Goal: Task Accomplishment & Management: Complete application form

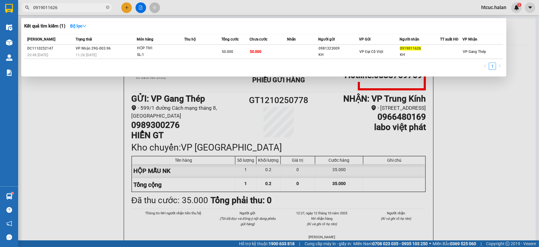
click at [124, 7] on div at bounding box center [269, 123] width 539 height 247
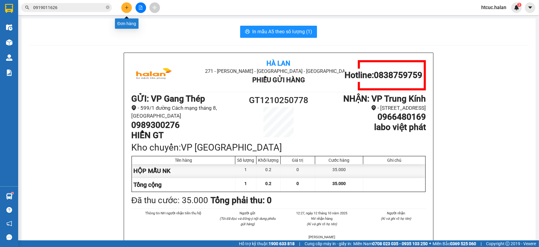
click at [126, 9] on icon "plus" at bounding box center [126, 7] width 0 height 3
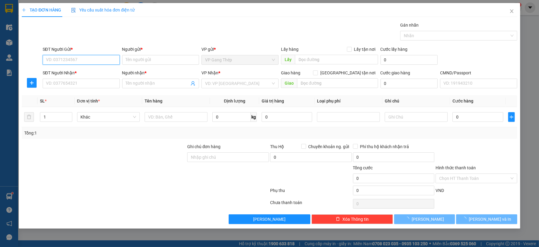
click at [92, 59] on input "SĐT Người Gửi *" at bounding box center [81, 60] width 77 height 10
type input "0989701165"
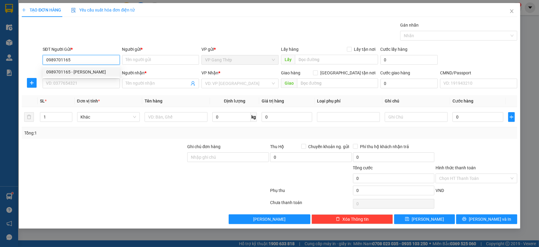
click at [88, 73] on div "0989701165 - CƯỜNG NGỌC" at bounding box center [81, 72] width 70 height 7
type input "[PERSON_NAME]"
type input "0989701165"
click at [96, 83] on input "SĐT Người Nhận *" at bounding box center [81, 84] width 77 height 10
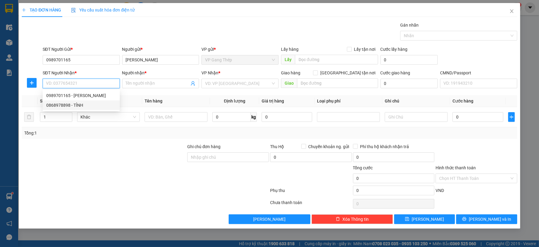
click at [77, 105] on div "0868978898 - TỈNH" at bounding box center [81, 105] width 70 height 7
type input "0868978898"
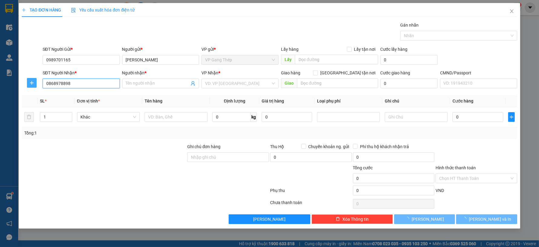
type input "TỈNH"
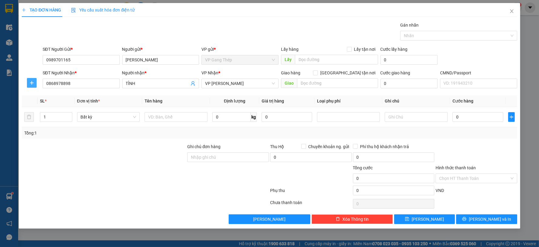
click at [28, 82] on span "plus" at bounding box center [31, 82] width 9 height 5
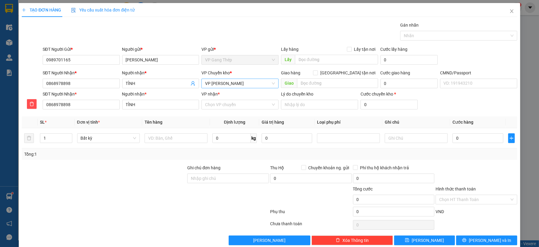
click at [254, 82] on span "VP [PERSON_NAME]" at bounding box center [240, 83] width 70 height 9
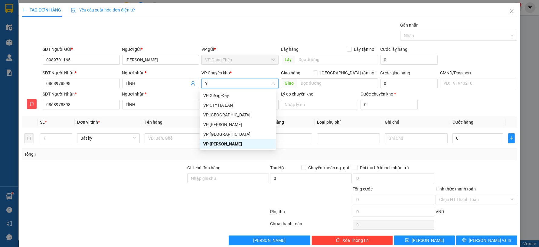
type input "YÊ"
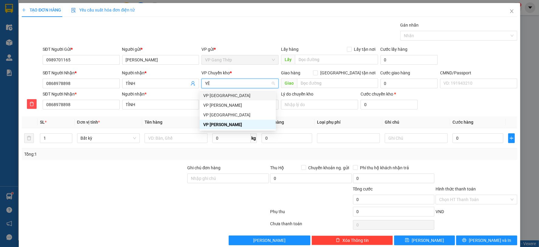
click at [216, 94] on div "VP [GEOGRAPHIC_DATA]" at bounding box center [237, 95] width 69 height 7
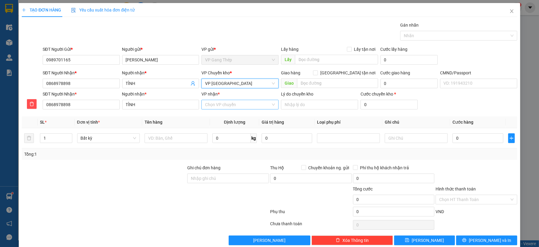
click at [214, 106] on input "VP nhận *" at bounding box center [238, 104] width 66 height 9
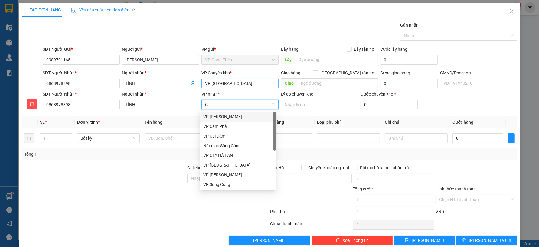
type input "CU"
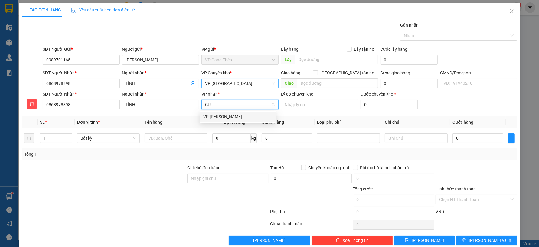
click at [212, 116] on div "VP [PERSON_NAME]" at bounding box center [237, 116] width 69 height 7
drag, startPoint x: 179, startPoint y: 140, endPoint x: 214, endPoint y: 159, distance: 39.7
click at [202, 150] on div "SL * Đơn vị tính * Tên hàng Định lượng Giá trị hàng Loại phụ phí Ghi chú Cước h…" at bounding box center [269, 138] width 495 height 44
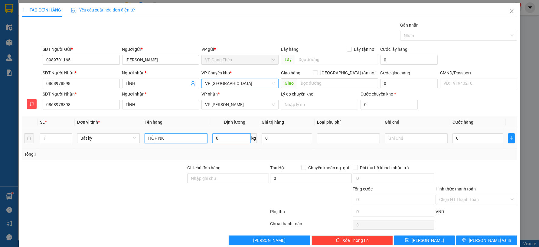
type input "HỘP NK"
click at [242, 137] on input "0" at bounding box center [231, 138] width 38 height 10
type input "0.2"
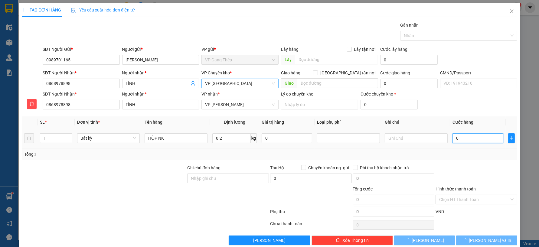
click at [455, 139] on input "0" at bounding box center [478, 138] width 51 height 10
type input "35.000"
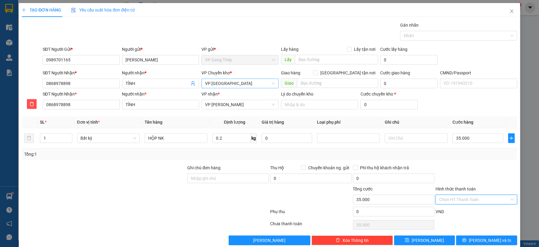
click at [463, 201] on input "Hình thức thanh toán" at bounding box center [474, 199] width 70 height 9
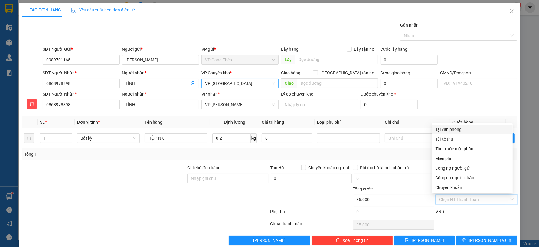
click at [453, 129] on div "Tại văn phòng" at bounding box center [473, 129] width 74 height 7
type input "0"
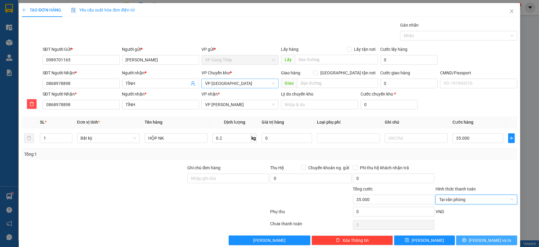
drag, startPoint x: 479, startPoint y: 240, endPoint x: 389, endPoint y: 151, distance: 126.9
click at [479, 240] on span "[PERSON_NAME] và In" at bounding box center [490, 240] width 42 height 7
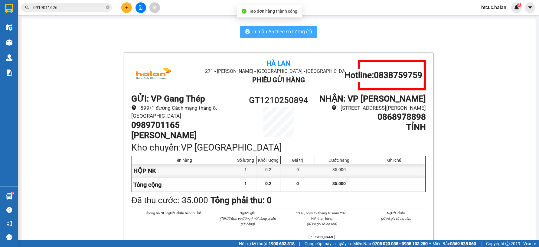
click at [267, 34] on span "In mẫu A5 theo số lượng (1)" at bounding box center [282, 32] width 60 height 8
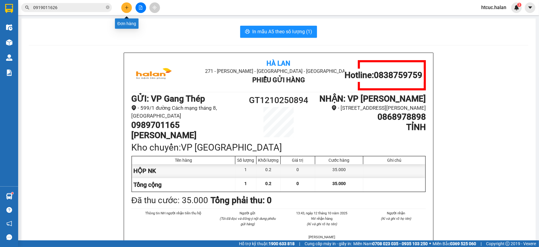
click at [125, 8] on icon "plus" at bounding box center [127, 7] width 4 height 4
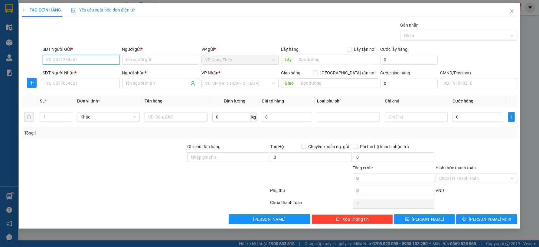
drag, startPoint x: 67, startPoint y: 60, endPoint x: 120, endPoint y: 32, distance: 59.0
click at [69, 59] on input "SĐT Người Gửi *" at bounding box center [81, 60] width 77 height 10
type input "0978557087"
click at [85, 73] on div "0978557087 - LINH (SỐ ĐÚNG)" at bounding box center [81, 72] width 70 height 7
type input "LINH (SỐ ĐÚNG)"
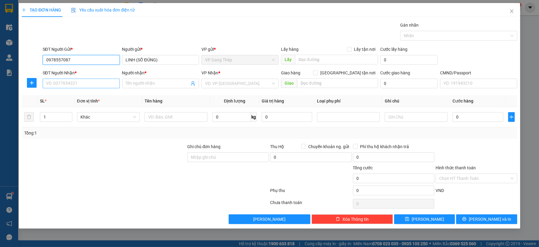
type input "0978557087"
click at [85, 85] on input "SĐT Người Nhận *" at bounding box center [81, 84] width 77 height 10
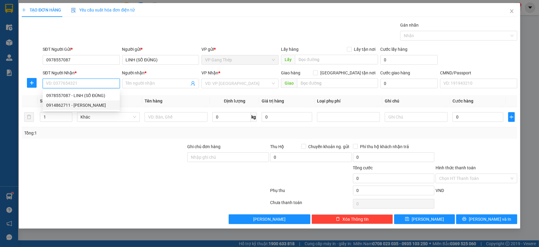
click at [82, 109] on div "0914862711 - TUẤN ANH" at bounding box center [81, 105] width 77 height 10
type input "0914862711"
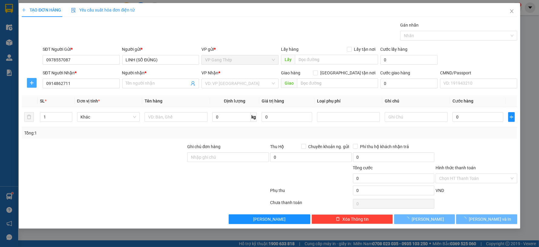
click at [31, 81] on icon "plus" at bounding box center [31, 82] width 5 height 5
type input "TUẤN ANH"
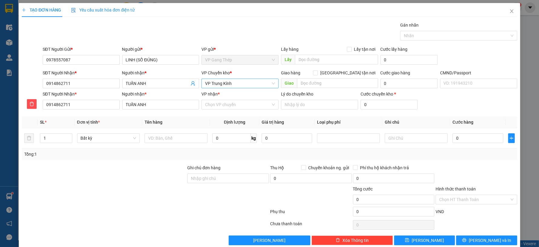
click at [225, 86] on span "VP Trung Kính" at bounding box center [240, 83] width 70 height 9
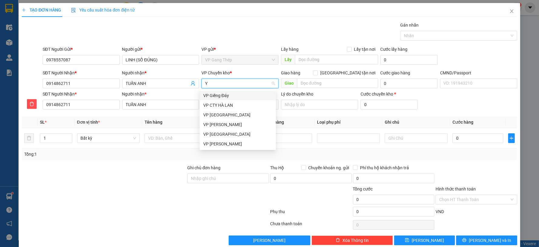
type input "YÊ"
click at [209, 96] on div "VP [GEOGRAPHIC_DATA]" at bounding box center [237, 95] width 69 height 7
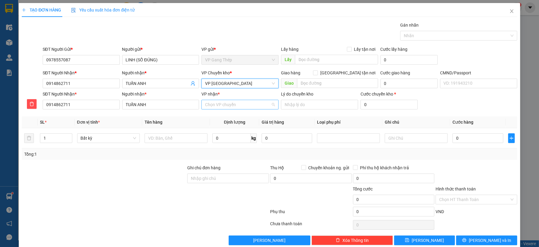
click at [220, 106] on input "VP nhận *" at bounding box center [238, 104] width 66 height 9
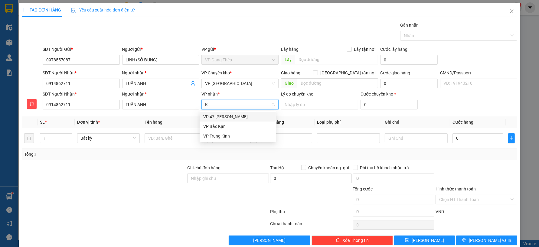
type input "KI"
click at [216, 117] on div "VP Trung Kính" at bounding box center [237, 116] width 69 height 7
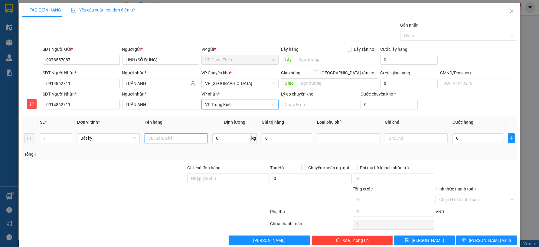
click at [180, 139] on input "text" at bounding box center [176, 138] width 63 height 10
type input "THÙNG ĐỒ ĂN"
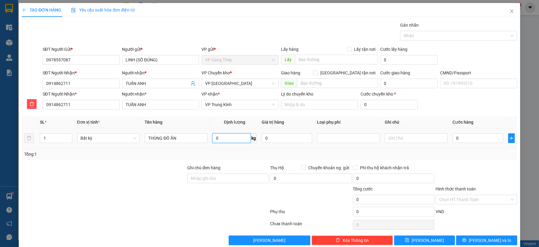
click at [223, 140] on input "0" at bounding box center [231, 138] width 38 height 10
type input "10"
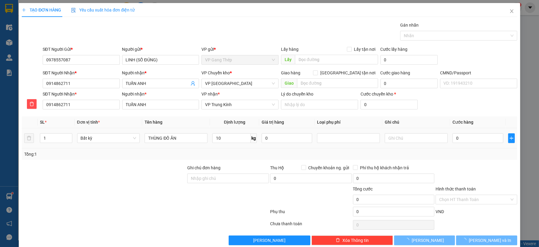
click at [470, 144] on td "0" at bounding box center [477, 138] width 55 height 20
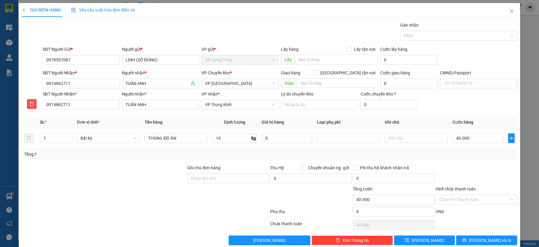
type input "40.000"
click at [481, 240] on span "[PERSON_NAME] và In" at bounding box center [490, 240] width 42 height 7
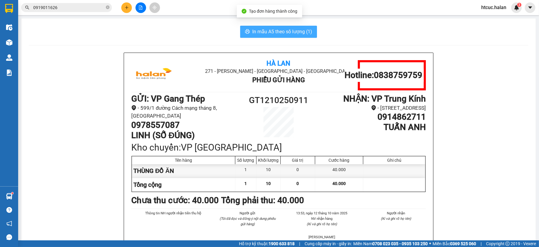
click at [267, 28] on span "In mẫu A5 theo số lượng (1)" at bounding box center [282, 32] width 60 height 8
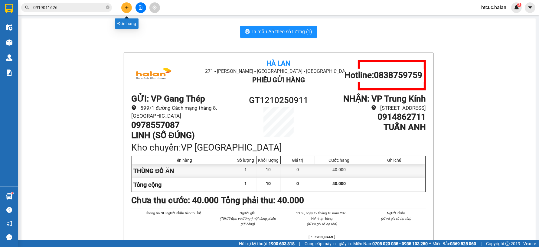
click at [129, 7] on icon "plus" at bounding box center [127, 7] width 4 height 4
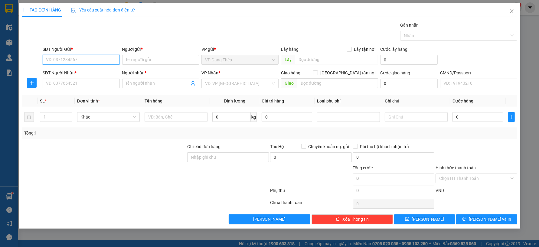
click at [114, 61] on input "SĐT Người Gửi *" at bounding box center [81, 60] width 77 height 10
type input "0921026995"
click at [79, 72] on div "0921026995 - MAI CHI" at bounding box center [81, 72] width 70 height 7
type input "MAI CHI"
type input "0921026995"
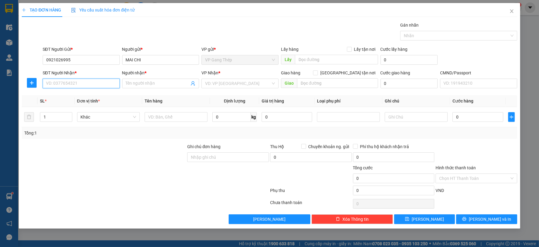
click at [94, 85] on input "SĐT Người Nhận *" at bounding box center [81, 84] width 77 height 10
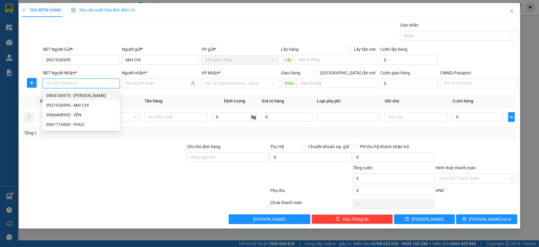
click at [71, 95] on div "0964146975 - LAN CHI" at bounding box center [81, 95] width 70 height 7
type input "0964146975"
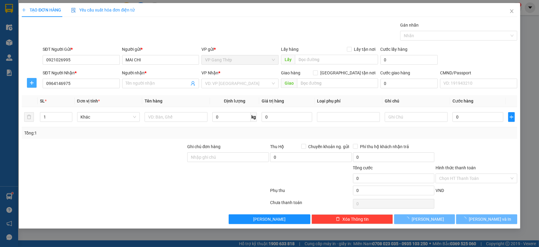
drag, startPoint x: 32, startPoint y: 83, endPoint x: 200, endPoint y: 90, distance: 168.0
click at [32, 83] on icon "plus" at bounding box center [31, 82] width 5 height 5
type input "LAN CHI"
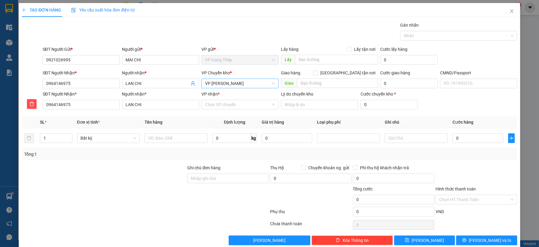
click at [236, 85] on span "VP [PERSON_NAME]" at bounding box center [240, 83] width 70 height 9
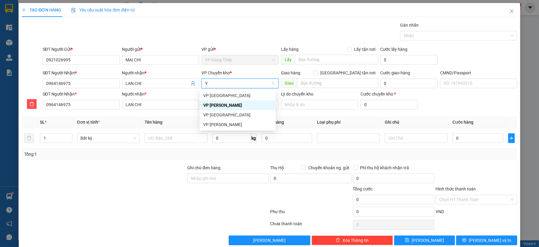
type input "YÊ"
click at [222, 95] on div "VP [GEOGRAPHIC_DATA]" at bounding box center [237, 95] width 69 height 7
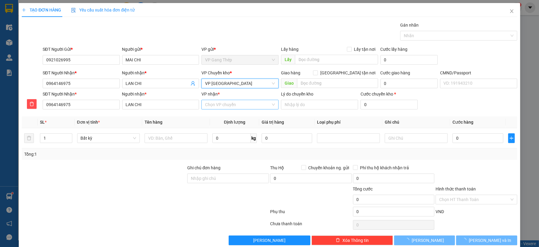
click at [227, 106] on input "VP nhận *" at bounding box center [238, 104] width 66 height 9
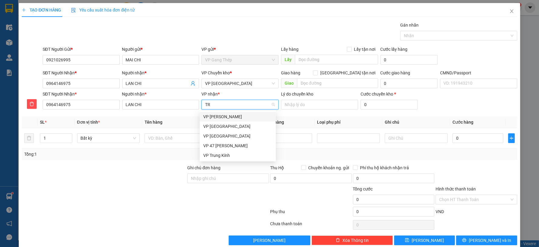
type input "TRA"
click at [223, 115] on div "VP [PERSON_NAME]" at bounding box center [237, 116] width 69 height 7
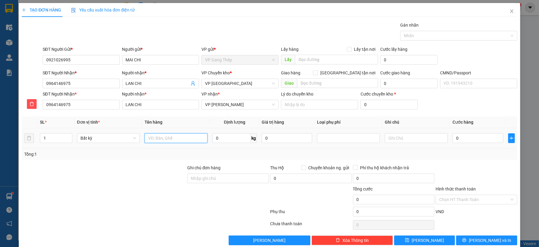
click at [175, 138] on input "text" at bounding box center [176, 138] width 63 height 10
type input "HỘP XỐP BÁNH"
type input "6"
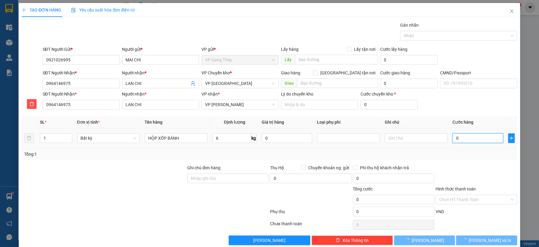
click at [461, 138] on input "0" at bounding box center [478, 138] width 51 height 10
type input "40.000"
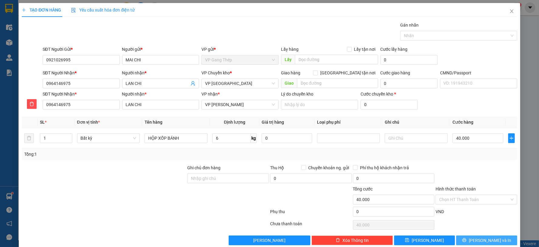
click at [483, 239] on span "[PERSON_NAME] và In" at bounding box center [490, 240] width 42 height 7
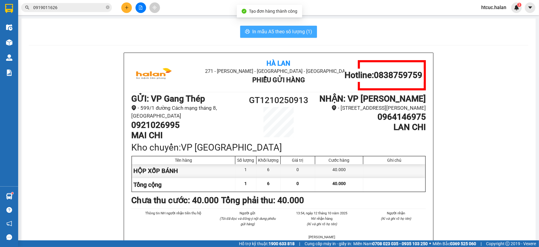
click at [283, 29] on span "In mẫu A5 theo số lượng (1)" at bounding box center [282, 32] width 60 height 8
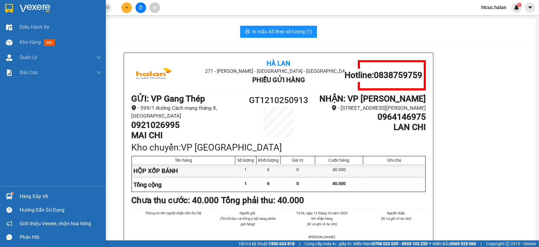
click at [18, 192] on div "Hàng sắp về" at bounding box center [53, 197] width 106 height 14
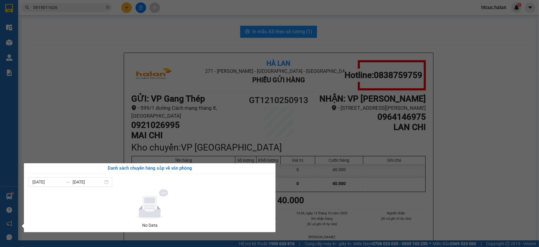
click at [52, 133] on section "Kết quả tìm kiếm ( 1 ) Bộ lọc Mã ĐH Trạng thái Món hàng Thu hộ Tổng cước Chưa c…" at bounding box center [269, 123] width 539 height 247
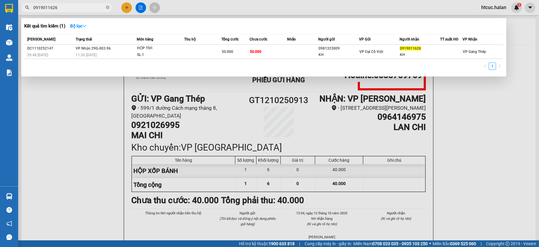
drag, startPoint x: 58, startPoint y: 7, endPoint x: 46, endPoint y: 8, distance: 12.1
click at [8, 26] on section "Kết quả tìm kiếm ( 1 ) Bộ lọc Mã ĐH Trạng thái Món hàng Thu hộ Tổng cước Chưa c…" at bounding box center [269, 123] width 539 height 247
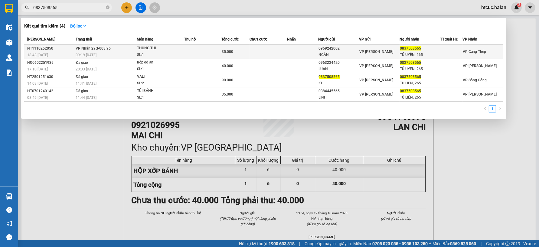
type input "0837508565"
click at [276, 51] on td at bounding box center [269, 52] width 38 height 14
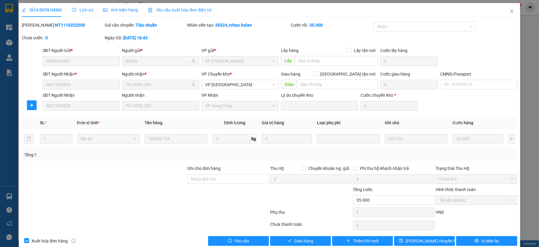
type input "0969242002"
type input "NGÂN"
type input "0837508565"
type input "TÚ UYÊN, 265"
type input "0"
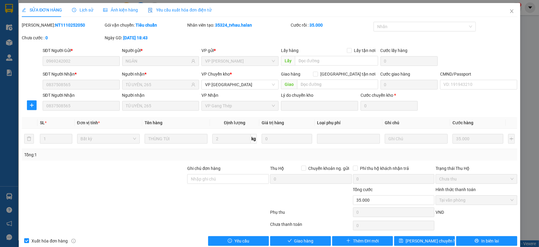
type input "35.000"
click at [303, 242] on span "Giao hàng" at bounding box center [303, 241] width 19 height 7
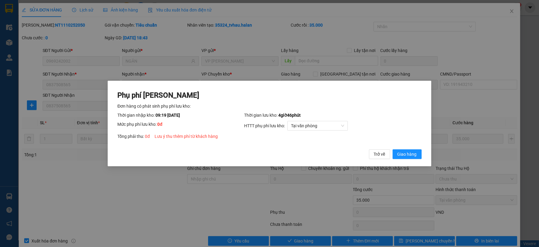
click at [392, 154] on div "Trở về Giao hàng" at bounding box center [395, 154] width 53 height 10
drag, startPoint x: 407, startPoint y: 155, endPoint x: 453, endPoint y: 111, distance: 64.0
click at [409, 153] on span "Giao hàng" at bounding box center [407, 154] width 19 height 7
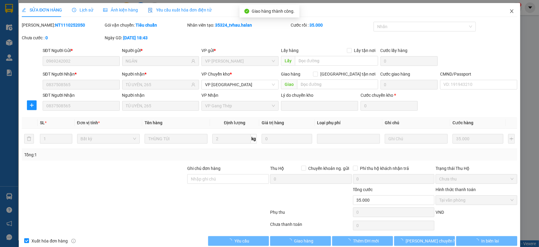
click at [509, 10] on icon "close" at bounding box center [511, 11] width 5 height 5
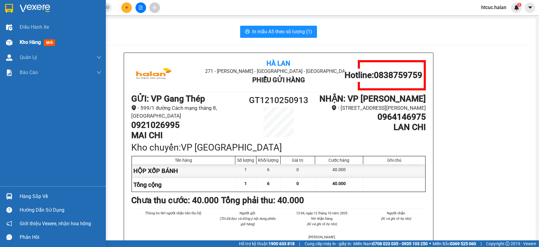
click at [15, 43] on div "Kho hàng mới" at bounding box center [53, 42] width 106 height 15
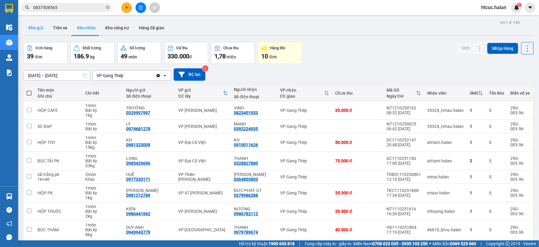
click at [37, 30] on button "Kho gửi" at bounding box center [36, 28] width 25 height 15
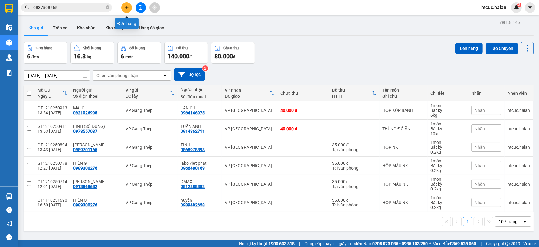
click at [126, 6] on icon "plus" at bounding box center [127, 7] width 4 height 4
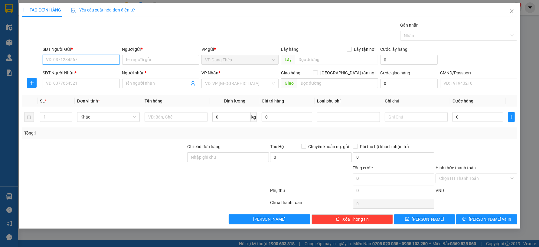
click at [91, 58] on input "SĐT Người Gửi *" at bounding box center [81, 60] width 77 height 10
drag, startPoint x: 78, startPoint y: 60, endPoint x: 85, endPoint y: 58, distance: 7.5
click at [85, 58] on input "SĐT Người Gửi *" at bounding box center [81, 60] width 77 height 10
click at [57, 60] on input "03" at bounding box center [81, 60] width 77 height 10
type input "0373423172"
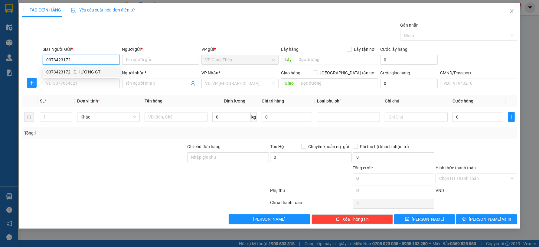
click at [85, 72] on div "0373423172 - C.HƯƠNG GT" at bounding box center [81, 72] width 70 height 7
type input "C.HƯƠNG GT"
type input "0373423172"
click at [90, 83] on input "SĐT Người Nhận *" at bounding box center [81, 84] width 77 height 10
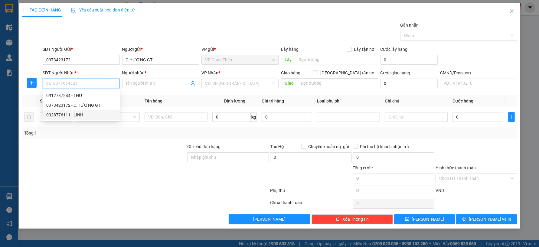
click at [77, 116] on div "0328776111 - LINH" at bounding box center [81, 115] width 70 height 7
type input "0328776111"
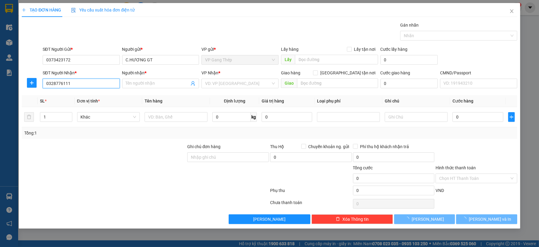
type input "LINH"
checkbox input "true"
type input "SỐ 5 NGÕ 4C ĐẶNG VĂN NGỮ, KIM LIÊN, HÀ NỘI"
type input "40.000"
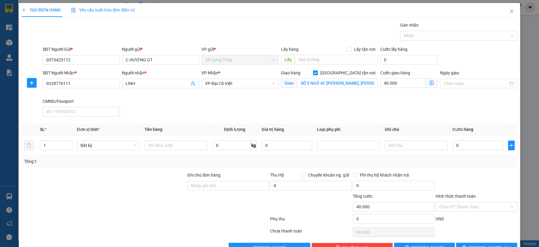
click at [429, 80] on icon "dollar-circle" at bounding box center [431, 82] width 5 height 5
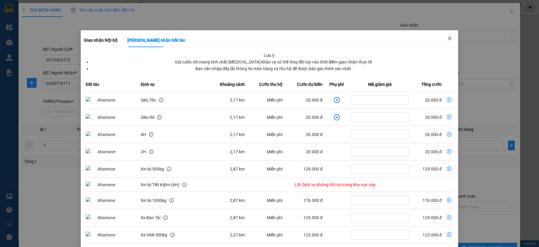
click at [441, 38] on span "Close" at bounding box center [449, 38] width 17 height 17
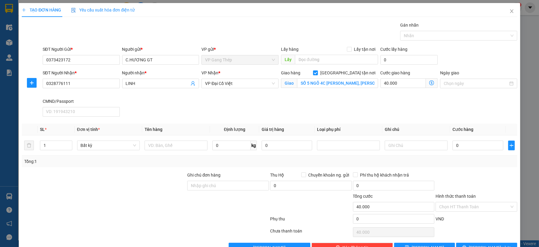
click at [429, 83] on icon "dollar-circle" at bounding box center [431, 82] width 5 height 5
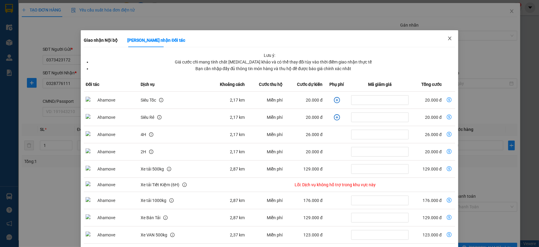
click at [447, 39] on icon "close" at bounding box center [449, 38] width 5 height 5
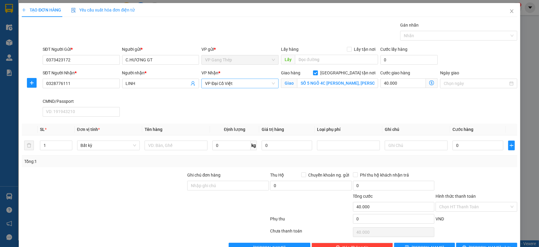
click at [271, 83] on span "VP Đại Cồ Việt" at bounding box center [240, 83] width 70 height 9
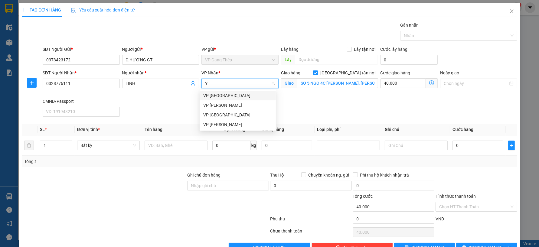
type input "YÊ"
drag, startPoint x: 215, startPoint y: 94, endPoint x: 46, endPoint y: 94, distance: 168.5
click at [212, 94] on div "VP [GEOGRAPHIC_DATA]" at bounding box center [237, 95] width 69 height 7
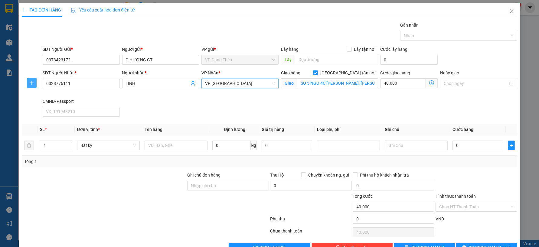
click at [32, 85] on icon "plus" at bounding box center [31, 82] width 5 height 5
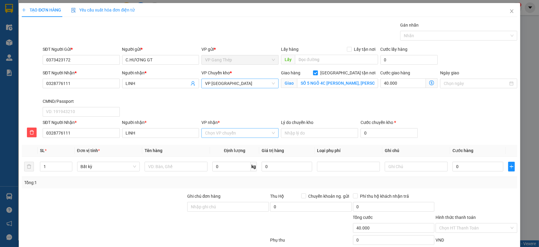
click at [211, 134] on input "VP nhận *" at bounding box center [238, 133] width 66 height 9
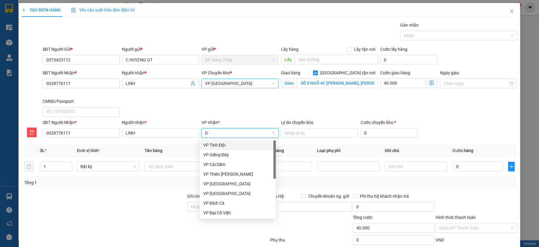
type input "D"
type input "ĐA"
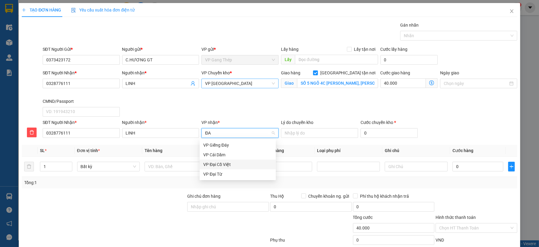
click at [225, 166] on div "VP Đại Cồ Việt" at bounding box center [237, 164] width 69 height 7
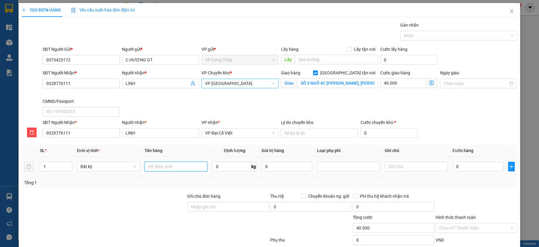
click at [164, 167] on input "text" at bounding box center [176, 167] width 63 height 10
type input "HỘP ĐỒ ĂN"
click at [230, 169] on input "0" at bounding box center [231, 167] width 38 height 10
type input "11"
click at [458, 165] on input "0" at bounding box center [478, 167] width 51 height 10
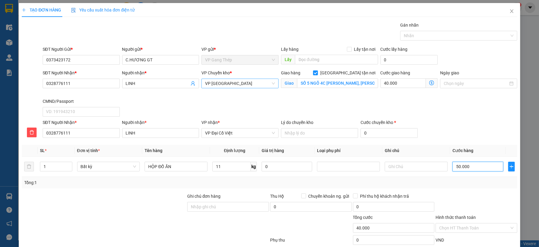
type input "50.000"
type input "90.000"
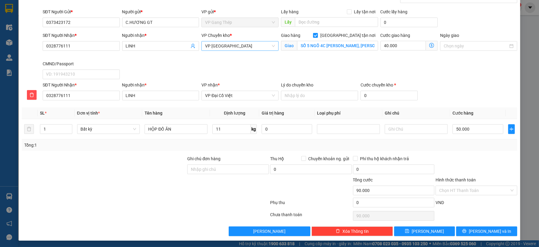
scroll to position [38, 0]
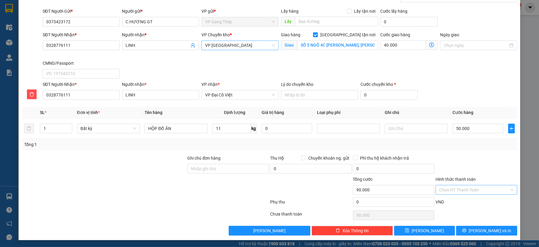
click at [476, 189] on input "Hình thức thanh toán" at bounding box center [474, 189] width 70 height 9
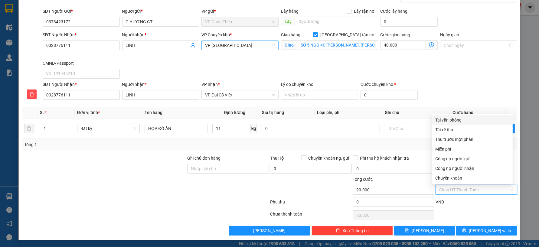
click at [451, 117] on div "Tại văn phòng" at bounding box center [473, 120] width 74 height 7
type input "0"
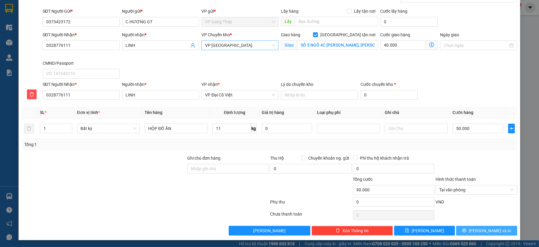
click at [480, 229] on span "[PERSON_NAME] và In" at bounding box center [490, 230] width 42 height 7
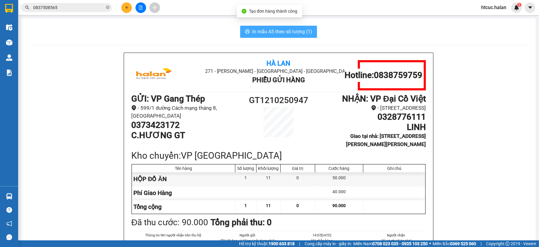
click at [291, 33] on span "In mẫu A5 theo số lượng (1)" at bounding box center [282, 32] width 60 height 8
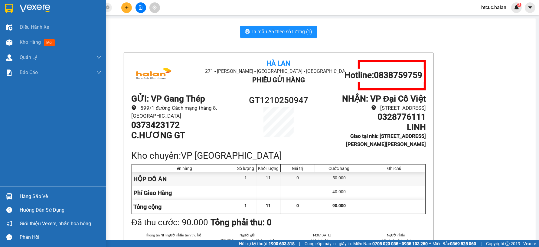
click at [15, 198] on div "Hàng sắp về" at bounding box center [53, 197] width 106 height 14
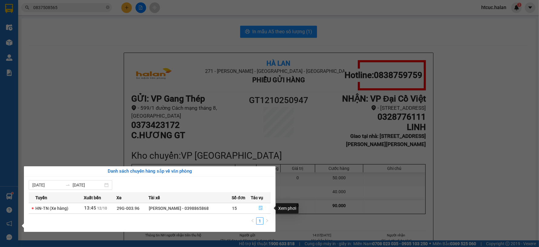
click at [260, 208] on icon "file-done" at bounding box center [261, 208] width 4 height 4
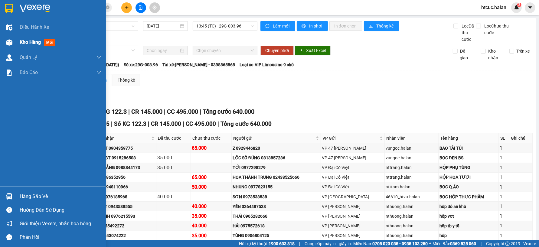
click at [11, 39] on img at bounding box center [9, 42] width 6 height 6
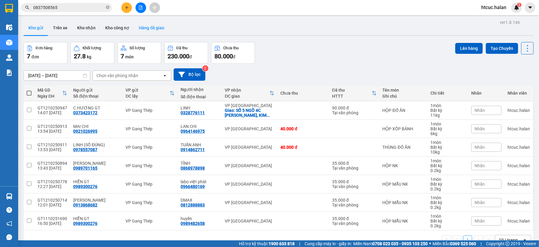
click at [148, 28] on button "Hàng đã giao" at bounding box center [151, 28] width 35 height 15
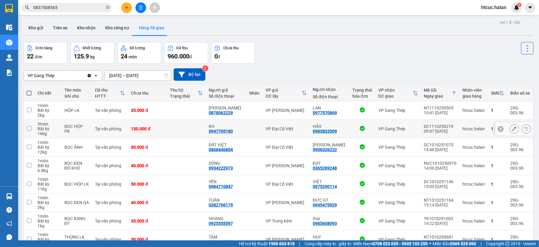
scroll to position [70, 0]
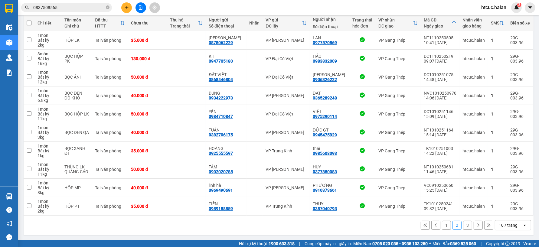
click at [443, 222] on button "1" at bounding box center [446, 225] width 9 height 9
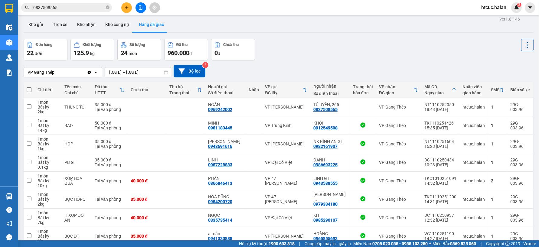
scroll to position [0, 0]
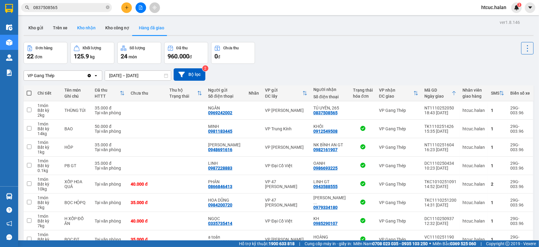
click at [85, 29] on button "Kho nhận" at bounding box center [86, 28] width 28 height 15
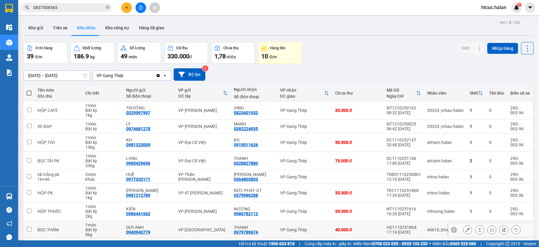
scroll to position [61, 0]
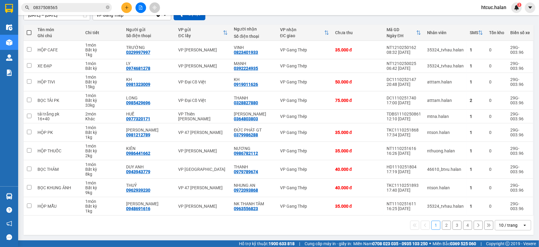
click at [442, 225] on button "2" at bounding box center [446, 225] width 9 height 9
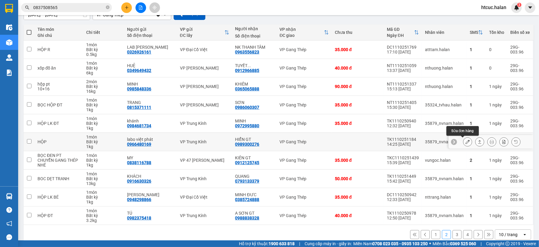
click at [466, 142] on icon at bounding box center [468, 142] width 4 height 4
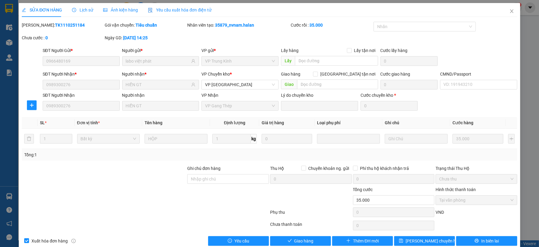
type input "0966480169"
type input "labo việt phát"
type input "0989300276"
type input "HIỂN GT"
type input "0"
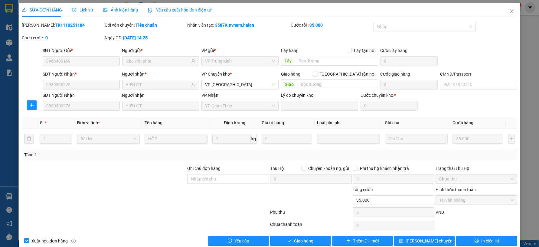
type input "35.000"
click at [295, 241] on span "Giao hàng" at bounding box center [303, 241] width 19 height 7
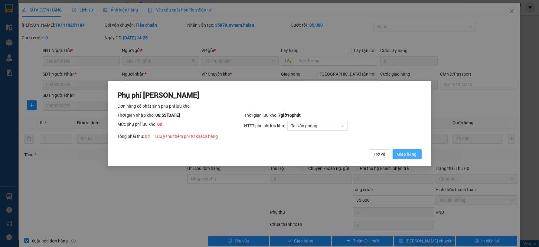
click at [407, 152] on span "Giao hàng" at bounding box center [407, 154] width 19 height 7
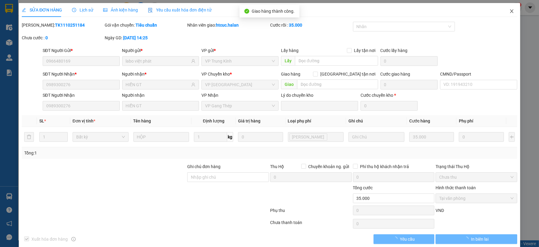
click at [509, 8] on span "Close" at bounding box center [511, 11] width 17 height 17
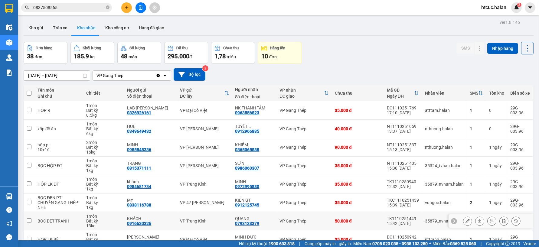
scroll to position [70, 0]
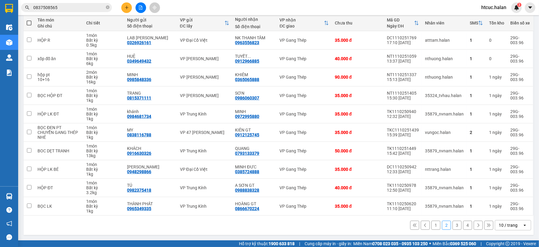
click at [434, 225] on button "1" at bounding box center [435, 225] width 9 height 9
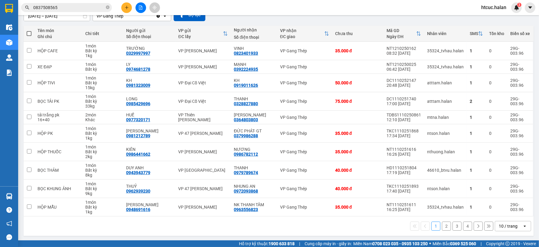
scroll to position [61, 0]
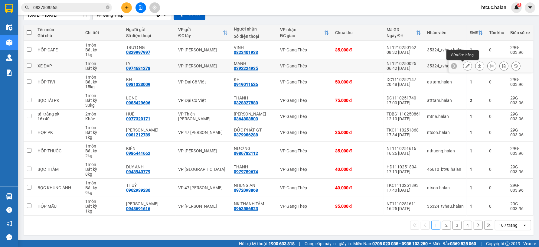
click at [466, 65] on icon at bounding box center [468, 66] width 4 height 4
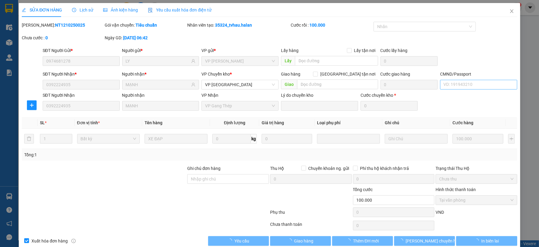
type input "0974681278"
type input "LY"
type input "0392224935"
type input "MẠNH"
type input "0"
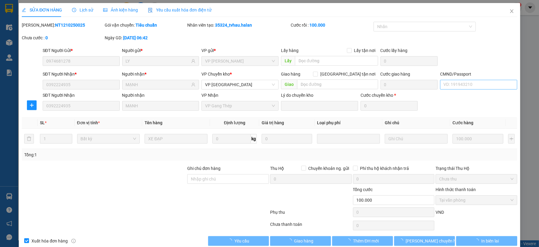
type input "100.000"
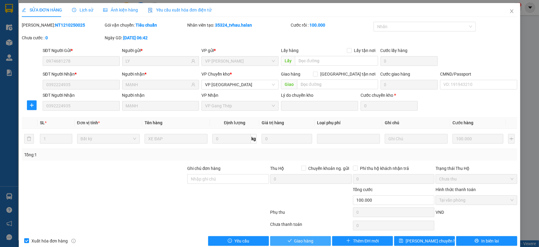
click at [296, 240] on span "Giao hàng" at bounding box center [303, 241] width 19 height 7
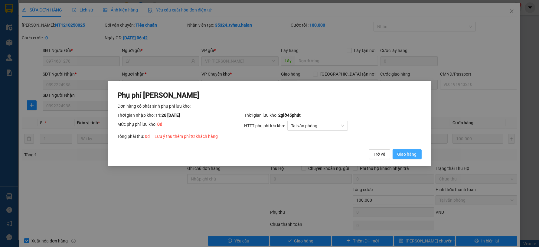
click at [408, 154] on span "Giao hàng" at bounding box center [407, 154] width 19 height 7
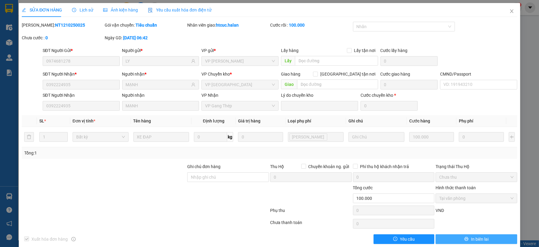
click at [476, 237] on span "In biên lai" at bounding box center [480, 239] width 18 height 7
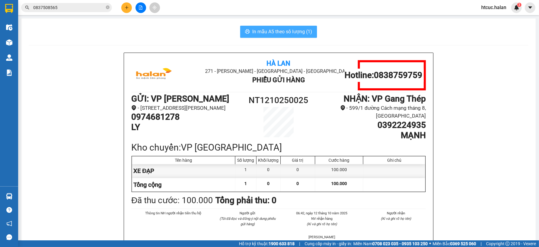
click at [268, 29] on span "In mẫu A5 theo số lượng (1)" at bounding box center [282, 32] width 60 height 8
click at [107, 8] on icon "close-circle" at bounding box center [108, 7] width 4 height 4
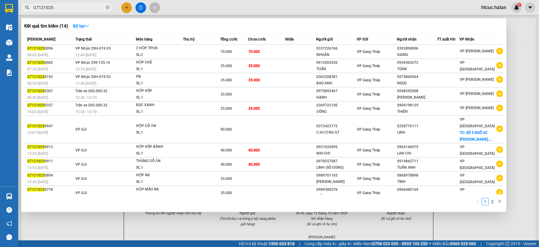
type input "GT121025"
drag, startPoint x: 103, startPoint y: 218, endPoint x: 136, endPoint y: 142, distance: 83.1
click at [102, 218] on div at bounding box center [269, 123] width 539 height 247
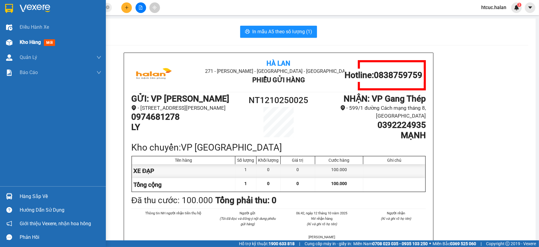
click at [15, 44] on div "Kho hàng mới" at bounding box center [53, 42] width 106 height 15
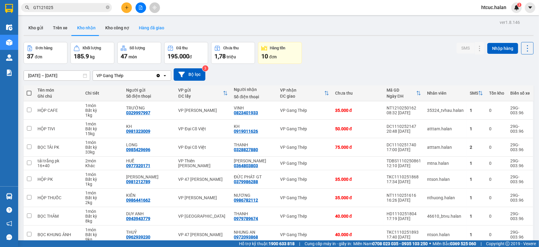
click at [156, 28] on button "Hàng đã giao" at bounding box center [151, 28] width 35 height 15
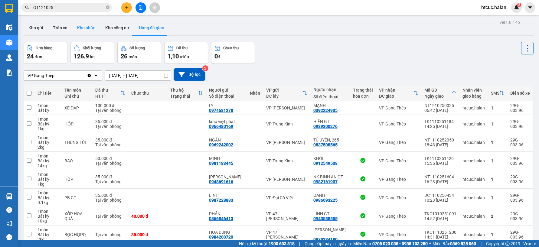
click at [87, 28] on button "Kho nhận" at bounding box center [86, 28] width 28 height 15
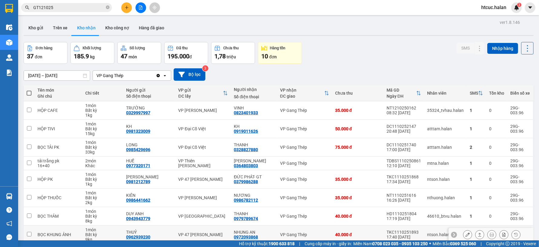
scroll to position [66, 0]
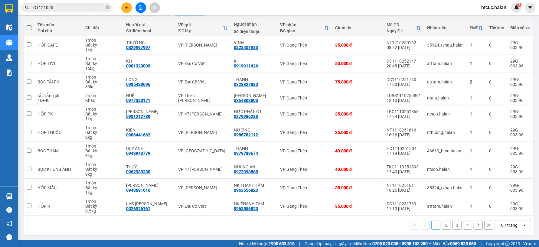
click at [463, 227] on button "4" at bounding box center [467, 225] width 9 height 9
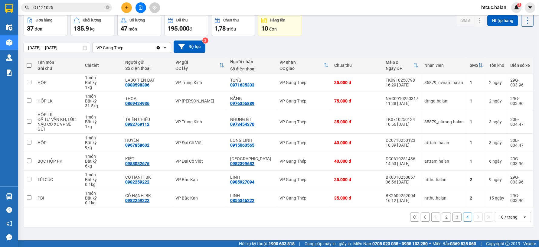
scroll to position [0, 0]
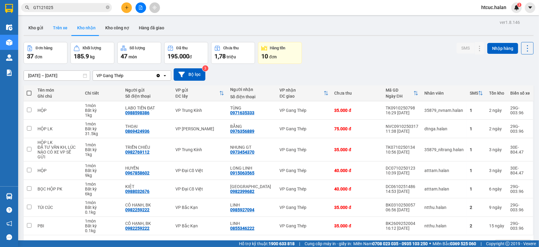
click at [59, 26] on button "Trên xe" at bounding box center [60, 28] width 24 height 15
type input "[DATE] – [DATE]"
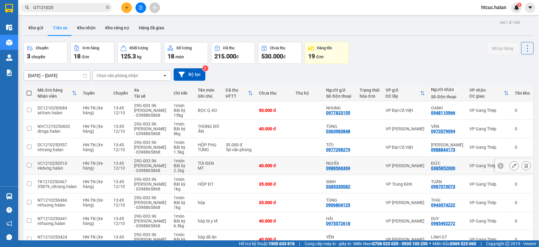
scroll to position [67, 0]
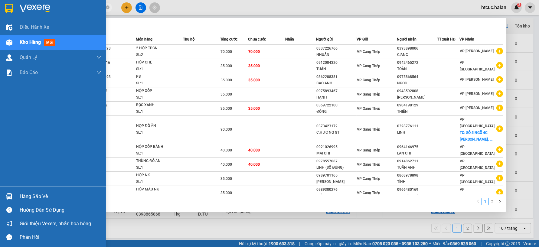
click at [17, 9] on section "Kết quả tìm kiếm ( 14 ) Bộ lọc Mã ĐH Trạng thái Món hàng Thu hộ Tổng cước Chưa …" at bounding box center [269, 123] width 539 height 247
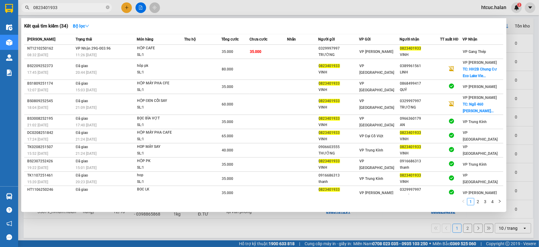
type input "0823401933"
drag, startPoint x: 159, startPoint y: 231, endPoint x: 92, endPoint y: 230, distance: 67.2
click at [158, 231] on div at bounding box center [269, 123] width 539 height 247
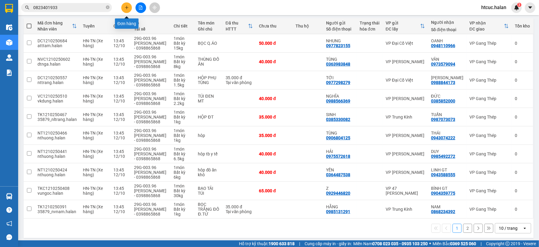
click at [127, 5] on button at bounding box center [126, 7] width 11 height 11
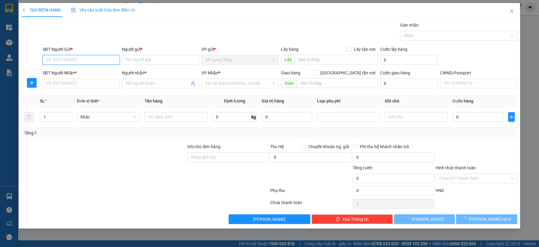
click at [108, 49] on div "SĐT Người Gửi * VD: 0371234567" at bounding box center [81, 56] width 77 height 21
type input "0389144145"
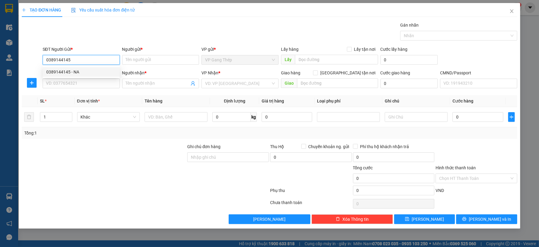
click at [74, 72] on div "0389144145 - NA" at bounding box center [81, 72] width 70 height 7
type input "NA"
type input "0389144145"
click at [80, 82] on input "SĐT Người Nhận *" at bounding box center [81, 84] width 77 height 10
type input "0966776277"
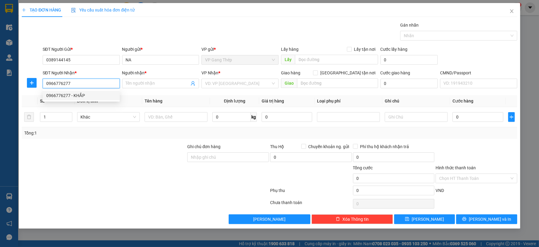
click at [76, 94] on div "0966776277 - KHẮP" at bounding box center [81, 95] width 70 height 7
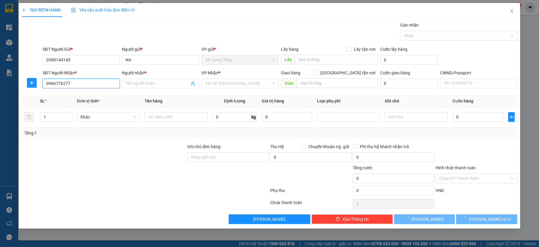
type input "KHẮP"
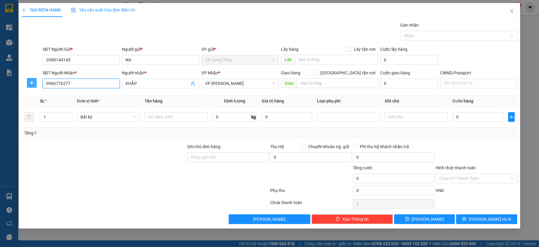
type input "0966776277"
drag, startPoint x: 29, startPoint y: 82, endPoint x: 193, endPoint y: 82, distance: 164.3
click at [28, 82] on span "plus" at bounding box center [31, 82] width 9 height 5
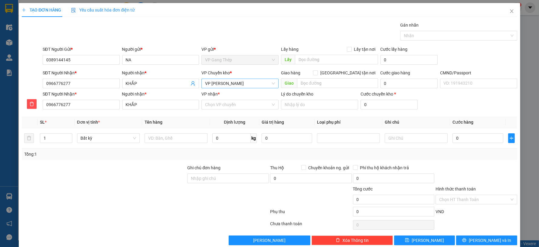
click at [225, 83] on span "VP [PERSON_NAME]" at bounding box center [240, 83] width 70 height 9
type input "YW"
click at [225, 83] on span "VP [PERSON_NAME]" at bounding box center [240, 83] width 70 height 9
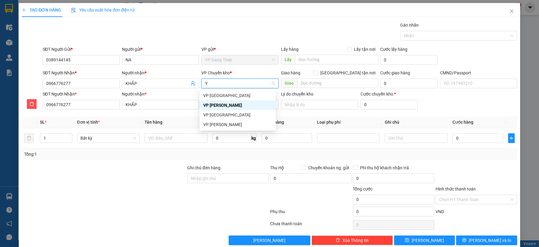
type input "YÊ"
click at [217, 95] on div "VP [GEOGRAPHIC_DATA]" at bounding box center [237, 95] width 69 height 7
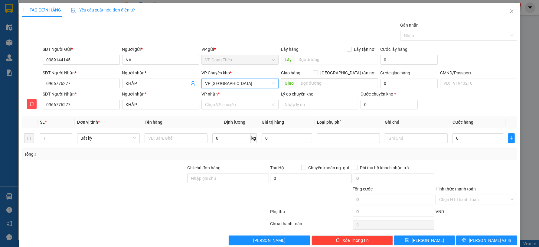
click at [263, 84] on span "VP [GEOGRAPHIC_DATA]" at bounding box center [240, 83] width 70 height 9
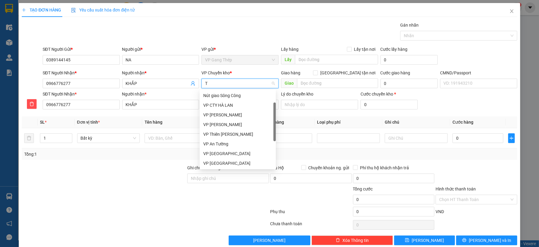
type input "TR"
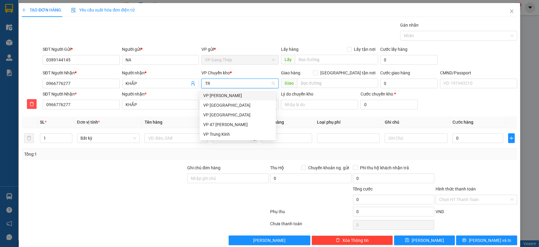
scroll to position [0, 0]
drag, startPoint x: 228, startPoint y: 95, endPoint x: 257, endPoint y: 95, distance: 28.7
click at [228, 95] on div "VP [PERSON_NAME]" at bounding box center [237, 95] width 69 height 7
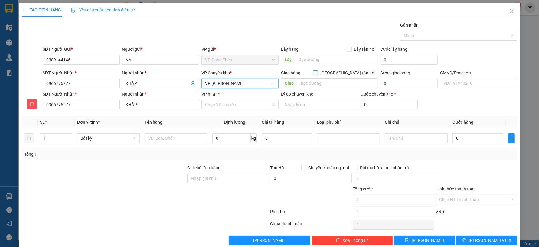
click at [317, 70] on input "[GEOGRAPHIC_DATA] tận nơi" at bounding box center [315, 72] width 4 height 4
checkbox input "true"
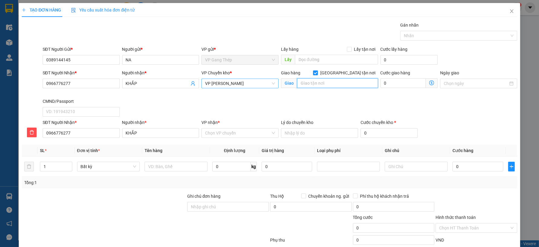
click at [320, 84] on input "text" at bounding box center [337, 83] width 81 height 10
type input "203 NGUYỄN HUY TƯỜNG, THANH XUÂN TRUNG, HÀ NỘI"
click at [429, 83] on icon "dollar-circle" at bounding box center [431, 82] width 5 height 5
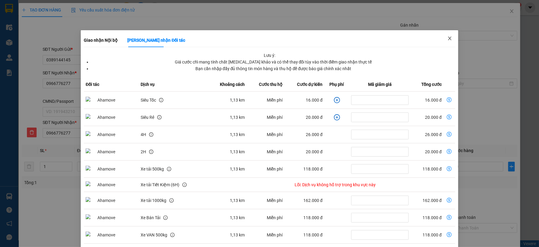
click at [447, 38] on icon "close" at bounding box center [449, 38] width 5 height 5
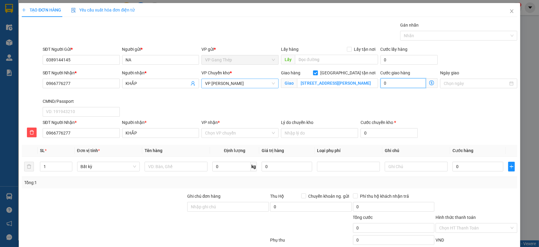
click at [398, 83] on input "0" at bounding box center [403, 83] width 45 height 10
type input "3"
type input "30"
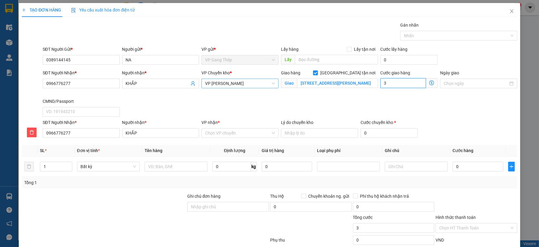
type input "30"
type input "30.000"
click at [270, 84] on span "VP [PERSON_NAME]" at bounding box center [240, 83] width 70 height 9
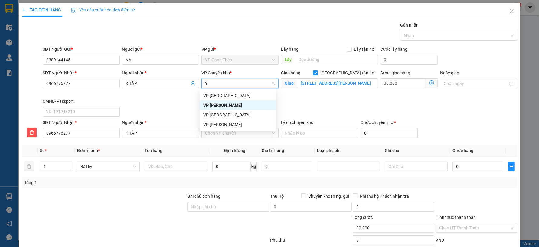
type input "YÊ"
click at [209, 97] on div "VP [GEOGRAPHIC_DATA]" at bounding box center [237, 95] width 69 height 7
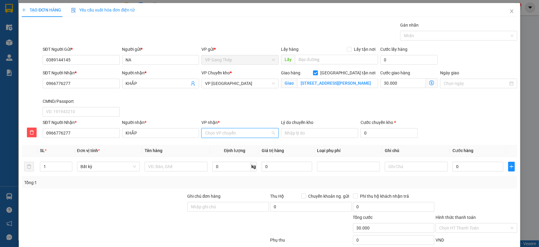
click at [219, 133] on input "VP nhận *" at bounding box center [238, 133] width 66 height 9
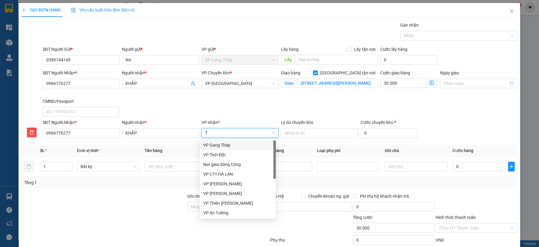
type input "TR"
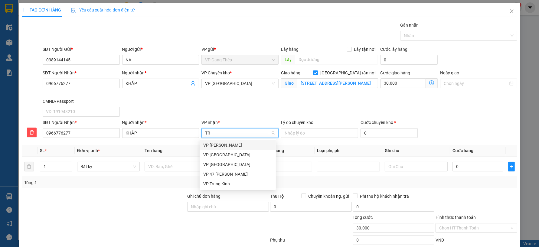
click at [220, 144] on div "VP [PERSON_NAME]" at bounding box center [237, 145] width 69 height 7
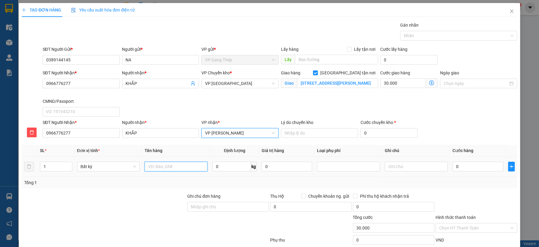
click at [186, 167] on input "text" at bounding box center [176, 167] width 63 height 10
type input "HỘP RƯỢU"
click at [227, 165] on input "0" at bounding box center [231, 167] width 38 height 10
type input "9"
click at [479, 163] on input "0" at bounding box center [478, 167] width 51 height 10
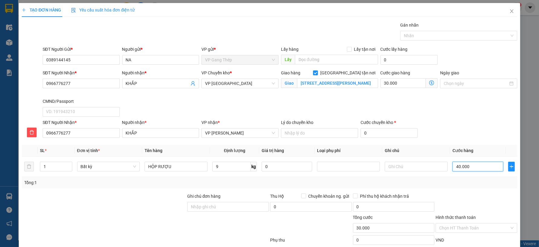
type input "40.000"
type input "70.000"
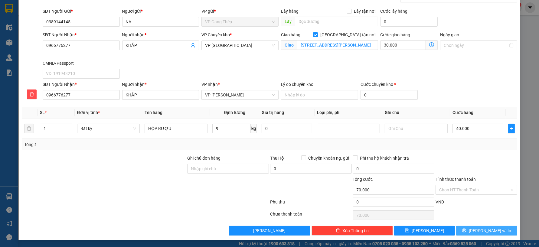
drag, startPoint x: 487, startPoint y: 229, endPoint x: 437, endPoint y: 238, distance: 51.2
click at [486, 229] on span "Lưu và In" at bounding box center [490, 230] width 42 height 7
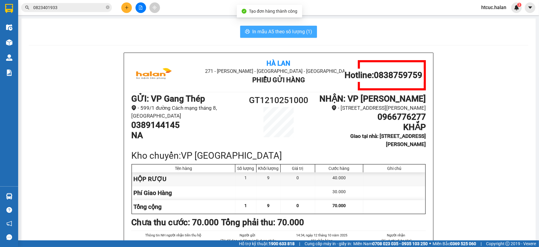
click at [292, 29] on span "In mẫu A5 theo số lượng (1)" at bounding box center [282, 32] width 60 height 8
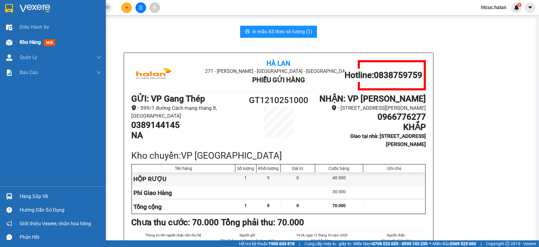
click at [8, 44] on img at bounding box center [9, 42] width 6 height 6
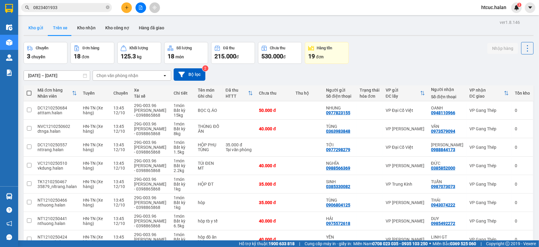
click at [38, 30] on button "Kho gửi" at bounding box center [36, 28] width 25 height 15
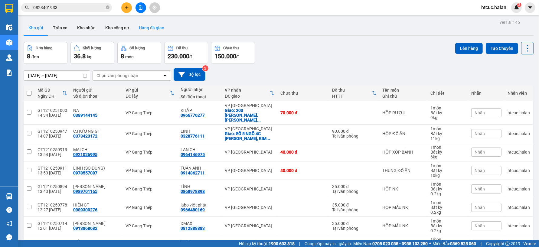
click at [152, 28] on button "Hàng đã giao" at bounding box center [151, 28] width 35 height 15
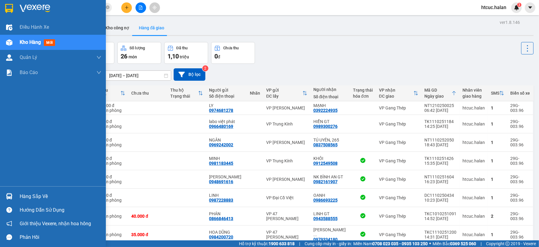
click at [3, 195] on div "Hàng sắp về" at bounding box center [53, 197] width 106 height 14
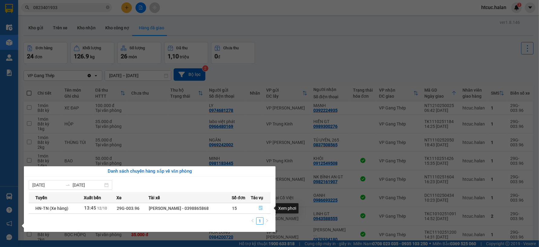
click at [259, 209] on icon "file-done" at bounding box center [261, 208] width 4 height 4
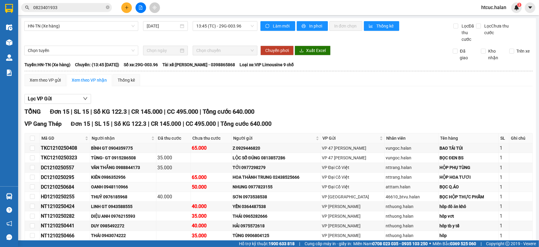
scroll to position [80, 0]
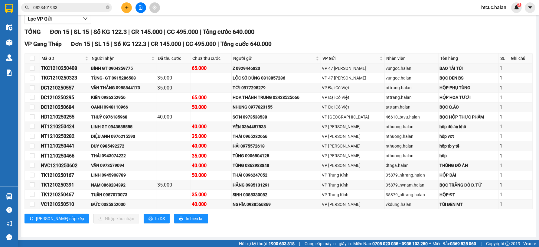
drag, startPoint x: 64, startPoint y: 7, endPoint x: 65, endPoint y: 0, distance: 7.3
click at [11, 13] on section "Kết quả tìm kiếm ( 34 ) Bộ lọc Mã ĐH Trạng thái Món hàng Thu hộ Tổng cước Chưa …" at bounding box center [269, 123] width 539 height 247
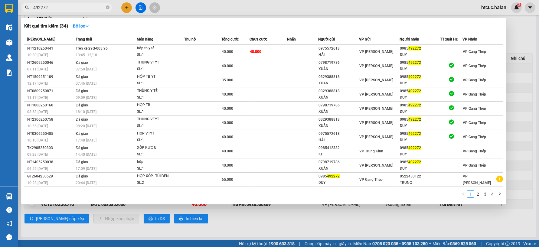
type input "492272"
click at [126, 5] on div at bounding box center [269, 123] width 539 height 247
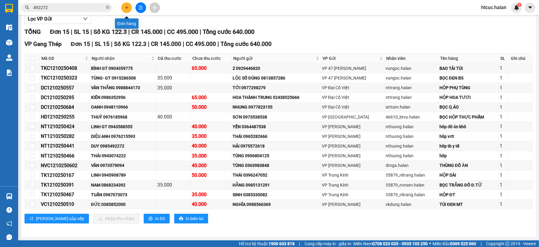
click at [128, 8] on icon "plus" at bounding box center [127, 7] width 4 height 4
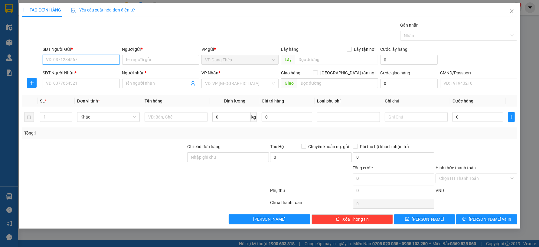
click at [99, 61] on input "SĐT Người Gửi *" at bounding box center [81, 60] width 77 height 10
type input "0912725266"
click at [90, 72] on div "0912725266 - HOÀNG ĐỘ GT" at bounding box center [81, 72] width 70 height 7
type input "HOÀNG ĐỘ GT"
type input "0912725266"
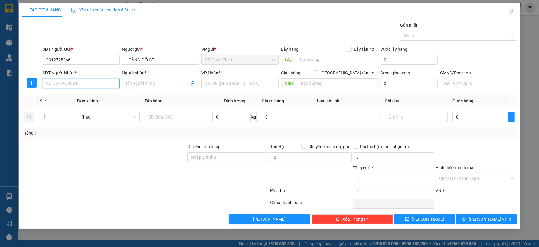
click at [96, 85] on input "SĐT Người Nhận *" at bounding box center [81, 84] width 77 height 10
click at [82, 106] on div "0985463261 - KHÁNH LINH" at bounding box center [81, 105] width 70 height 7
type input "0985463261"
type input "[PERSON_NAME]"
drag, startPoint x: 31, startPoint y: 81, endPoint x: 90, endPoint y: 90, distance: 60.0
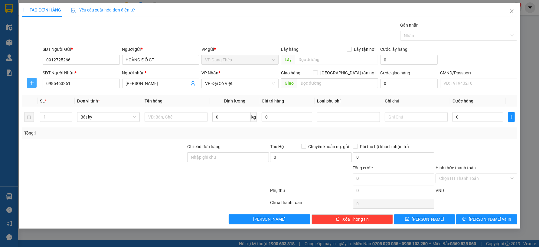
click at [31, 81] on icon "plus" at bounding box center [31, 82] width 5 height 5
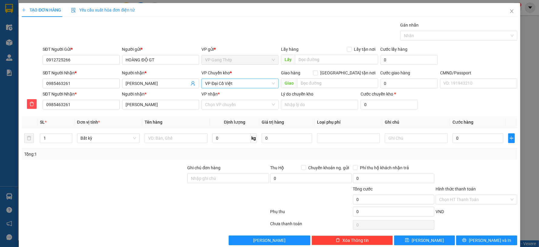
click at [243, 85] on span "VP Đại Cồ Việt" at bounding box center [240, 83] width 70 height 9
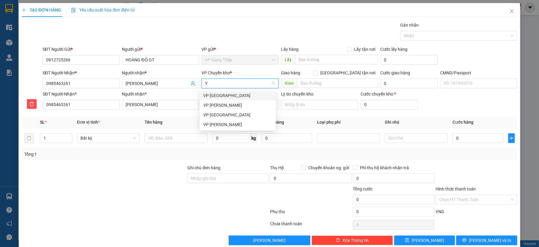
type input "YÊ"
click at [215, 96] on div "VP [GEOGRAPHIC_DATA]" at bounding box center [237, 95] width 69 height 7
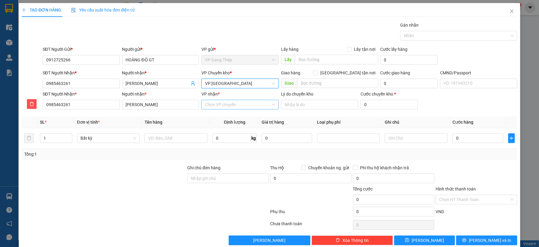
click at [226, 105] on input "VP nhận *" at bounding box center [238, 104] width 66 height 9
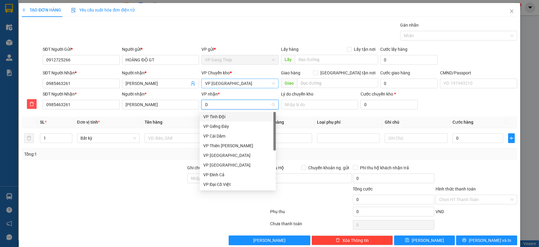
type input "DA"
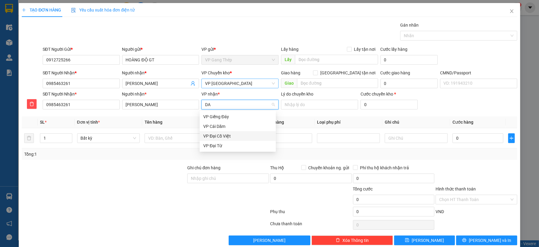
click at [220, 137] on div "VP Đại Cồ Việt" at bounding box center [237, 136] width 69 height 7
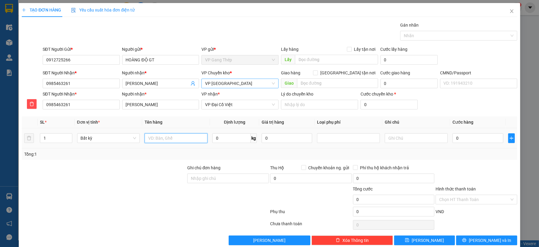
click at [167, 140] on input "text" at bounding box center [176, 138] width 63 height 10
type input "HỘP NHỎ MẪU NK"
type input "0.2"
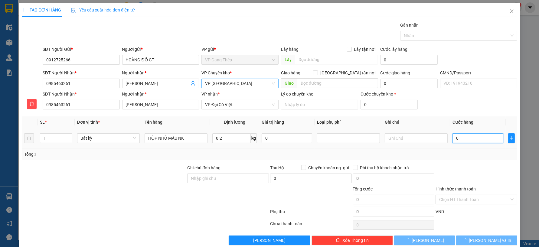
click at [463, 137] on input "0" at bounding box center [478, 138] width 51 height 10
type input "35.000"
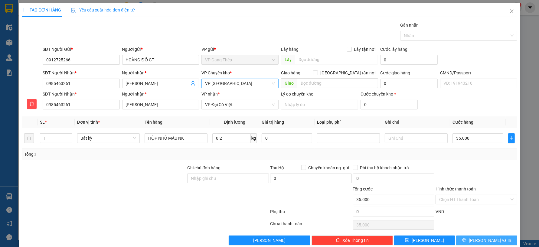
click at [485, 240] on span "[PERSON_NAME] và In" at bounding box center [490, 240] width 42 height 7
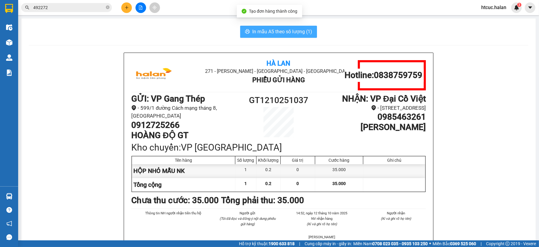
click at [286, 28] on span "In mẫu A5 theo số lượng (1)" at bounding box center [282, 32] width 60 height 8
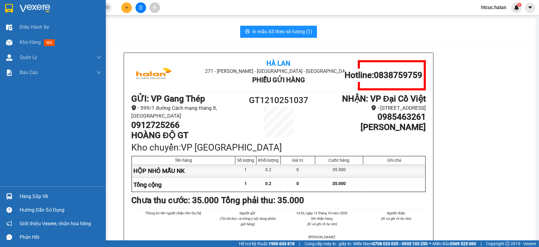
click at [11, 196] on img at bounding box center [9, 196] width 6 height 6
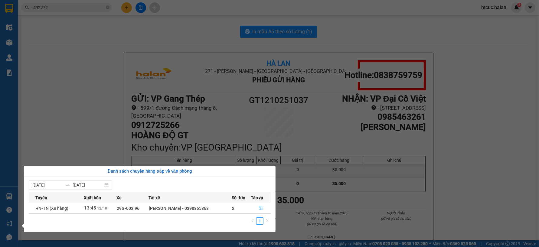
click at [263, 207] on button "button" at bounding box center [260, 209] width 19 height 10
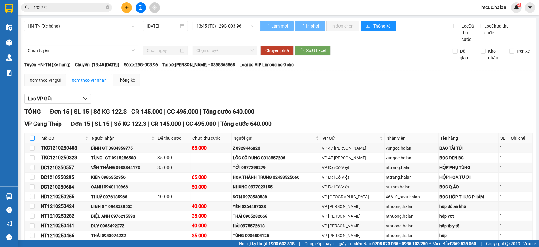
click at [32, 137] on input "checkbox" at bounding box center [32, 138] width 5 height 5
checkbox input "true"
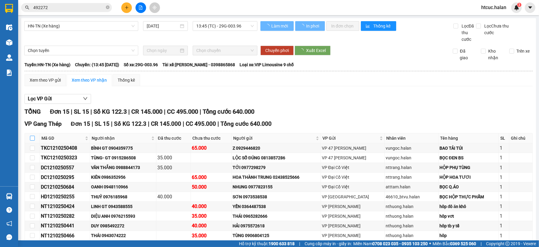
checkbox input "true"
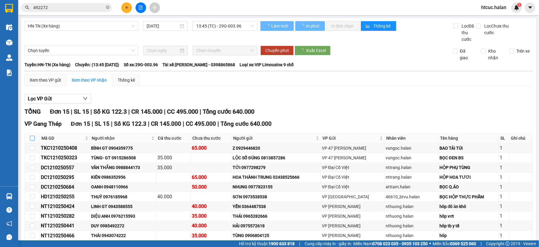
checkbox input "true"
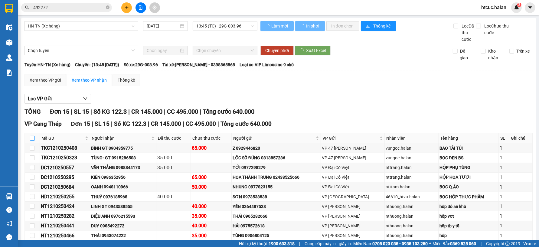
checkbox input "true"
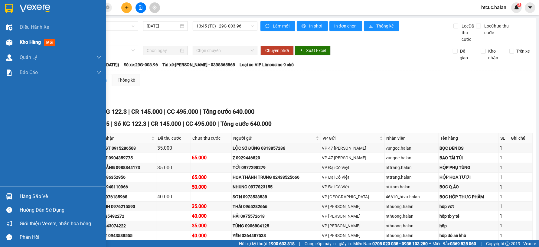
click at [8, 41] on img at bounding box center [9, 42] width 6 height 6
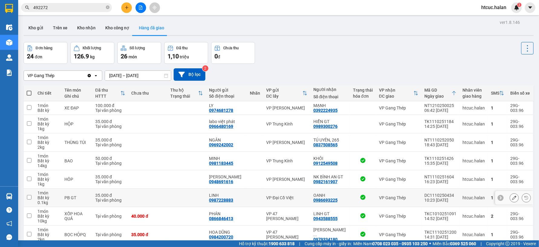
click at [28, 196] on input "checkbox" at bounding box center [29, 197] width 5 height 5
checkbox input "true"
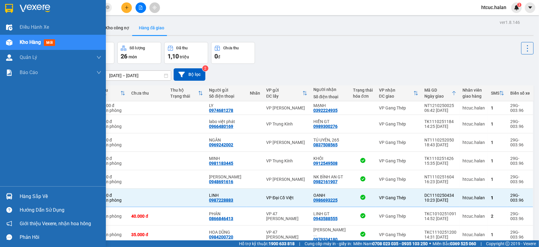
click at [6, 196] on img at bounding box center [9, 196] width 6 height 6
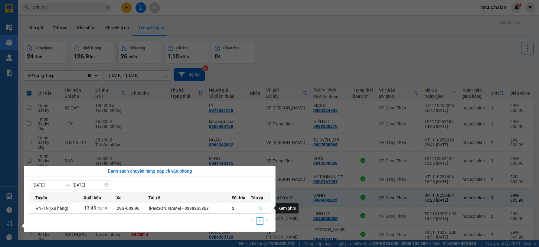
click at [261, 208] on icon "file-done" at bounding box center [261, 208] width 4 height 4
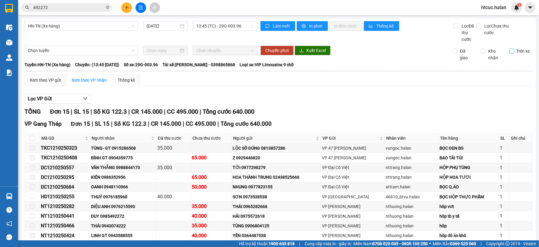
click at [509, 51] on input "Trên xe" at bounding box center [511, 51] width 5 height 5
checkbox input "true"
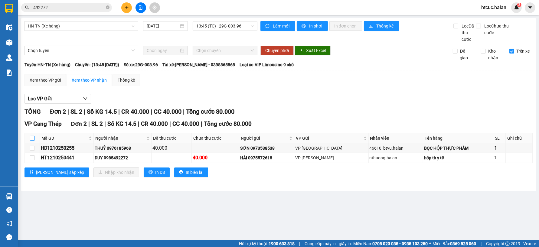
click at [31, 136] on label at bounding box center [32, 138] width 5 height 7
click at [31, 136] on input "checkbox" at bounding box center [32, 138] width 5 height 5
checkbox input "true"
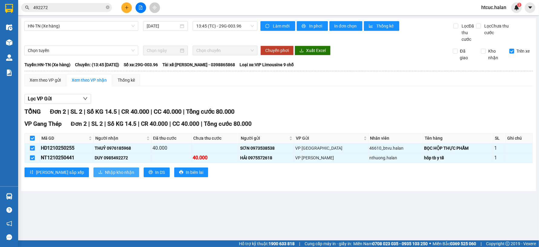
click at [105, 172] on span "Nhập kho nhận" at bounding box center [119, 172] width 29 height 7
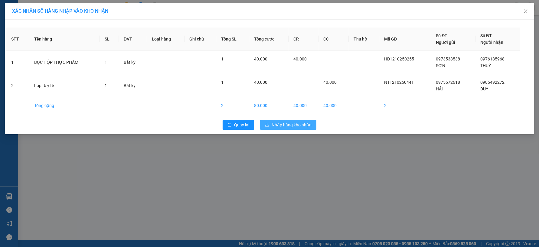
click at [287, 127] on span "Nhập hàng kho nhận" at bounding box center [292, 125] width 40 height 7
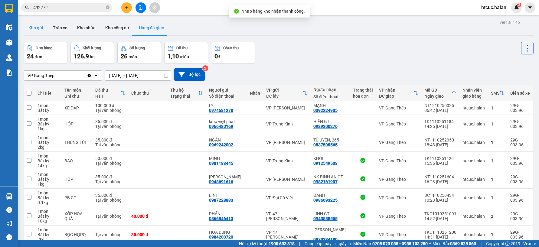
click at [34, 28] on button "Kho gửi" at bounding box center [36, 28] width 25 height 15
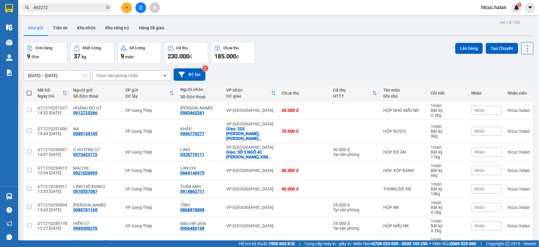
click at [29, 93] on span at bounding box center [29, 93] width 5 height 5
click at [29, 90] on input "checkbox" at bounding box center [29, 90] width 0 height 0
checkbox input "true"
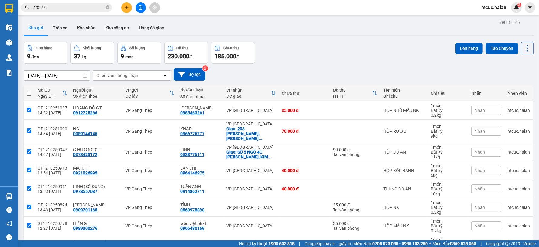
checkbox input "true"
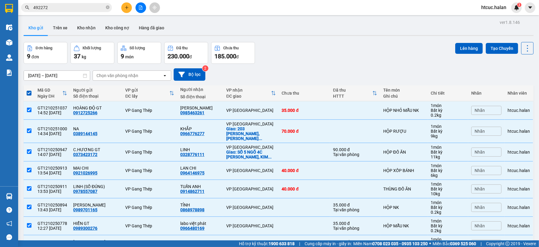
drag, startPoint x: 461, startPoint y: 49, endPoint x: 391, endPoint y: 56, distance: 70.9
click at [391, 56] on div "Đơn hàng 9 đơn Khối lượng 37 kg Số lượng 9 món Đã thu 230.000 đ Chưa thu 185.00…" at bounding box center [279, 53] width 510 height 22
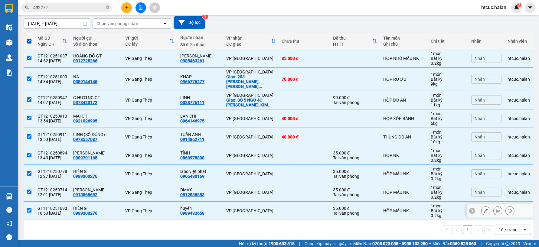
click at [28, 208] on input "checkbox" at bounding box center [29, 210] width 5 height 5
checkbox input "false"
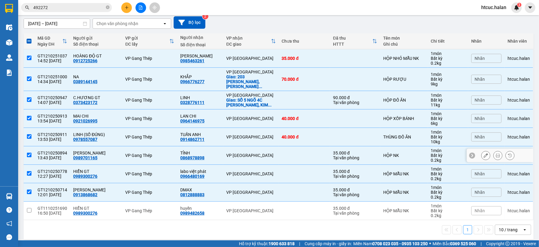
click at [29, 153] on input "checkbox" at bounding box center [29, 155] width 5 height 5
checkbox input "false"
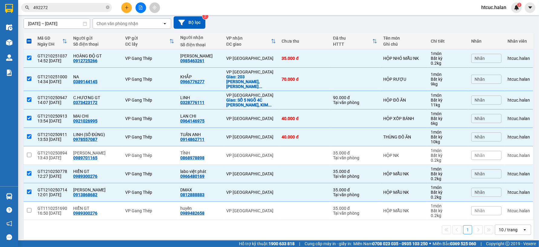
scroll to position [0, 0]
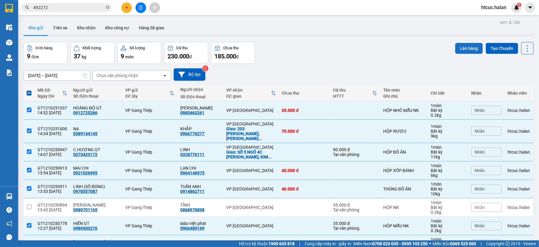
click at [460, 50] on button "Lên hàng" at bounding box center [469, 48] width 28 height 11
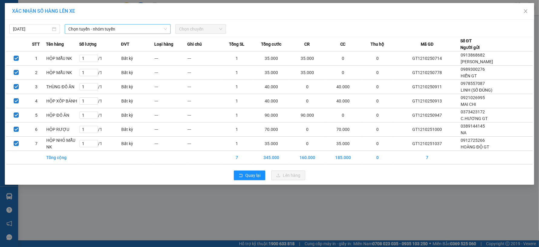
click at [139, 26] on span "Chọn tuyến - nhóm tuyến" at bounding box center [117, 29] width 99 height 9
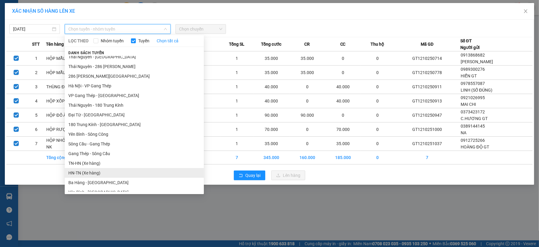
scroll to position [134, 0]
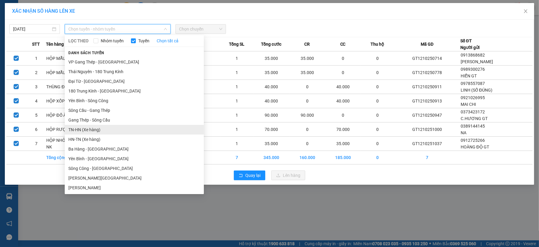
click at [79, 128] on li "TN-HN (Xe hàng)" at bounding box center [134, 130] width 139 height 10
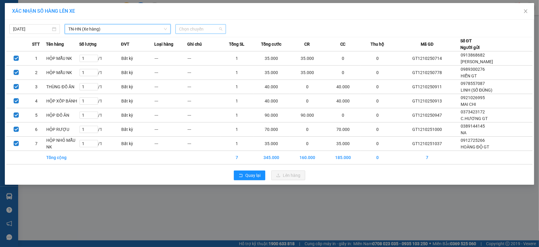
click at [219, 26] on span "Chọn chuyến" at bounding box center [200, 29] width 43 height 9
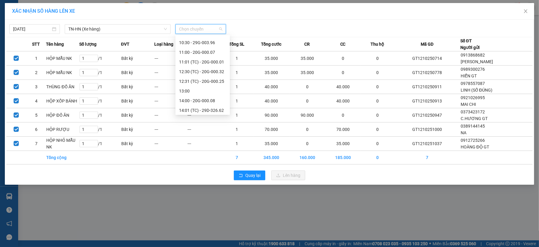
scroll to position [126, 0]
click at [195, 89] on div "14:30" at bounding box center [202, 89] width 47 height 7
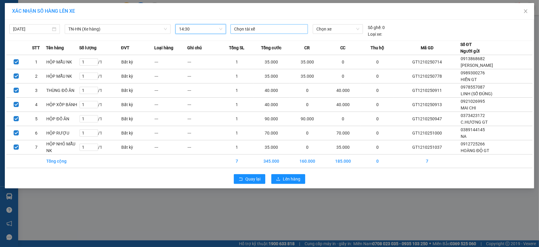
click at [284, 30] on div at bounding box center [269, 28] width 75 height 7
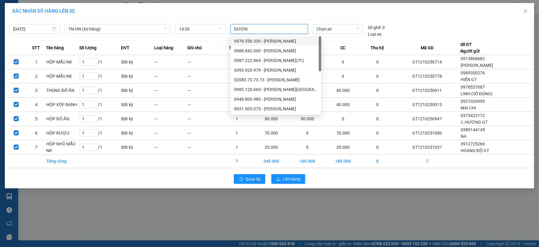
type input "DƯƠNG"
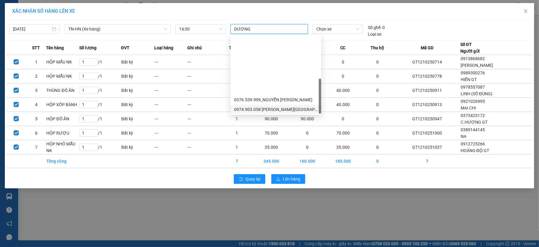
scroll to position [135, 0]
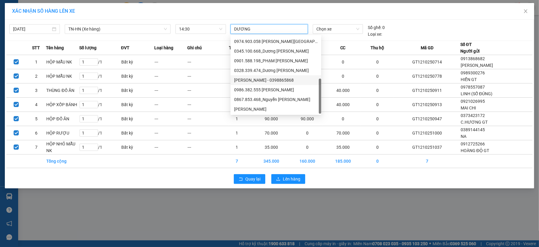
click at [266, 79] on div "[PERSON_NAME] - 0398865868" at bounding box center [275, 80] width 83 height 7
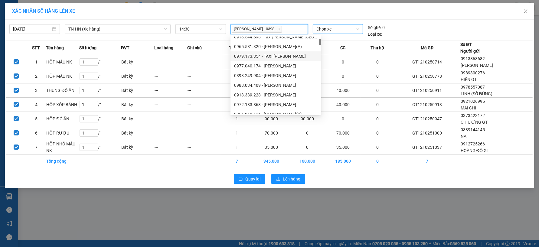
click at [340, 28] on span "Chọn xe" at bounding box center [337, 29] width 43 height 9
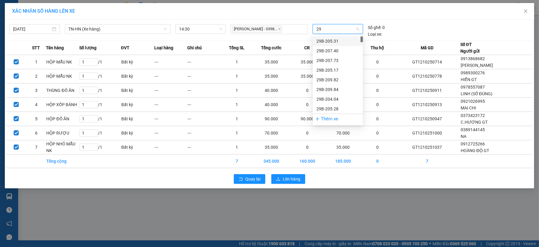
type input "29G"
click at [333, 41] on div "29G-003.96" at bounding box center [337, 41] width 43 height 7
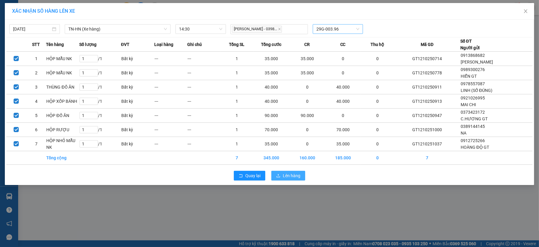
click at [294, 176] on span "Lên hàng" at bounding box center [292, 175] width 18 height 7
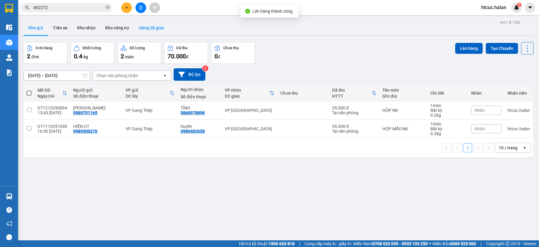
click at [146, 29] on button "Hàng đã giao" at bounding box center [151, 28] width 35 height 15
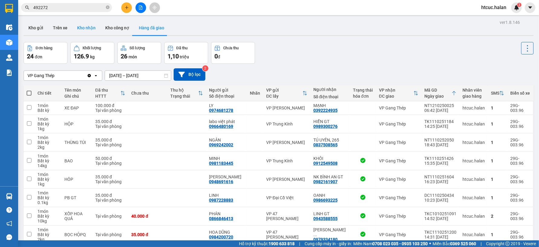
click at [88, 28] on button "Kho nhận" at bounding box center [86, 28] width 28 height 15
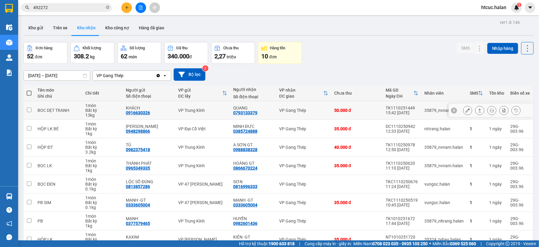
scroll to position [66, 0]
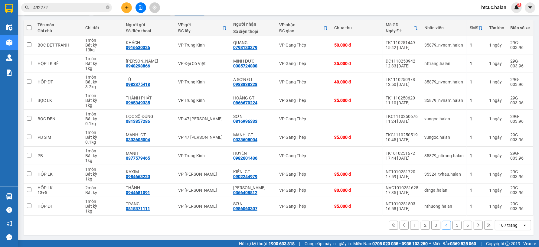
click at [410, 226] on button "1" at bounding box center [414, 225] width 9 height 9
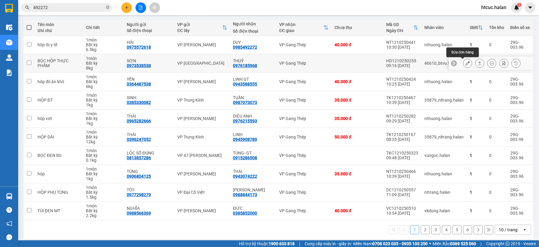
click at [463, 64] on button at bounding box center [467, 63] width 8 height 11
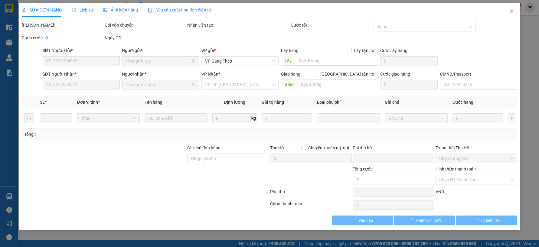
type input "0973538538"
type input "SƠN"
type input "0976185968"
type input "THUỶ"
type input "0"
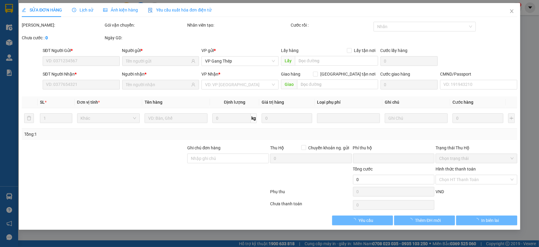
type input "40.000"
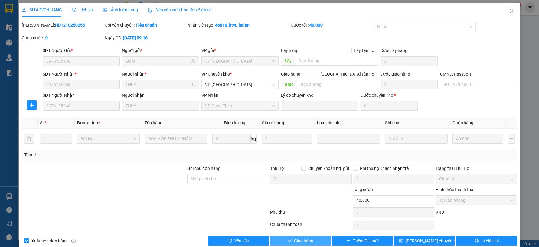
click at [304, 242] on span "Giao hàng" at bounding box center [303, 241] width 19 height 7
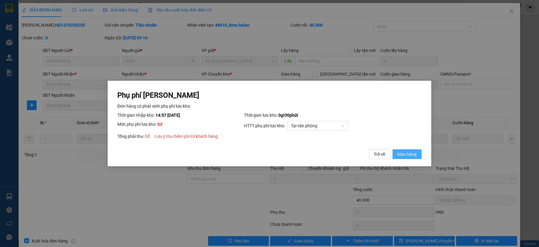
drag, startPoint x: 408, startPoint y: 154, endPoint x: 427, endPoint y: 170, distance: 23.8
click at [408, 154] on span "Giao hàng" at bounding box center [407, 154] width 19 height 7
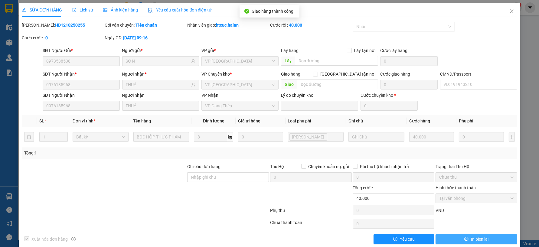
click at [482, 241] on span "In biên lai" at bounding box center [480, 239] width 18 height 7
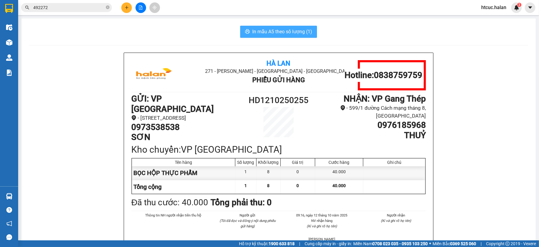
click at [272, 31] on span "In mẫu A5 theo số lượng (1)" at bounding box center [282, 32] width 60 height 8
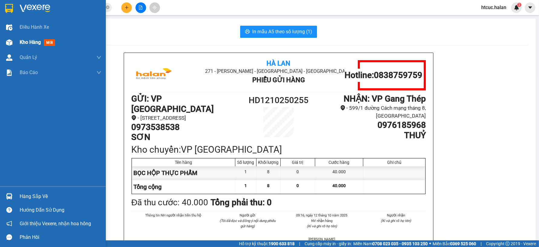
click at [9, 42] on img at bounding box center [9, 42] width 6 height 6
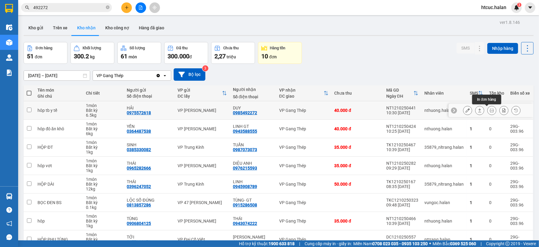
click at [490, 110] on icon at bounding box center [492, 110] width 4 height 4
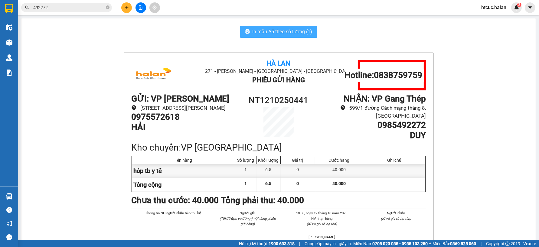
click at [272, 31] on span "In mẫu A5 theo số lượng (1)" at bounding box center [282, 32] width 60 height 8
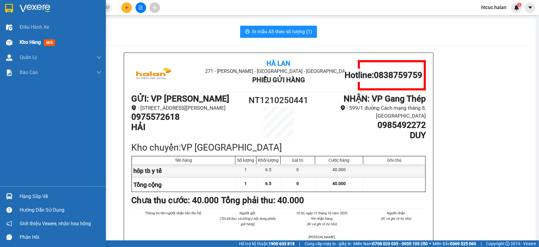
click at [14, 40] on div at bounding box center [9, 42] width 11 height 11
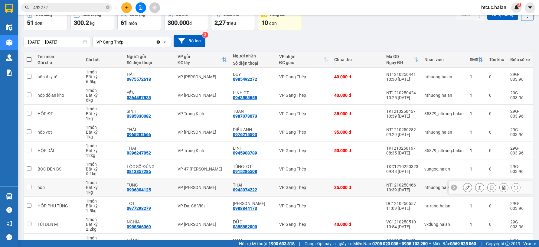
scroll to position [67, 0]
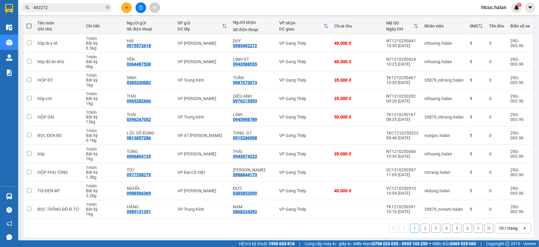
click at [421, 229] on button "2" at bounding box center [425, 228] width 9 height 9
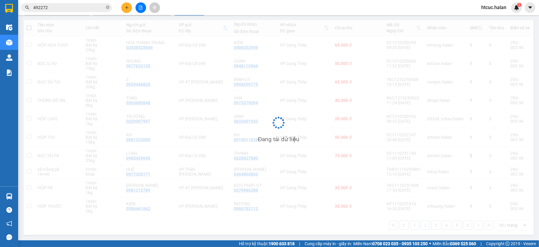
scroll to position [66, 0]
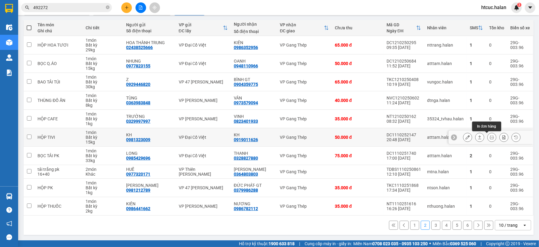
click at [490, 138] on icon at bounding box center [492, 137] width 4 height 4
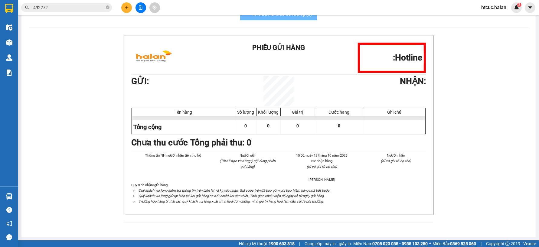
scroll to position [19, 0]
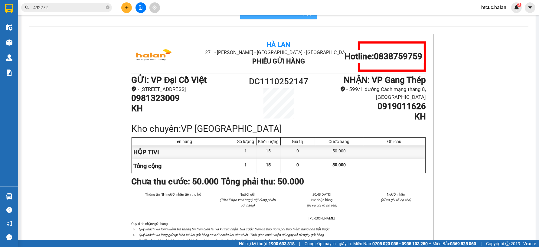
click at [289, 15] on span "In mẫu A5 theo số lượng (1)" at bounding box center [282, 13] width 60 height 8
drag, startPoint x: 58, startPoint y: 6, endPoint x: 45, endPoint y: 2, distance: 13.2
click at [6, 19] on section "Kết quả tìm kiếm ( 34 ) Bộ lọc Mã ĐH Trạng thái Món hàng Thu hộ Tổng cước Chưa …" at bounding box center [269, 123] width 539 height 247
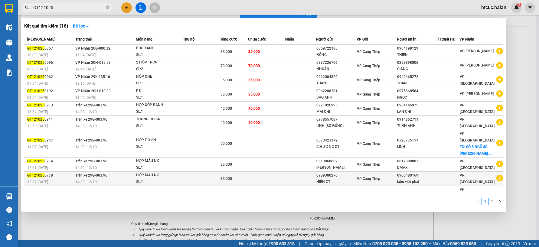
scroll to position [13, 0]
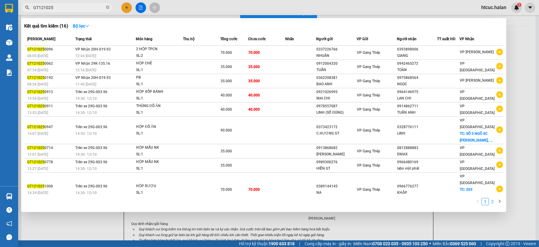
type input "GT121025"
click at [492, 201] on link "2" at bounding box center [492, 201] width 7 height 7
click at [493, 202] on link "2" at bounding box center [492, 201] width 7 height 7
click at [486, 204] on link "1" at bounding box center [485, 201] width 7 height 7
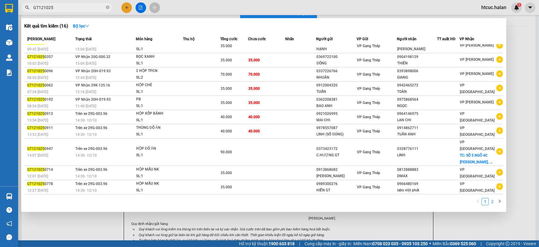
scroll to position [0, 0]
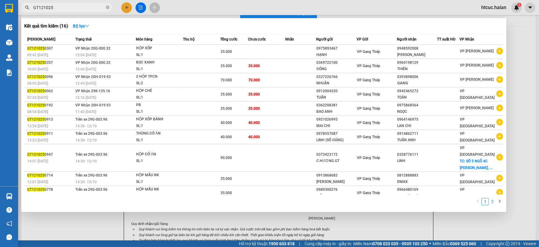
click at [492, 203] on link "2" at bounding box center [492, 201] width 7 height 7
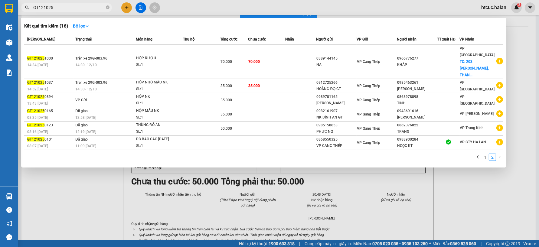
click at [126, 5] on div at bounding box center [269, 123] width 539 height 247
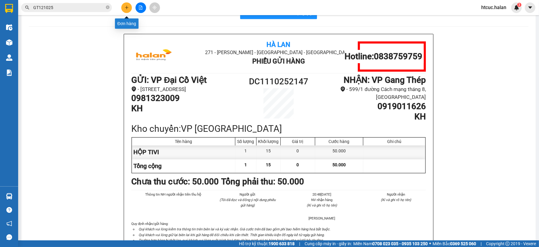
click at [126, 7] on icon "plus" at bounding box center [126, 7] width 0 height 3
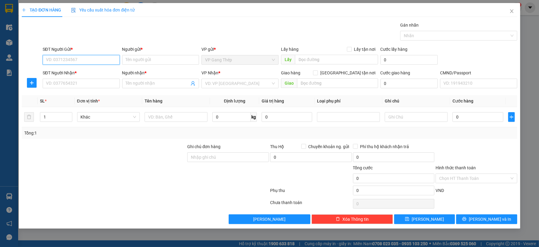
click at [94, 59] on input "SĐT Người Gửi *" at bounding box center [81, 60] width 77 height 10
type input "0982161907"
click at [83, 76] on div "0982161907 - NK BÌNH AN GT" at bounding box center [81, 72] width 77 height 10
type input "NK BÌNH AN GT"
type input "0982161907"
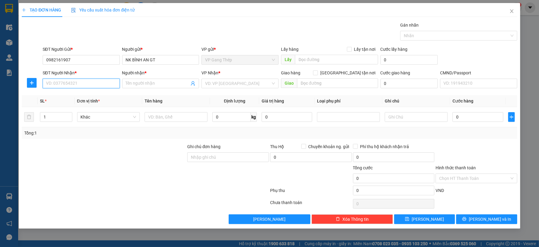
click at [89, 84] on input "SĐT Người Nhận *" at bounding box center [81, 84] width 77 height 10
click at [88, 96] on div "0948691616 - NHẬT HUY" at bounding box center [81, 95] width 70 height 7
type input "0948691616"
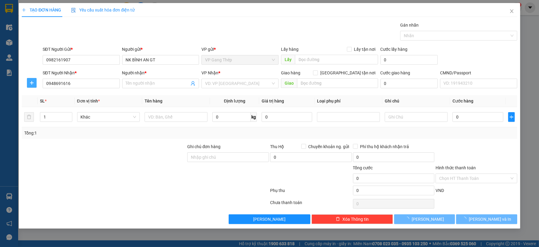
click at [30, 83] on icon "plus" at bounding box center [31, 82] width 5 height 5
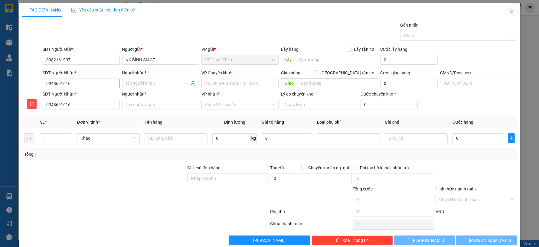
type input "[PERSON_NAME]"
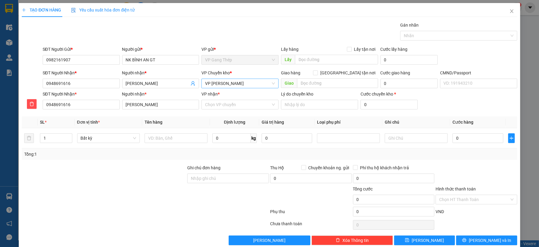
click at [240, 85] on span "VP [PERSON_NAME]" at bounding box center [240, 83] width 70 height 9
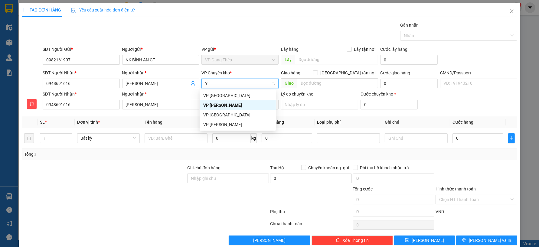
type input "YÊ"
click at [222, 92] on div "VP [GEOGRAPHIC_DATA]" at bounding box center [237, 95] width 69 height 7
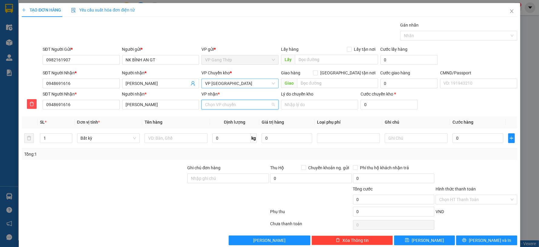
click at [229, 104] on input "VP nhận *" at bounding box center [238, 104] width 66 height 9
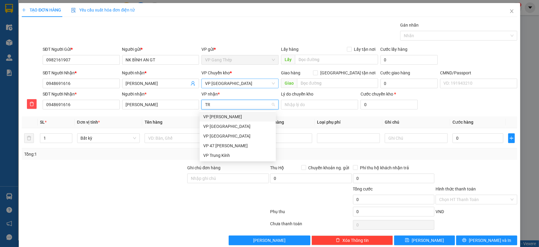
type input "TRA"
click at [225, 116] on div "VP [PERSON_NAME]" at bounding box center [237, 116] width 69 height 7
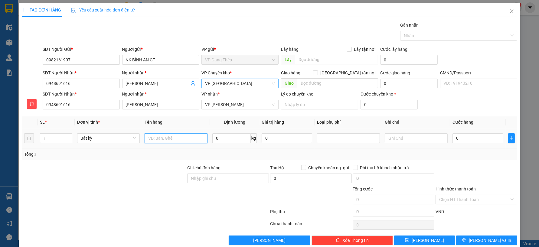
click at [197, 135] on input "text" at bounding box center [176, 138] width 63 height 10
type input "HỘP MẪU NK"
click at [223, 140] on input "0" at bounding box center [231, 138] width 38 height 10
type input "0.2"
click at [473, 139] on input "0" at bounding box center [478, 138] width 51 height 10
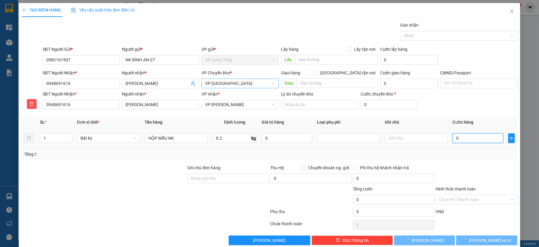
type input "35.000"
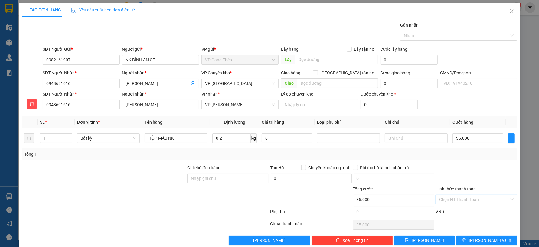
click at [473, 198] on input "Hình thức thanh toán" at bounding box center [474, 199] width 70 height 9
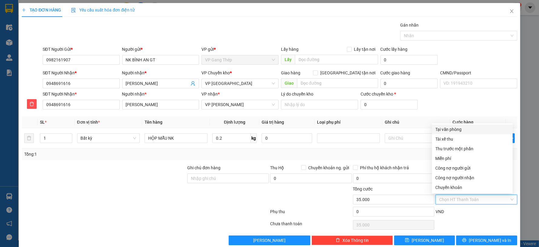
click at [453, 127] on div "Tại văn phòng" at bounding box center [473, 129] width 74 height 7
type input "0"
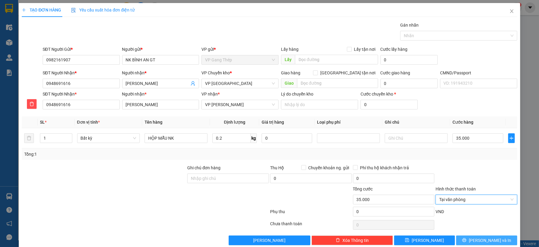
click at [474, 238] on button "[PERSON_NAME] và In" at bounding box center [486, 241] width 61 height 10
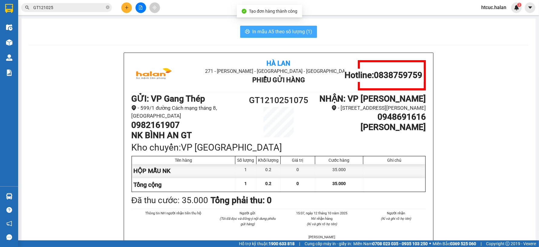
click at [245, 29] on icon "printer" at bounding box center [247, 31] width 5 height 5
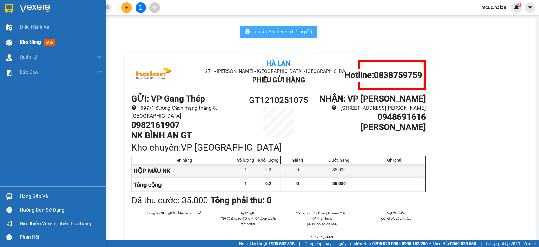
click at [8, 41] on img at bounding box center [9, 42] width 6 height 6
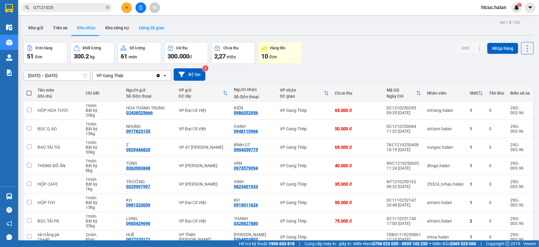
click at [147, 29] on button "Hàng đã giao" at bounding box center [151, 28] width 35 height 15
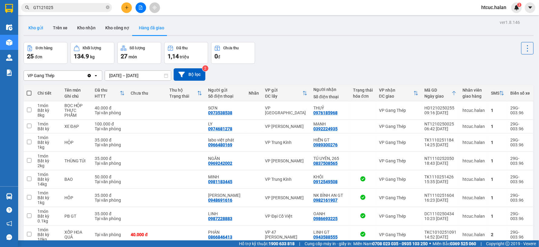
click at [38, 29] on button "Kho gửi" at bounding box center [36, 28] width 25 height 15
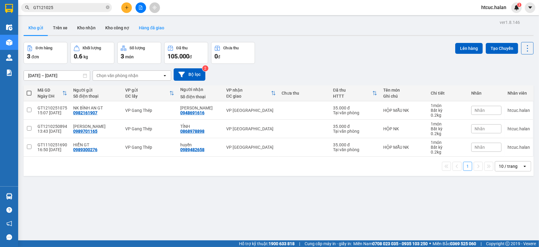
click at [150, 30] on button "Hàng đã giao" at bounding box center [151, 28] width 35 height 15
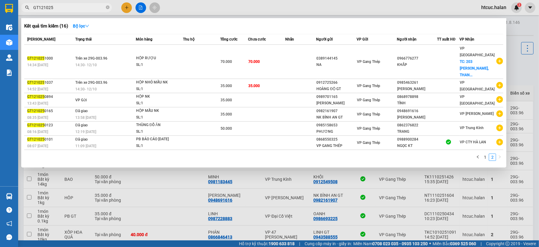
click at [76, 8] on input "GT121025" at bounding box center [68, 7] width 71 height 7
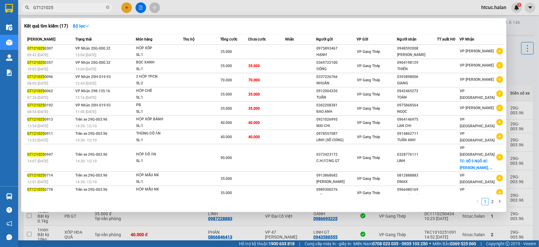
click at [254, 232] on div at bounding box center [269, 123] width 539 height 247
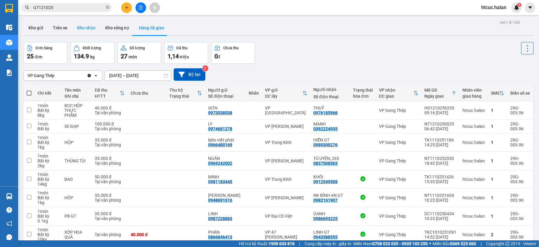
click at [85, 31] on button "Kho nhận" at bounding box center [86, 28] width 28 height 15
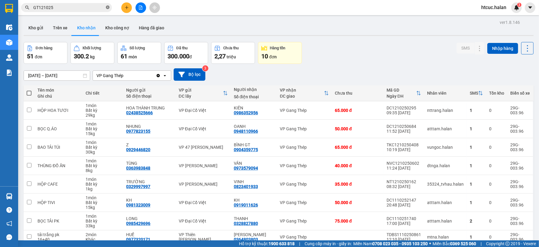
click at [108, 6] on icon "close-circle" at bounding box center [108, 7] width 4 height 4
click at [67, 5] on input "text" at bounding box center [68, 7] width 71 height 7
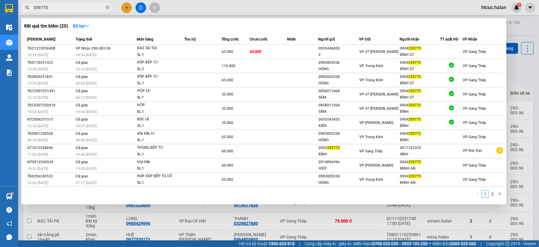
click at [171, 225] on div at bounding box center [269, 123] width 539 height 247
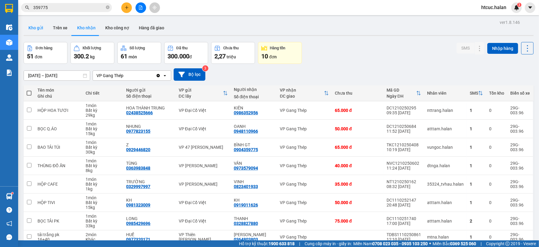
click at [38, 29] on button "Kho gửi" at bounding box center [36, 28] width 25 height 15
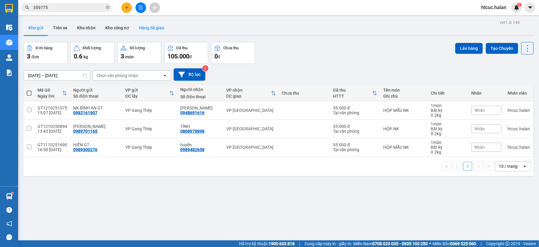
click at [146, 28] on button "Hàng đã giao" at bounding box center [151, 28] width 35 height 15
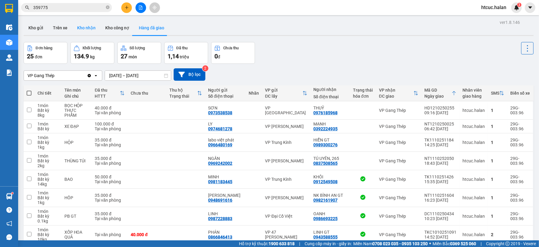
click at [93, 26] on button "Kho nhận" at bounding box center [86, 28] width 28 height 15
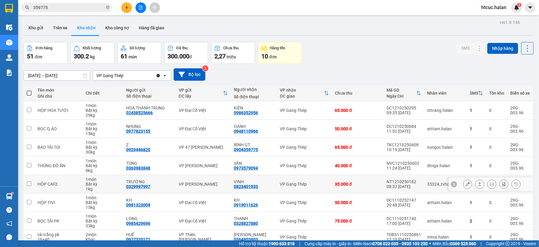
scroll to position [66, 0]
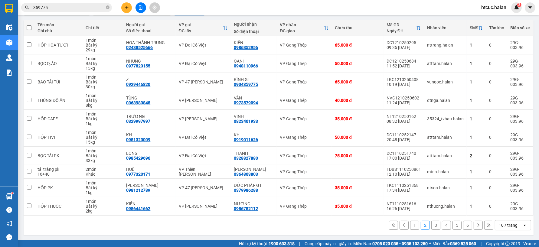
click at [464, 225] on button "6" at bounding box center [467, 225] width 9 height 9
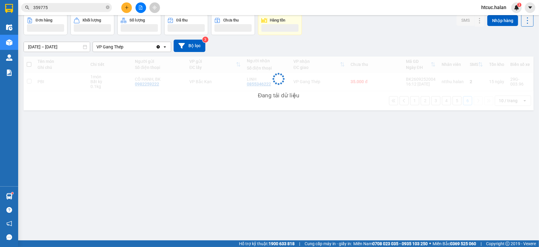
scroll to position [28, 0]
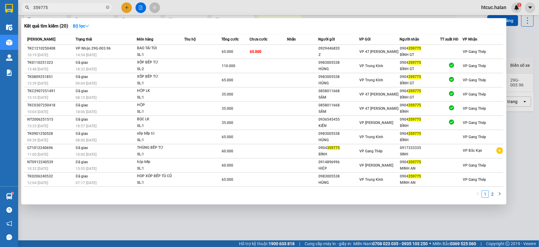
drag, startPoint x: 54, startPoint y: 7, endPoint x: -1, endPoint y: 4, distance: 55.1
click at [0, 4] on html "Kết quả tìm kiếm ( 20 ) Bộ lọc Mã ĐH Trạng thái Món hàng Thu hộ Tổng cước Chưa …" at bounding box center [269, 123] width 539 height 247
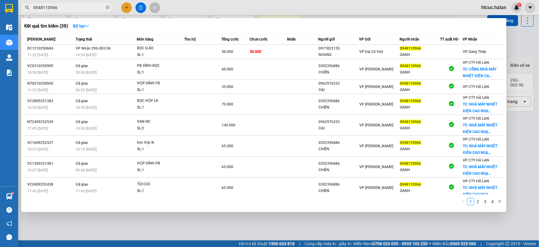
type input "0948110966"
click at [124, 230] on div at bounding box center [269, 123] width 539 height 247
click at [106, 7] on icon "close-circle" at bounding box center [108, 7] width 4 height 4
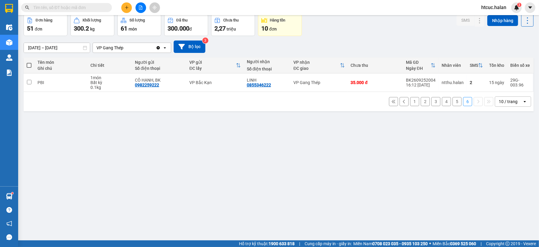
drag, startPoint x: 88, startPoint y: 9, endPoint x: 116, endPoint y: 4, distance: 29.0
click at [88, 9] on input "text" at bounding box center [68, 7] width 71 height 7
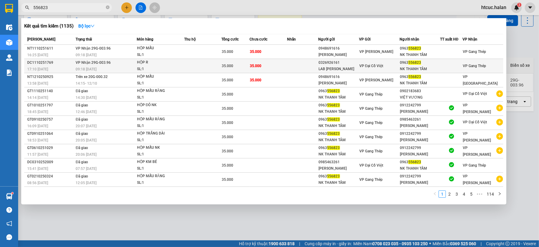
type input "556823"
click at [280, 66] on td "35.000" at bounding box center [269, 66] width 38 height 14
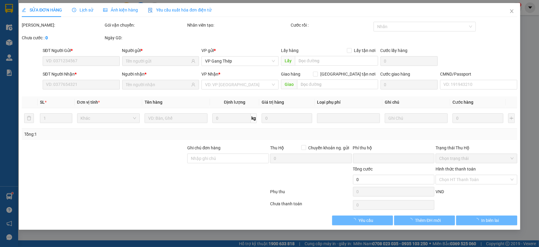
type input "0326926161"
type input "LAB [PERSON_NAME]"
type input "0963556823"
type input "NK THANH TÂM"
type input "0"
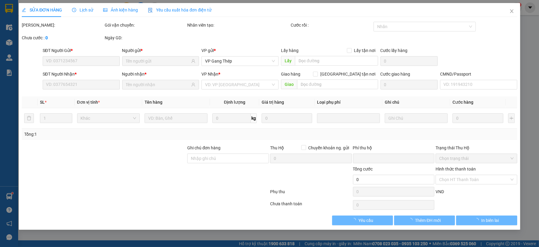
type input "35.000"
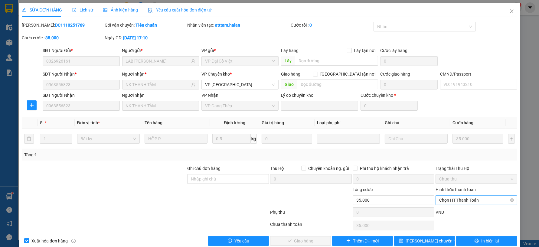
click at [465, 198] on span "Chọn HT Thanh Toán" at bounding box center [476, 200] width 74 height 9
click at [470, 177] on div "Công nợ người nhận" at bounding box center [473, 178] width 74 height 7
type input "0"
click at [309, 242] on span "Giao hàng" at bounding box center [303, 241] width 19 height 7
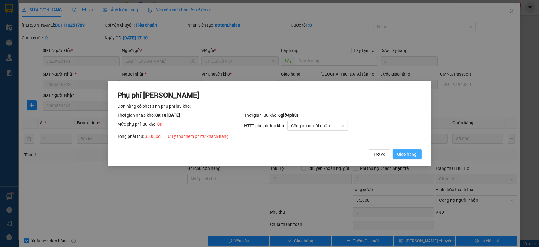
drag, startPoint x: 407, startPoint y: 153, endPoint x: 424, endPoint y: 125, distance: 33.0
click at [407, 153] on span "Giao hàng" at bounding box center [407, 154] width 19 height 7
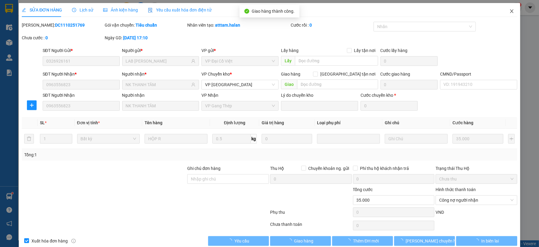
click at [509, 11] on span "Close" at bounding box center [511, 11] width 17 height 17
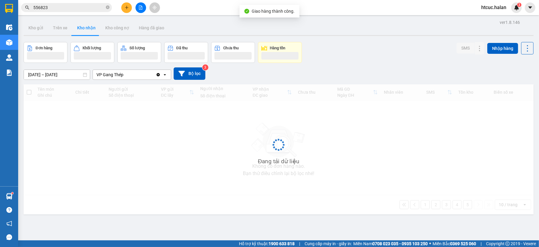
drag, startPoint x: 92, startPoint y: 9, endPoint x: 113, endPoint y: 13, distance: 20.9
click at [93, 10] on input "556823" at bounding box center [68, 7] width 71 height 7
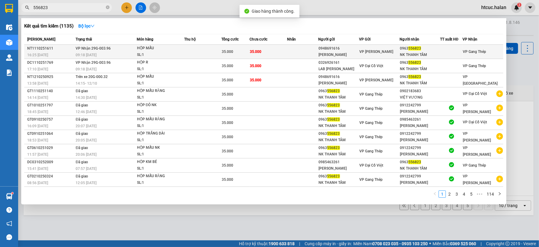
click at [296, 51] on td at bounding box center [302, 52] width 31 height 14
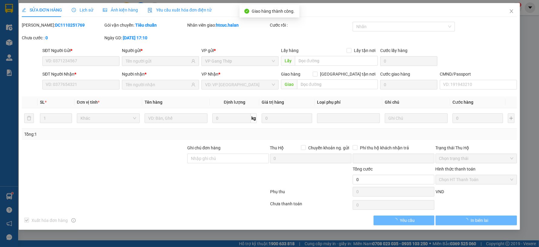
type input "0948691616"
type input "[PERSON_NAME]"
type input "0963556823"
type input "NK THANH TÂM"
type input "0"
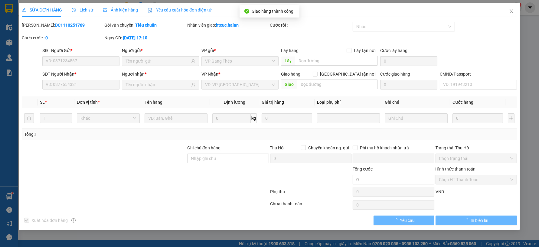
type input "35.000"
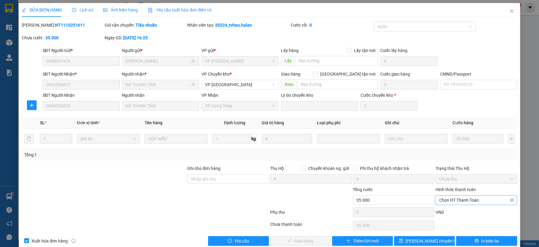
click at [465, 199] on span "Chọn HT Thanh Toán" at bounding box center [476, 200] width 74 height 9
click at [473, 179] on div "Công nợ người nhận" at bounding box center [473, 178] width 74 height 7
type input "0"
click at [300, 240] on span "Giao hàng" at bounding box center [303, 241] width 19 height 7
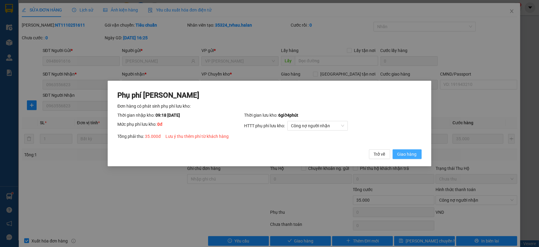
click at [414, 151] on span "Giao hàng" at bounding box center [407, 154] width 19 height 7
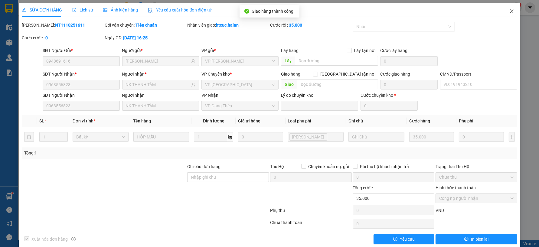
click at [509, 11] on icon "close" at bounding box center [511, 11] width 5 height 5
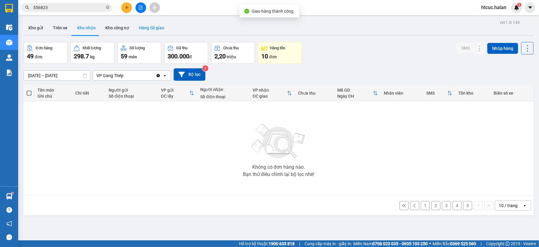
click at [153, 29] on button "Hàng đã giao" at bounding box center [151, 28] width 35 height 15
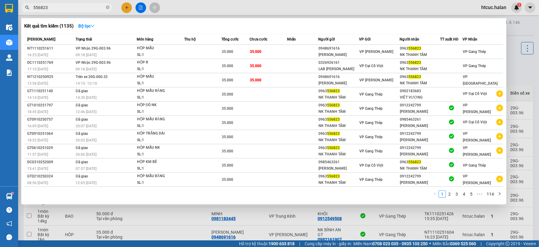
drag, startPoint x: 51, startPoint y: 9, endPoint x: 0, endPoint y: 18, distance: 51.8
click at [0, 18] on html "Kết quả tìm kiếm ( 1135 ) Bộ lọc Mã ĐH Trạng thái Món hàng Thu hộ Tổng cước Chư…" at bounding box center [269, 123] width 539 height 247
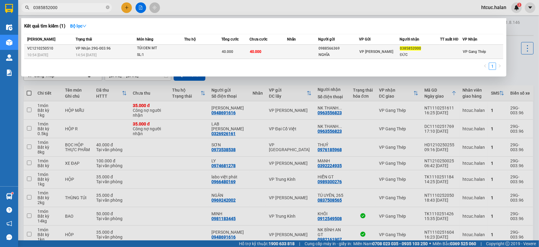
type input "0385852000"
click at [267, 50] on td "40.000" at bounding box center [269, 52] width 38 height 14
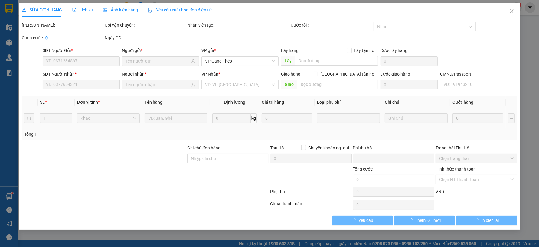
type input "0988566369"
type input "NGHĨA"
type input "0385852000"
type input "ĐỨC"
type input "0"
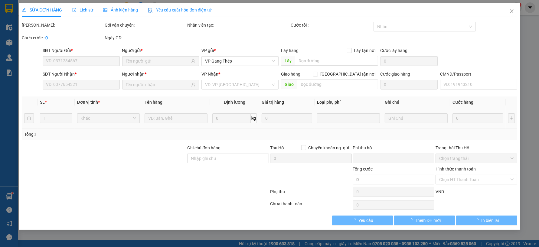
type input "40.000"
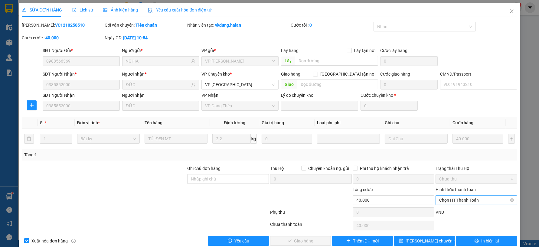
click at [490, 198] on span "Chọn HT Thanh Toán" at bounding box center [476, 200] width 74 height 9
click at [461, 150] on div "Tại văn phòng" at bounding box center [473, 149] width 74 height 7
type input "0"
click at [300, 242] on span "Giao hàng" at bounding box center [303, 241] width 19 height 7
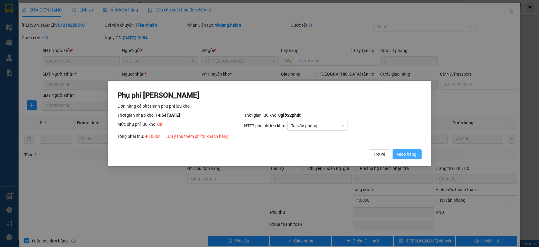
click at [409, 153] on span "Giao hàng" at bounding box center [407, 154] width 19 height 7
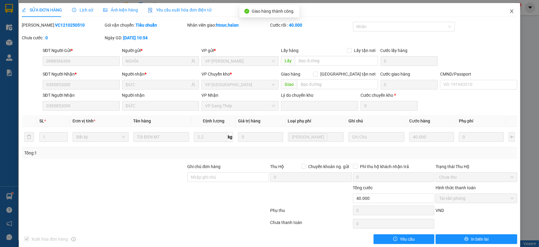
click at [507, 8] on span "Close" at bounding box center [511, 11] width 17 height 17
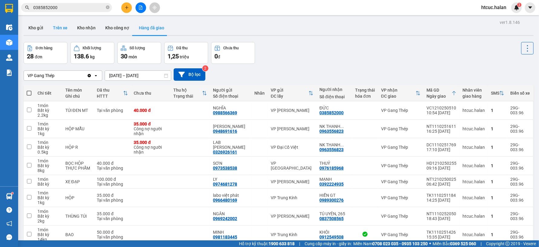
click at [59, 29] on button "Trên xe" at bounding box center [60, 28] width 24 height 15
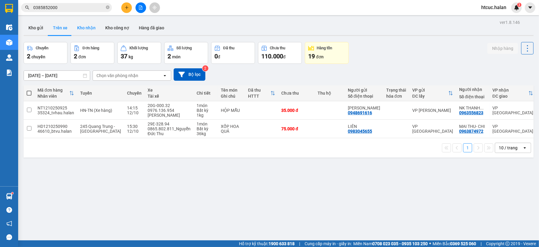
click at [91, 28] on button "Kho nhận" at bounding box center [86, 28] width 28 height 15
type input "[DATE] – [DATE]"
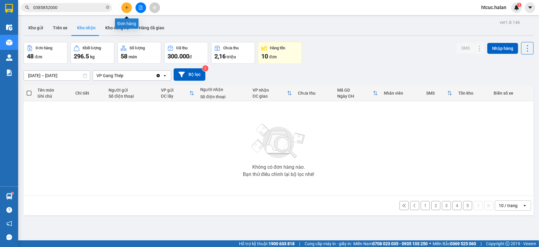
click at [125, 8] on icon "plus" at bounding box center [127, 7] width 4 height 4
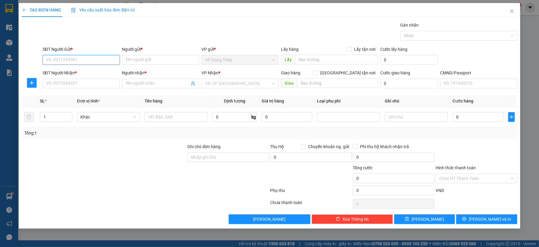
click at [84, 58] on input "SĐT Người Gửi *" at bounding box center [81, 60] width 77 height 10
click at [56, 58] on input "0865999111" at bounding box center [81, 60] width 77 height 10
type input "0856999111"
click at [75, 73] on div "0856999111 - KHIÊM" at bounding box center [81, 72] width 70 height 7
type input "KHIÊM"
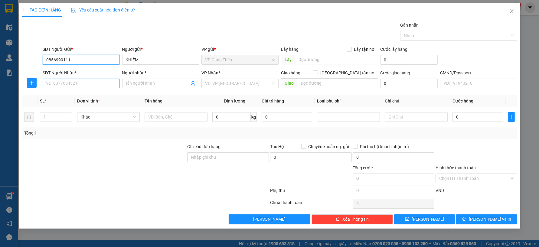
type input "0856999111"
click at [87, 86] on input "SĐT Người Nhận *" at bounding box center [81, 84] width 77 height 10
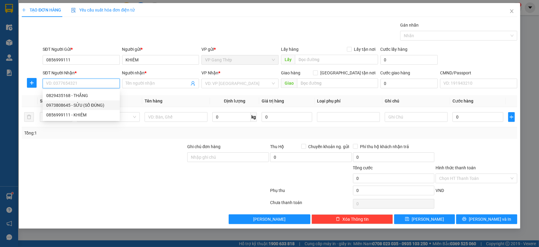
click at [81, 104] on div "0973808645 - SỬU (SỐ ĐÚNG)" at bounding box center [81, 105] width 70 height 7
type input "0973808645"
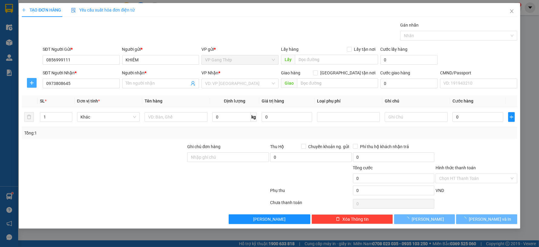
type input "SỬU (SỐ ĐÚNG)"
click at [32, 79] on button "button" at bounding box center [32, 83] width 10 height 10
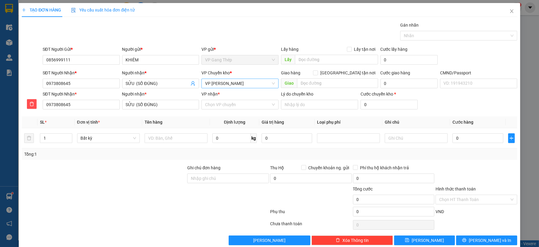
click at [228, 85] on span "VP [PERSON_NAME]" at bounding box center [240, 83] width 70 height 9
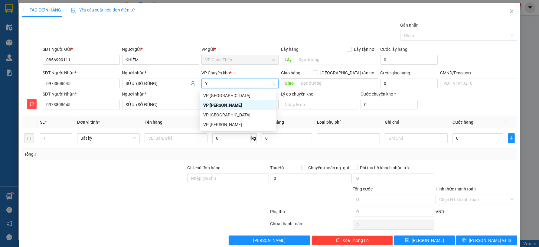
type input "YÊ"
click at [212, 94] on div "VP [GEOGRAPHIC_DATA]" at bounding box center [237, 95] width 69 height 7
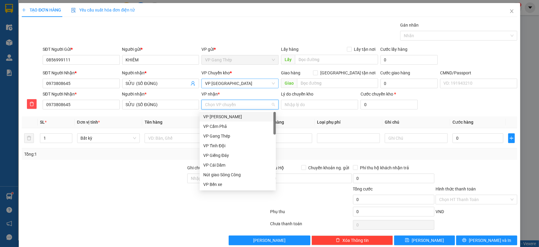
click at [221, 106] on input "VP nhận *" at bounding box center [238, 104] width 66 height 9
type input "D"
type input "ĐÔ"
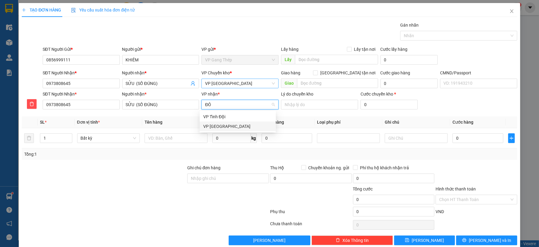
click at [212, 126] on div "VP [GEOGRAPHIC_DATA]" at bounding box center [237, 126] width 69 height 7
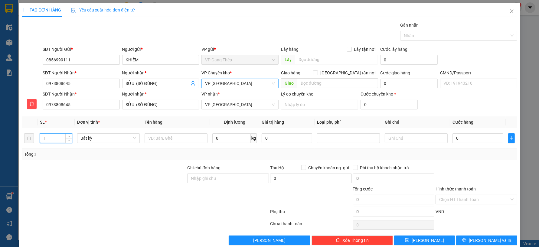
drag, startPoint x: 51, startPoint y: 139, endPoint x: 20, endPoint y: 139, distance: 30.9
click at [20, 139] on div "TẠO ĐƠN HÀNG Yêu cầu xuất hóa đơn điện tử Transit Pickup Surcharge Ids Transit …" at bounding box center [269, 126] width 501 height 247
type input "6"
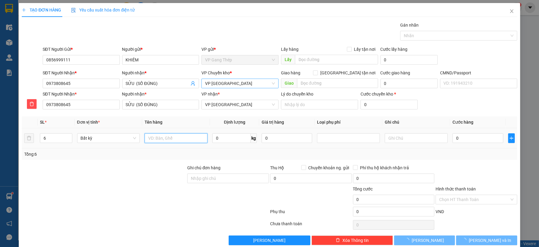
click at [160, 138] on input "text" at bounding box center [176, 138] width 63 height 10
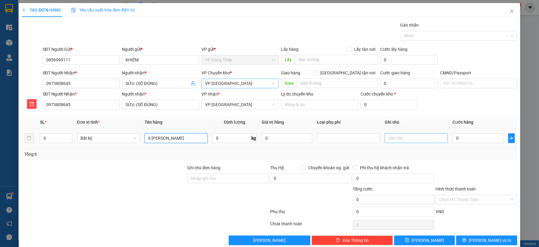
type input "6 [PERSON_NAME]"
click at [427, 140] on input "text" at bounding box center [416, 138] width 63 height 10
click at [394, 137] on input "22*2+32+27+" at bounding box center [416, 138] width 63 height 10
click at [419, 136] on input "22*4+32+27+" at bounding box center [416, 138] width 63 height 10
type input "22*4+32+27"
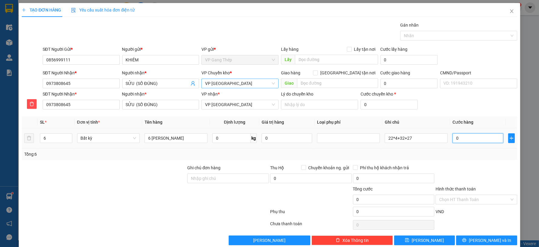
click at [473, 140] on input "0" at bounding box center [478, 138] width 51 height 10
type input "3"
type input "31"
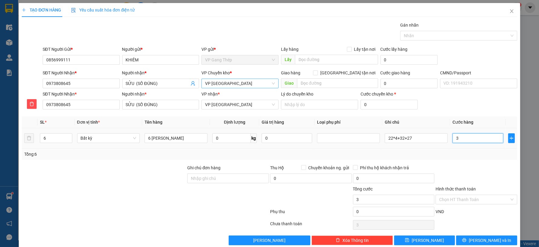
type input "31"
type input "310"
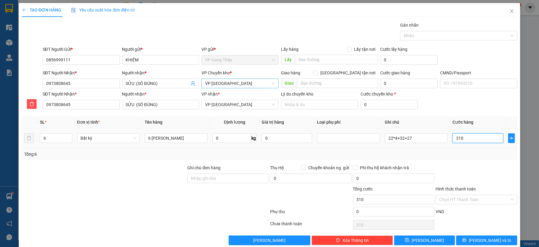
type input "3.100"
type input "31.000"
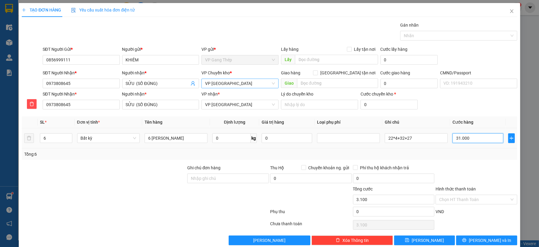
type input "31.000"
type input "310.000"
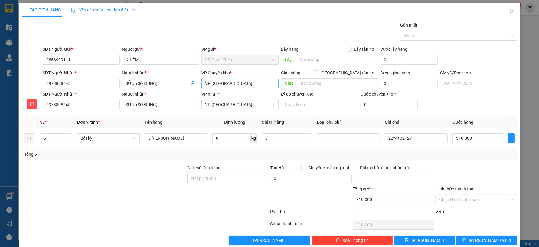
click at [482, 198] on input "Hình thức thanh toán" at bounding box center [474, 199] width 70 height 9
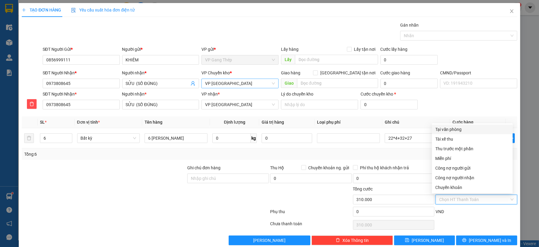
click at [450, 128] on div "Tại văn phòng" at bounding box center [473, 129] width 74 height 7
type input "0"
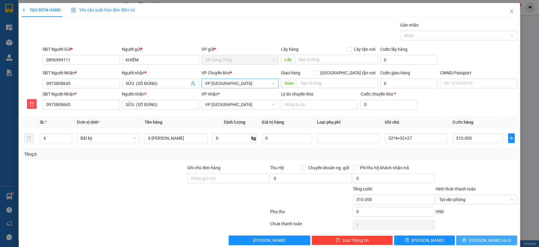
click at [492, 240] on span "Lưu và In" at bounding box center [490, 240] width 42 height 7
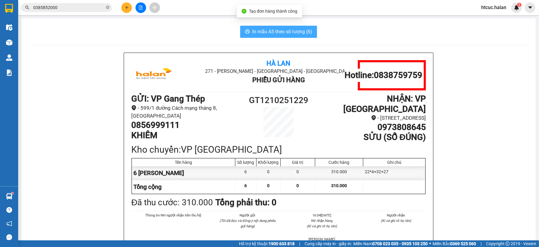
click at [275, 32] on span "In mẫu A5 theo số lượng (6)" at bounding box center [282, 32] width 60 height 8
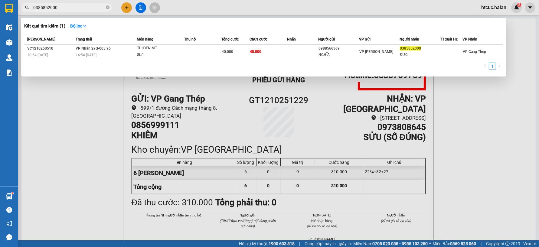
drag, startPoint x: 80, startPoint y: 9, endPoint x: 25, endPoint y: 11, distance: 55.1
click at [25, 11] on span "0385852000" at bounding box center [66, 7] width 91 height 9
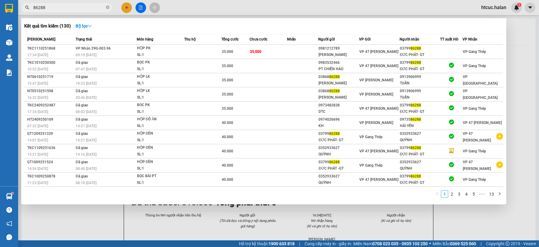
click at [34, 7] on input "86288" at bounding box center [68, 7] width 71 height 7
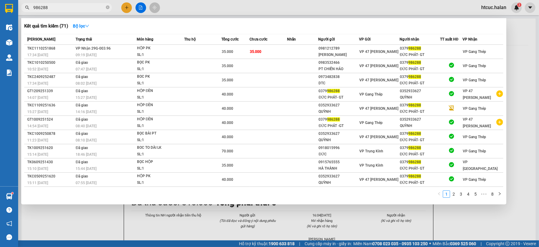
type input "986288"
click at [107, 6] on icon "close-circle" at bounding box center [108, 7] width 4 height 4
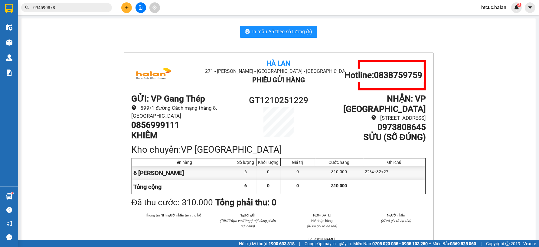
type input "0945908789"
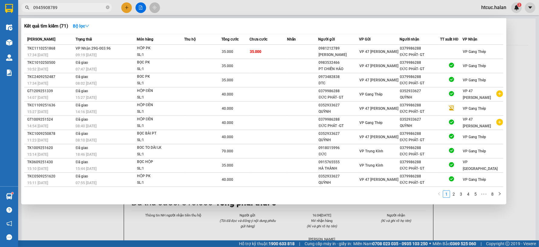
click at [82, 8] on input "0945908789" at bounding box center [68, 7] width 71 height 7
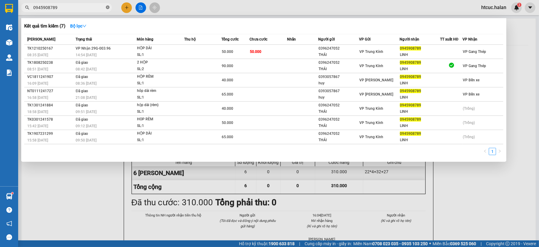
click at [107, 8] on icon "close-circle" at bounding box center [108, 7] width 4 height 4
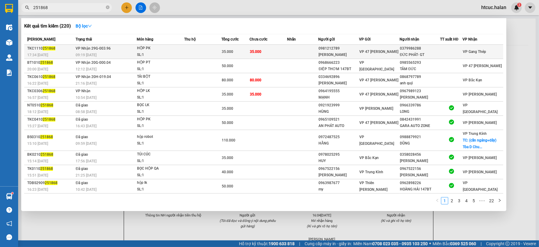
type input "251868"
click at [276, 49] on td "35.000" at bounding box center [269, 52] width 38 height 14
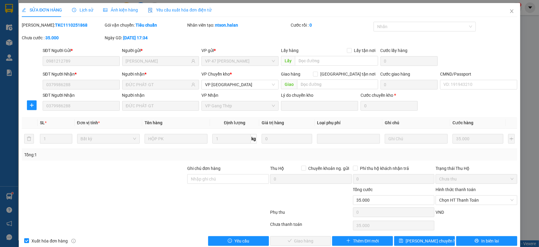
type input "0981212789"
type input "XUÂN QUỲNH"
type input "0379986288"
type input "ĐỨC PHÁT- GT"
type input "0"
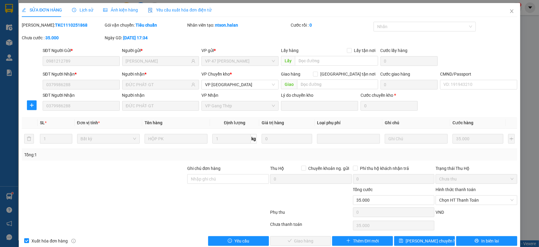
type input "35.000"
click at [487, 200] on span "Chọn HT Thanh Toán" at bounding box center [476, 200] width 74 height 9
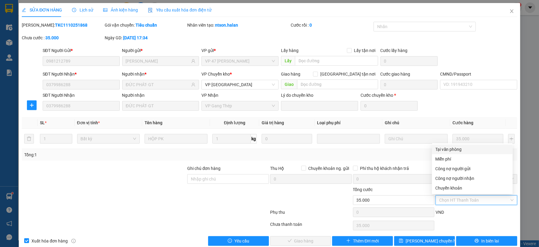
click at [456, 149] on div "Tại văn phòng" at bounding box center [473, 149] width 74 height 7
type input "0"
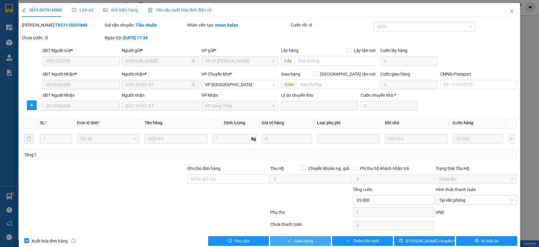
click at [314, 241] on button "Giao hàng" at bounding box center [300, 241] width 61 height 10
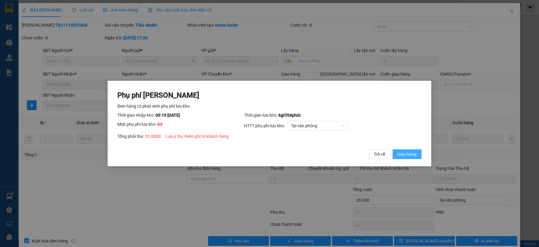
click at [414, 151] on span "Giao hàng" at bounding box center [407, 154] width 19 height 7
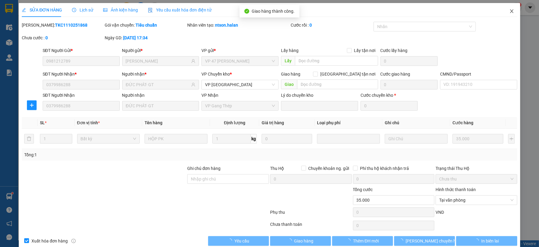
click at [509, 10] on icon "close" at bounding box center [511, 11] width 5 height 5
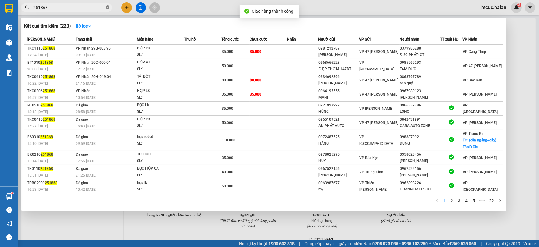
click at [109, 8] on icon "close-circle" at bounding box center [108, 7] width 4 height 4
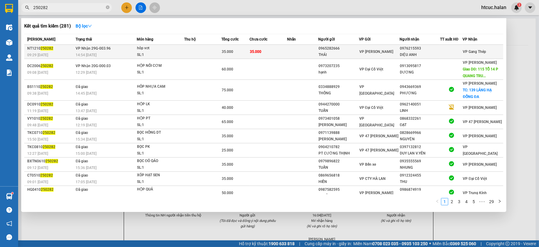
type input "250282"
click at [287, 51] on td at bounding box center [302, 52] width 31 height 14
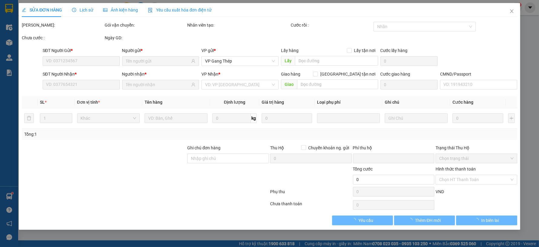
type input "0965282666"
type input "THÁI"
type input "0976215593"
type input "DIỆU ANH"
type input "0"
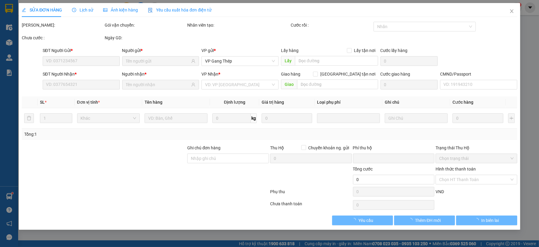
type input "35.000"
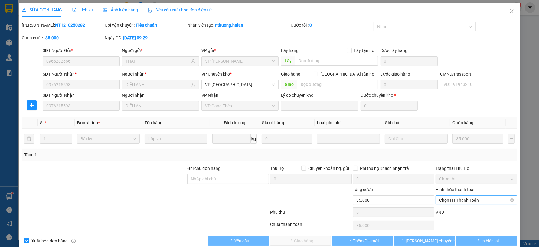
click at [459, 199] on span "Chọn HT Thanh Toán" at bounding box center [476, 200] width 74 height 9
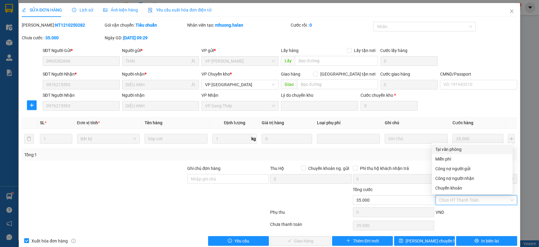
click at [455, 148] on div "Tại văn phòng" at bounding box center [473, 149] width 74 height 7
type input "0"
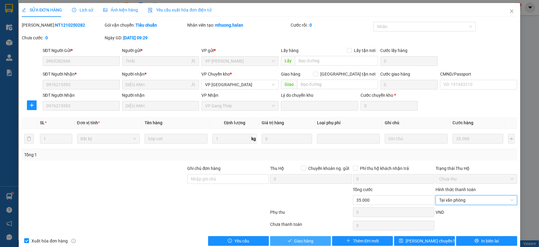
drag, startPoint x: 297, startPoint y: 241, endPoint x: 409, endPoint y: 178, distance: 128.0
click at [297, 240] on span "Giao hàng" at bounding box center [303, 241] width 19 height 7
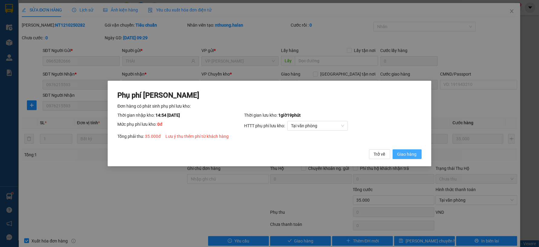
click at [407, 153] on span "Giao hàng" at bounding box center [407, 154] width 19 height 7
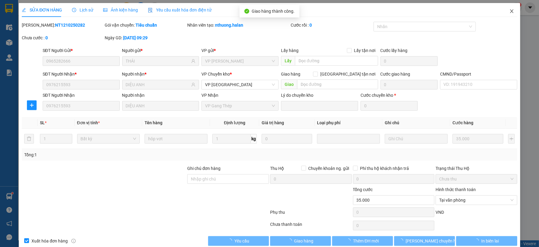
click at [507, 8] on span "Close" at bounding box center [511, 11] width 17 height 17
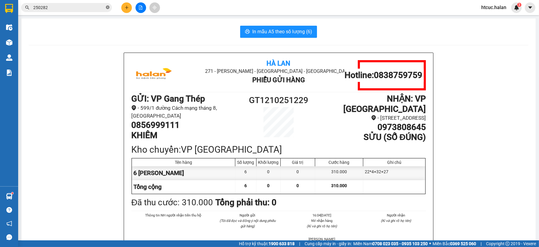
click at [106, 8] on icon "close-circle" at bounding box center [108, 7] width 4 height 4
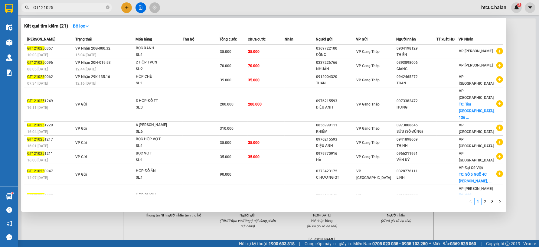
type input "GT121025"
click at [96, 226] on div at bounding box center [269, 123] width 539 height 247
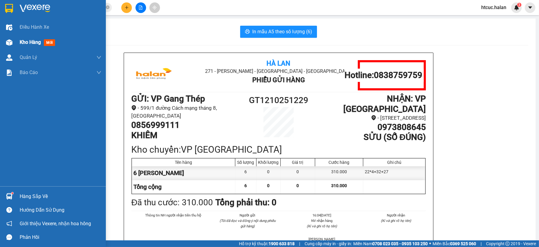
click at [11, 43] on img at bounding box center [9, 42] width 6 height 6
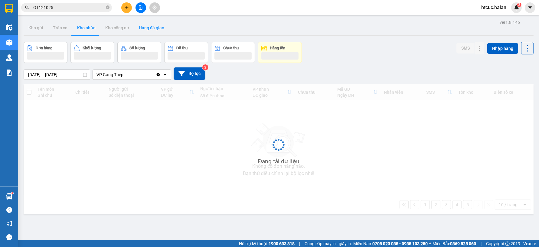
click at [156, 27] on button "Hàng đã giao" at bounding box center [151, 28] width 35 height 15
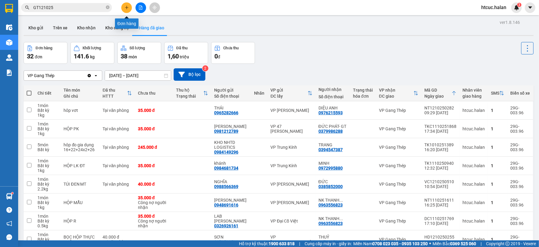
click at [128, 5] on icon "plus" at bounding box center [127, 7] width 4 height 4
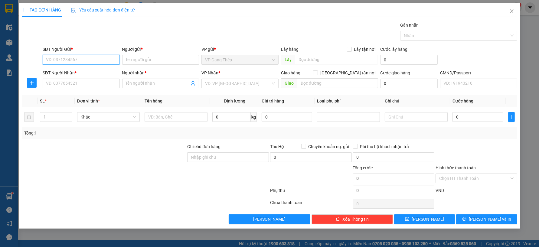
click at [99, 61] on input "SĐT Người Gửi *" at bounding box center [81, 60] width 77 height 10
type input "0848302333"
drag, startPoint x: 74, startPoint y: 73, endPoint x: 83, endPoint y: 74, distance: 9.4
click at [74, 73] on div "0848302333 - DŨNG" at bounding box center [81, 72] width 70 height 7
type input "DŨNG"
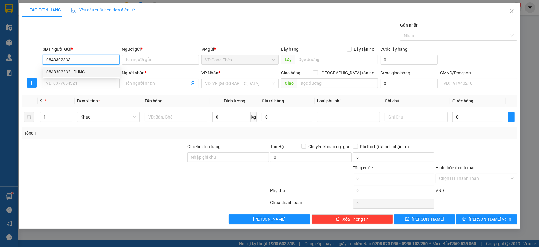
checkbox input "true"
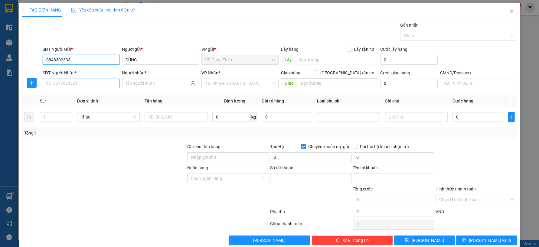
type input "0848302333"
click at [92, 83] on input "SĐT Người Nhận *" at bounding box center [81, 84] width 77 height 10
click at [83, 86] on input "SĐT Người Nhận *" at bounding box center [81, 84] width 77 height 10
type input "0969858024"
click at [138, 82] on input "Người nhận *" at bounding box center [158, 83] width 64 height 7
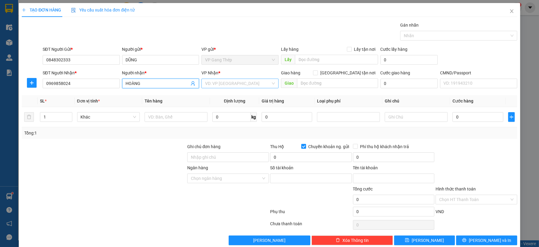
type input "HOÀNG"
click at [220, 84] on input "search" at bounding box center [238, 83] width 66 height 9
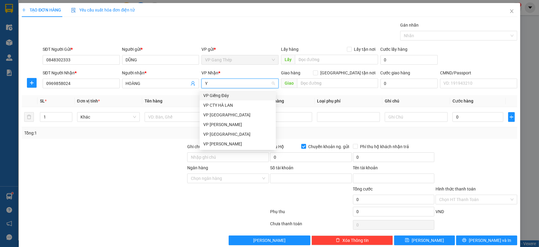
type input "YÊ"
click at [212, 95] on div "VP [GEOGRAPHIC_DATA]" at bounding box center [237, 95] width 69 height 7
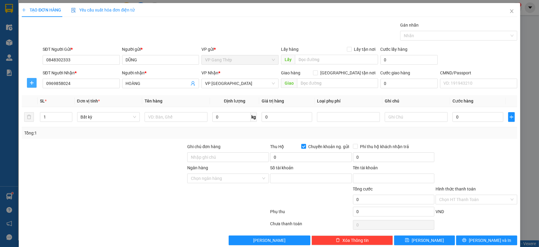
click at [35, 83] on span "plus" at bounding box center [31, 82] width 9 height 5
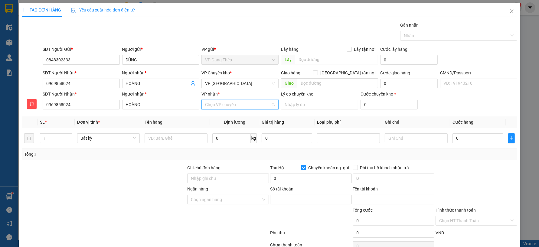
click at [220, 108] on input "VP nhận *" at bounding box center [238, 104] width 66 height 9
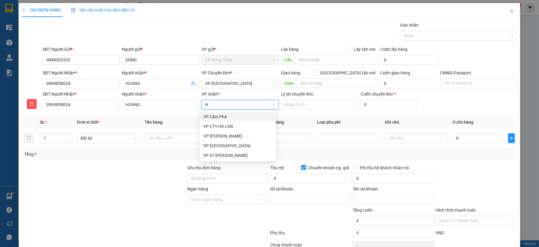
type input "HÀ"
click at [212, 149] on div "VP Hà Đông" at bounding box center [237, 145] width 69 height 7
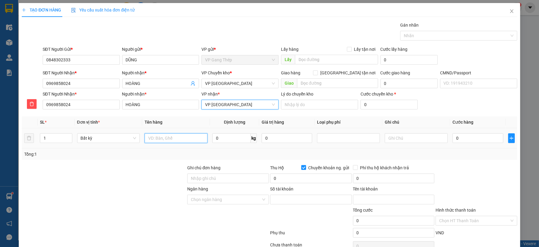
click at [176, 138] on input "text" at bounding box center [176, 138] width 63 height 10
type input "HỘP XỐP ĐỒ ĂN"
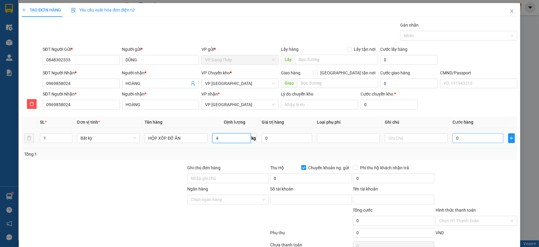
type input "4"
drag, startPoint x: 476, startPoint y: 136, endPoint x: 339, endPoint y: 131, distance: 137.4
click at [477, 136] on input "0" at bounding box center [478, 138] width 51 height 10
type input "40.000"
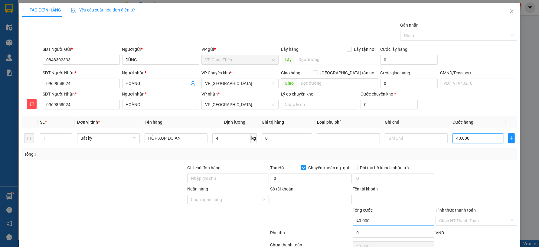
type input "40.000"
click at [302, 166] on span at bounding box center [303, 167] width 5 height 5
click at [302, 166] on input "Chuyển khoản ng. gửi" at bounding box center [303, 167] width 4 height 4
checkbox input "false"
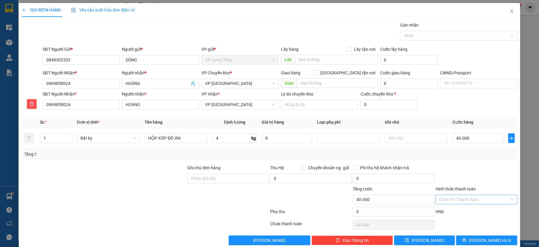
click at [478, 197] on input "Hình thức thanh toán" at bounding box center [474, 199] width 70 height 9
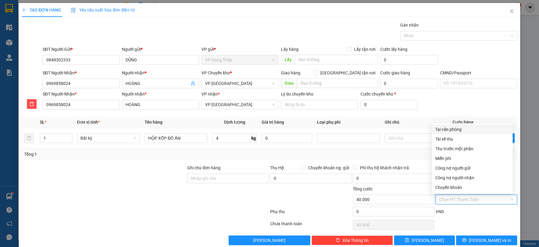
click at [456, 129] on div "Tại văn phòng" at bounding box center [473, 129] width 74 height 7
type input "0"
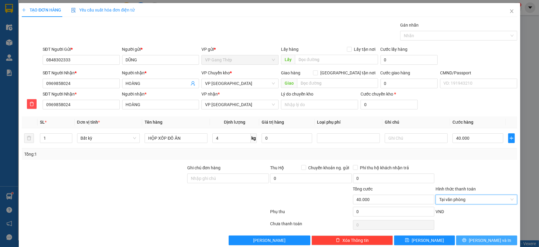
click at [477, 241] on span "Lưu và In" at bounding box center [490, 240] width 42 height 7
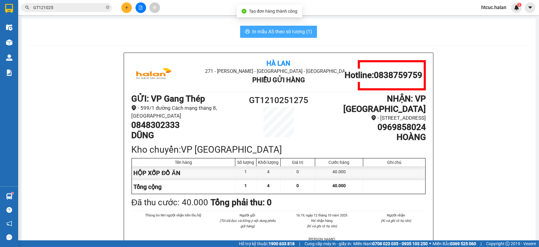
click at [288, 34] on span "In mẫu A5 theo số lượng (1)" at bounding box center [282, 32] width 60 height 8
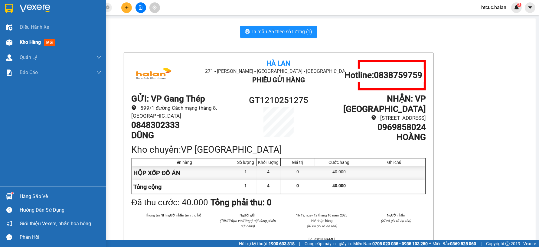
click at [9, 41] on img at bounding box center [9, 42] width 6 height 6
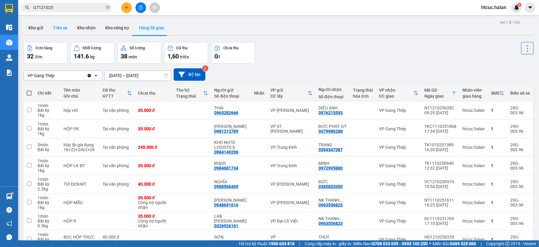
click at [61, 28] on button "Trên xe" at bounding box center [60, 28] width 24 height 15
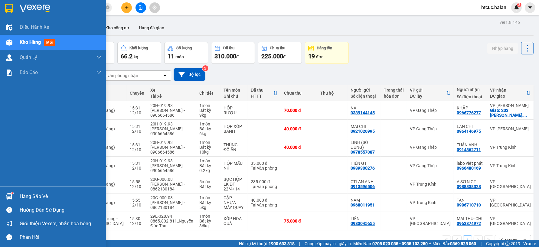
click at [28, 195] on div "Hàng sắp về" at bounding box center [61, 196] width 82 height 9
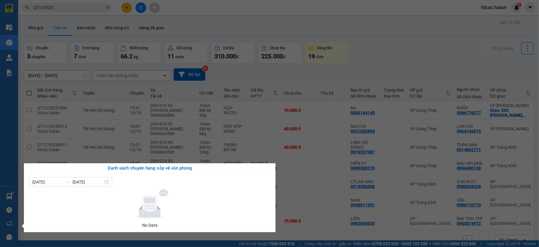
click at [358, 64] on section "Kết quả tìm kiếm ( 21 ) Bộ lọc Mã ĐH Trạng thái Món hàng Thu hộ Tổng cước Chưa …" at bounding box center [269, 123] width 539 height 247
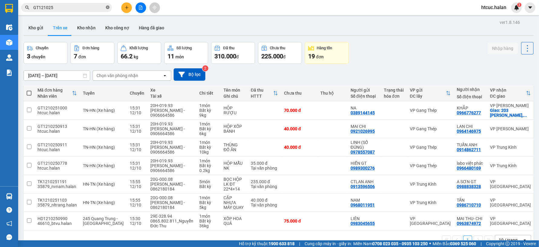
click at [106, 5] on icon "close-circle" at bounding box center [108, 7] width 4 height 4
click at [94, 9] on input "text" at bounding box center [68, 7] width 71 height 7
click at [81, 28] on button "Kho nhận" at bounding box center [86, 28] width 28 height 15
type input "[DATE] – [DATE]"
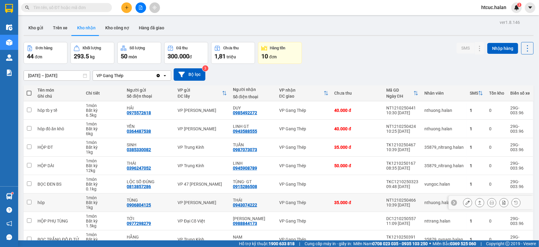
scroll to position [67, 0]
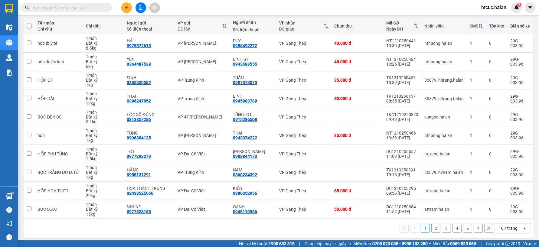
click at [433, 229] on button "2" at bounding box center [435, 228] width 9 height 9
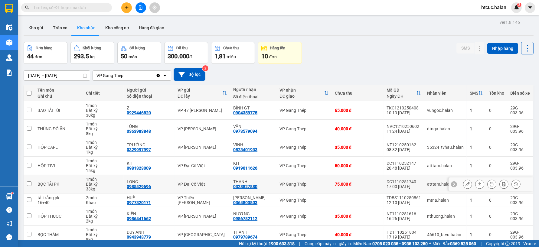
scroll to position [66, 0]
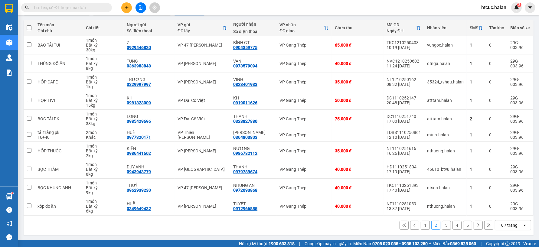
click at [442, 226] on button "3" at bounding box center [446, 225] width 9 height 9
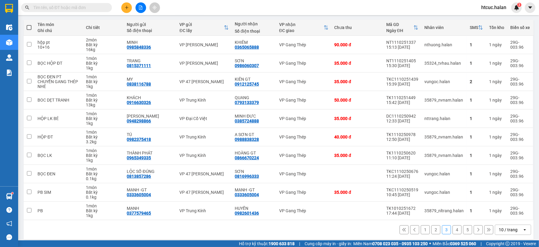
click at [421, 231] on button "1" at bounding box center [425, 229] width 9 height 9
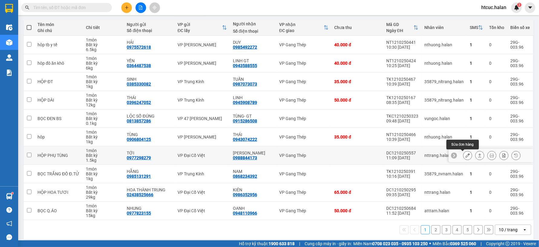
click at [466, 156] on icon at bounding box center [468, 155] width 4 height 4
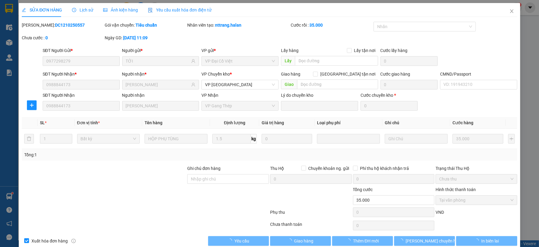
type input "0977298279"
type input "TỚI"
type input "0988844173"
type input "VÂN THẮNG"
type input "0"
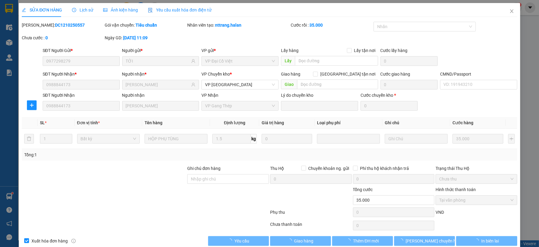
type input "35.000"
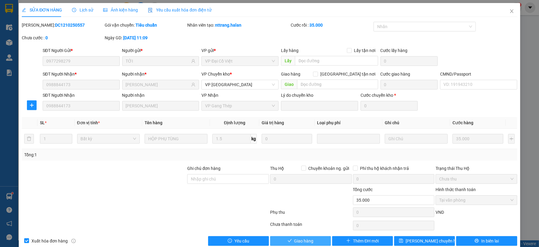
click at [310, 240] on span "Giao hàng" at bounding box center [303, 241] width 19 height 7
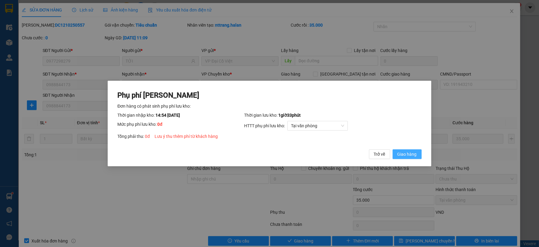
click at [406, 156] on span "Giao hàng" at bounding box center [407, 154] width 19 height 7
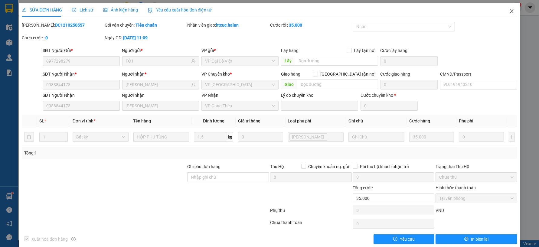
click at [510, 9] on span "Close" at bounding box center [511, 11] width 17 height 17
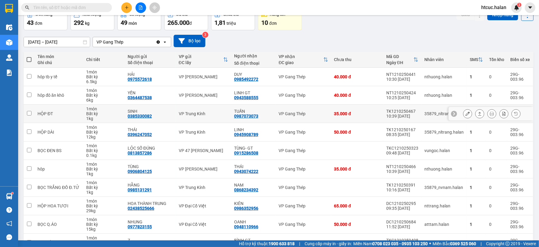
scroll to position [67, 0]
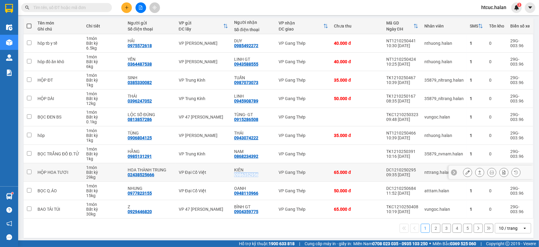
drag, startPoint x: 257, startPoint y: 175, endPoint x: 232, endPoint y: 176, distance: 24.5
click at [232, 176] on td "KIÊN 0986352956" at bounding box center [253, 172] width 44 height 18
checkbox input "true"
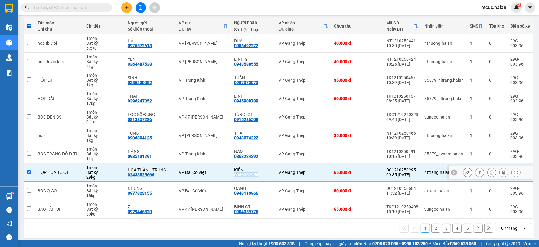
copy div "0986352956"
paste input "0986352956"
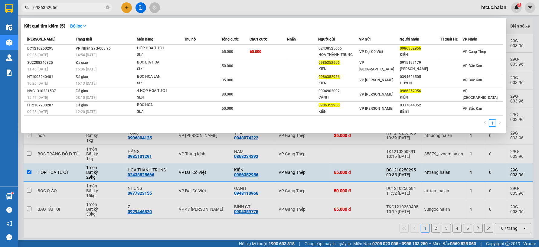
type input "0986352956"
click at [123, 5] on div at bounding box center [269, 123] width 539 height 247
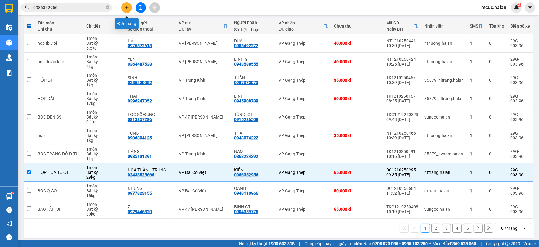
click at [127, 5] on button at bounding box center [126, 7] width 11 height 11
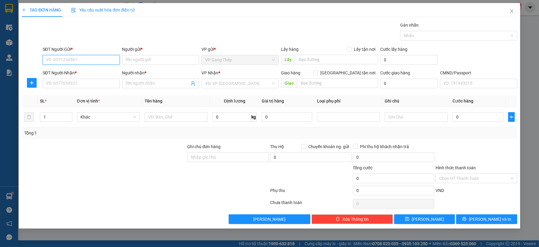
click at [101, 58] on input "SĐT Người Gửi *" at bounding box center [81, 60] width 77 height 10
type input "0902244979"
click at [79, 74] on div "0902244979 - KIÊN -GT" at bounding box center [81, 72] width 70 height 7
type input "KIÊN -GT"
type input "0902244979"
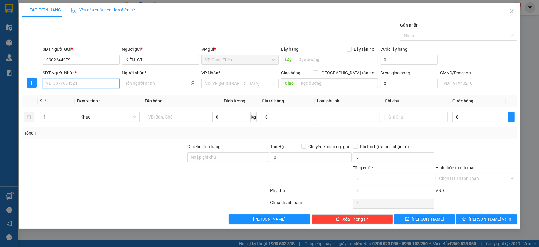
click at [89, 85] on input "SĐT Người Nhận *" at bounding box center [81, 84] width 77 height 10
click at [78, 104] on div "0912112055 - TÙNG" at bounding box center [81, 105] width 70 height 7
type input "0912112055"
type input "TÙNG"
click at [30, 81] on icon "plus" at bounding box center [31, 82] width 5 height 5
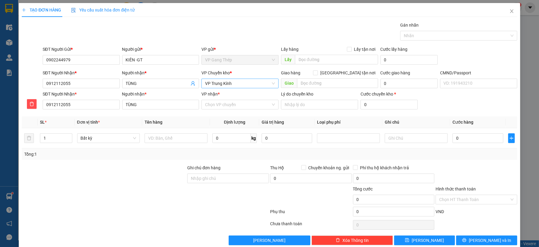
click at [220, 82] on span "VP Trung Kính" at bounding box center [240, 83] width 70 height 9
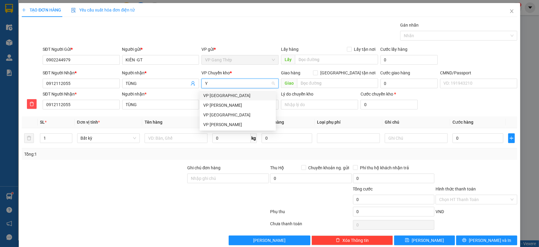
type input "YÊ"
click at [216, 94] on div "VP [GEOGRAPHIC_DATA]" at bounding box center [237, 95] width 69 height 7
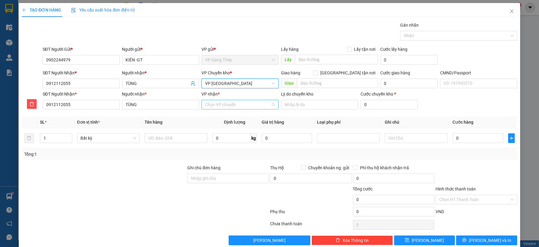
click at [226, 105] on input "VP nhận *" at bounding box center [238, 104] width 66 height 9
type input "KI"
click at [217, 116] on div "VP Trung Kính" at bounding box center [237, 116] width 69 height 7
click at [161, 139] on input "text" at bounding box center [176, 138] width 63 height 10
type input "THÙNG LINH KIỆN"
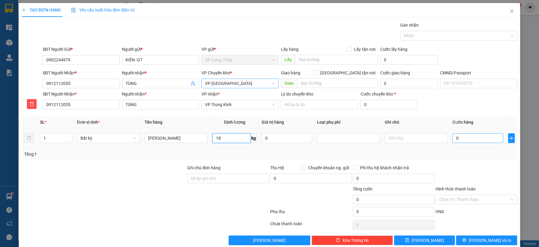
type input "18"
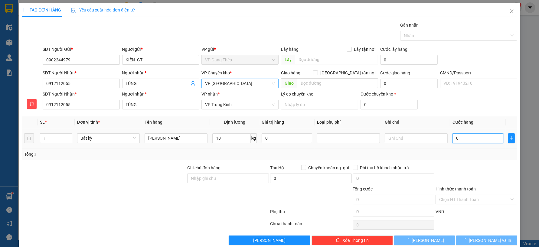
drag, startPoint x: 467, startPoint y: 137, endPoint x: 2, endPoint y: 122, distance: 465.2
click at [467, 137] on input "0" at bounding box center [478, 138] width 51 height 10
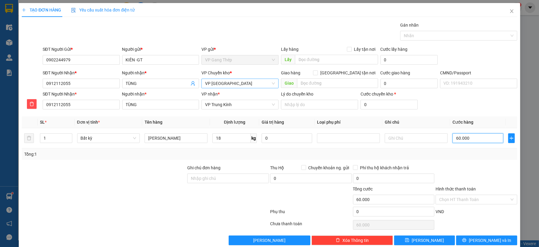
type input "60.000"
click at [474, 198] on input "Hình thức thanh toán" at bounding box center [474, 199] width 70 height 9
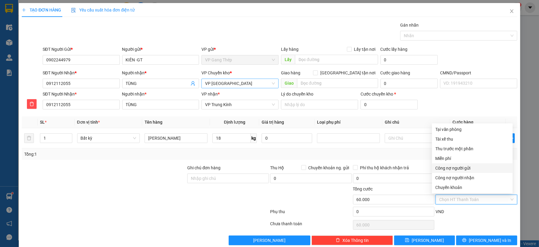
click at [470, 168] on div "Công nợ người gửi" at bounding box center [473, 168] width 74 height 7
type input "0"
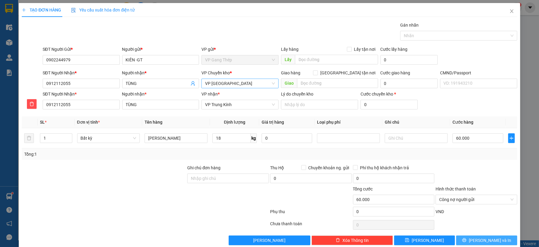
click at [489, 240] on span "Lưu và In" at bounding box center [490, 240] width 42 height 7
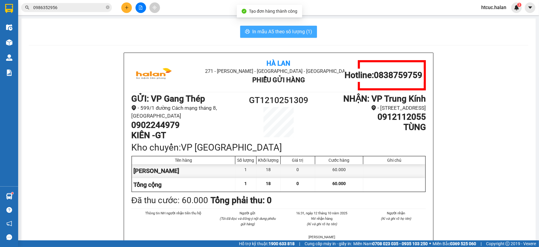
click at [291, 29] on span "In mẫu A5 theo số lượng (1)" at bounding box center [282, 32] width 60 height 8
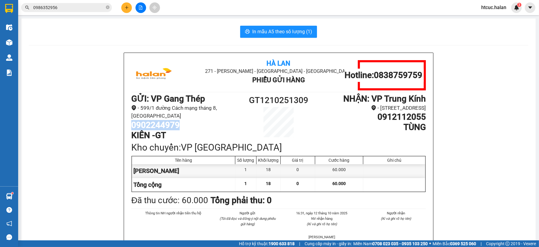
drag, startPoint x: 182, startPoint y: 123, endPoint x: 146, endPoint y: 123, distance: 36.0
click at [124, 129] on div "Hà Lan 271 - Dương Tự Minh - Phường Tân Long - Thái Nguyên Phiếu Gửi Hàng Hotli…" at bounding box center [278, 163] width 309 height 220
copy h1 "0902244979"
click at [127, 4] on button at bounding box center [126, 7] width 11 height 11
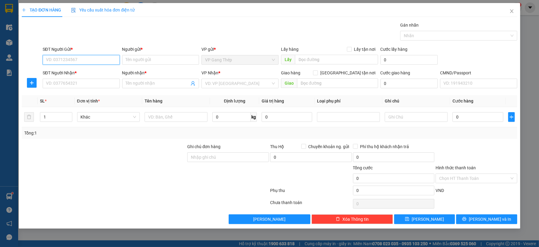
paste input "0902244979"
type input "0902244979"
click at [81, 74] on div "0902244979 - KIÊN -GT" at bounding box center [81, 72] width 70 height 7
type input "KIÊN -GT"
type input "0902244979"
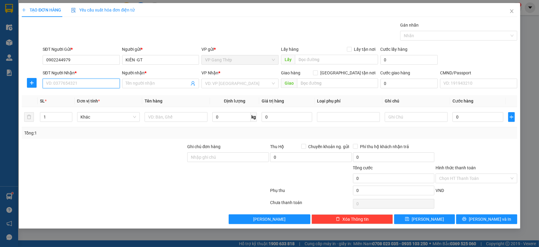
click at [82, 87] on input "SĐT Người Nhận *" at bounding box center [81, 84] width 77 height 10
click at [83, 83] on input "SĐT Người Nhận *" at bounding box center [81, 84] width 77 height 10
type input "0946647137"
click at [74, 94] on div "0946647137 - HOA" at bounding box center [81, 95] width 70 height 7
type input "HOA"
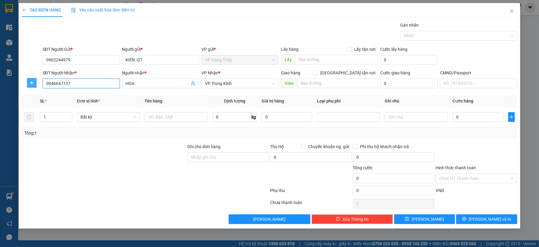
type input "0946647137"
click at [35, 81] on span "plus" at bounding box center [31, 82] width 9 height 5
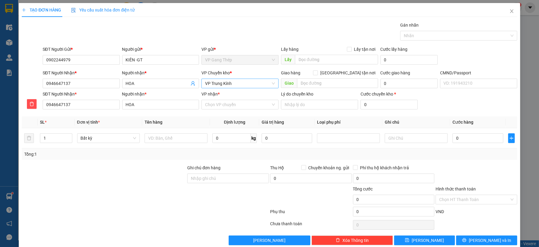
click at [248, 82] on span "VP Trung Kính" at bounding box center [240, 83] width 70 height 9
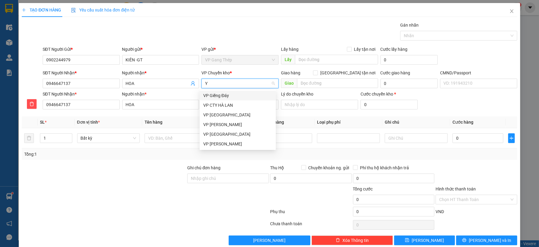
type input "YÊ"
click at [221, 96] on div "VP [GEOGRAPHIC_DATA]" at bounding box center [237, 95] width 69 height 7
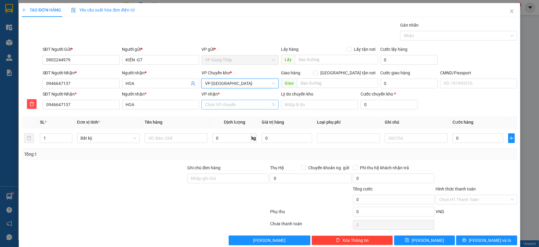
click at [239, 107] on input "VP nhận *" at bounding box center [238, 104] width 66 height 9
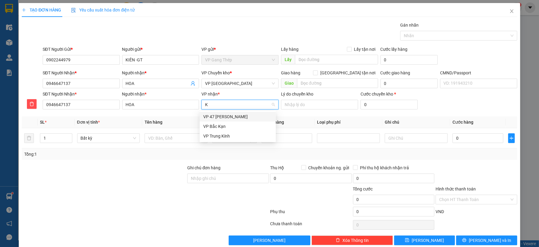
type input "KI"
click at [226, 118] on div "VP Trung Kính" at bounding box center [237, 116] width 69 height 7
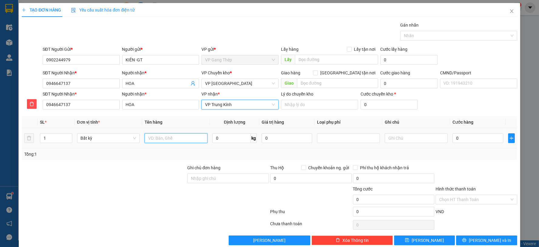
click at [180, 139] on input "text" at bounding box center [176, 138] width 63 height 10
type input "HỘP VÀNG LINH KIỆN"
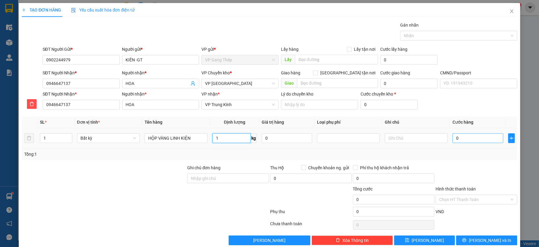
type input "1"
click at [470, 141] on input "0" at bounding box center [478, 138] width 51 height 10
type input "35.000"
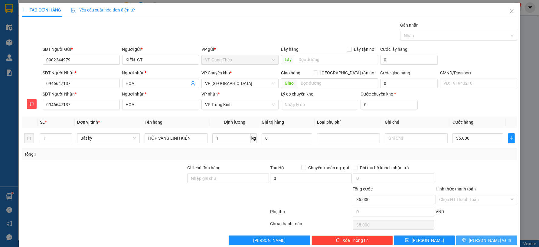
click at [486, 240] on span "Lưu và In" at bounding box center [490, 240] width 42 height 7
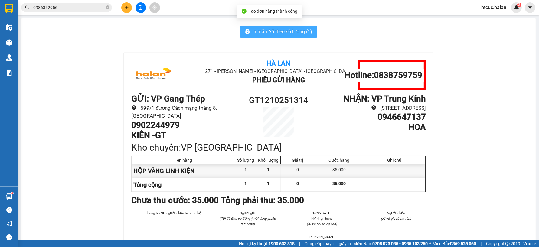
click at [256, 32] on span "In mẫu A5 theo số lượng (1)" at bounding box center [282, 32] width 60 height 8
click at [259, 32] on span "In mẫu A5 theo số lượng (1)" at bounding box center [282, 32] width 60 height 8
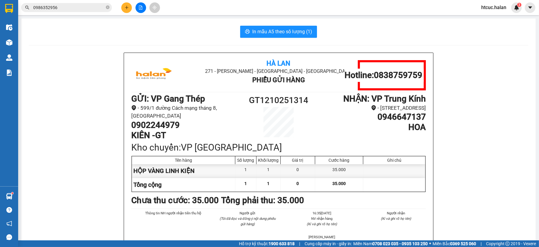
click at [125, 8] on icon "plus" at bounding box center [127, 7] width 4 height 4
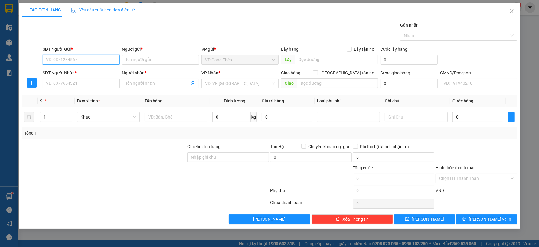
drag, startPoint x: 93, startPoint y: 58, endPoint x: 476, endPoint y: 13, distance: 386.5
click at [93, 58] on input "SĐT Người Gửi *" at bounding box center [81, 60] width 77 height 10
type input "0942058686"
click at [79, 70] on div "0942058686 - HƯƠNG" at bounding box center [81, 72] width 70 height 7
type input "HƯƠNG"
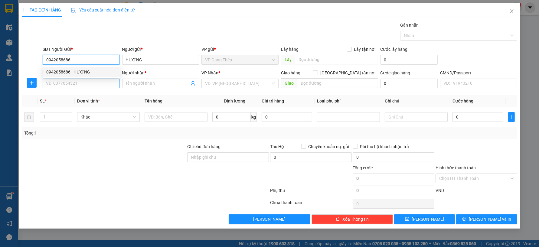
type input "0942058686"
click at [98, 82] on input "SĐT Người Nhận *" at bounding box center [81, 84] width 77 height 10
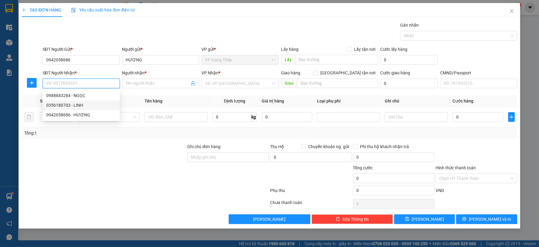
drag, startPoint x: 76, startPoint y: 106, endPoint x: 38, endPoint y: 83, distance: 43.7
click at [75, 106] on div "0356180703 - LINH" at bounding box center [81, 105] width 70 height 7
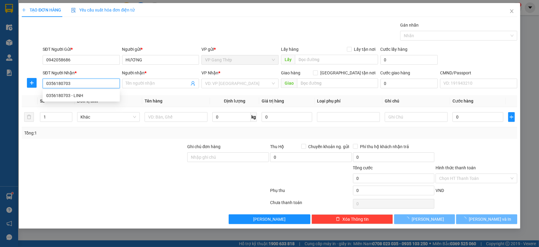
type input "0356180703"
type input "LINH"
checkbox input "true"
type input "40 NGÁCH 175 NGÕ THỊNH QUANG ĐỐNG ĐA HÀ NỘI"
type input "50.000"
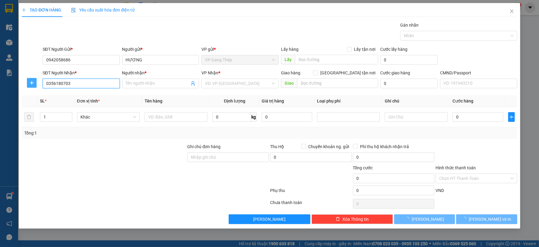
type input "50.000"
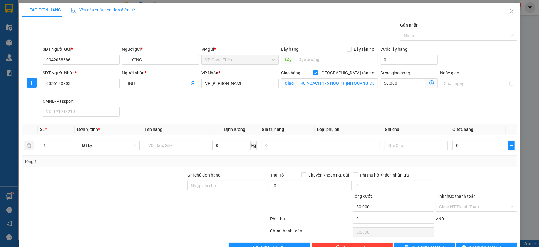
click at [427, 80] on span at bounding box center [432, 83] width 12 height 10
click at [429, 82] on icon "dollar-circle" at bounding box center [431, 82] width 5 height 5
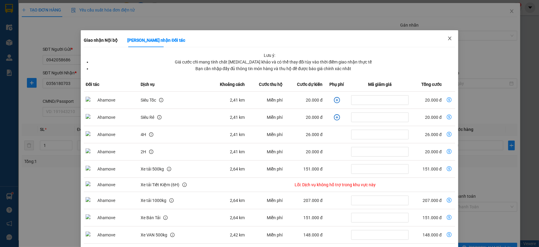
click at [447, 38] on icon "close" at bounding box center [449, 38] width 5 height 5
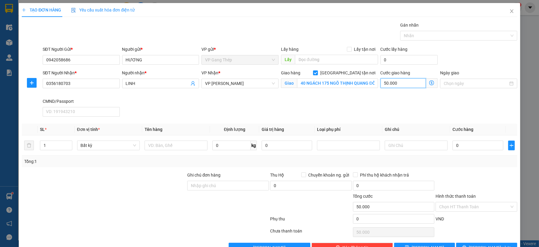
click at [395, 83] on input "50.000" at bounding box center [403, 83] width 45 height 10
type input "3"
type input "30"
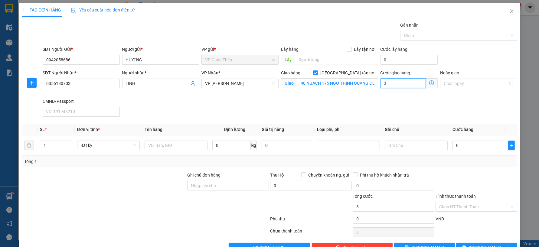
type input "30"
type input "30.000"
click at [272, 86] on span "VP [PERSON_NAME]" at bounding box center [240, 83] width 70 height 9
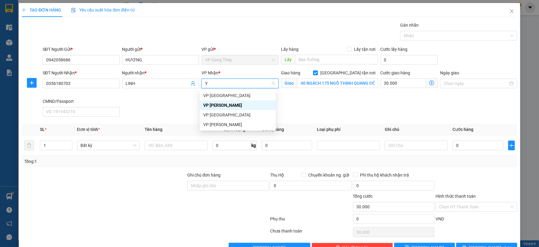
type input "YÊ"
click at [214, 95] on div "VP [GEOGRAPHIC_DATA]" at bounding box center [237, 95] width 69 height 7
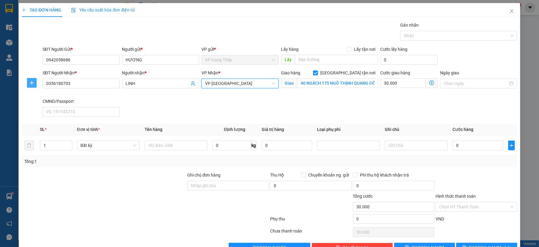
click at [27, 86] on button "button" at bounding box center [32, 83] width 10 height 10
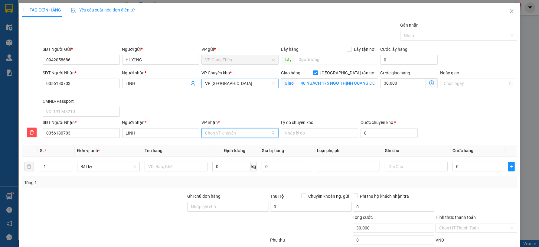
click at [221, 133] on input "VP nhận *" at bounding box center [238, 133] width 66 height 9
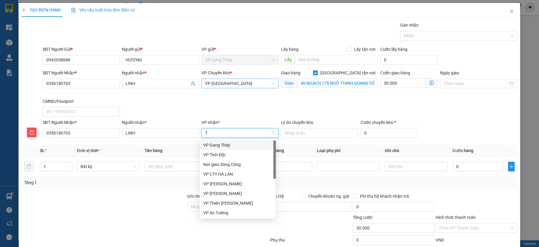
type input "TR"
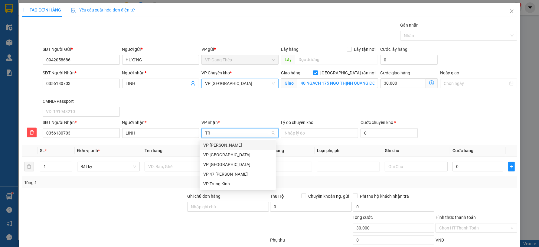
click at [221, 146] on div "VP [PERSON_NAME]" at bounding box center [237, 145] width 69 height 7
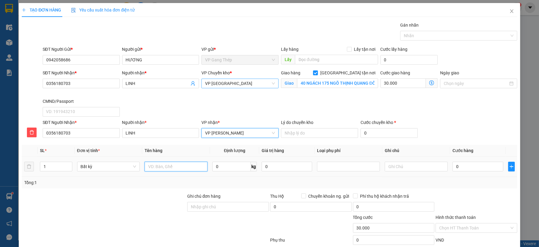
click at [179, 170] on input "text" at bounding box center [176, 167] width 63 height 10
type input "TÚI HỘP ĐỒ ĂN"
click at [233, 169] on input "0" at bounding box center [231, 167] width 38 height 10
type input "4"
click at [456, 165] on input "0" at bounding box center [478, 167] width 51 height 10
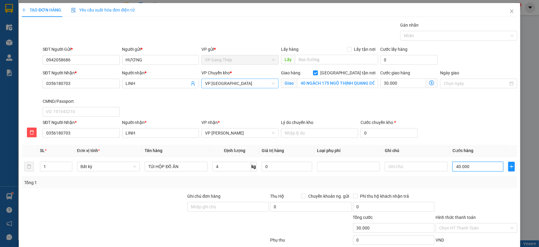
type input "40.000"
type input "70.000"
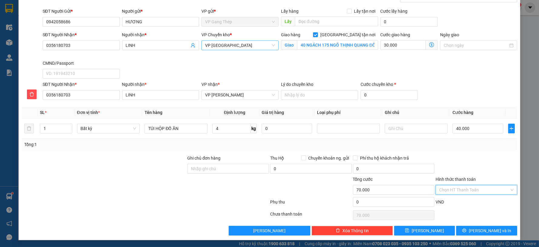
click at [482, 189] on input "Hình thức thanh toán" at bounding box center [474, 189] width 70 height 9
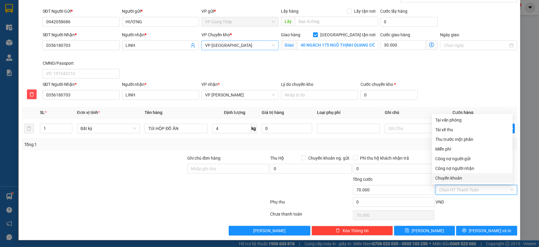
click at [507, 188] on div "Chọn HT Thanh Toán" at bounding box center [477, 190] width 82 height 10
click at [508, 188] on div "Chọn HT Thanh Toán" at bounding box center [477, 190] width 82 height 10
click at [464, 139] on div "Thu trước một phần" at bounding box center [473, 139] width 74 height 7
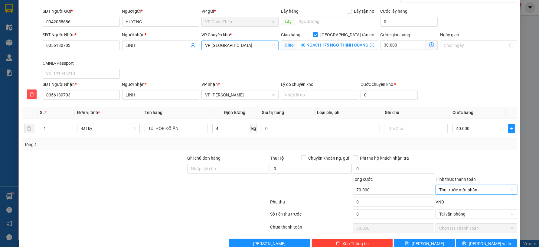
scroll to position [51, 0]
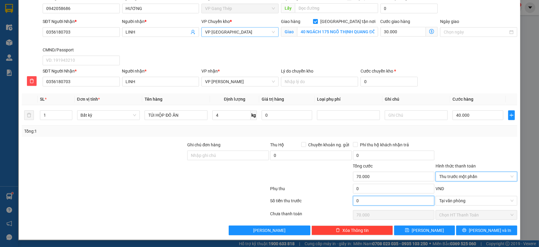
click at [374, 199] on input "0" at bounding box center [394, 201] width 82 height 10
type input "4"
type input "69.996"
type input "40"
type input "69.960"
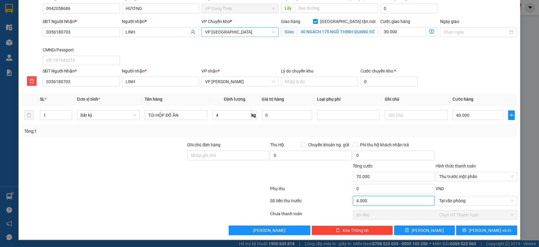
type input "40.000"
type input "30.000"
type input "40.000"
click at [477, 228] on span "Lưu và In" at bounding box center [490, 230] width 42 height 7
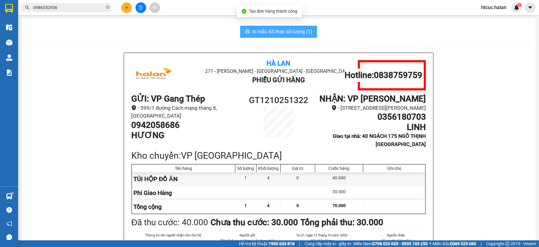
click at [272, 32] on span "In mẫu A5 theo số lượng (1)" at bounding box center [282, 32] width 60 height 8
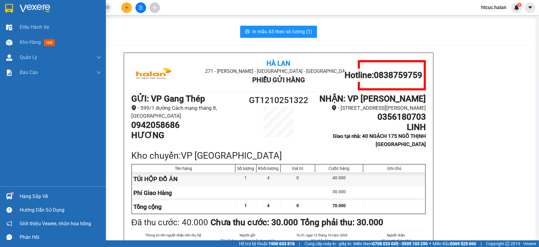
click at [10, 195] on img at bounding box center [9, 196] width 6 height 6
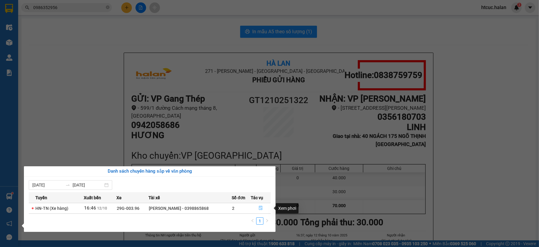
click at [263, 207] on button "button" at bounding box center [260, 209] width 19 height 10
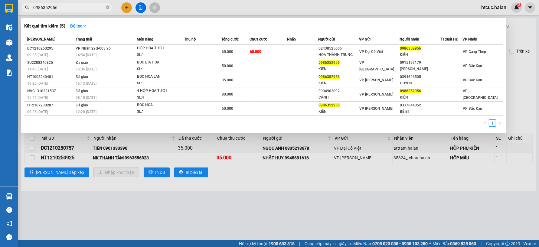
drag, startPoint x: 67, startPoint y: 7, endPoint x: 20, endPoint y: 10, distance: 47.6
click at [20, 10] on div "0986352956" at bounding box center [59, 7] width 118 height 9
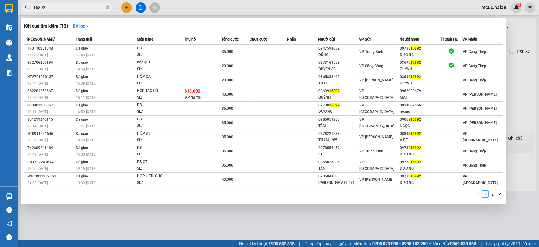
type input "16892"
drag, startPoint x: 107, startPoint y: 5, endPoint x: 77, endPoint y: 5, distance: 30.3
click at [106, 5] on icon "close-circle" at bounding box center [108, 7] width 4 height 4
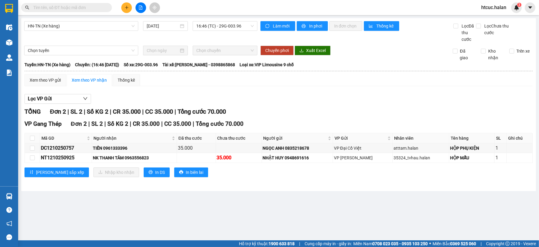
click at [77, 5] on input "text" at bounding box center [68, 7] width 71 height 7
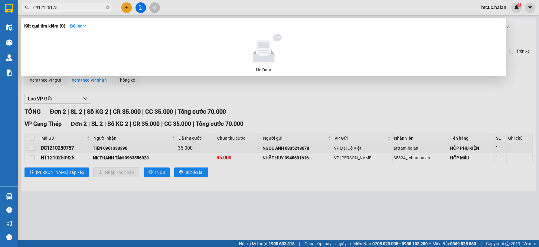
click at [54, 8] on input "0912125175" at bounding box center [68, 7] width 71 height 7
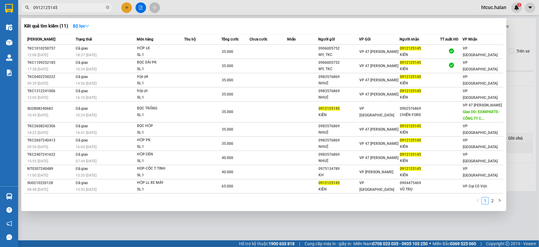
click at [69, 8] on input "0912125145" at bounding box center [68, 7] width 71 height 7
click at [58, 7] on input "0912125145" at bounding box center [68, 7] width 71 height 7
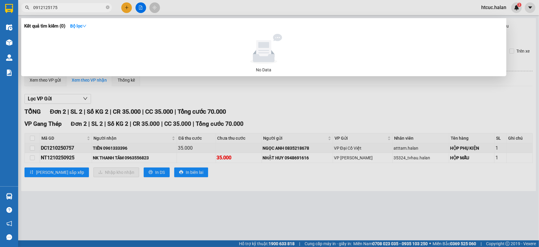
click at [61, 7] on input "0912125175" at bounding box center [68, 7] width 71 height 7
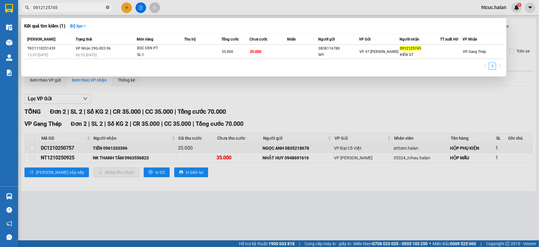
type input "0912125745"
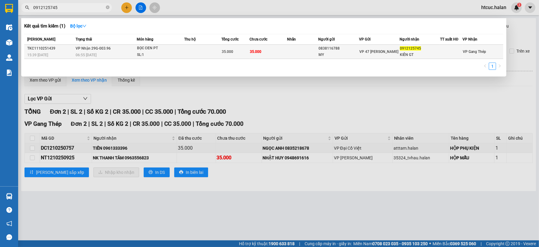
drag, startPoint x: 107, startPoint y: 8, endPoint x: 293, endPoint y: 51, distance: 190.5
click at [293, 51] on td at bounding box center [302, 52] width 31 height 14
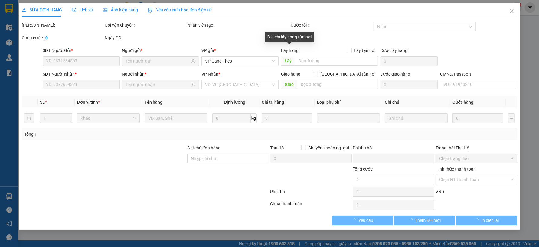
type input "0838116788"
type input "MY"
type input "0912125745"
type input "KIÊN GT"
type input "0"
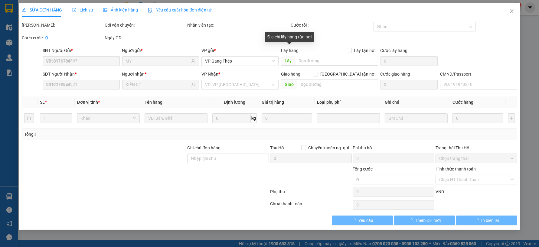
type input "35.000"
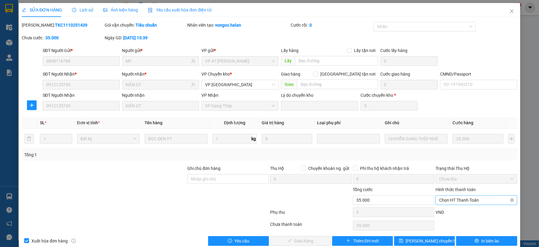
drag, startPoint x: 466, startPoint y: 200, endPoint x: 465, endPoint y: 197, distance: 3.2
click at [466, 199] on span "Chọn HT Thanh Toán" at bounding box center [476, 200] width 74 height 9
click at [456, 148] on div "Tại văn phòng" at bounding box center [473, 149] width 74 height 7
type input "0"
drag, startPoint x: 309, startPoint y: 243, endPoint x: 313, endPoint y: 245, distance: 4.5
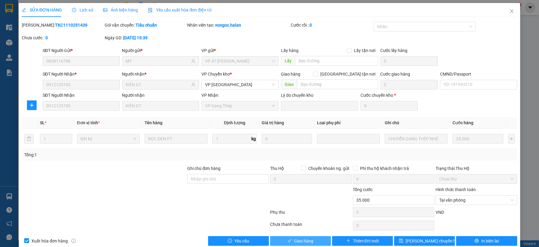
click at [309, 243] on span "Giao hàng" at bounding box center [303, 241] width 19 height 7
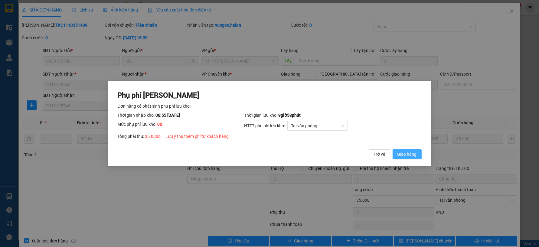
click at [407, 153] on span "Giao hàng" at bounding box center [407, 154] width 19 height 7
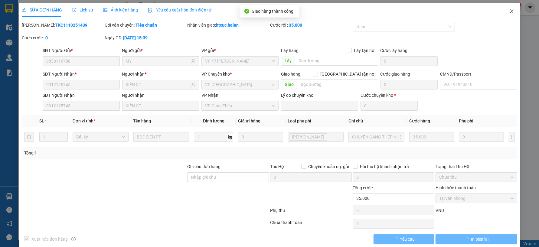
click at [509, 10] on icon "close" at bounding box center [511, 11] width 5 height 5
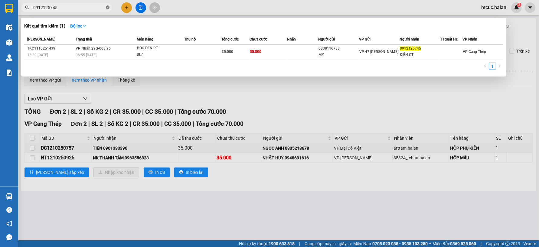
click at [108, 8] on icon "close-circle" at bounding box center [108, 7] width 4 height 4
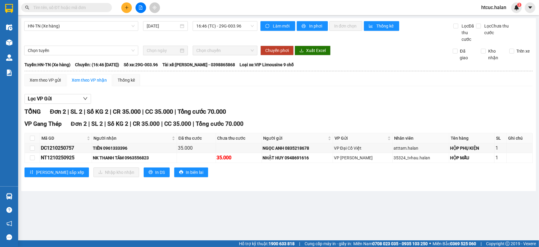
click at [80, 10] on input "text" at bounding box center [68, 7] width 71 height 7
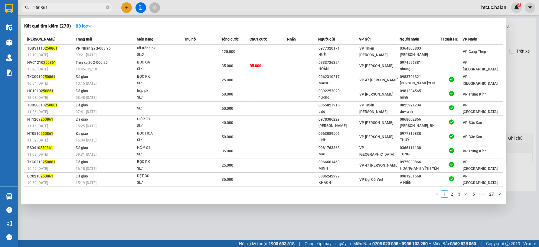
type input "250861"
click at [125, 6] on div at bounding box center [269, 123] width 539 height 247
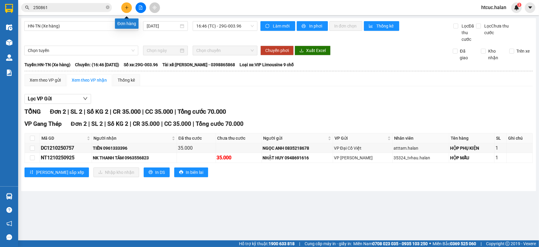
click at [127, 7] on icon "plus" at bounding box center [127, 7] width 4 height 4
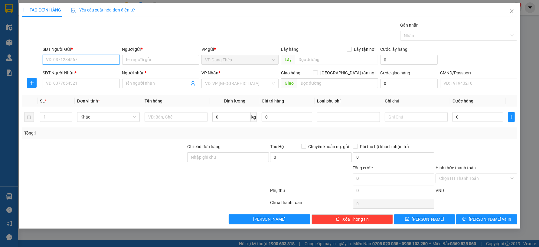
click at [105, 60] on input "SĐT Người Gửi *" at bounding box center [81, 60] width 77 height 10
type input "0945363838"
click at [80, 71] on div "0945363838 - THANH" at bounding box center [81, 72] width 70 height 7
type input "THANH"
type input "0945363838"
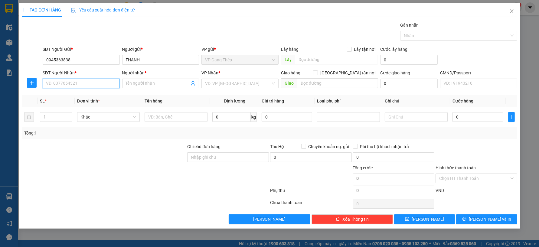
click at [91, 84] on input "SĐT Người Nhận *" at bounding box center [81, 84] width 77 height 10
click at [82, 105] on div "0839550699 - HÙNG" at bounding box center [81, 105] width 70 height 7
type input "0839550699"
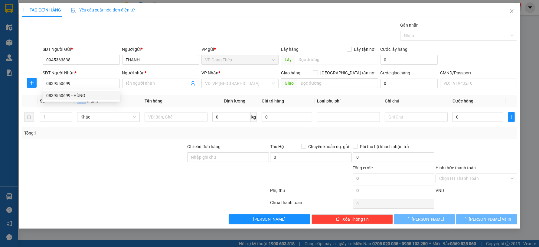
click at [82, 105] on th "Đơn vị tính *" at bounding box center [109, 101] width 68 height 12
type input "HÙNG"
drag, startPoint x: 80, startPoint y: 83, endPoint x: 31, endPoint y: 95, distance: 50.7
click at [31, 95] on div "Transit Pickup Surcharge Ids Transit Deliver Surcharge Ids Transit Deliver Surc…" at bounding box center [269, 123] width 495 height 202
type input "0977142686"
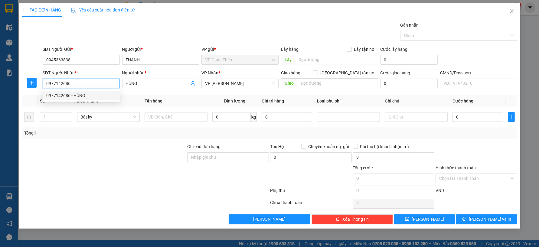
click at [84, 93] on div "0977142686 - HÙNG" at bounding box center [81, 95] width 70 height 7
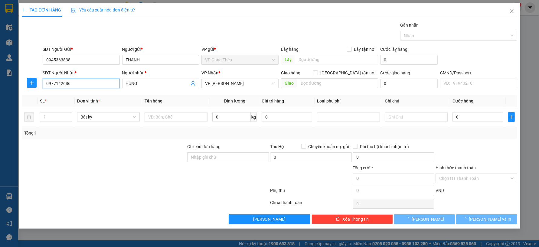
type input "HÙNG"
type input "0977142686"
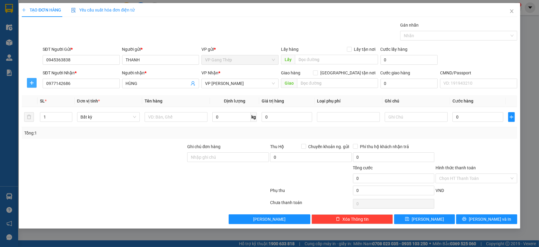
click at [34, 81] on icon "plus" at bounding box center [31, 82] width 5 height 5
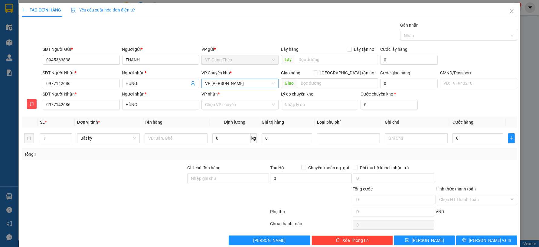
click at [241, 82] on span "VP [PERSON_NAME]" at bounding box center [240, 83] width 70 height 9
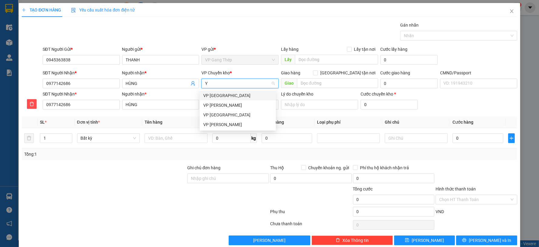
type input "YÊ"
drag, startPoint x: 215, startPoint y: 94, endPoint x: 227, endPoint y: 101, distance: 13.8
click at [214, 94] on div "VP [GEOGRAPHIC_DATA]" at bounding box center [237, 95] width 69 height 7
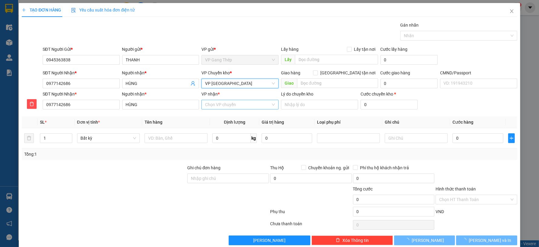
click at [225, 102] on input "VP nhận *" at bounding box center [238, 104] width 66 height 9
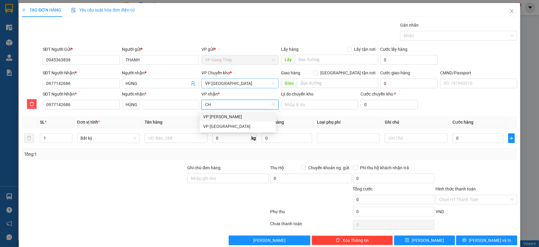
type input "CHÍ"
drag, startPoint x: 223, startPoint y: 116, endPoint x: 199, endPoint y: 126, distance: 25.8
click at [223, 116] on div "VP [PERSON_NAME]" at bounding box center [237, 116] width 69 height 7
click at [171, 137] on input "text" at bounding box center [176, 138] width 63 height 10
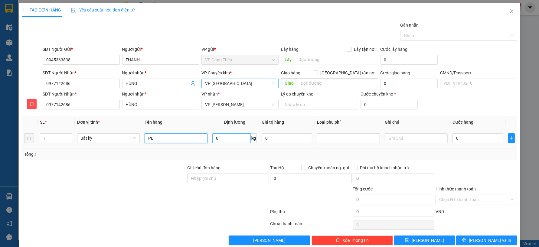
type input "PB"
click at [227, 138] on input "0" at bounding box center [231, 138] width 38 height 10
type input "0.2"
click at [471, 138] on input "0" at bounding box center [478, 138] width 51 height 10
type input "35.000"
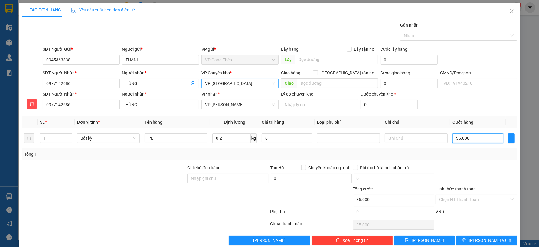
type input "35.000"
click at [477, 199] on input "Hình thức thanh toán" at bounding box center [474, 199] width 70 height 9
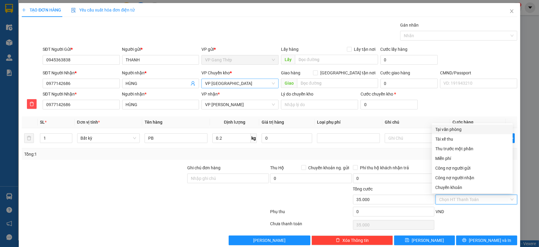
click at [455, 129] on div "Tại văn phòng" at bounding box center [473, 129] width 74 height 7
type input "0"
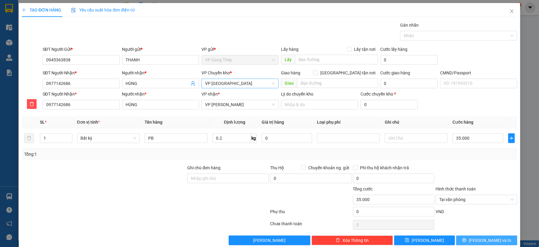
click at [482, 239] on span "Lưu và In" at bounding box center [490, 240] width 42 height 7
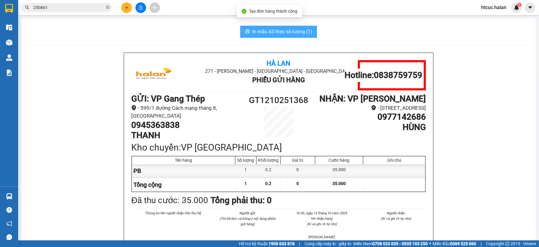
click at [266, 34] on span "In mẫu A5 theo số lượng (1)" at bounding box center [282, 32] width 60 height 8
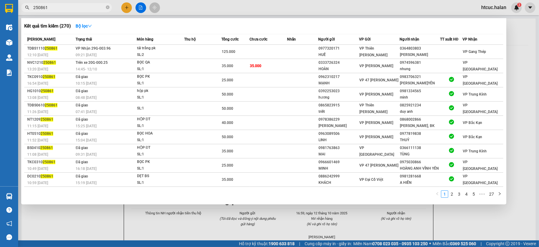
click at [70, 8] on input "250861" at bounding box center [68, 7] width 71 height 7
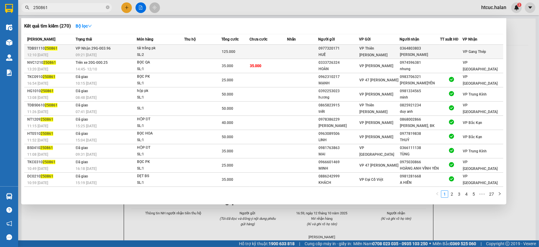
click at [249, 51] on div "125.000" at bounding box center [236, 51] width 28 height 7
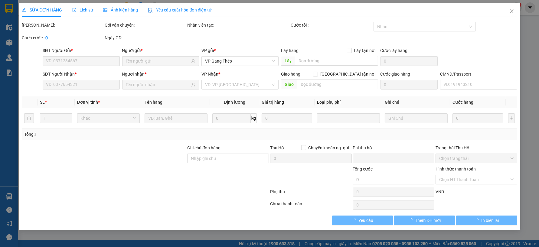
type input "0977320171"
type input "HUẾ"
type input "0364803803"
type input "PHƯƠNG NAM"
type input "0"
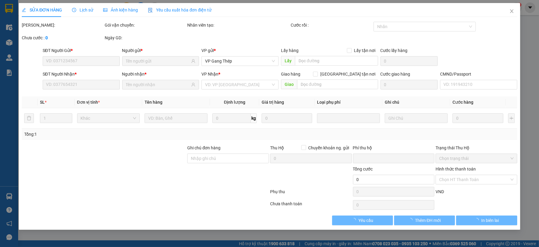
type input "125.000"
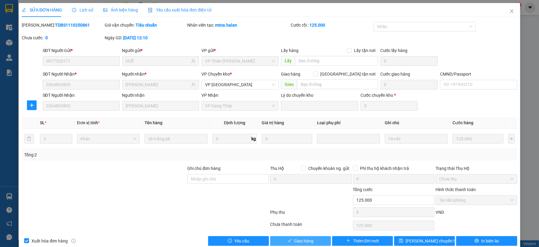
click at [300, 241] on span "Giao hàng" at bounding box center [303, 241] width 19 height 7
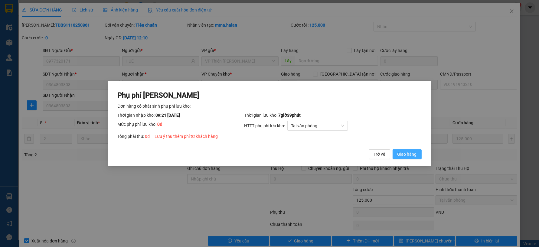
click at [404, 152] on span "Giao hàng" at bounding box center [407, 154] width 19 height 7
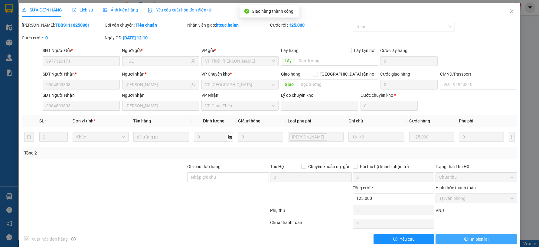
click at [486, 238] on button "In biên lai" at bounding box center [477, 239] width 82 height 10
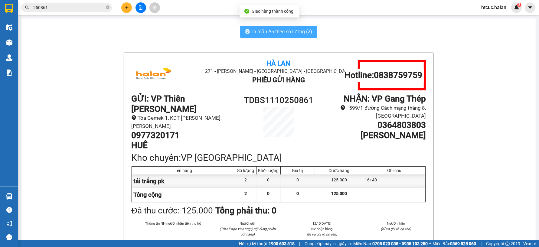
click at [288, 26] on button "In mẫu A5 theo số lượng (2)" at bounding box center [278, 32] width 77 height 12
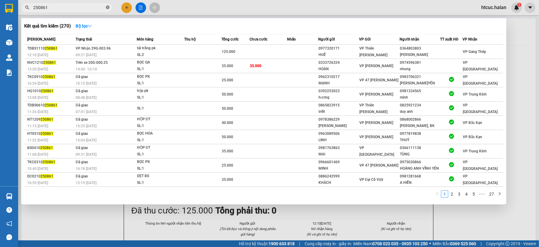
click at [109, 8] on icon "close-circle" at bounding box center [108, 7] width 4 height 4
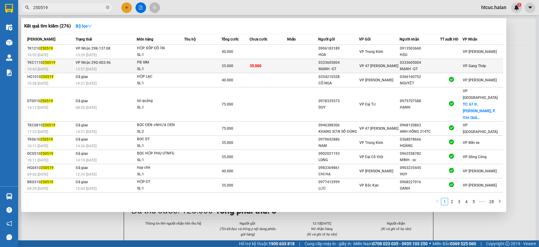
click at [276, 66] on td "35.000" at bounding box center [269, 66] width 38 height 14
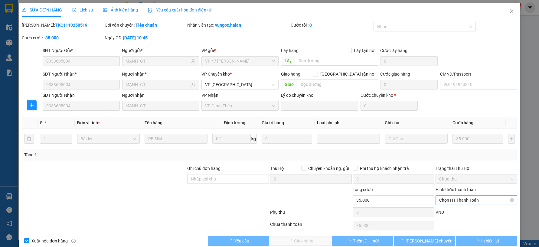
click at [470, 201] on span "Chọn HT Thanh Toán" at bounding box center [476, 200] width 74 height 9
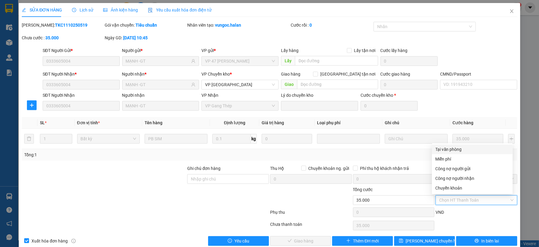
click at [456, 147] on div "Tại văn phòng" at bounding box center [473, 149] width 74 height 7
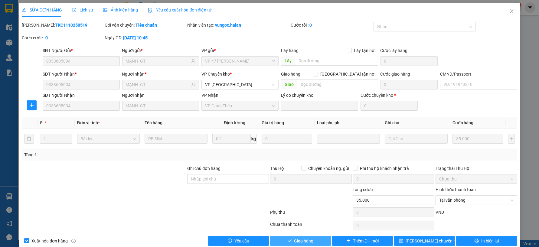
click at [296, 240] on span "Giao hàng" at bounding box center [303, 241] width 19 height 7
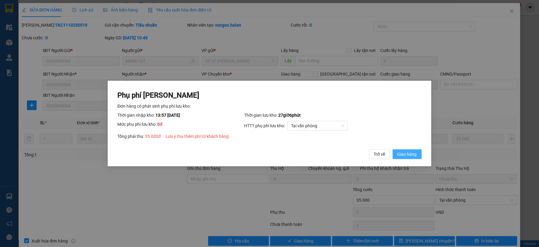
click at [409, 155] on span "Giao hàng" at bounding box center [407, 154] width 19 height 7
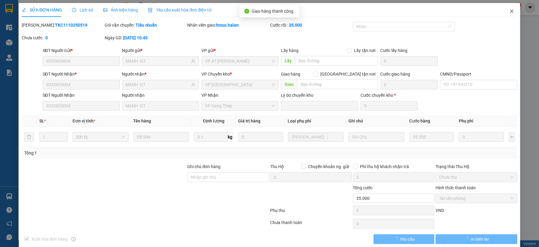
click at [509, 12] on icon "close" at bounding box center [511, 11] width 5 height 5
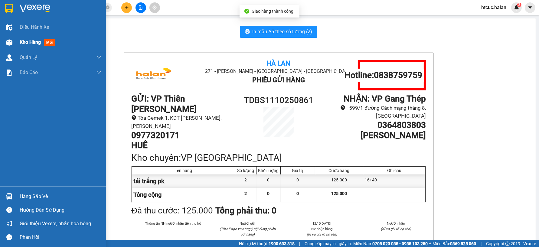
click at [8, 43] on img at bounding box center [9, 42] width 6 height 6
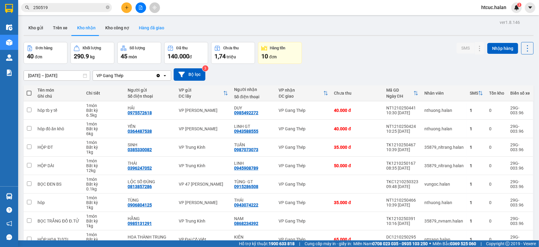
click at [146, 25] on button "Hàng đã giao" at bounding box center [151, 28] width 35 height 15
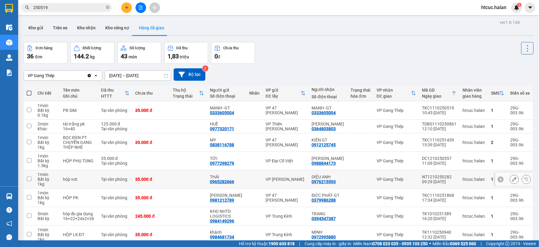
scroll to position [66, 0]
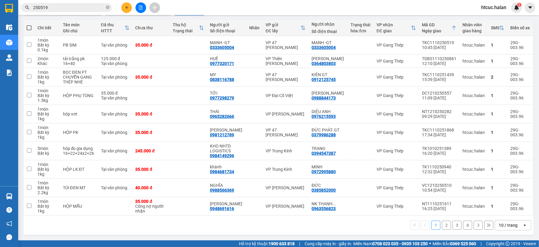
click at [465, 226] on button "4" at bounding box center [467, 225] width 9 height 9
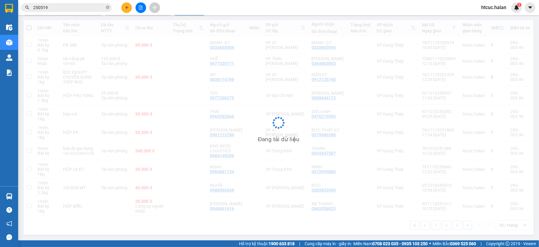
scroll to position [28, 0]
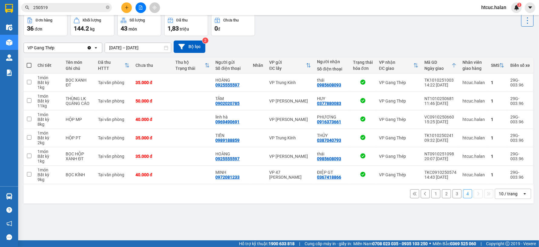
click at [453, 194] on button "3" at bounding box center [457, 193] width 9 height 9
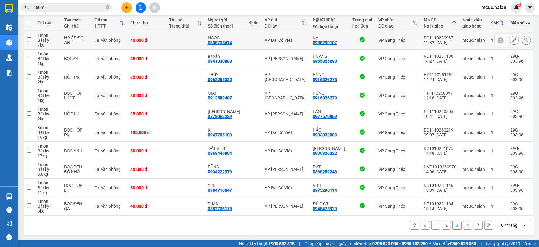
scroll to position [0, 0]
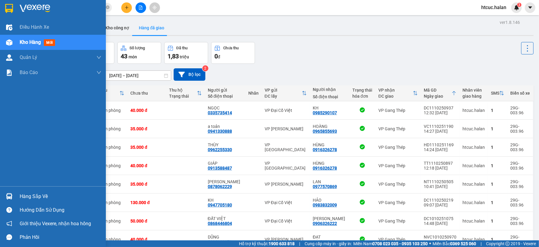
click at [26, 196] on div "Hàng sắp về" at bounding box center [61, 196] width 82 height 9
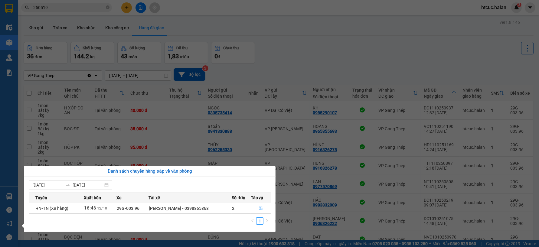
click at [367, 53] on section "Kết quả tìm kiếm ( 276 ) Bộ lọc Mã ĐH Trạng thái Món hàng Thu hộ Tổng cước Chưa…" at bounding box center [269, 123] width 539 height 247
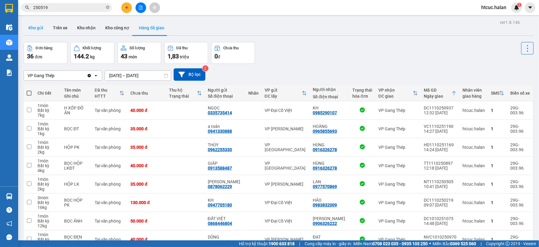
click at [42, 28] on button "Kho gửi" at bounding box center [36, 28] width 25 height 15
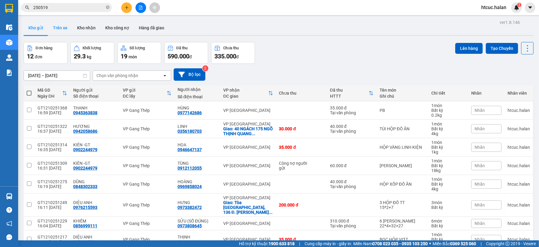
click at [60, 31] on button "Trên xe" at bounding box center [60, 28] width 24 height 15
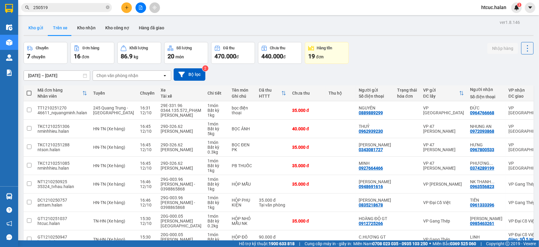
click at [31, 32] on button "Kho gửi" at bounding box center [36, 28] width 25 height 15
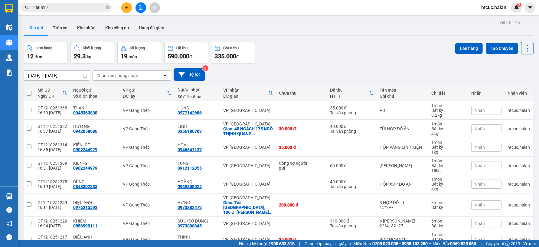
scroll to position [66, 0]
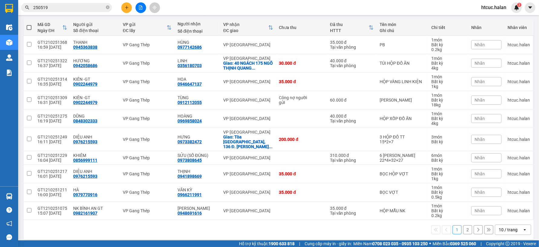
click at [465, 226] on button "2" at bounding box center [467, 229] width 9 height 9
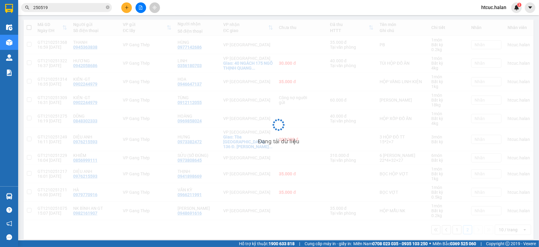
scroll to position [28, 0]
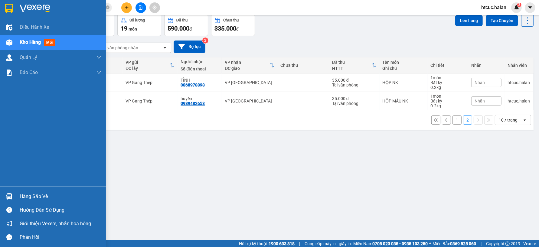
click at [8, 197] on img at bounding box center [9, 196] width 6 height 6
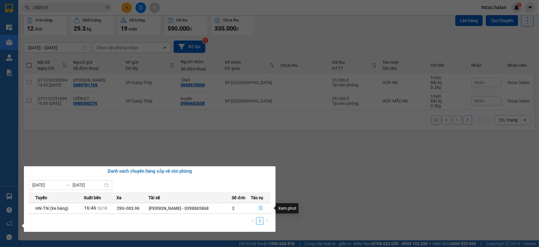
click at [258, 209] on button "button" at bounding box center [260, 209] width 19 height 10
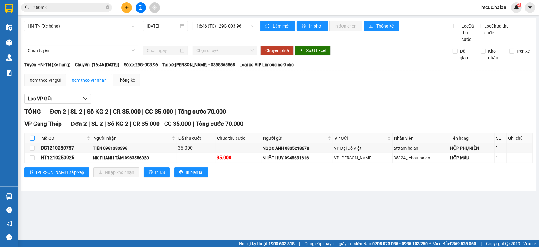
click at [33, 137] on input "checkbox" at bounding box center [32, 138] width 5 height 5
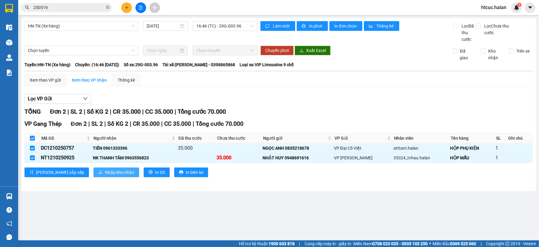
click at [105, 170] on span "Nhập kho nhận" at bounding box center [119, 172] width 29 height 7
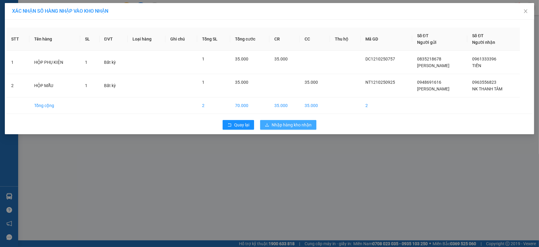
click at [292, 125] on span "Nhập hàng kho nhận" at bounding box center [292, 125] width 40 height 7
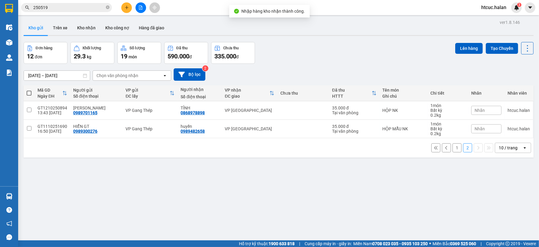
click at [28, 93] on span at bounding box center [29, 93] width 5 height 5
click at [29, 90] on input "checkbox" at bounding box center [29, 90] width 0 height 0
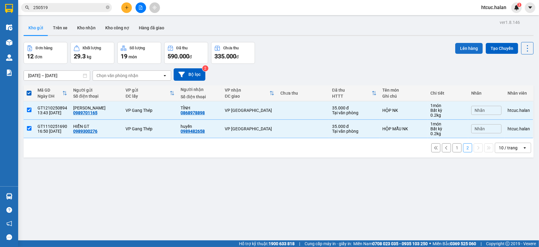
click at [467, 49] on button "Lên hàng" at bounding box center [469, 48] width 28 height 11
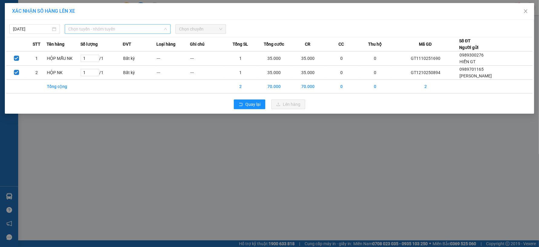
click at [159, 28] on span "Chọn tuyến - nhóm tuyến" at bounding box center [117, 29] width 99 height 9
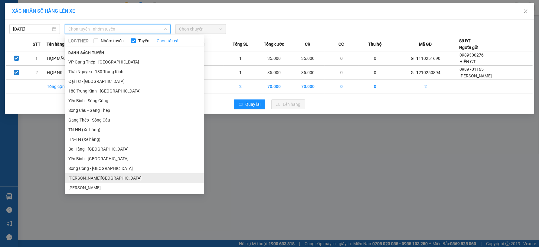
scroll to position [168, 0]
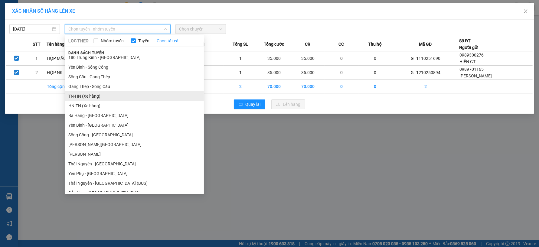
click at [77, 96] on li "TN-HN (Xe hàng)" at bounding box center [134, 96] width 139 height 10
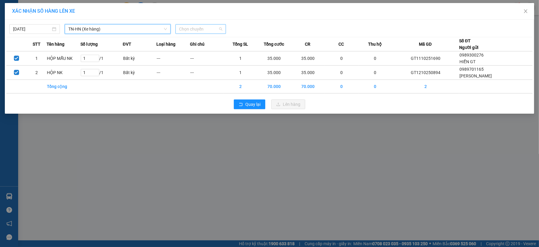
click at [213, 28] on span "Chọn chuyến" at bounding box center [200, 29] width 43 height 9
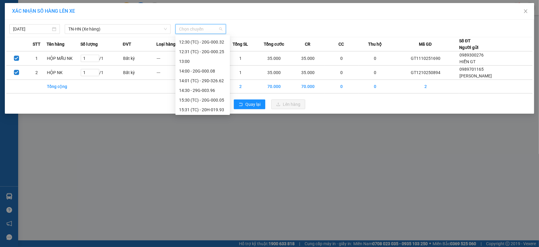
scroll to position [155, 0]
click at [215, 109] on div "16:47 (TC) - 29G-003.96" at bounding box center [202, 109] width 47 height 7
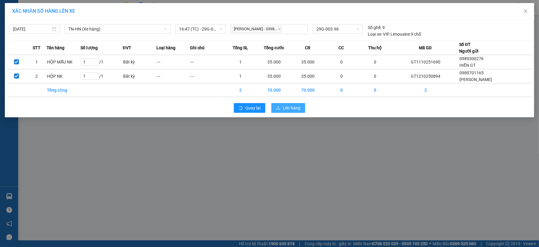
click at [296, 106] on span "Lên hàng" at bounding box center [292, 108] width 18 height 7
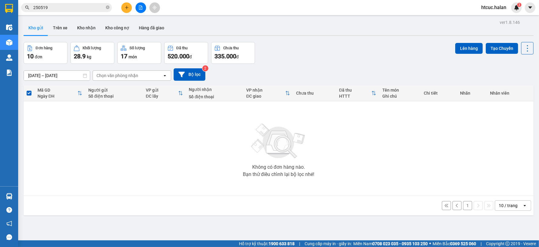
click at [463, 207] on button "1" at bounding box center [467, 205] width 9 height 9
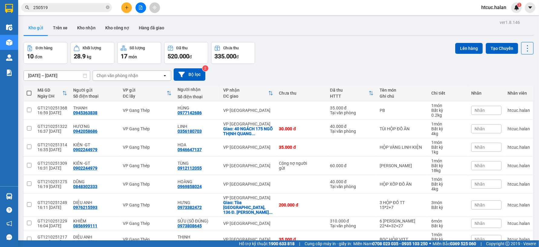
click at [29, 92] on span at bounding box center [29, 93] width 5 height 5
click at [29, 90] on input "checkbox" at bounding box center [29, 90] width 0 height 0
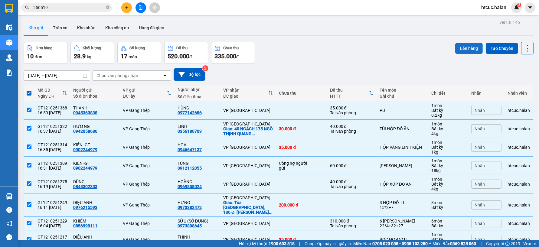
click at [468, 50] on button "Lên hàng" at bounding box center [469, 48] width 28 height 11
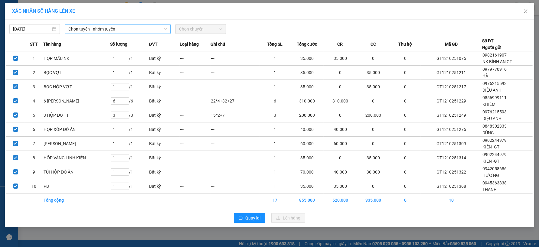
click at [165, 30] on icon "down" at bounding box center [166, 29] width 4 height 4
click at [166, 29] on icon "down" at bounding box center [165, 29] width 3 height 2
click at [164, 27] on span "Chọn tuyến - nhóm tuyến" at bounding box center [117, 29] width 99 height 9
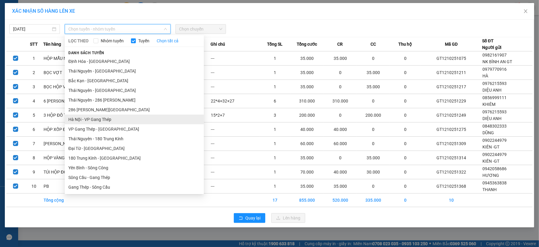
scroll to position [101, 0]
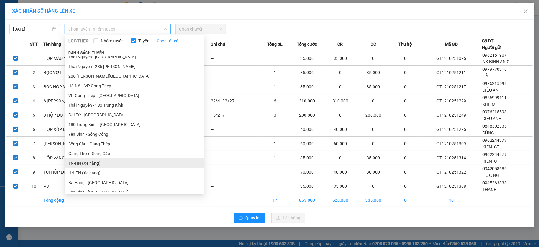
click at [74, 163] on li "TN-HN (Xe hàng)" at bounding box center [134, 164] width 139 height 10
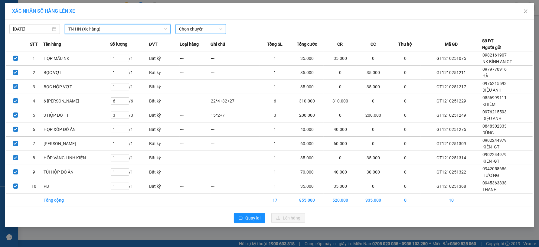
click at [218, 28] on span "Chọn chuyến" at bounding box center [200, 29] width 43 height 9
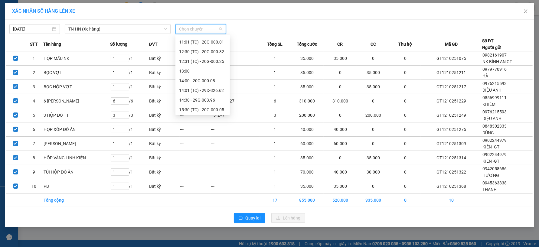
scroll to position [155, 0]
click at [216, 106] on div "16:47 (TC) - 29G-003.96" at bounding box center [202, 109] width 47 height 7
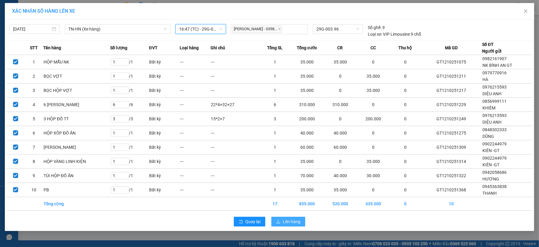
click at [298, 225] on span "Lên hàng" at bounding box center [292, 221] width 18 height 7
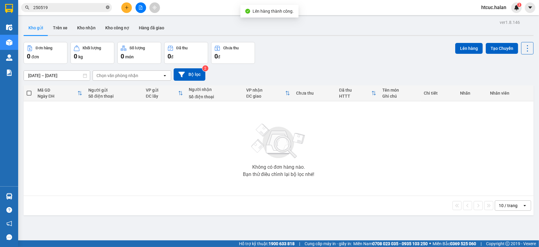
click at [108, 8] on icon "close-circle" at bounding box center [108, 7] width 4 height 4
click at [88, 6] on input "text" at bounding box center [68, 7] width 71 height 7
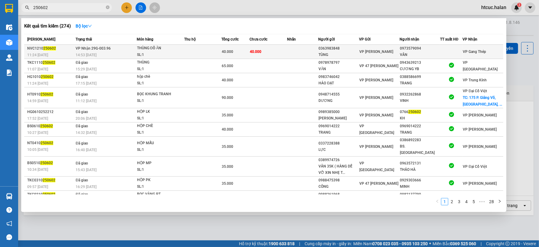
click at [250, 57] on td "40.000" at bounding box center [269, 52] width 38 height 14
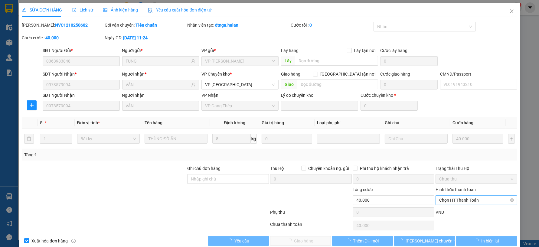
click at [463, 198] on span "Chọn HT Thanh Toán" at bounding box center [476, 200] width 74 height 9
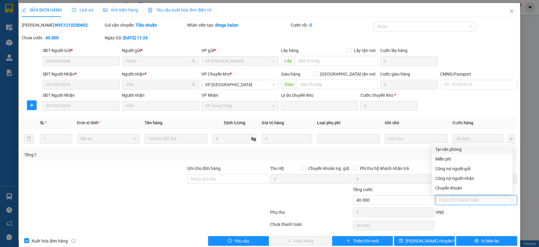
click at [452, 149] on div "Tại văn phòng" at bounding box center [473, 149] width 74 height 7
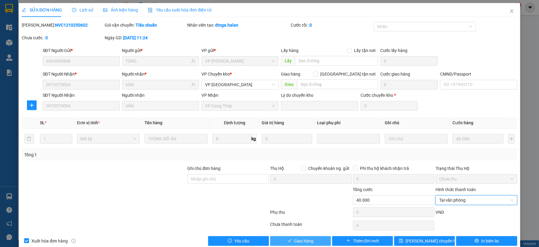
click at [306, 240] on span "Giao hàng" at bounding box center [303, 241] width 19 height 7
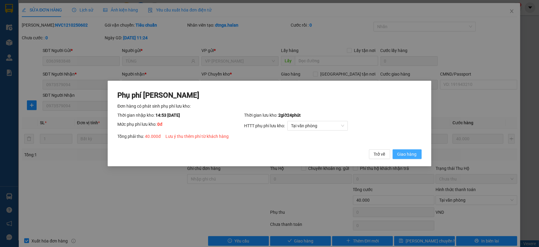
click at [417, 152] on button "Giao hàng" at bounding box center [407, 154] width 29 height 10
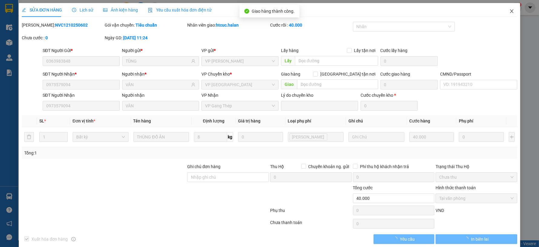
click at [510, 10] on span "Close" at bounding box center [511, 11] width 17 height 17
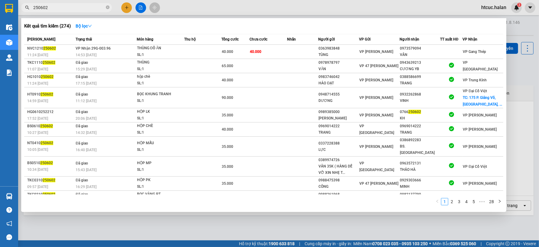
click at [24, 8] on span "250602" at bounding box center [66, 7] width 91 height 9
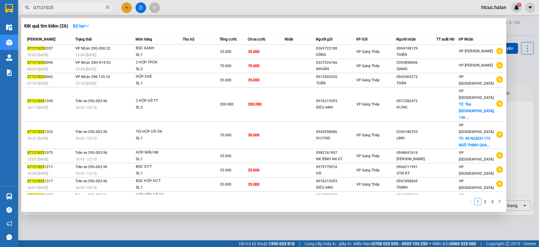
drag, startPoint x: 183, startPoint y: 232, endPoint x: 183, endPoint y: 132, distance: 100.1
click at [183, 228] on div at bounding box center [269, 123] width 539 height 247
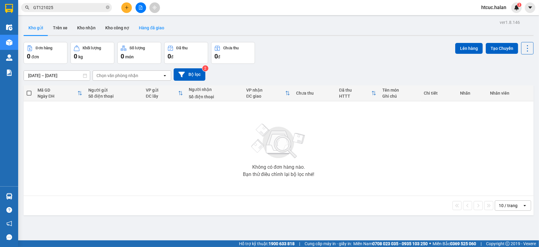
click at [152, 29] on button "Hàng đã giao" at bounding box center [151, 28] width 35 height 15
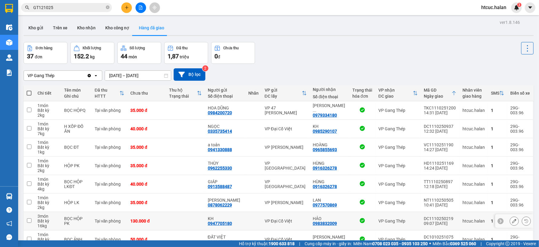
scroll to position [70, 0]
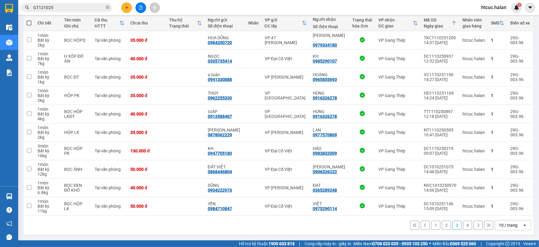
click at [431, 224] on button "1" at bounding box center [435, 225] width 9 height 9
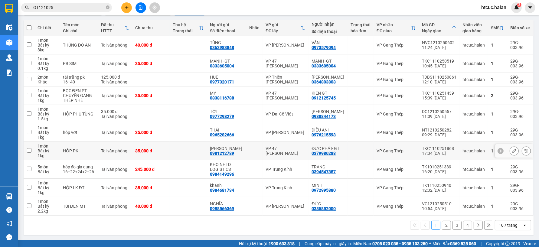
scroll to position [0, 0]
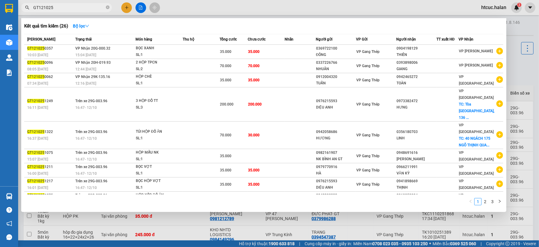
drag, startPoint x: 59, startPoint y: 10, endPoint x: 29, endPoint y: 18, distance: 30.9
click at [29, 13] on div "Kết quả tìm kiếm ( 26 ) Bộ lọc Mã ĐH Trạng thái Món hàng Thu hộ Tổng cước Chưa …" at bounding box center [59, 7] width 118 height 11
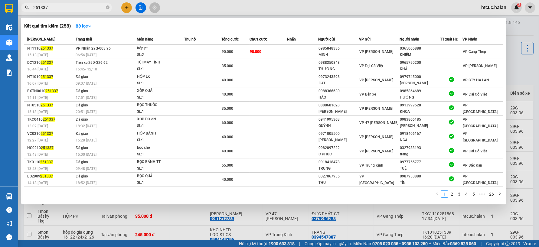
click at [274, 50] on td "90.000" at bounding box center [269, 52] width 38 height 14
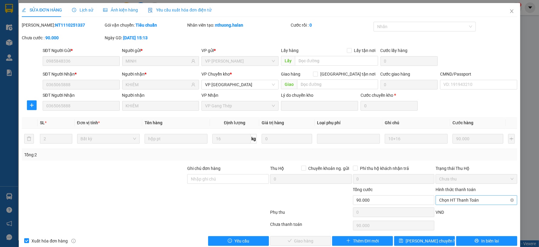
click at [467, 200] on span "Chọn HT Thanh Toán" at bounding box center [476, 200] width 74 height 9
click at [464, 149] on div "Tại văn phòng" at bounding box center [473, 149] width 74 height 7
click at [296, 241] on span "Giao hàng" at bounding box center [303, 241] width 19 height 7
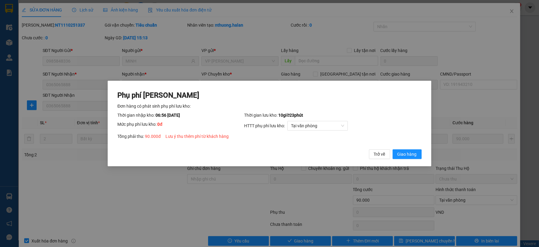
drag, startPoint x: 411, startPoint y: 158, endPoint x: 436, endPoint y: 125, distance: 40.9
click at [411, 159] on button "Giao hàng" at bounding box center [407, 154] width 29 height 10
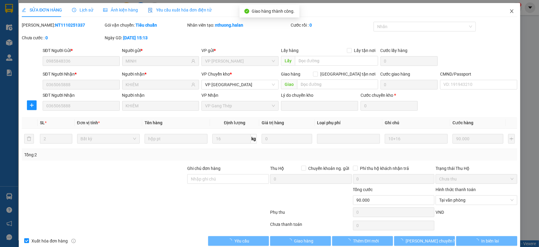
click at [509, 9] on span "Close" at bounding box center [511, 11] width 17 height 17
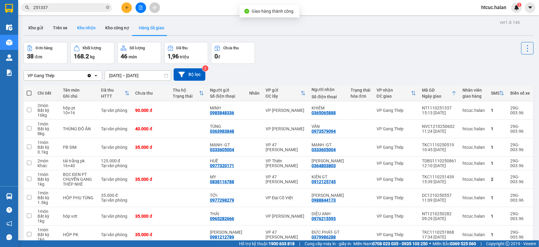
click at [87, 30] on button "Kho nhận" at bounding box center [86, 28] width 28 height 15
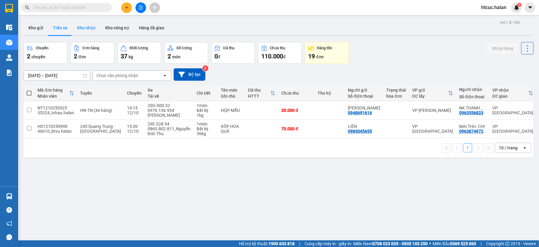
click at [88, 29] on button "Kho nhận" at bounding box center [86, 28] width 28 height 15
type input "[DATE] – [DATE]"
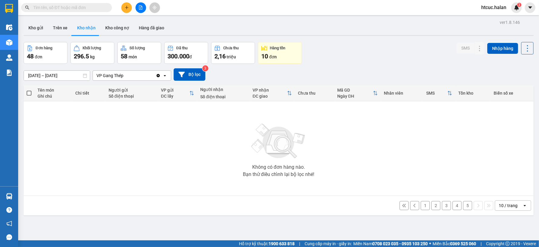
click at [421, 203] on button "1" at bounding box center [425, 205] width 9 height 9
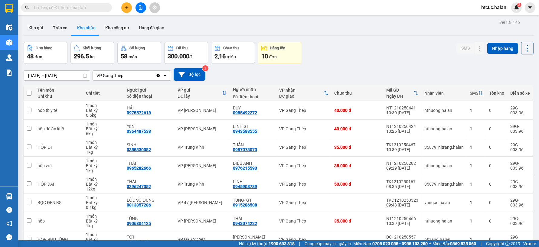
click at [64, 8] on input "text" at bounding box center [68, 7] width 71 height 7
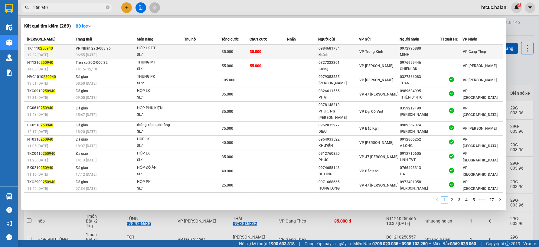
type input "250940"
click at [280, 52] on td "35.000" at bounding box center [269, 52] width 38 height 14
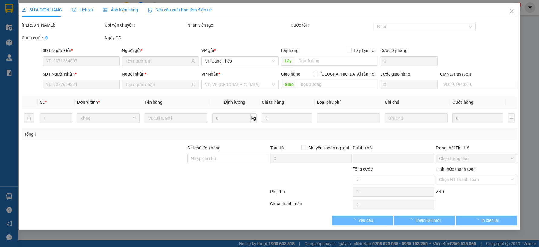
type input "0984681734"
type input "khánh"
type input "0972995880"
type input "MINH"
type input "0"
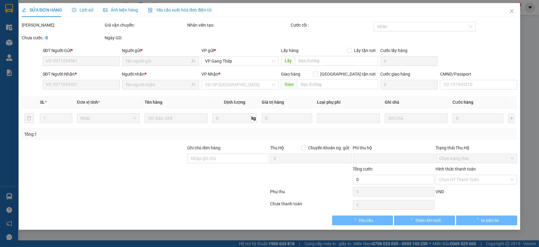
type input "35.000"
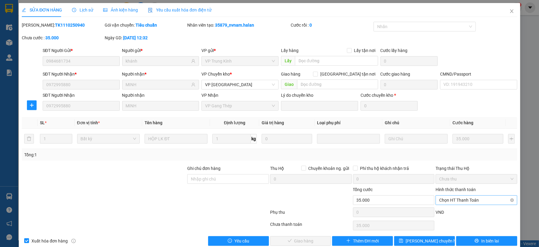
click at [461, 200] on span "Chọn HT Thanh Toán" at bounding box center [476, 200] width 74 height 9
click at [453, 149] on div "Tại văn phòng" at bounding box center [473, 149] width 74 height 7
type input "0"
click at [318, 240] on button "Giao hàng" at bounding box center [300, 241] width 61 height 10
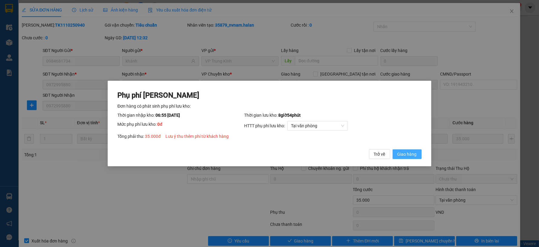
drag, startPoint x: 416, startPoint y: 153, endPoint x: 413, endPoint y: 149, distance: 5.4
click at [415, 154] on span "Giao hàng" at bounding box center [407, 154] width 19 height 7
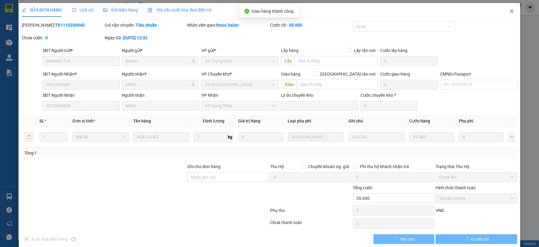
click at [509, 9] on icon "close" at bounding box center [511, 11] width 5 height 5
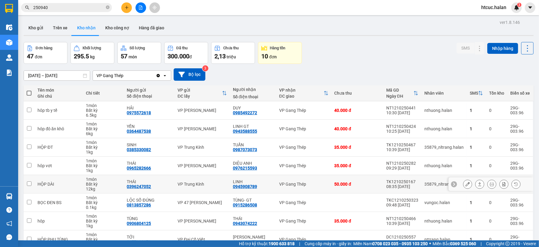
scroll to position [70, 0]
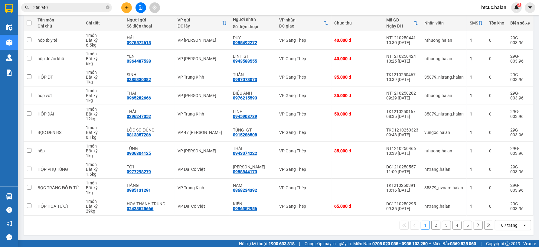
click at [465, 225] on button "5" at bounding box center [467, 225] width 9 height 9
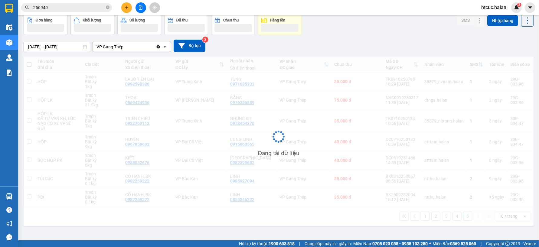
scroll to position [28, 0]
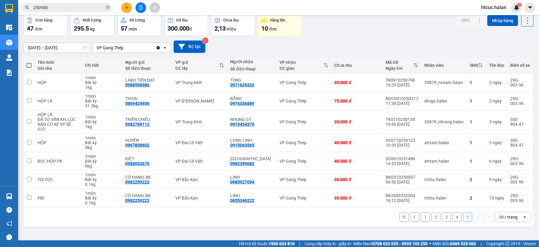
click at [454, 214] on button "4" at bounding box center [457, 217] width 9 height 9
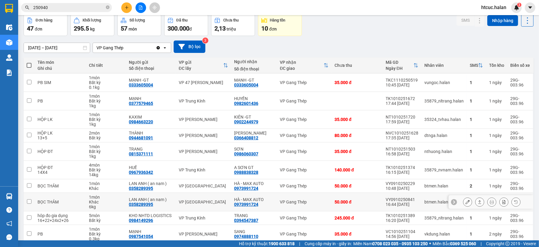
scroll to position [56, 0]
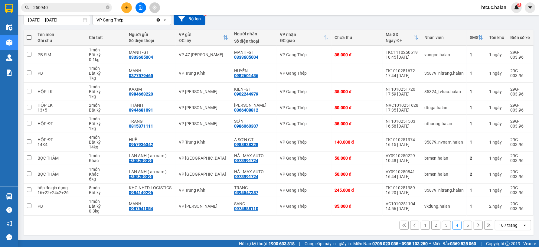
click at [442, 223] on button "3" at bounding box center [446, 225] width 9 height 9
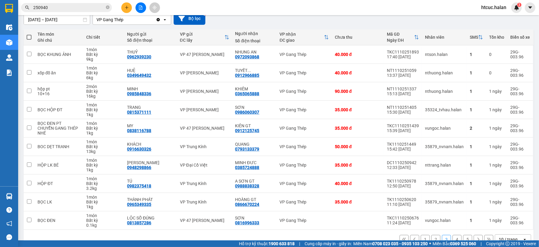
click at [432, 235] on div "1 2 3 4 5 10 / trang open" at bounding box center [278, 239] width 505 height 10
click at [431, 237] on button "2" at bounding box center [435, 239] width 9 height 9
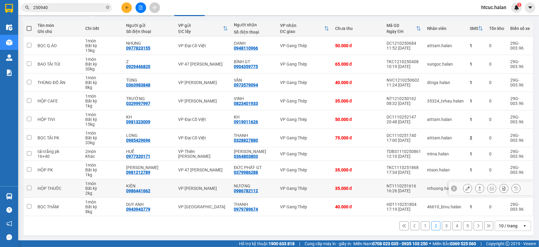
scroll to position [66, 0]
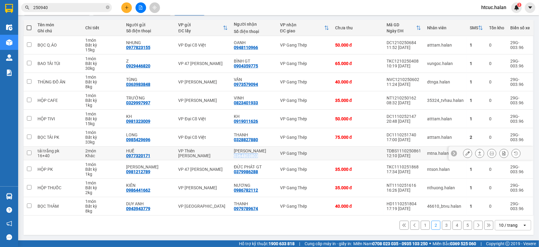
drag, startPoint x: 257, startPoint y: 154, endPoint x: 234, endPoint y: 156, distance: 23.7
click at [234, 156] on div "PHƯƠNG NAM 0364803803" at bounding box center [254, 154] width 40 height 10
checkbox input "true"
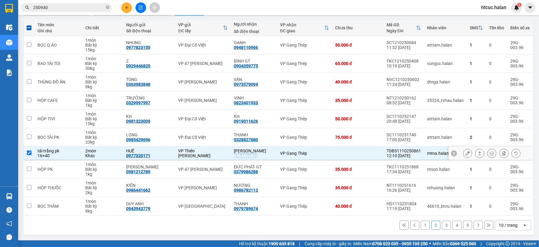
copy div "0364803803"
click at [107, 7] on icon "close-circle" at bounding box center [108, 7] width 4 height 4
paste input "0364803803"
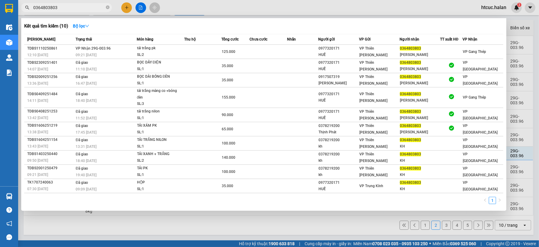
type input "0364803803"
click at [192, 227] on div at bounding box center [269, 123] width 539 height 247
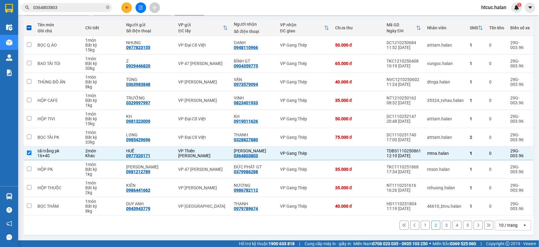
click at [421, 226] on button "1" at bounding box center [425, 225] width 9 height 9
checkbox input "false"
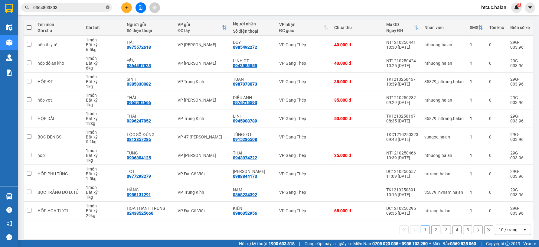
click at [106, 7] on icon "close-circle" at bounding box center [108, 7] width 4 height 4
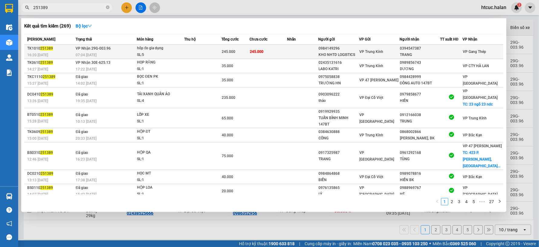
type input "251389"
click at [265, 53] on td "245.000" at bounding box center [269, 52] width 38 height 14
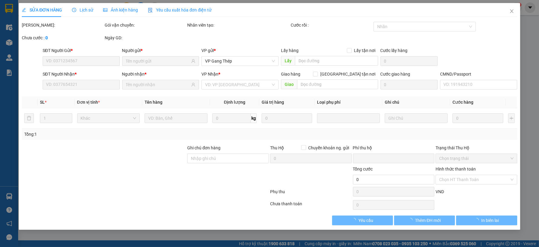
type input "0984149296"
type input "KHO NHTD LOGISTICS"
type input "0394547387"
type input "TRANG"
type input "0"
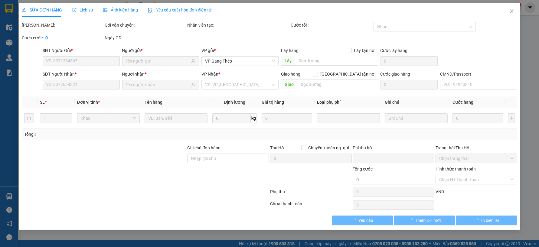
type input "245.000"
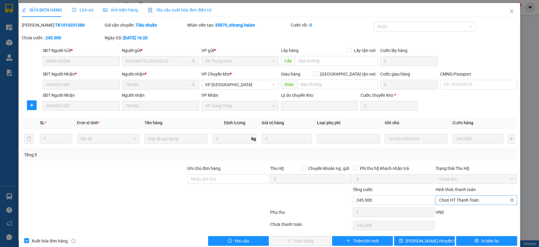
click at [476, 198] on span "Chọn HT Thanh Toán" at bounding box center [476, 200] width 74 height 9
click at [458, 148] on div "Tại văn phòng" at bounding box center [473, 149] width 74 height 7
type input "0"
click at [314, 240] on button "Giao hàng" at bounding box center [300, 241] width 61 height 10
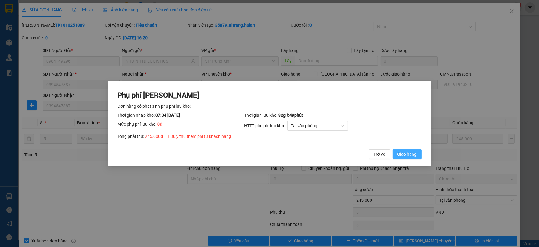
click at [409, 152] on span "Giao hàng" at bounding box center [407, 154] width 19 height 7
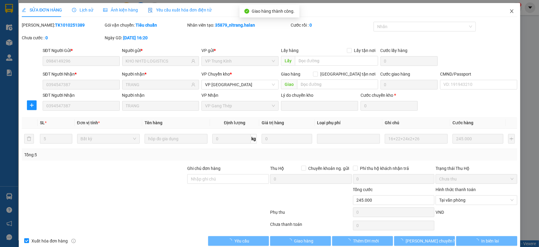
click at [509, 9] on icon "close" at bounding box center [511, 11] width 5 height 5
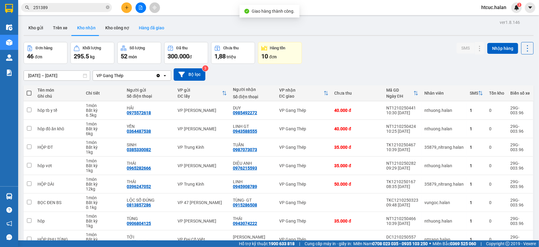
click at [152, 27] on button "Hàng đã giao" at bounding box center [151, 28] width 35 height 15
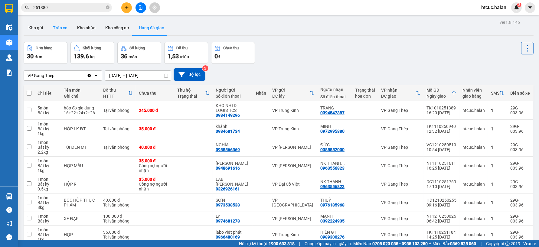
click at [64, 28] on button "Trên xe" at bounding box center [60, 28] width 24 height 15
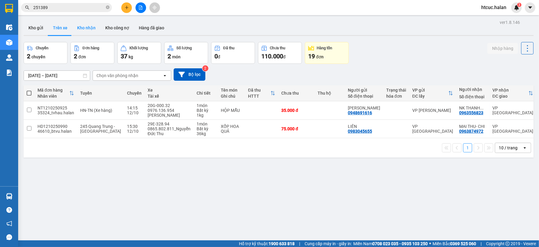
click at [86, 28] on button "Kho nhận" at bounding box center [86, 28] width 28 height 15
type input "[DATE] – [DATE]"
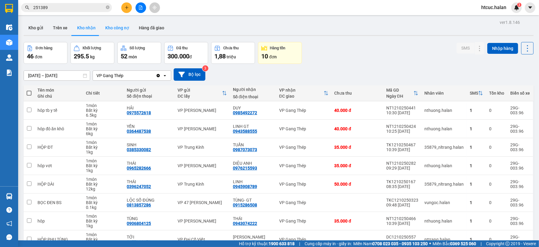
click at [115, 29] on button "Kho công nợ" at bounding box center [117, 28] width 34 height 15
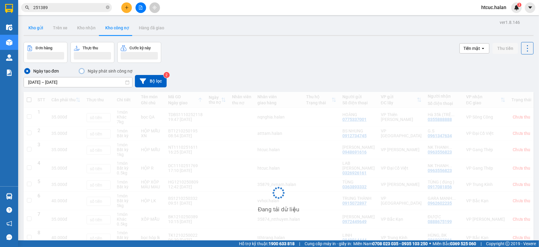
click at [38, 28] on button "Kho gửi" at bounding box center [36, 28] width 25 height 15
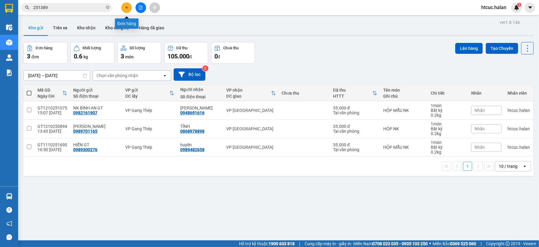
click at [128, 8] on icon "plus" at bounding box center [127, 7] width 4 height 4
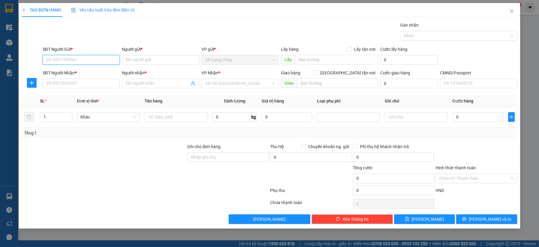
click at [96, 60] on input "SĐT Người Gửi *" at bounding box center [81, 60] width 77 height 10
type input "0"
type input "0976215593"
click at [80, 73] on div "0976215593 - DIỆU ANH" at bounding box center [81, 72] width 70 height 7
type input "DIỆU ANH"
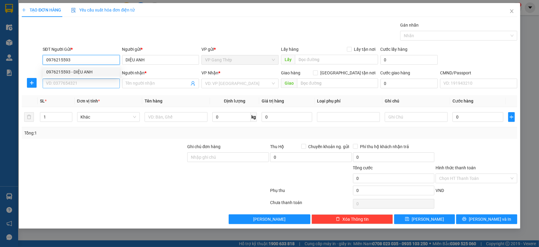
type input "0976215593"
click at [86, 81] on input "SĐT Người Nhận *" at bounding box center [81, 84] width 77 height 10
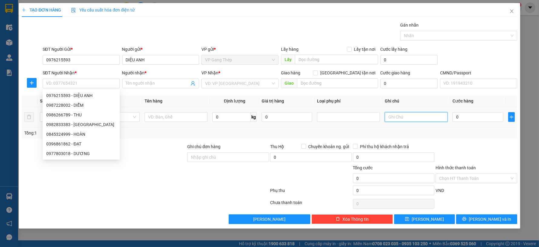
click at [412, 118] on input "text" at bounding box center [416, 117] width 63 height 10
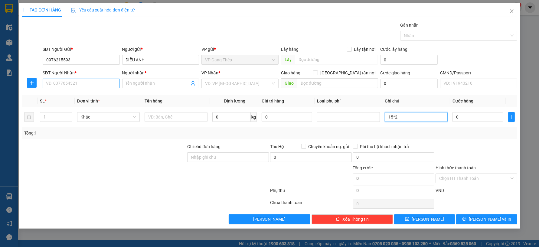
type input "15*2"
click at [52, 83] on input "SĐT Người Nhận *" at bounding box center [81, 84] width 77 height 10
type input "0973382472"
click at [81, 96] on div "0973382472 - HƯNG" at bounding box center [81, 95] width 70 height 7
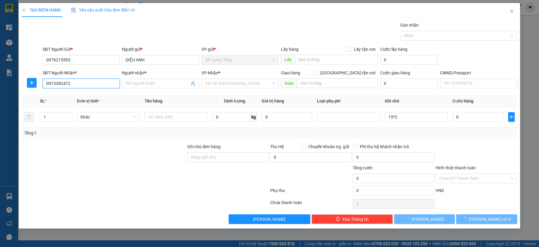
type input "HƯNG"
checkbox input "true"
type input "Tòa S1 Goldmark City, 136 Đ. Hồ Tùng Mậu, PHÚ Diễn, Từ Liêm, Hà Nội, Việt Nam"
type input "70.000"
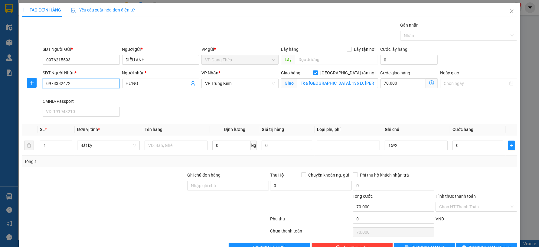
type input "0973382472"
click at [429, 83] on icon "dollar-circle" at bounding box center [431, 82] width 5 height 5
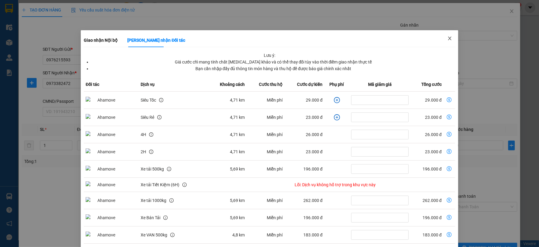
click at [447, 37] on icon "close" at bounding box center [449, 38] width 5 height 5
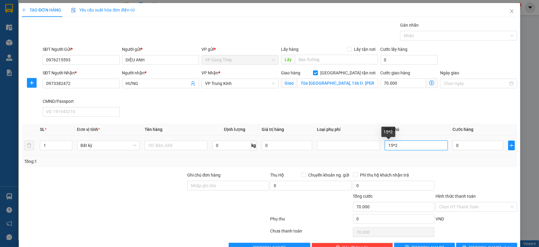
click at [402, 146] on input "15*2" at bounding box center [416, 146] width 63 height 10
type input "15*2+7"
click at [429, 82] on icon "dollar-circle" at bounding box center [431, 82] width 5 height 5
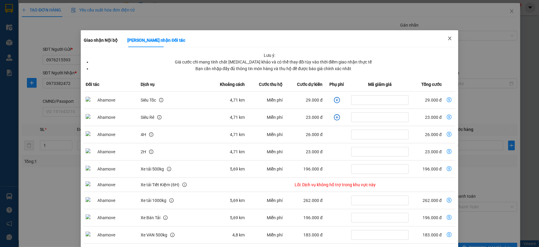
click at [447, 37] on icon "close" at bounding box center [449, 38] width 5 height 5
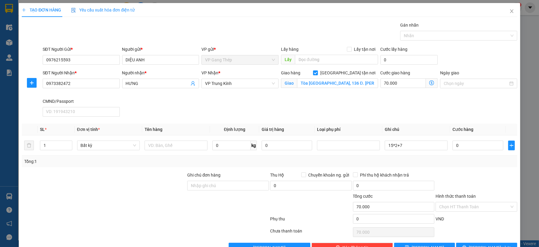
click at [429, 81] on icon "dollar-circle" at bounding box center [431, 82] width 5 height 5
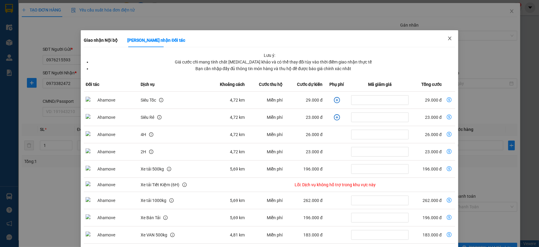
click at [448, 38] on icon "close" at bounding box center [449, 38] width 5 height 5
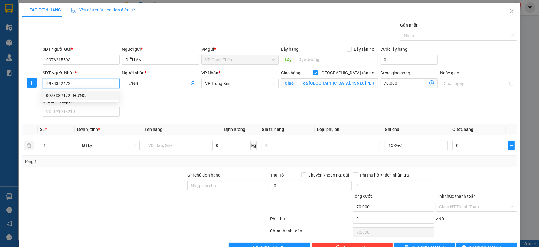
drag, startPoint x: 73, startPoint y: 83, endPoint x: 42, endPoint y: 83, distance: 31.2
click at [37, 84] on div "SĐT Người Nhận * 0973382472 Người nhận * HƯNG VP Nhận * VP Trung Kính Giao hàng…" at bounding box center [269, 95] width 496 height 50
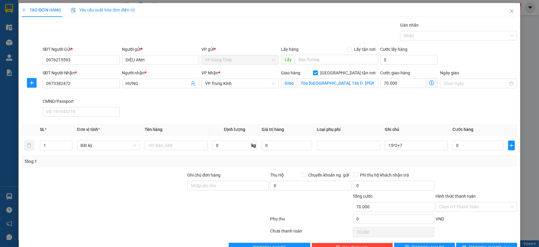
click at [429, 82] on icon "dollar-circle" at bounding box center [431, 82] width 5 height 5
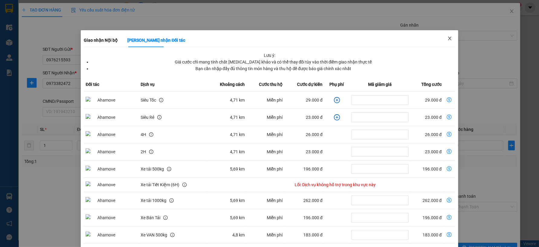
click at [449, 39] on span "Close" at bounding box center [449, 38] width 17 height 17
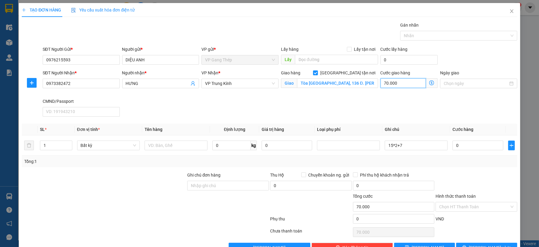
click at [406, 86] on input "70.000" at bounding box center [403, 83] width 45 height 10
type input "8"
type input "80"
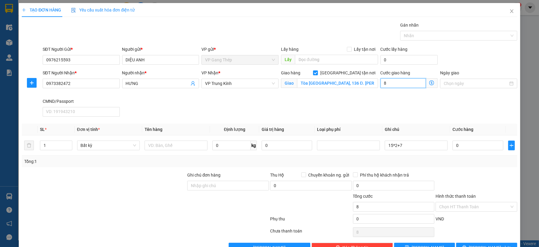
type input "80"
type input "80.000"
drag, startPoint x: 401, startPoint y: 81, endPoint x: 371, endPoint y: 85, distance: 30.3
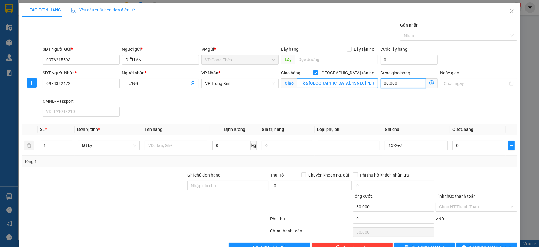
click at [371, 85] on div "SĐT Người Nhận * 0973382472 Người nhận * HƯNG VP Nhận * VP Trung Kính Giao hàng…" at bounding box center [279, 95] width 477 height 50
type input "9"
type input "90"
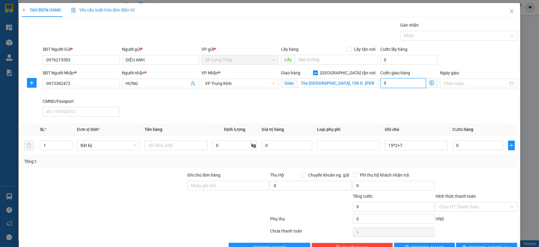
type input "90"
type input "90.000"
click at [29, 83] on icon "plus" at bounding box center [31, 82] width 5 height 5
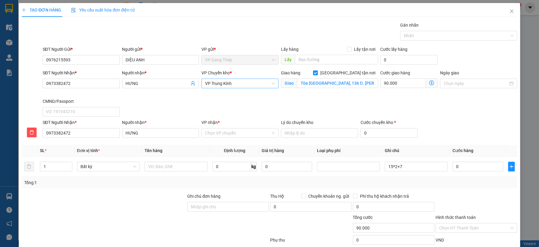
click at [250, 80] on span "VP Trung Kính" at bounding box center [240, 83] width 70 height 9
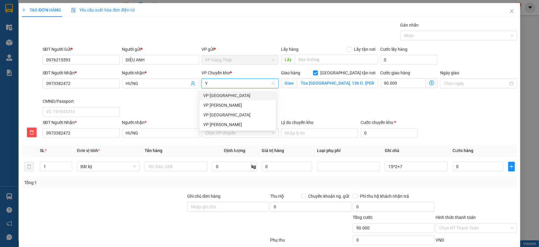
type input "YÊ"
click at [215, 94] on div "VP [GEOGRAPHIC_DATA]" at bounding box center [237, 95] width 69 height 7
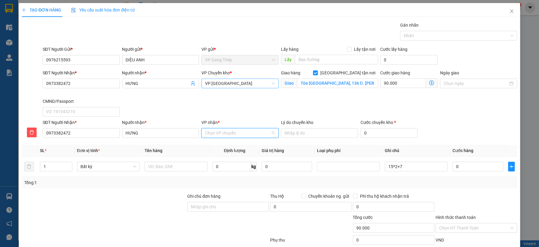
click at [223, 133] on input "VP nhận *" at bounding box center [238, 133] width 66 height 9
type input "KI"
click at [219, 143] on div "VP Trung Kính" at bounding box center [237, 145] width 69 height 7
click at [324, 83] on input "Tòa S1 Goldmark City, 136 Đ. Hồ Tùng Mậu, PHÚ Diễn, Từ Liêm, Hà Nội, Việt Nam" at bounding box center [337, 83] width 81 height 10
click at [162, 169] on input "text" at bounding box center [176, 167] width 63 height 10
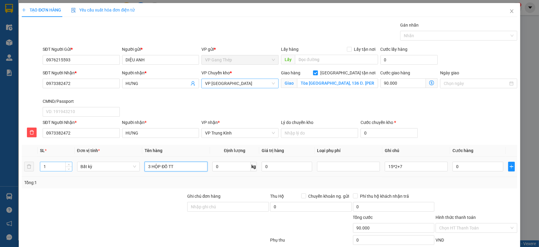
type input "3 HỘP ĐỒ TT"
drag, startPoint x: 46, startPoint y: 167, endPoint x: 41, endPoint y: 167, distance: 4.8
click at [41, 167] on input "1" at bounding box center [55, 166] width 31 height 9
click at [267, 84] on span "VP [GEOGRAPHIC_DATA]" at bounding box center [240, 83] width 70 height 9
type input "3"
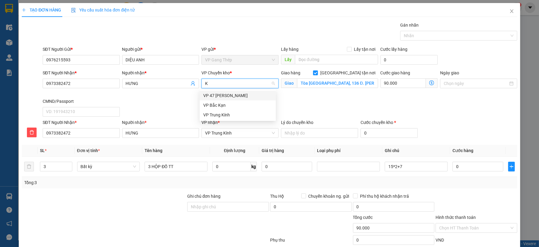
type input "KI"
click at [233, 95] on div "VP Trung Kính" at bounding box center [237, 95] width 69 height 7
click at [429, 83] on icon "dollar-circle" at bounding box center [431, 82] width 5 height 5
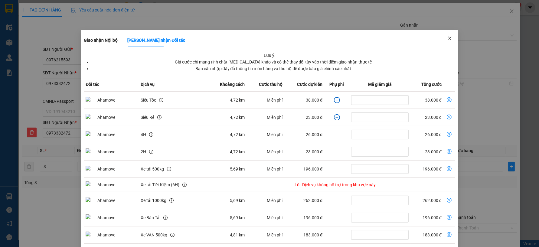
click at [447, 37] on icon "close" at bounding box center [449, 38] width 5 height 5
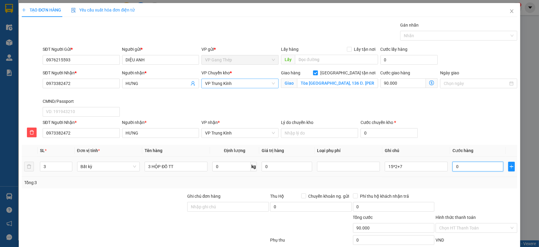
click at [468, 168] on input "0" at bounding box center [478, 167] width 51 height 10
type input "1"
type input "90.001"
type input "11"
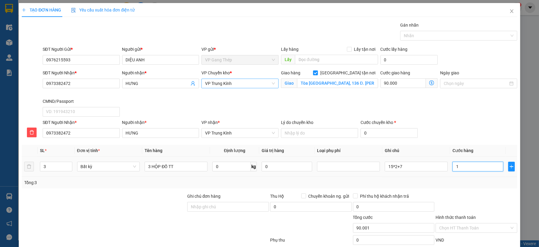
type input "90.011"
type input "110"
type input "90.110"
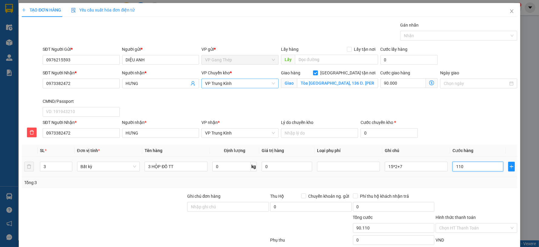
type input "1.100"
type input "91.100"
type input "11.000"
type input "101.000"
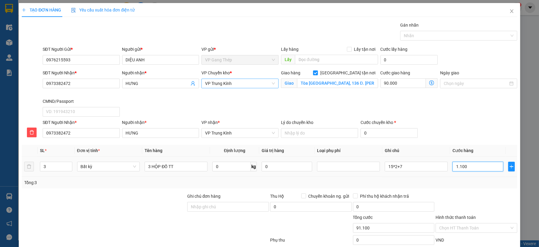
type input "101.000"
type input "110.000"
type input "200.000"
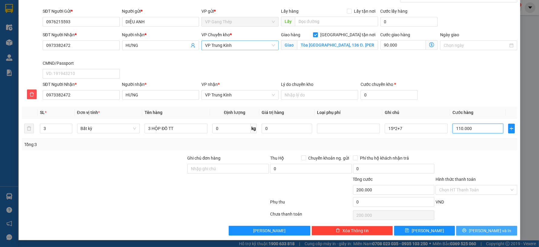
type input "110.000"
click at [484, 232] on span "Lưu và In" at bounding box center [490, 230] width 42 height 7
click at [270, 41] on span "VP Trung Kính" at bounding box center [240, 45] width 70 height 9
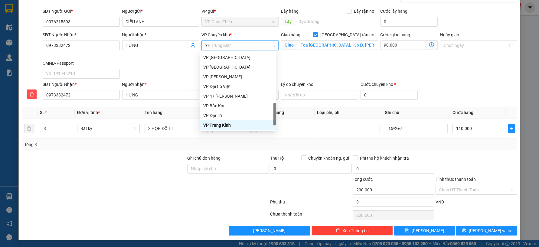
scroll to position [0, 0]
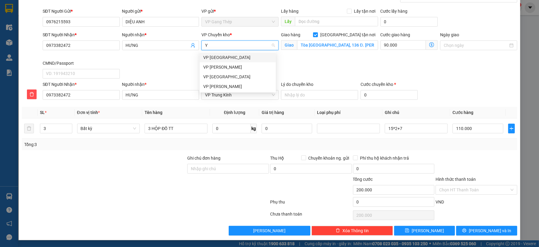
type input "YÊ"
drag, startPoint x: 219, startPoint y: 56, endPoint x: 356, endPoint y: 110, distance: 146.8
click at [219, 56] on div "VP [GEOGRAPHIC_DATA]" at bounding box center [237, 57] width 69 height 7
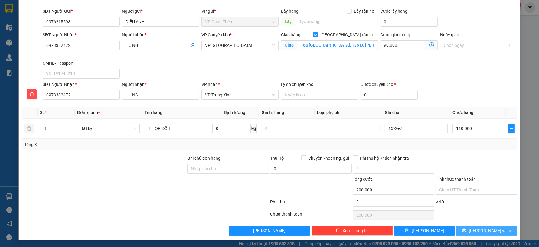
click at [490, 231] on span "Lưu và In" at bounding box center [490, 230] width 42 height 7
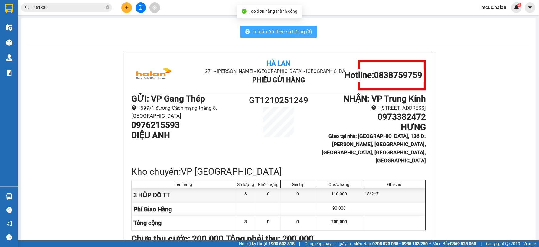
click at [256, 33] on span "In mẫu A5 theo số lượng (3)" at bounding box center [282, 32] width 60 height 8
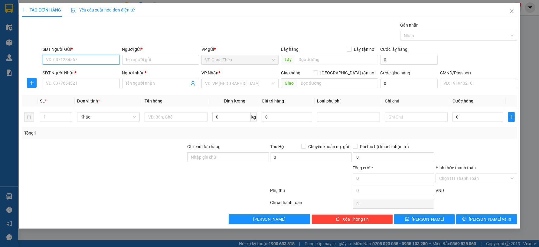
click at [104, 60] on input "SĐT Người Gửi *" at bounding box center [81, 60] width 77 height 10
click at [83, 59] on input "SĐT Người Gửi *" at bounding box center [81, 60] width 77 height 10
type input "0979770916"
click at [69, 74] on div "0979770916 - HÀ" at bounding box center [81, 72] width 70 height 7
type input "HÀ"
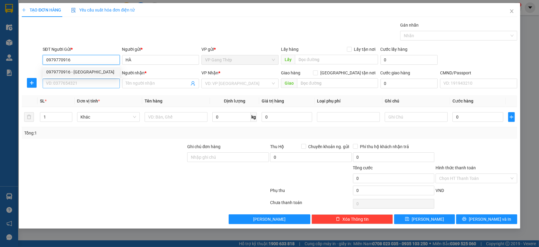
type input "0979770916"
click at [68, 85] on input "SĐT Người Nhận *" at bounding box center [81, 84] width 77 height 10
type input "0966211991"
click at [141, 86] on input "Người nhận *" at bounding box center [158, 83] width 64 height 7
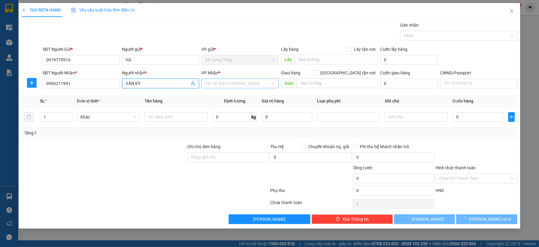
type input "VĂN KỲ"
click at [221, 84] on input "search" at bounding box center [238, 83] width 66 height 9
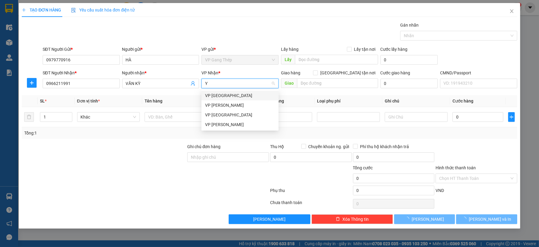
type input "YÊ"
drag, startPoint x: 216, startPoint y: 95, endPoint x: 194, endPoint y: 113, distance: 28.4
click at [213, 97] on div "VP [GEOGRAPHIC_DATA]" at bounding box center [240, 95] width 70 height 7
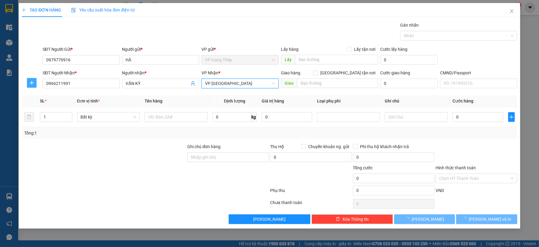
click at [31, 82] on icon "plus" at bounding box center [31, 82] width 5 height 5
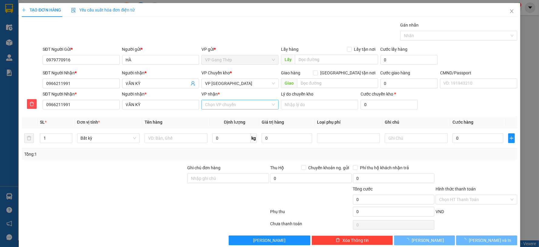
click at [231, 106] on input "VP nhận *" at bounding box center [238, 104] width 66 height 9
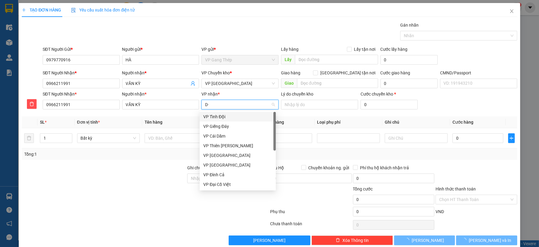
type input "D"
type input "ĐA"
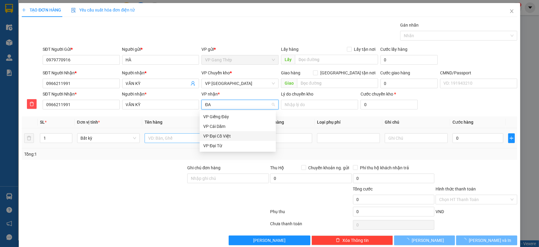
click at [220, 134] on div "VP Đại Cồ Việt" at bounding box center [237, 136] width 69 height 7
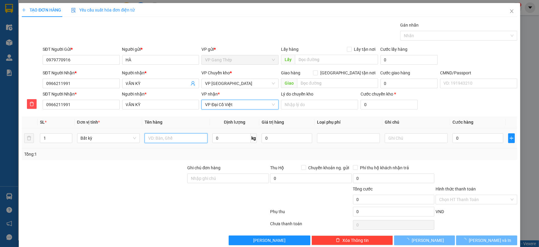
click at [182, 139] on input "text" at bounding box center [176, 138] width 63 height 10
type input "BỌC VỢT"
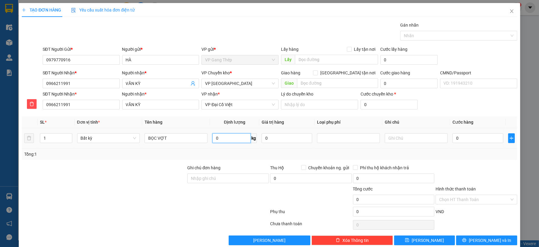
click at [222, 134] on input "0" at bounding box center [231, 138] width 38 height 10
type input "0.5"
type input "35.000"
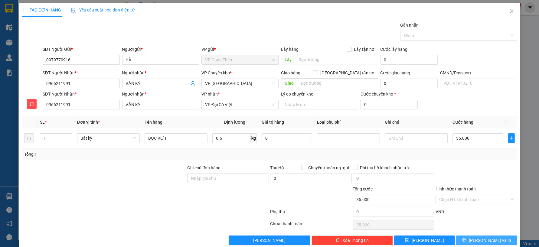
drag, startPoint x: 488, startPoint y: 241, endPoint x: 407, endPoint y: 170, distance: 107.2
click at [488, 241] on span "[PERSON_NAME] và In" at bounding box center [490, 240] width 42 height 7
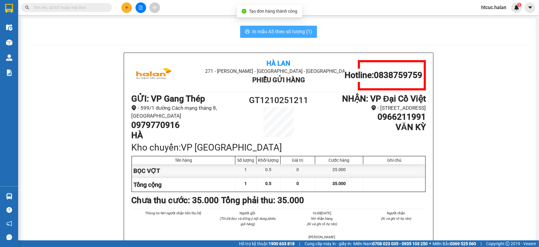
click at [288, 31] on span "In mẫu A5 theo số lượng (1)" at bounding box center [282, 32] width 60 height 8
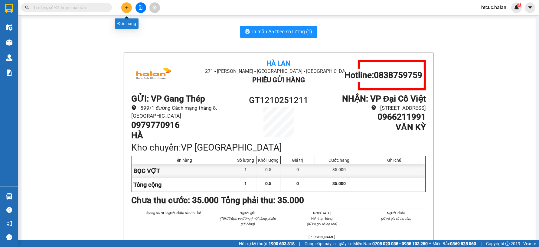
click at [126, 6] on icon "plus" at bounding box center [126, 7] width 0 height 3
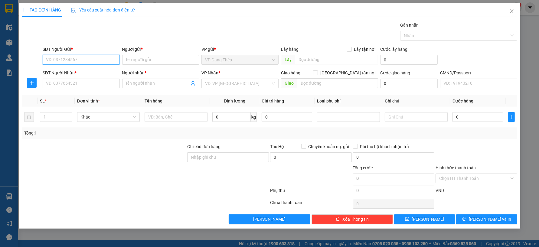
drag, startPoint x: 70, startPoint y: 60, endPoint x: 172, endPoint y: 44, distance: 102.2
click at [120, 51] on div "SĐT Người Gửi * VD: 0371234567" at bounding box center [81, 56] width 80 height 21
type input "0976215593"
drag, startPoint x: 81, startPoint y: 73, endPoint x: 76, endPoint y: 85, distance: 12.8
click at [80, 73] on div "0976215593 - DIỆU ANH" at bounding box center [81, 72] width 70 height 7
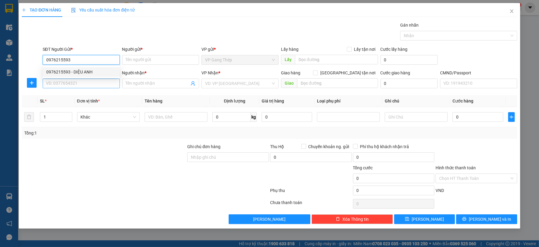
type input "DIỆU ANH"
type input "0976215593"
click at [75, 87] on input "SĐT Người Nhận *" at bounding box center [81, 84] width 77 height 10
type input "0941898669"
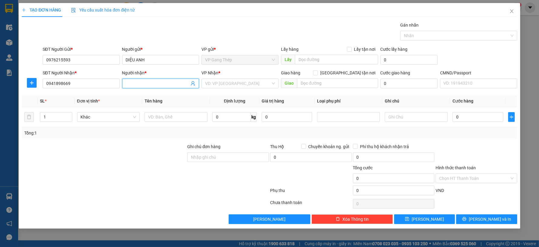
drag, startPoint x: 138, startPoint y: 83, endPoint x: 126, endPoint y: 98, distance: 18.9
click at [138, 83] on input "Người nhận *" at bounding box center [158, 83] width 64 height 7
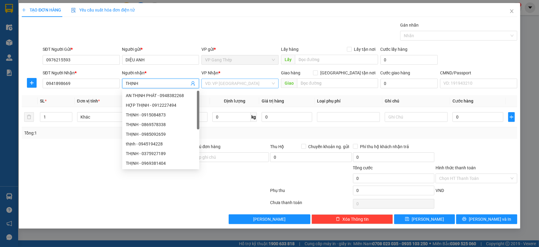
type input "THỊNH"
click at [225, 83] on input "search" at bounding box center [238, 83] width 66 height 9
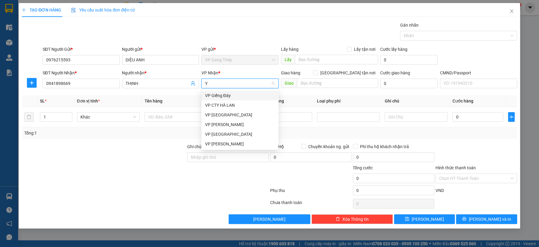
type input "YÊ"
click at [208, 93] on div "VP [GEOGRAPHIC_DATA]" at bounding box center [240, 95] width 70 height 7
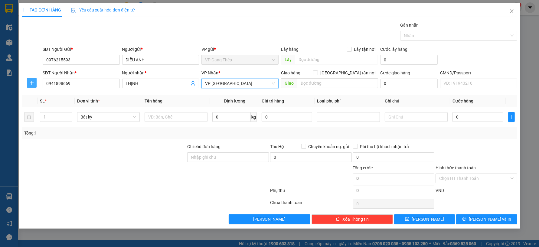
click at [31, 82] on icon "plus" at bounding box center [31, 82] width 5 height 5
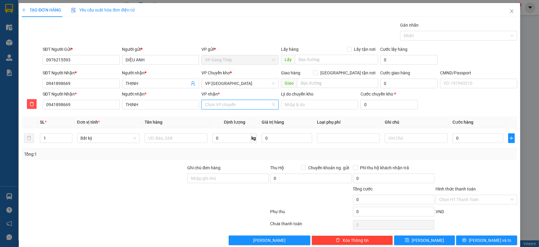
click at [246, 105] on input "VP nhận *" at bounding box center [238, 104] width 66 height 9
type input "KI"
click at [230, 116] on div "VP Trung Kính" at bounding box center [237, 116] width 69 height 7
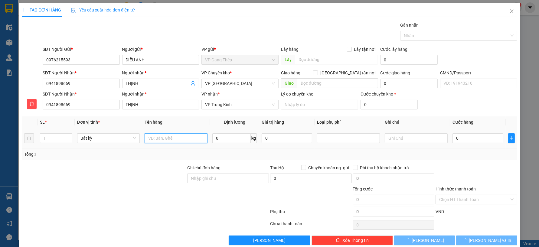
click at [170, 142] on input "text" at bounding box center [176, 138] width 63 height 10
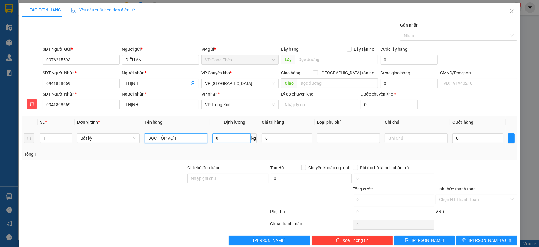
type input "BỌC HỘP VỢT"
click at [227, 140] on input "0" at bounding box center [231, 138] width 38 height 10
type input "0"
type input "1"
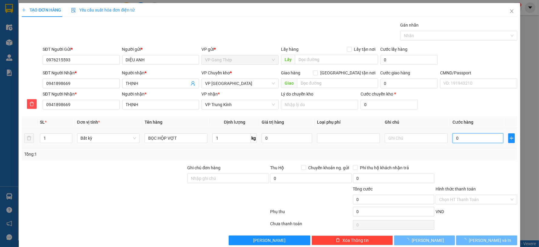
click at [476, 142] on input "0" at bounding box center [478, 138] width 51 height 10
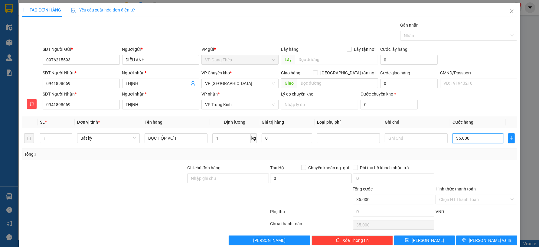
type input "35.000"
drag, startPoint x: 498, startPoint y: 241, endPoint x: 275, endPoint y: 240, distance: 223.3
click at [498, 241] on button "[PERSON_NAME] và In" at bounding box center [486, 241] width 61 height 10
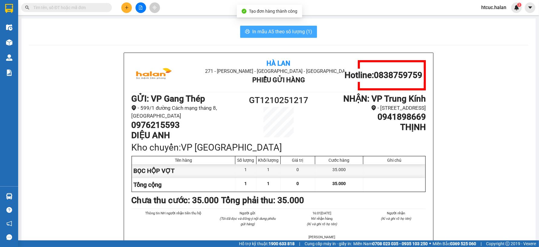
click at [295, 31] on span "In mẫu A5 theo số lượng (1)" at bounding box center [282, 32] width 60 height 8
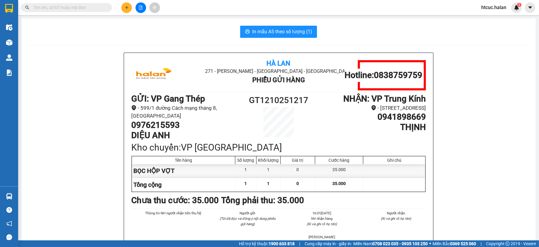
paste input "0973382472"
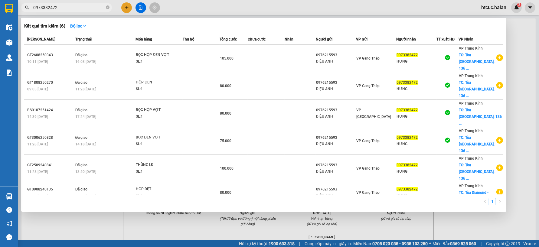
type input "0973382472"
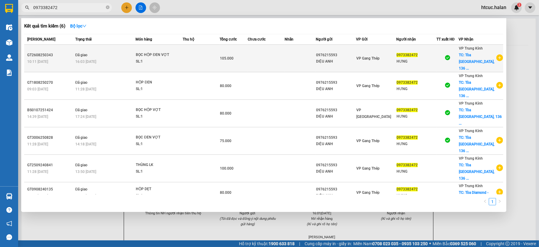
click at [262, 58] on td at bounding box center [266, 59] width 37 height 28
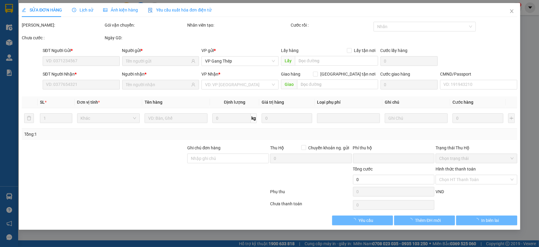
type input "0976215593"
type input "0973382472"
checkbox input "true"
type input "Tòa S1 Goldmark City, 136 Đ. Hồ Tùng Mậu, PHÚ Diễn, Từ Liêm, Hà Nội, Việt Nam"
type input "0"
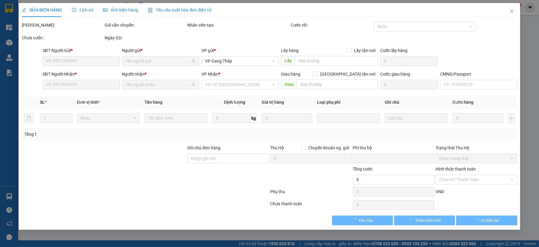
type input "105.000"
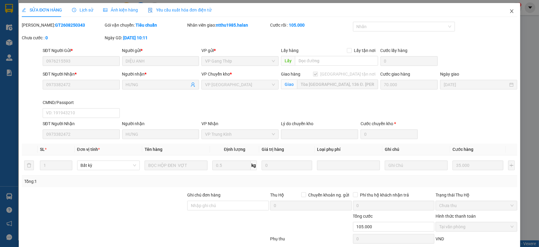
click at [509, 11] on icon "close" at bounding box center [511, 11] width 5 height 5
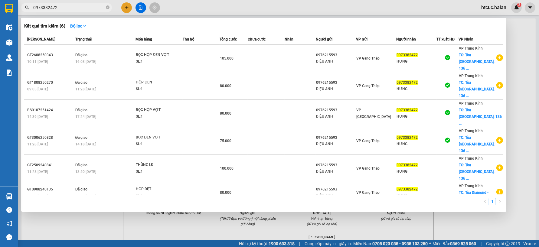
click at [95, 5] on input "0973382472" at bounding box center [68, 7] width 71 height 7
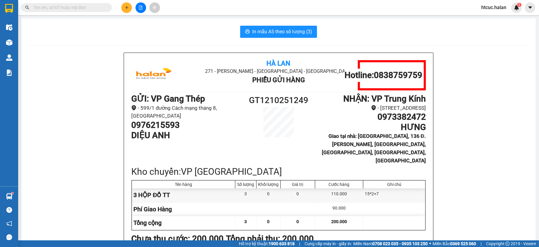
click at [88, 8] on input "text" at bounding box center [68, 7] width 71 height 7
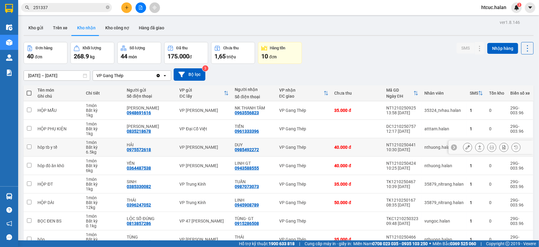
scroll to position [67, 0]
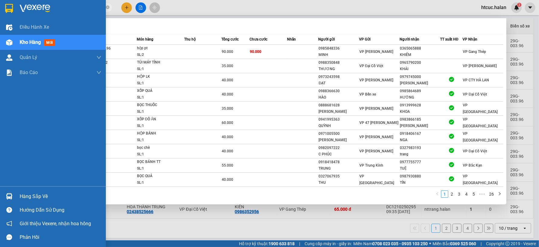
drag, startPoint x: 53, startPoint y: 6, endPoint x: 18, endPoint y: 12, distance: 36.2
click at [18, 12] on section "Kết quả tìm kiếm ( 253 ) Bộ lọc Mã ĐH Trạng thái Món hàng Thu hộ Tổng cước Chưa…" at bounding box center [269, 123] width 539 height 247
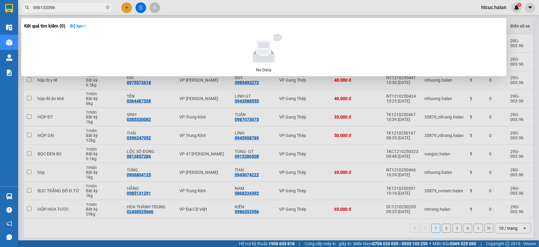
click at [47, 7] on input "096133396" at bounding box center [68, 7] width 71 height 7
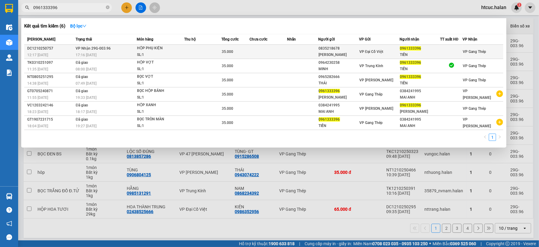
type input "0961333396"
click at [281, 49] on td at bounding box center [269, 52] width 38 height 14
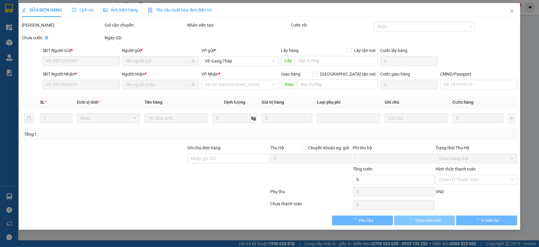
type input "0835218678"
type input "[PERSON_NAME]"
type input "0961333396"
type input "TIẾN"
type input "0"
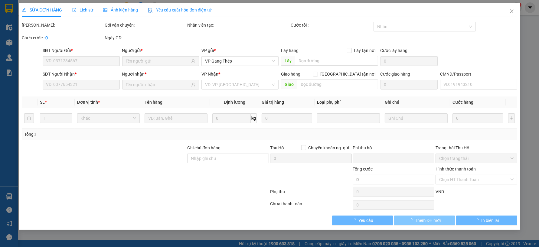
type input "35.000"
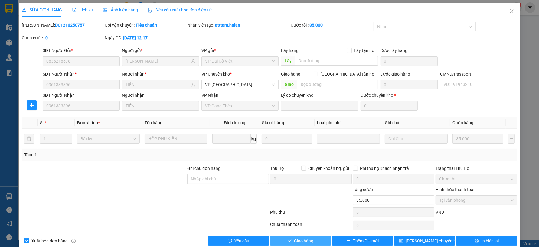
click at [319, 244] on button "Giao hàng" at bounding box center [300, 241] width 61 height 10
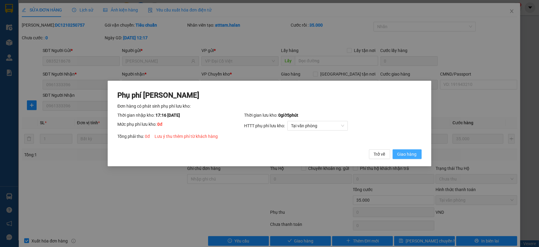
click at [411, 156] on span "Giao hàng" at bounding box center [407, 154] width 19 height 7
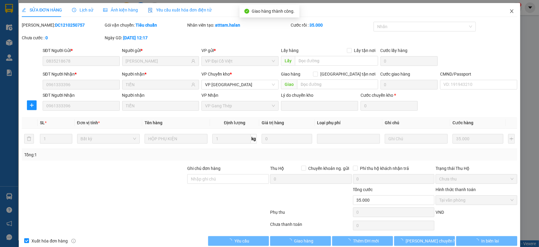
click at [507, 8] on span "Close" at bounding box center [511, 11] width 17 height 17
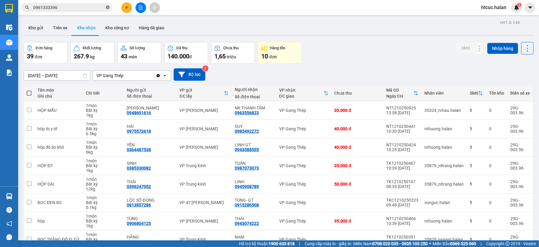
click at [107, 7] on icon "close-circle" at bounding box center [108, 7] width 4 height 4
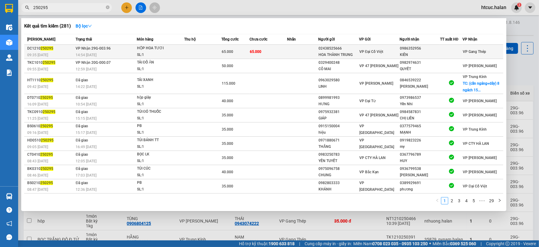
type input "250295"
click at [291, 47] on td at bounding box center [302, 52] width 31 height 14
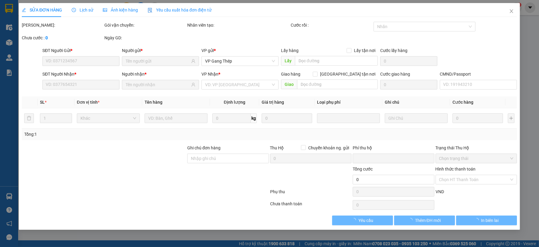
type input "02438525666"
type input "HOA THÀNH TRUNG"
type input "0986352956"
type input "KIÊN"
type input "0"
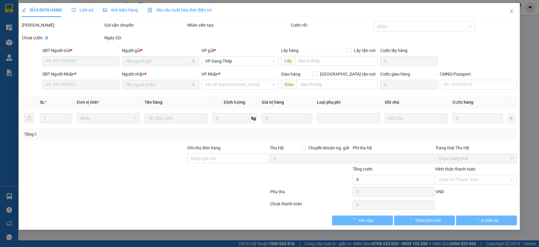
type input "65.000"
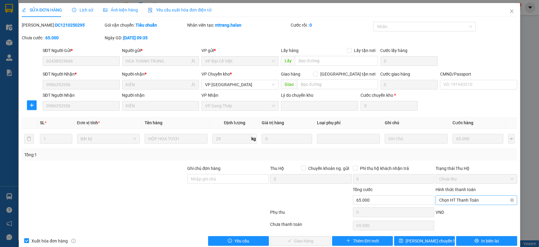
click at [476, 200] on span "Chọn HT Thanh Toán" at bounding box center [476, 200] width 74 height 9
click at [447, 149] on div "Tại văn phòng" at bounding box center [473, 149] width 74 height 7
type input "0"
click at [304, 244] on span "Giao hàng" at bounding box center [303, 241] width 19 height 7
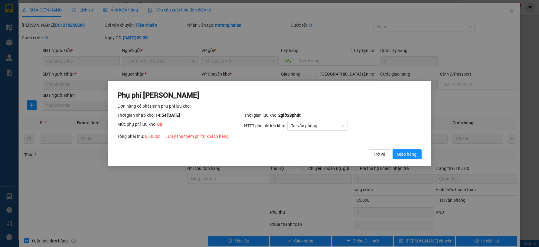
drag, startPoint x: 414, startPoint y: 153, endPoint x: 406, endPoint y: 138, distance: 16.5
click at [409, 144] on div "Phụ phí [PERSON_NAME] hàng có phát sinh phụ phí lưu kho: Thời gian nhập kho: 14…" at bounding box center [269, 124] width 304 height 69
click at [405, 158] on button "Giao hàng" at bounding box center [407, 154] width 29 height 10
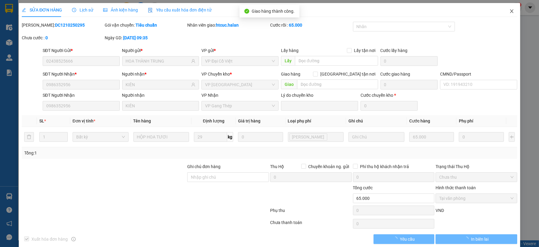
click at [503, 11] on span "Close" at bounding box center [511, 11] width 17 height 17
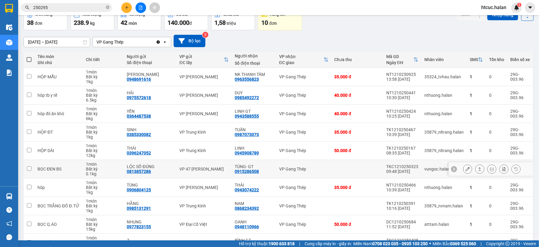
scroll to position [67, 0]
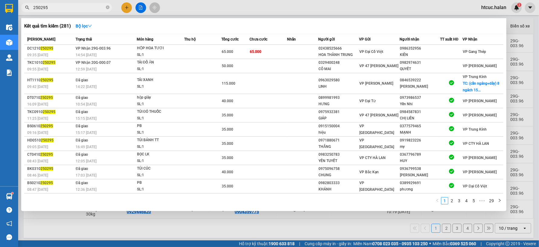
drag, startPoint x: 60, startPoint y: 8, endPoint x: 21, endPoint y: 6, distance: 38.5
click at [21, 6] on span "250295" at bounding box center [66, 7] width 91 height 9
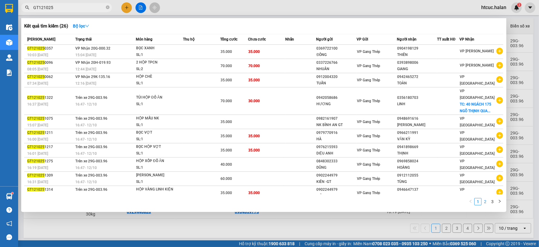
type input "GT121025"
click at [485, 202] on link "2" at bounding box center [485, 201] width 7 height 7
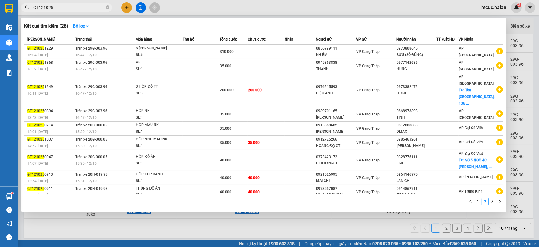
click at [164, 227] on div at bounding box center [269, 123] width 539 height 247
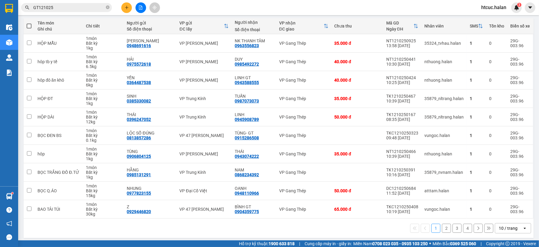
click at [60, 8] on input "GT121025" at bounding box center [68, 7] width 71 height 7
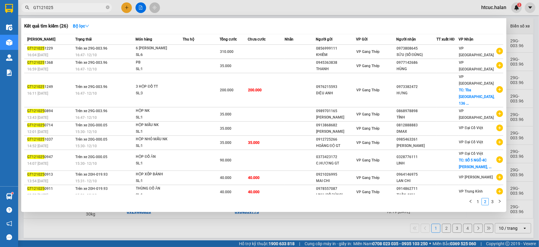
click at [79, 10] on input "GT121025" at bounding box center [68, 7] width 71 height 7
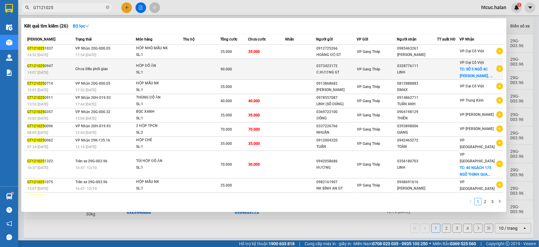
click at [276, 73] on td at bounding box center [266, 69] width 37 height 21
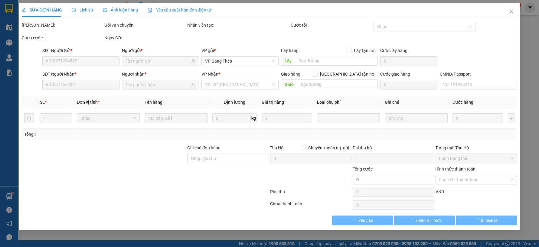
type input "0373423172"
type input "0328776111"
checkbox input "true"
type input "SỐ 5 NGÕ 4C [PERSON_NAME], [PERSON_NAME], [GEOGRAPHIC_DATA]"
type input "0"
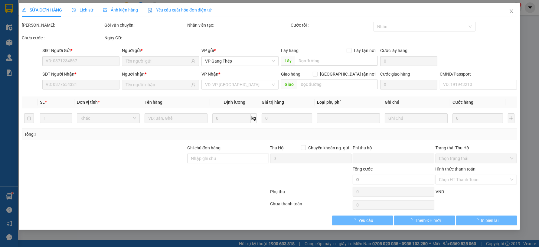
type input "90.000"
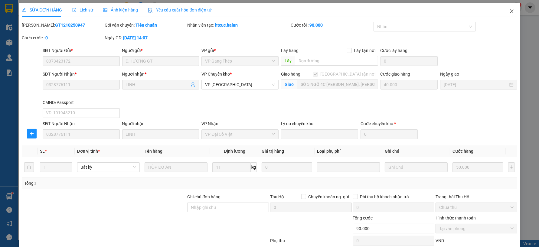
drag, startPoint x: 510, startPoint y: 12, endPoint x: 67, endPoint y: 11, distance: 443.2
click at [510, 11] on span "Close" at bounding box center [511, 11] width 17 height 17
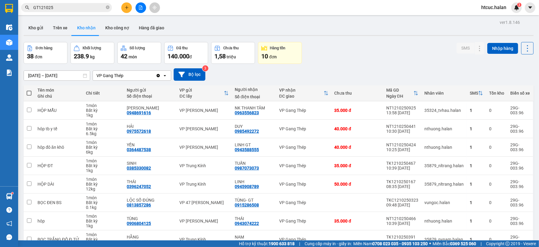
click at [127, 9] on icon "plus" at bounding box center [127, 7] width 4 height 4
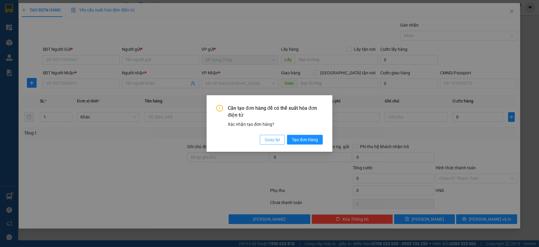
click at [273, 138] on span "Quay lại" at bounding box center [272, 139] width 15 height 7
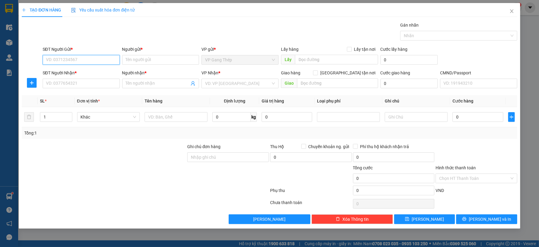
click at [93, 57] on input "SĐT Người Gửi *" at bounding box center [81, 60] width 77 height 10
click at [82, 74] on div "0983314325 - BS CỰ" at bounding box center [81, 72] width 70 height 7
type input "0983314325"
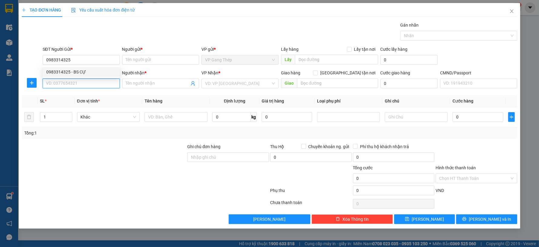
click at [94, 83] on input "SĐT Người Nhận *" at bounding box center [81, 84] width 77 height 10
type input "BS CỰ"
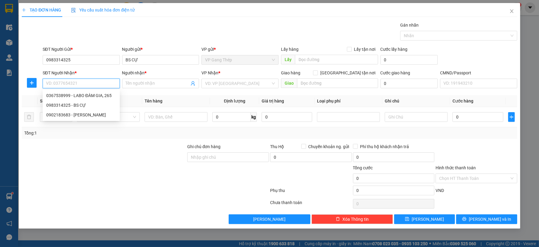
click at [83, 84] on input "SĐT Người Nhận *" at bounding box center [81, 84] width 77 height 10
click at [96, 96] on div "0367538999 - LABO ĐÀM GIA, 265" at bounding box center [81, 95] width 70 height 7
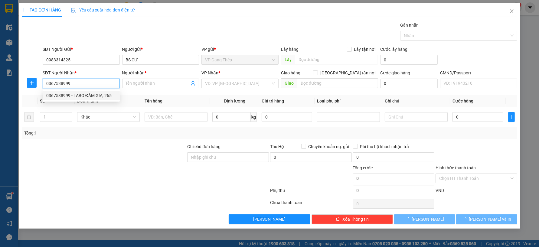
type input "0367538999"
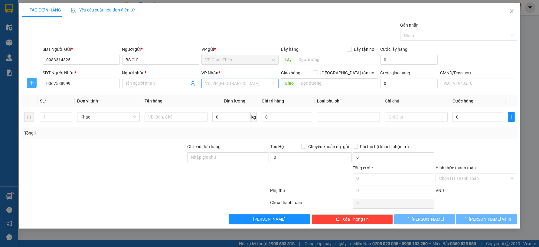
drag, startPoint x: 34, startPoint y: 83, endPoint x: 234, endPoint y: 83, distance: 200.6
click at [33, 83] on icon "plus" at bounding box center [31, 82] width 5 height 5
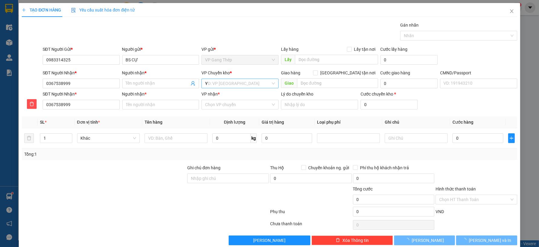
type input "YÊ"
type input "LABO ĐÀM GIA, 265"
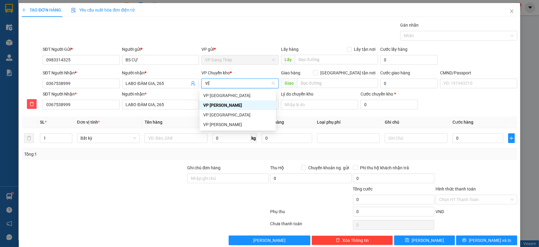
click at [215, 95] on div "VP [GEOGRAPHIC_DATA]" at bounding box center [237, 95] width 69 height 7
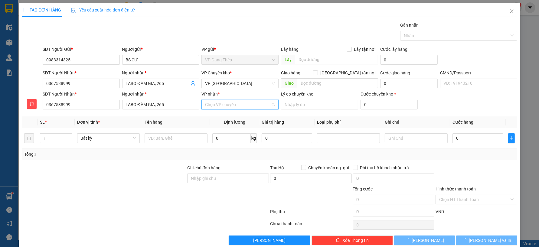
click at [217, 103] on input "VP nhận *" at bounding box center [238, 104] width 66 height 9
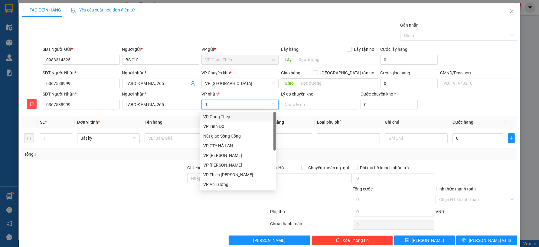
type input "TR"
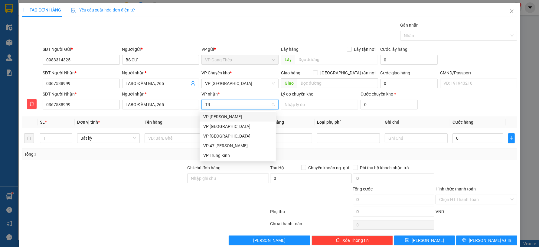
click at [218, 116] on div "VP [PERSON_NAME]" at bounding box center [237, 116] width 69 height 7
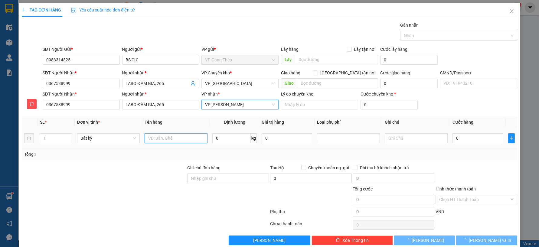
drag, startPoint x: 175, startPoint y: 138, endPoint x: 178, endPoint y: 132, distance: 6.6
click at [175, 139] on input "text" at bounding box center [176, 138] width 63 height 10
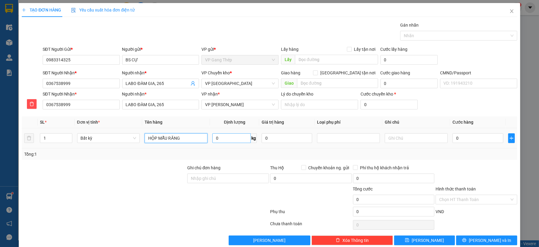
type input "HỘP MẪU RĂNG"
type input "0.2"
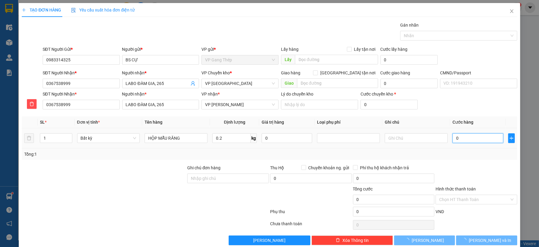
click at [488, 142] on input "0" at bounding box center [478, 138] width 51 height 10
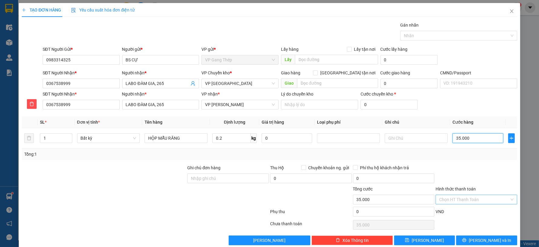
type input "35.000"
click at [475, 199] on input "Hình thức thanh toán" at bounding box center [474, 199] width 70 height 9
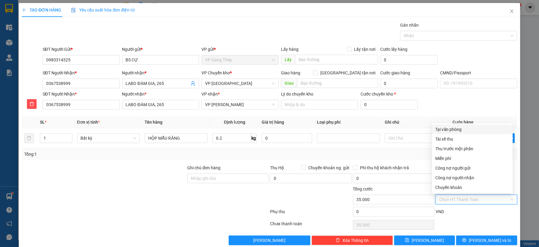
click at [459, 131] on div "Tại văn phòng" at bounding box center [473, 129] width 74 height 7
type input "0"
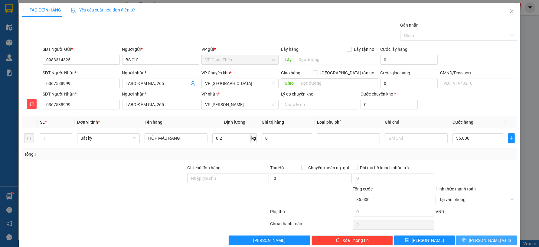
click at [484, 239] on span "Lưu và In" at bounding box center [490, 240] width 42 height 7
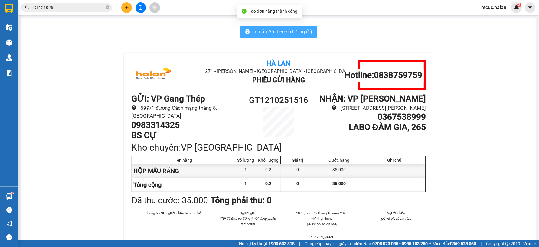
click at [299, 31] on span "In mẫu A5 theo số lượng (1)" at bounding box center [282, 32] width 60 height 8
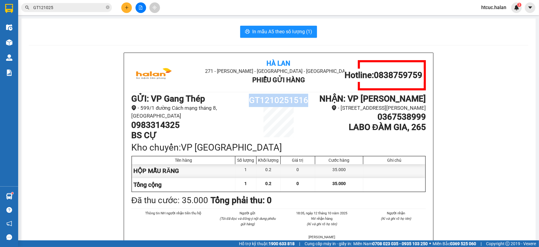
drag, startPoint x: 309, startPoint y: 100, endPoint x: 247, endPoint y: 103, distance: 62.1
click at [245, 104] on h1 "GT1210251516" at bounding box center [279, 100] width 74 height 13
copy h1 "GT1210251516"
click at [108, 7] on icon "close-circle" at bounding box center [108, 7] width 4 height 4
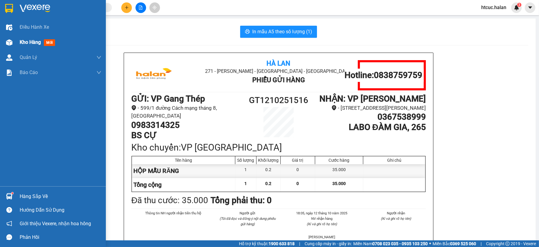
click at [21, 41] on span "Kho hàng" at bounding box center [30, 42] width 21 height 6
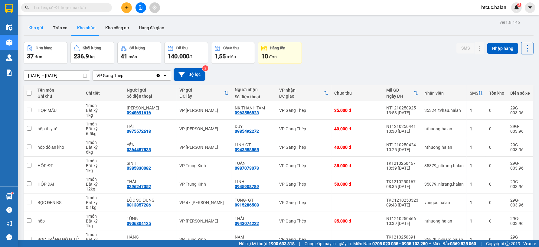
click at [32, 28] on button "Kho gửi" at bounding box center [36, 28] width 25 height 15
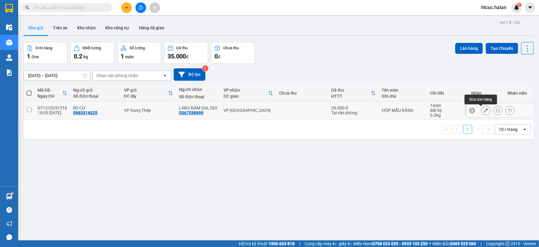
click at [484, 110] on icon at bounding box center [486, 110] width 4 height 4
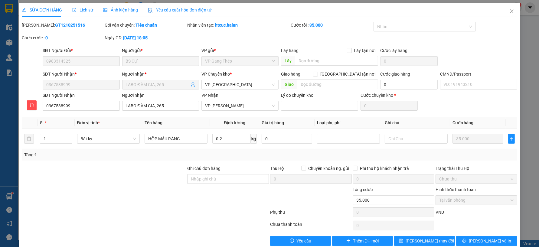
type input "0983314325"
type input "0367538999"
type input "0"
type input "35.000"
click at [297, 241] on span "Yêu cầu" at bounding box center [303, 241] width 15 height 7
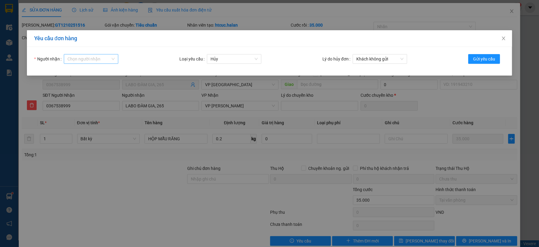
click at [112, 59] on div "Chọn người nhận" at bounding box center [91, 59] width 54 height 10
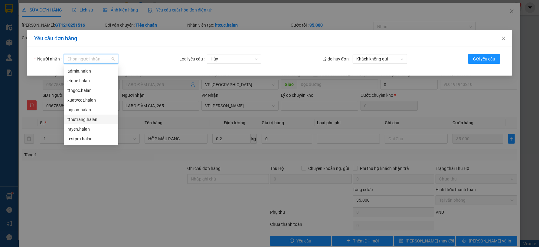
scroll to position [48, 0]
click at [84, 139] on div "tklinh.halan" at bounding box center [90, 139] width 47 height 7
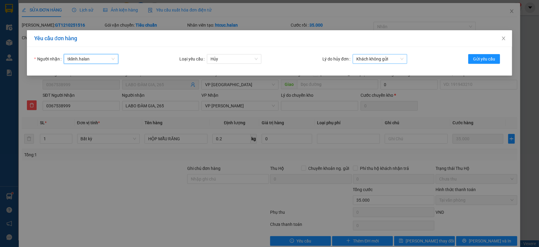
click at [402, 59] on span "Khách không gửi" at bounding box center [379, 58] width 47 height 9
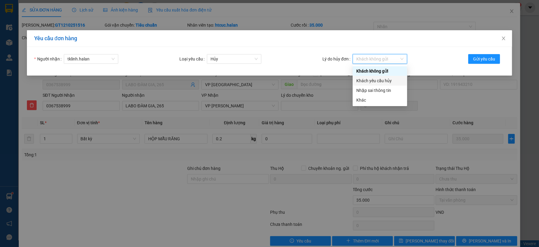
click at [379, 81] on div "Khách yêu cầu hủy" at bounding box center [379, 80] width 47 height 7
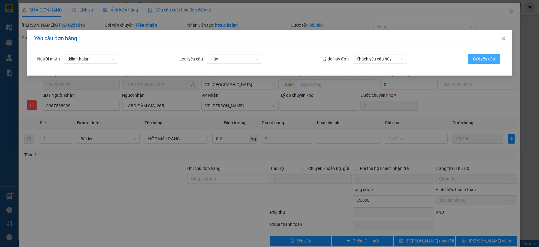
click at [485, 57] on span "Gửi yêu cầu" at bounding box center [484, 59] width 22 height 7
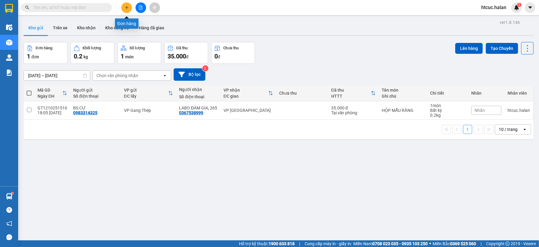
click at [125, 5] on icon "plus" at bounding box center [127, 7] width 4 height 4
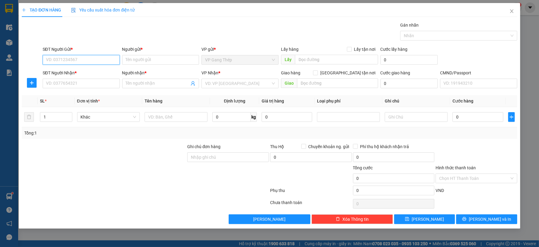
click at [101, 60] on input "SĐT Người Gửi *" at bounding box center [81, 60] width 77 height 10
type input "0856999111"
click at [76, 74] on div "0856999111 - KHIÊM" at bounding box center [81, 72] width 70 height 7
type input "KHIÊM"
type input "0856999111"
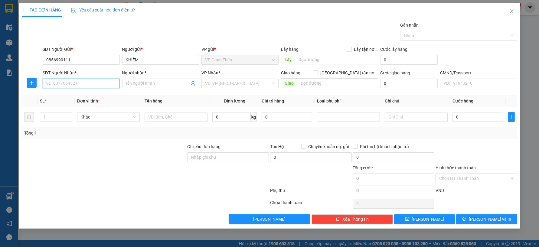
click at [84, 86] on input "SĐT Người Nhận *" at bounding box center [81, 84] width 77 height 10
click at [83, 94] on div "0973808645 - SỬU (SỐ ĐÚNG)" at bounding box center [81, 95] width 70 height 7
type input "0973808645"
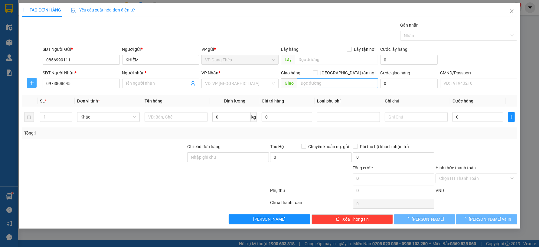
drag, startPoint x: 29, startPoint y: 84, endPoint x: 318, endPoint y: 84, distance: 288.9
click at [29, 83] on icon "plus" at bounding box center [31, 82] width 5 height 5
type input "SỬU (SỐ ĐÚNG)"
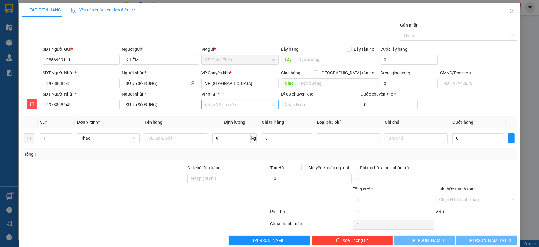
click at [225, 103] on input "VP nhận *" at bounding box center [238, 104] width 66 height 9
type input "HÀ"
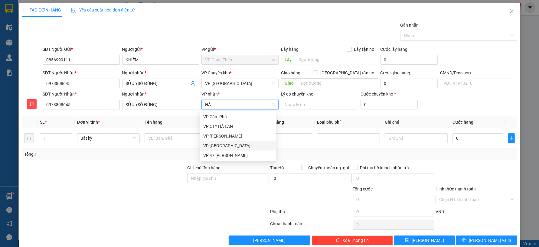
click at [214, 147] on div "VP Hà Đông" at bounding box center [237, 145] width 69 height 7
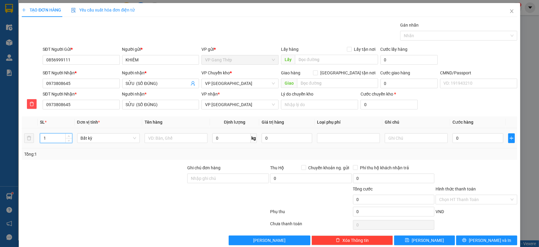
click at [32, 142] on tr "1 Bất kỳ 0 kg 0 0" at bounding box center [269, 138] width 495 height 20
type input "2"
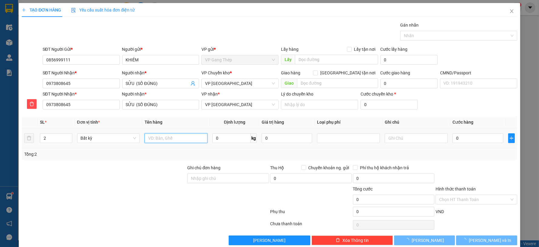
click at [182, 139] on input "text" at bounding box center [176, 138] width 63 height 10
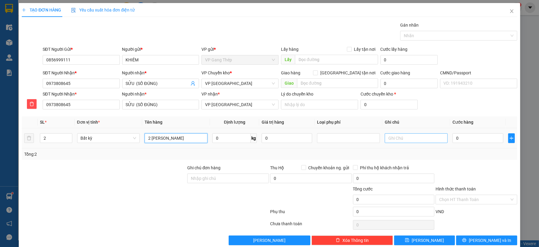
type input "2 THÙNG LINH KIỆN"
click at [403, 138] on input "text" at bounding box center [416, 138] width 63 height 10
type input "17+22"
click at [473, 141] on input "0" at bounding box center [478, 138] width 51 height 10
type input "1"
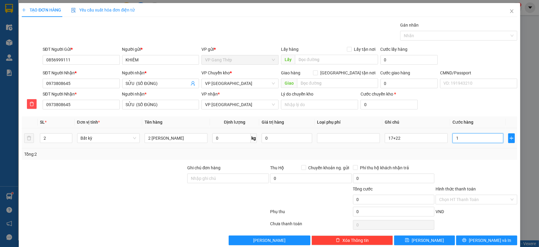
type input "1"
type input "11"
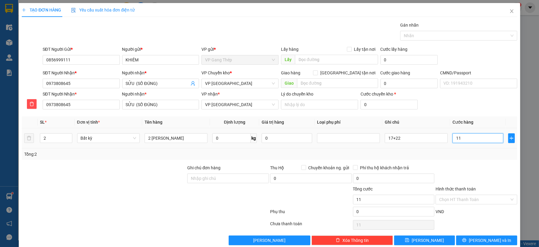
type input "115"
type input "1.150"
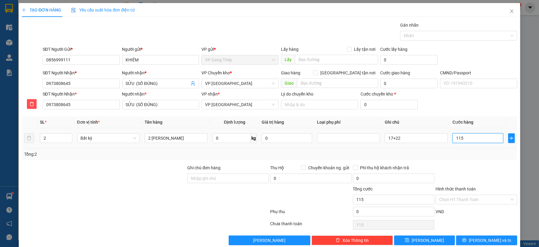
type input "1.150"
type input "11.500"
type input "115.000"
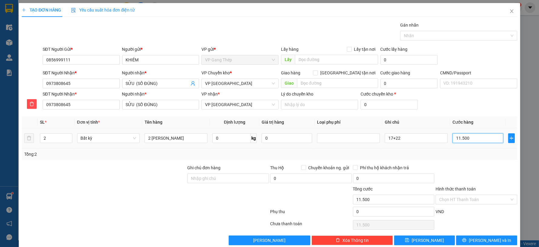
type input "115.000"
click at [458, 198] on input "Hình thức thanh toán" at bounding box center [474, 199] width 70 height 9
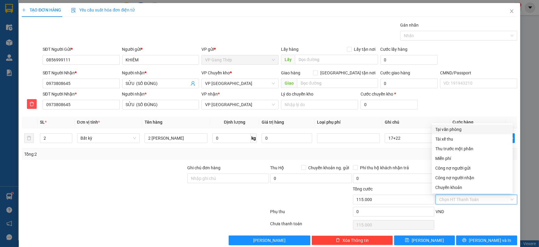
click at [447, 129] on div "Tại văn phòng" at bounding box center [473, 129] width 74 height 7
type input "0"
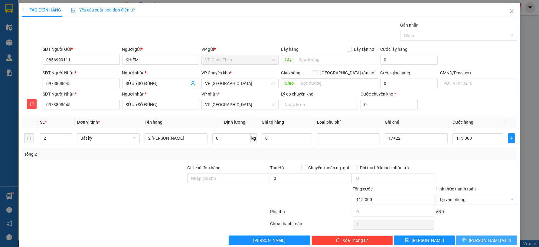
click at [473, 238] on button "Lưu và In" at bounding box center [486, 241] width 61 height 10
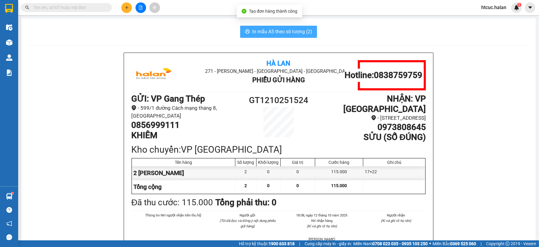
click at [267, 29] on span "In mẫu A5 theo số lượng (2)" at bounding box center [282, 32] width 60 height 8
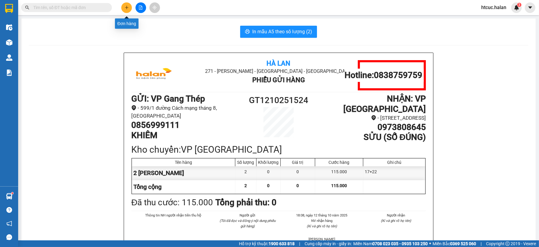
click at [126, 7] on icon "plus" at bounding box center [126, 7] width 3 height 0
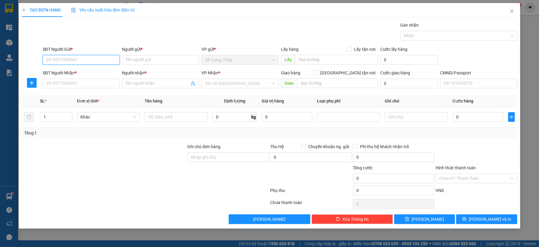
click at [105, 59] on input "SĐT Người Gửi *" at bounding box center [81, 60] width 77 height 10
type input "0983314325"
click at [81, 71] on div "0983314325 - BS CỰ" at bounding box center [81, 72] width 70 height 7
type input "BS CỰ"
type input "0983314325"
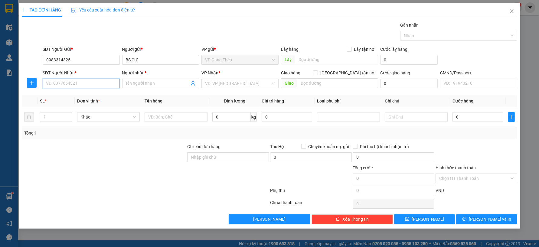
click at [88, 85] on input "SĐT Người Nhận *" at bounding box center [81, 84] width 77 height 10
click at [95, 97] on div "0367538999 - LABO ĐÀM GIA, 265" at bounding box center [81, 95] width 70 height 7
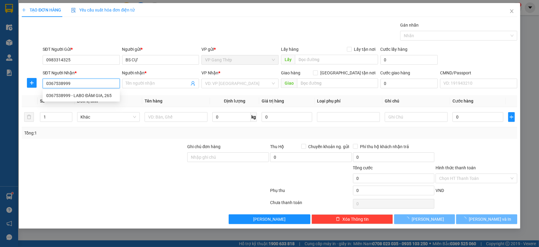
type input "0367538999"
click at [31, 82] on icon "plus" at bounding box center [31, 82] width 5 height 5
type input "LABO ĐÀM GIA, 265"
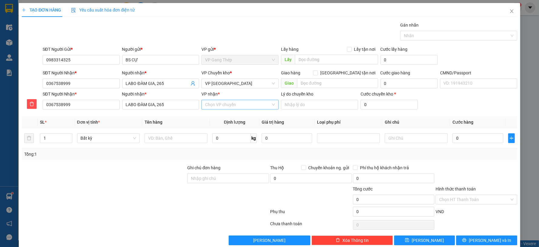
click at [226, 106] on input "VP nhận *" at bounding box center [238, 104] width 66 height 9
type input "TRAI"
click at [226, 117] on div "VP [PERSON_NAME]" at bounding box center [237, 116] width 69 height 7
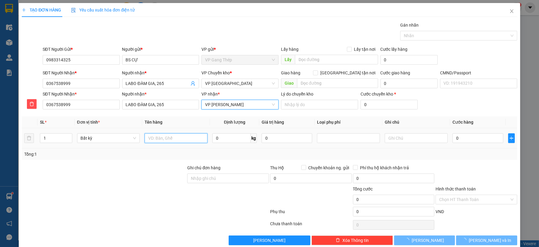
click at [164, 137] on input "text" at bounding box center [176, 138] width 63 height 10
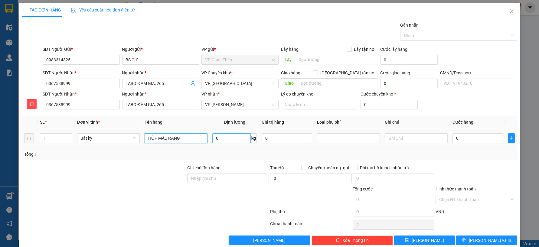
type input "HỘP MẪU RĂNG"
click at [232, 138] on input "0" at bounding box center [231, 138] width 38 height 10
type input "0.2"
click at [453, 135] on input "0" at bounding box center [478, 138] width 51 height 10
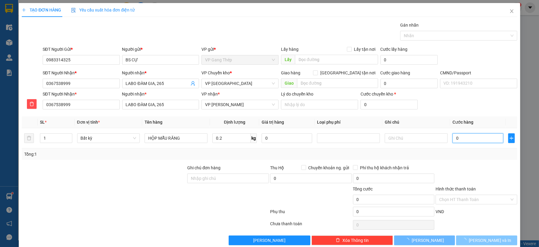
type input "35.000"
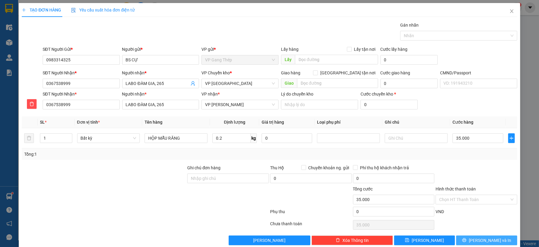
drag, startPoint x: 470, startPoint y: 236, endPoint x: 465, endPoint y: 236, distance: 4.8
click at [466, 240] on icon "printer" at bounding box center [464, 240] width 4 height 4
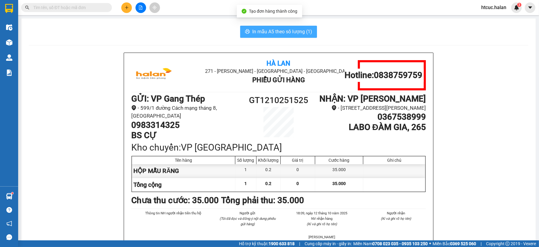
click at [277, 26] on button "In mẫu A5 theo số lượng (1)" at bounding box center [278, 32] width 77 height 12
click at [262, 32] on span "In mẫu A5 theo số lượng (1)" at bounding box center [282, 32] width 60 height 8
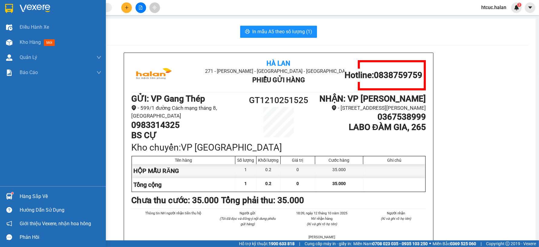
click at [13, 194] on div at bounding box center [9, 196] width 11 height 11
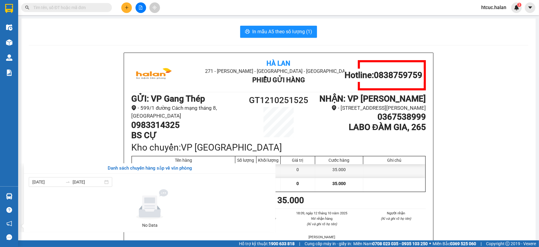
drag, startPoint x: 472, startPoint y: 54, endPoint x: 466, endPoint y: 45, distance: 10.1
click at [472, 54] on section "Kết quả tìm kiếm ( 26 ) Bộ lọc Mã ĐH Trạng thái Món hàng Thu hộ Tổng cước Chưa …" at bounding box center [269, 123] width 539 height 247
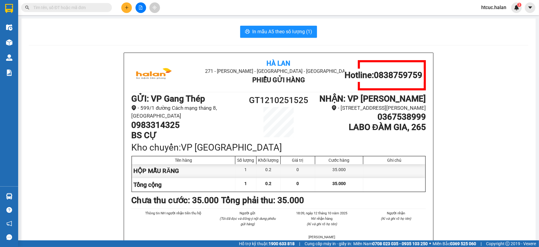
click at [59, 7] on input "text" at bounding box center [68, 7] width 71 height 7
click at [74, 7] on input "text" at bounding box center [68, 7] width 71 height 7
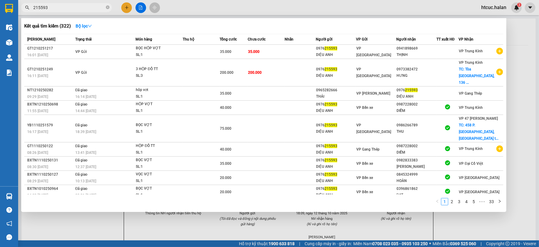
drag, startPoint x: 52, startPoint y: 7, endPoint x: 28, endPoint y: 12, distance: 24.8
click at [28, 12] on div "Kết quả tìm kiếm ( 322 ) Bộ lọc Mã ĐH Trạng thái Món hàng Thu hộ Tổng cước Chưa…" at bounding box center [59, 7] width 118 height 11
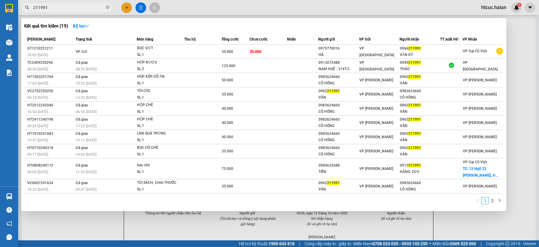
type input "211991"
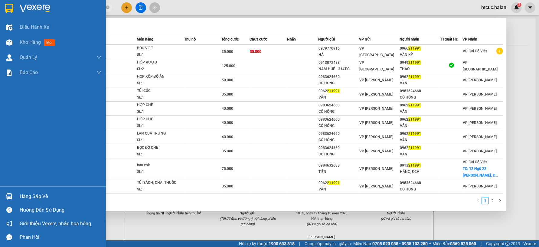
drag, startPoint x: 10, startPoint y: 198, endPoint x: 113, endPoint y: 222, distance: 106.1
click at [10, 198] on img at bounding box center [9, 196] width 6 height 6
click at [113, 222] on section "Kết quả tìm kiếm ( 19 ) Bộ lọc Mã ĐH Trạng thái Món hàng Thu hộ Tổng cước Chưa …" at bounding box center [269, 123] width 539 height 247
click at [113, 222] on div at bounding box center [269, 123] width 539 height 247
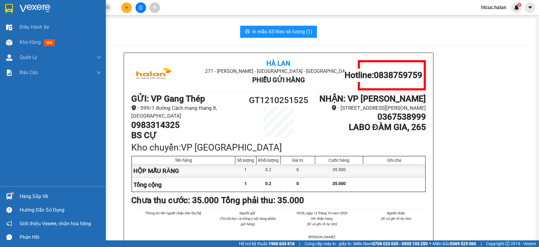
click at [10, 194] on img at bounding box center [9, 196] width 6 height 6
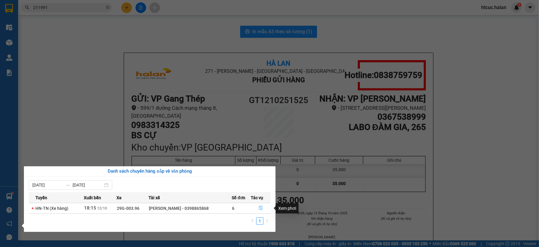
click at [261, 207] on icon "file-done" at bounding box center [261, 208] width 4 height 4
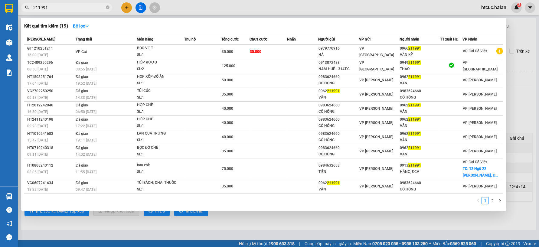
click at [74, 6] on input "211991" at bounding box center [68, 7] width 71 height 7
click at [126, 7] on div at bounding box center [269, 123] width 539 height 247
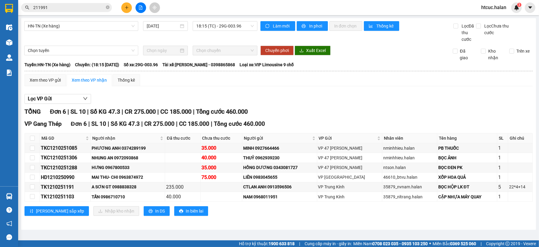
click at [128, 5] on icon "plus" at bounding box center [127, 7] width 4 height 4
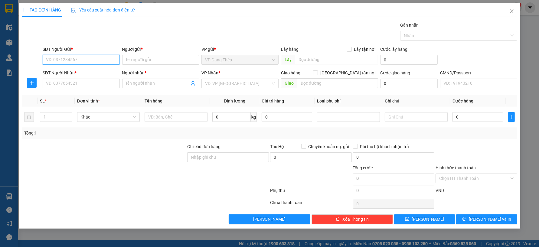
drag, startPoint x: 103, startPoint y: 60, endPoint x: 116, endPoint y: 59, distance: 13.1
click at [103, 60] on input "SĐT Người Gửi *" at bounding box center [81, 60] width 77 height 10
click at [80, 74] on div "0989330365 - THỦY" at bounding box center [81, 72] width 70 height 7
type input "0989330365"
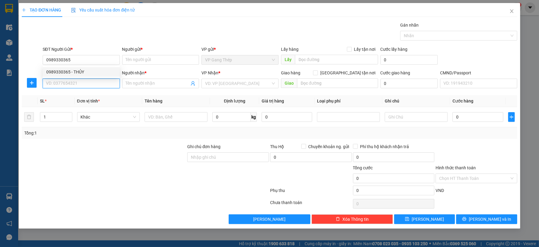
type input "THỦY"
click at [84, 82] on input "SĐT Người Nhận *" at bounding box center [81, 84] width 77 height 10
type input "0385205821"
click at [74, 94] on div "0385205821 - HẢO" at bounding box center [81, 95] width 70 height 7
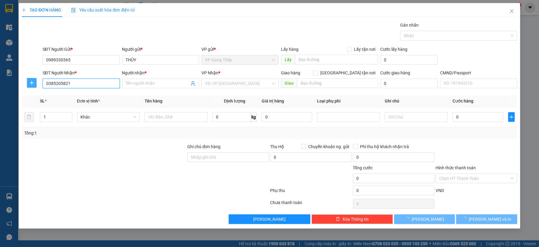
type input "HẢO"
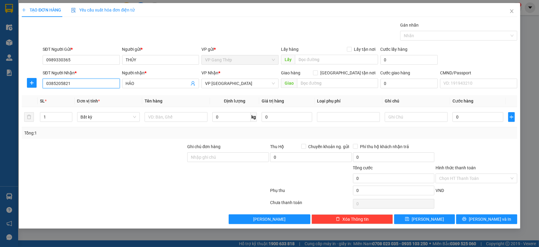
type input "0385205821"
click at [39, 79] on div at bounding box center [31, 83] width 19 height 10
click at [225, 84] on span "VP Hà Đông" at bounding box center [240, 83] width 70 height 9
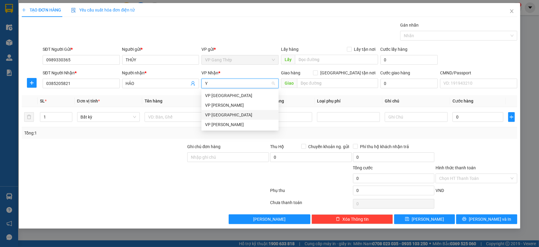
type input "YÊ"
drag, startPoint x: 219, startPoint y: 96, endPoint x: 11, endPoint y: 93, distance: 207.6
click at [207, 94] on div "VP [GEOGRAPHIC_DATA]" at bounding box center [240, 95] width 70 height 7
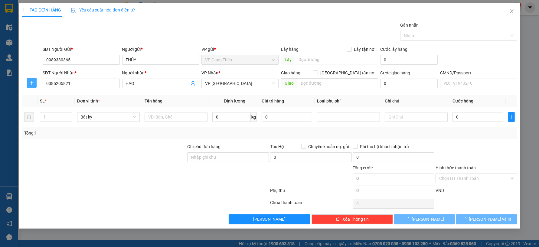
drag, startPoint x: 32, startPoint y: 83, endPoint x: 250, endPoint y: 119, distance: 221.8
click at [34, 83] on icon "plus" at bounding box center [31, 82] width 5 height 5
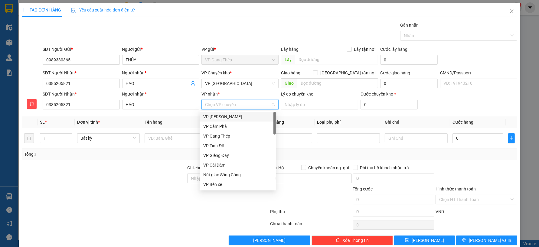
click at [228, 106] on input "VP nhận *" at bounding box center [238, 104] width 66 height 9
drag, startPoint x: 238, startPoint y: 106, endPoint x: 235, endPoint y: 106, distance: 3.3
click at [238, 106] on input "VP nhận *" at bounding box center [238, 104] width 66 height 9
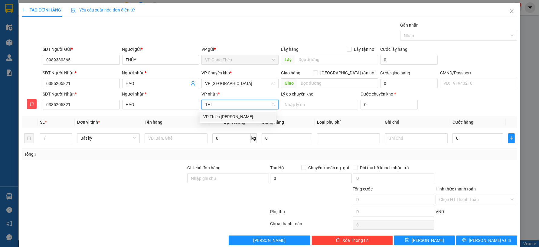
type input "THIÊ"
click at [222, 114] on div "VP Thiên Đường Bảo Sơn" at bounding box center [237, 116] width 69 height 7
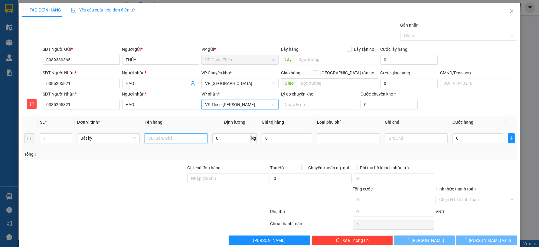
click at [174, 138] on input "text" at bounding box center [176, 138] width 63 height 10
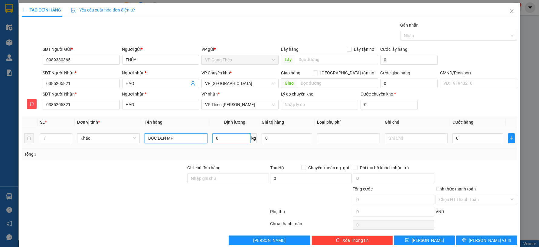
type input "BỌC ĐEN MP"
type input "1"
click at [473, 140] on input "0" at bounding box center [478, 138] width 51 height 10
type input "3"
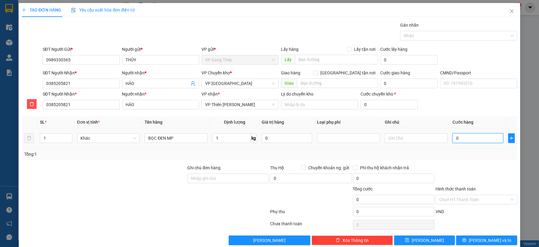
type input "3"
type input "35"
type input "350"
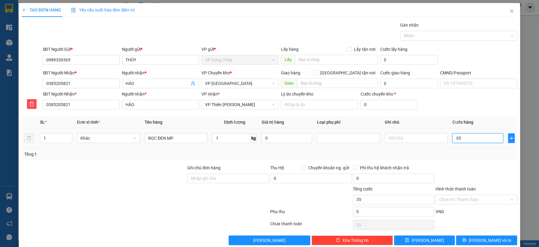
type input "350"
type input "3.500"
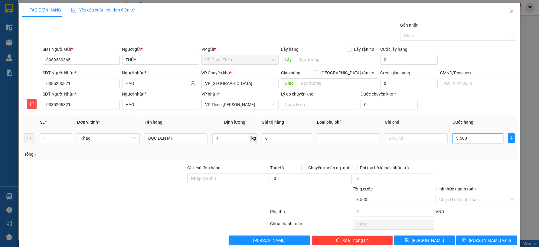
type input "35.000"
click at [489, 238] on span "Lưu và In" at bounding box center [490, 240] width 42 height 7
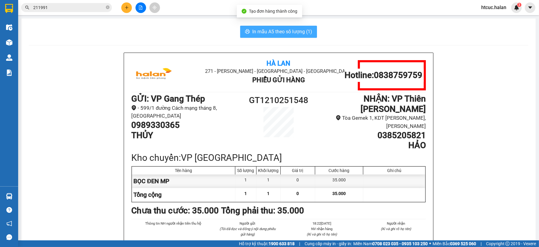
drag, startPoint x: 262, startPoint y: 29, endPoint x: 261, endPoint y: 33, distance: 4.5
click at [262, 31] on span "In mẫu A5 theo số lượng (1)" at bounding box center [282, 32] width 60 height 8
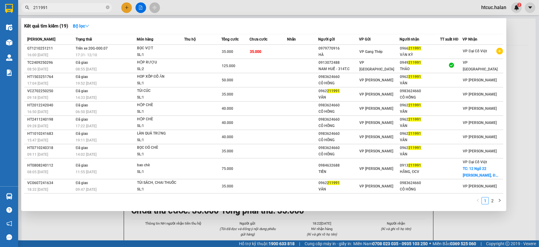
click at [68, 6] on input "211991" at bounding box center [68, 7] width 71 height 7
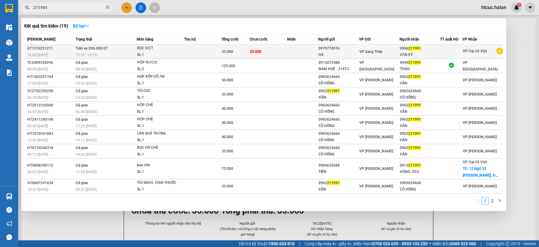
click at [293, 52] on td at bounding box center [302, 52] width 31 height 14
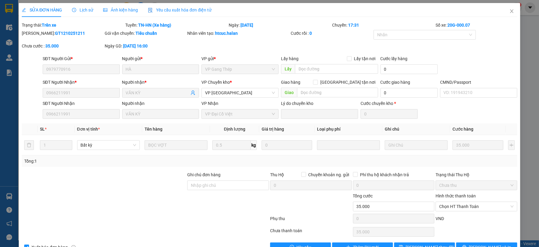
type input "0979770916"
type input "0966211991"
type input "0"
type input "35.000"
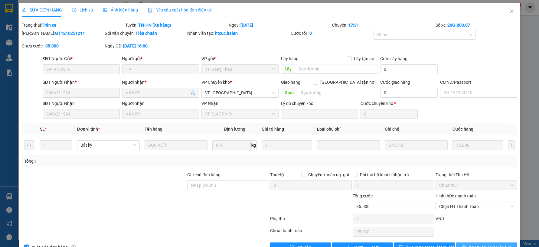
scroll to position [17, 0]
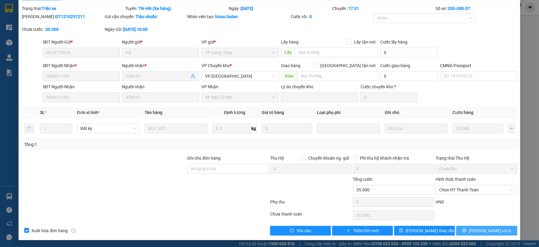
click at [483, 231] on span "Lưu và In" at bounding box center [490, 230] width 42 height 7
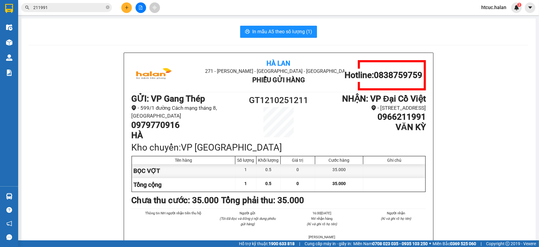
drag, startPoint x: 28, startPoint y: 44, endPoint x: 59, endPoint y: 21, distance: 38.8
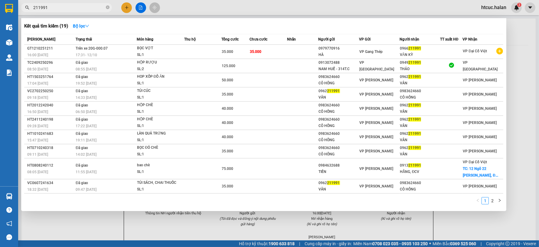
drag, startPoint x: 62, startPoint y: 10, endPoint x: 25, endPoint y: 15, distance: 38.1
click at [25, 13] on div "Kết quả tìm kiếm ( 19 ) Bộ lọc Mã ĐH Trạng thái Món hàng Thu hộ Tổng cước Chưa …" at bounding box center [59, 7] width 118 height 11
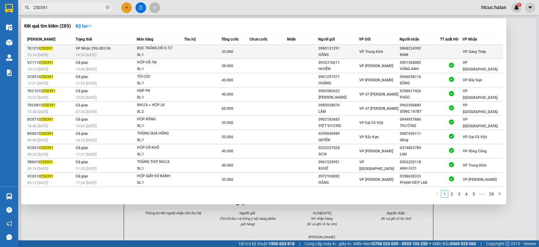
type input "250391"
click at [261, 50] on td at bounding box center [269, 52] width 38 height 14
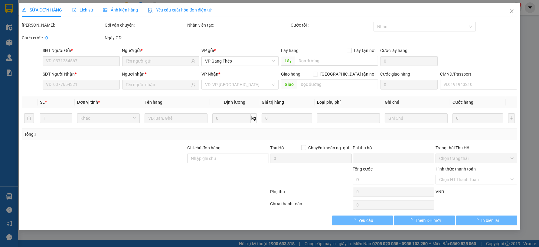
type input "0985131291"
type input "HẰNG"
type input "0868234392"
type input "NAM"
type input "0"
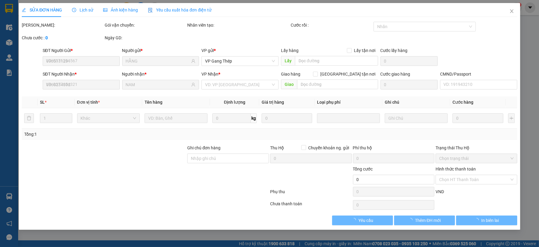
type input "35.000"
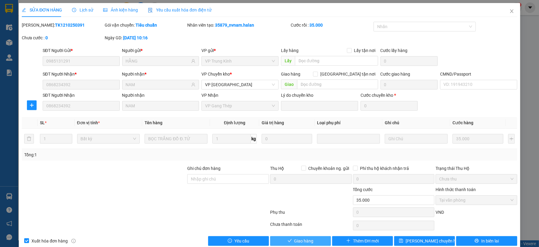
click at [310, 241] on span "Giao hàng" at bounding box center [303, 241] width 19 height 7
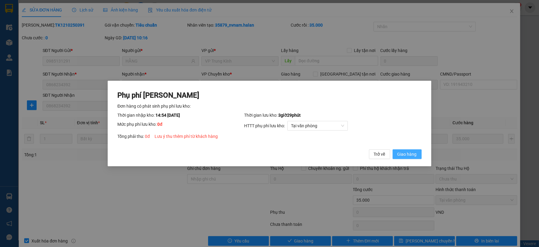
click at [412, 152] on span "Giao hàng" at bounding box center [407, 154] width 19 height 7
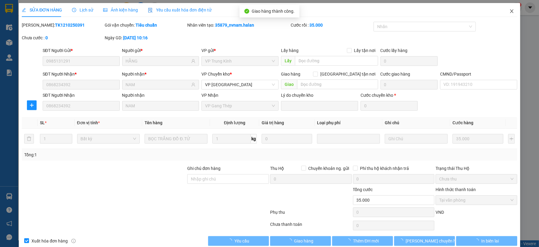
click at [509, 10] on icon "close" at bounding box center [511, 11] width 5 height 5
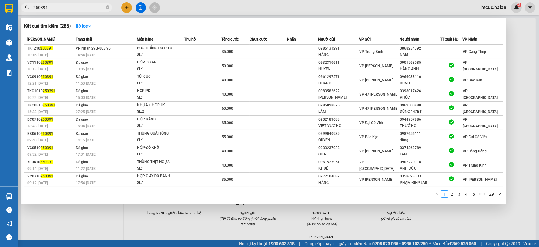
drag, startPoint x: 5, startPoint y: 19, endPoint x: -1, endPoint y: 24, distance: 7.5
click at [0, 24] on html "Kết quả tìm kiếm ( 285 ) Bộ lọc Mã ĐH Trạng thái Món hàng Thu hộ Tổng cước Chưa…" at bounding box center [269, 123] width 539 height 247
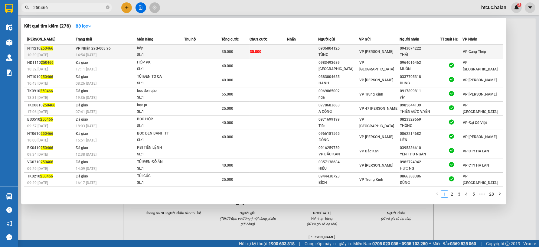
type input "250466"
click at [268, 50] on td "35.000" at bounding box center [269, 52] width 38 height 14
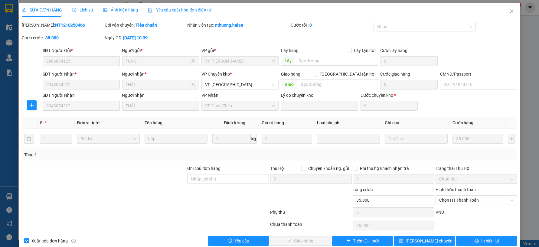
type input "0906804125"
type input "TÙNG"
type input "0943074222"
type input "THÁI"
type input "0"
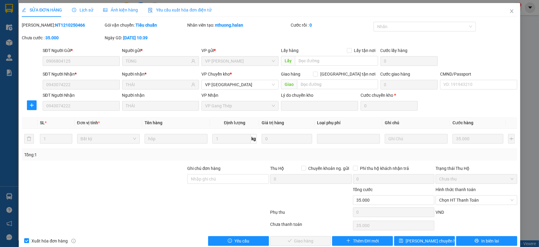
type input "35.000"
click at [464, 199] on span "Chọn HT Thanh Toán" at bounding box center [476, 200] width 74 height 9
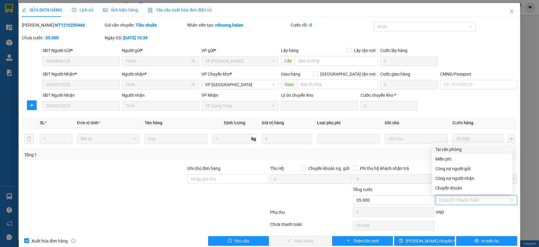
click at [458, 148] on div "Tại văn phòng" at bounding box center [473, 149] width 74 height 7
type input "0"
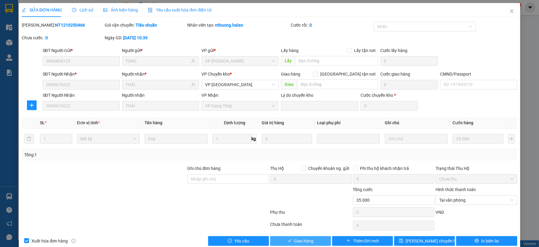
click at [313, 239] on button "Giao hàng" at bounding box center [300, 241] width 61 height 10
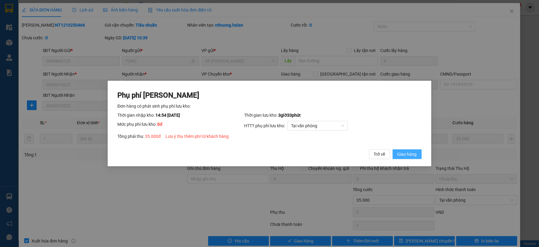
click at [407, 154] on span "Giao hàng" at bounding box center [407, 154] width 19 height 7
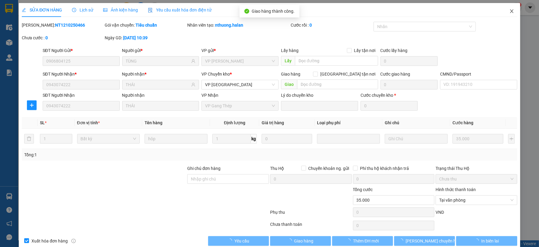
click at [504, 8] on span "Close" at bounding box center [511, 11] width 17 height 17
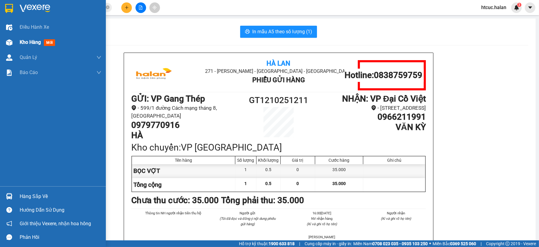
click at [9, 41] on img at bounding box center [9, 42] width 6 height 6
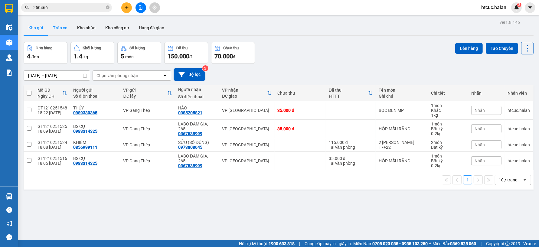
click at [61, 29] on button "Trên xe" at bounding box center [60, 28] width 24 height 15
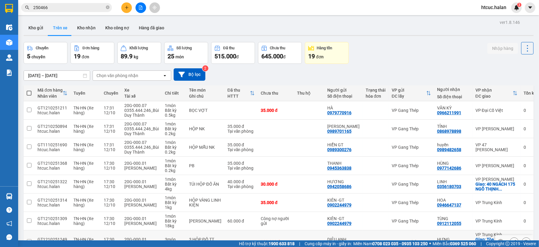
scroll to position [34, 0]
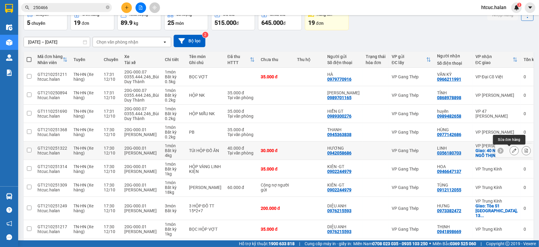
click at [512, 150] on icon at bounding box center [514, 151] width 4 height 4
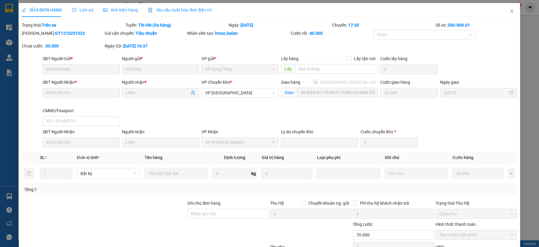
type input "0942058686"
type input "0356180703"
checkbox input "true"
type input "40 NGÁCH 175 NGÕ THỊNH QUANG ĐỐNG ĐA HÀ NỘI"
type input "0"
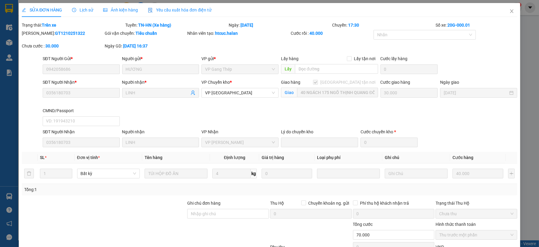
type input "70.000"
type input "30.000"
click at [212, 212] on input "Ghi chú đơn hàng" at bounding box center [228, 214] width 82 height 10
type input "SHIP LUÔN CHO KHÁCH"
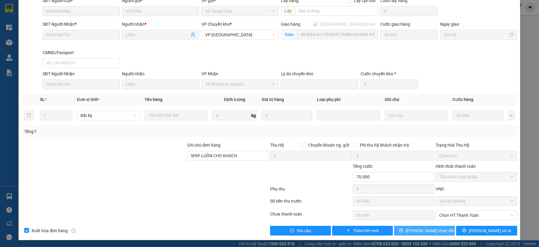
drag, startPoint x: 422, startPoint y: 230, endPoint x: 411, endPoint y: 227, distance: 11.5
click at [421, 231] on span "Lưu thay đổi" at bounding box center [430, 230] width 48 height 7
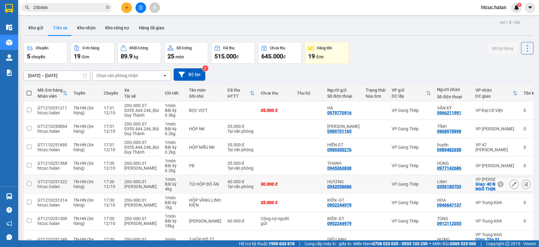
scroll to position [67, 0]
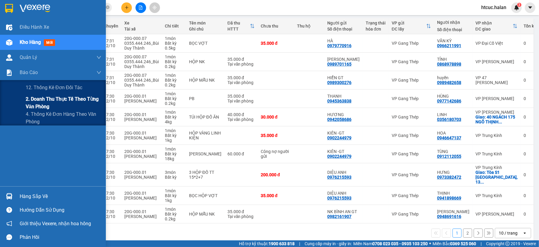
click at [34, 99] on span "2. Doanh thu thực tế theo từng văn phòng" at bounding box center [64, 102] width 76 height 15
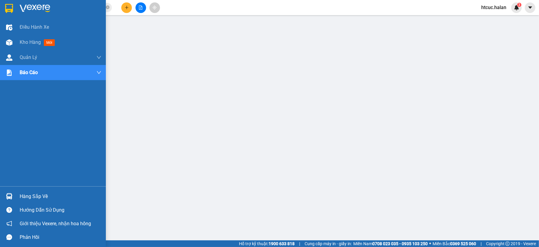
click at [8, 193] on div at bounding box center [9, 196] width 11 height 11
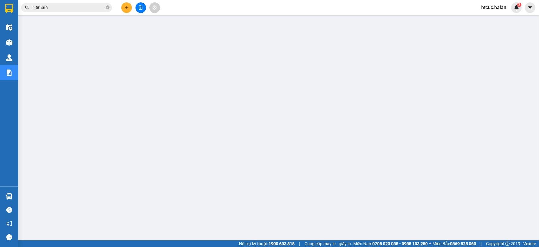
drag, startPoint x: 59, startPoint y: 4, endPoint x: 55, endPoint y: 14, distance: 10.1
click at [30, 11] on span "250466" at bounding box center [66, 7] width 91 height 9
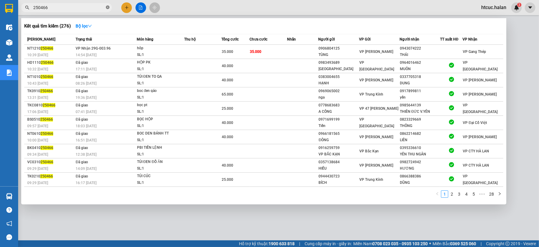
click at [107, 5] on icon "close-circle" at bounding box center [108, 7] width 4 height 4
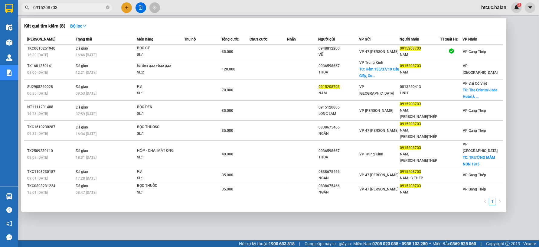
type input "0915208703"
click at [388, 217] on div at bounding box center [269, 123] width 539 height 247
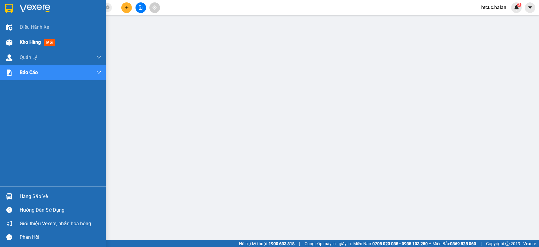
click at [20, 40] on span "Kho hàng" at bounding box center [30, 42] width 21 height 6
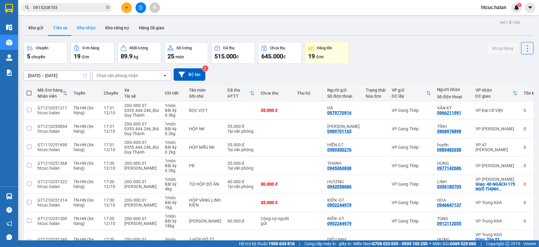
click at [85, 28] on button "Kho nhận" at bounding box center [86, 28] width 28 height 15
type input "[DATE] – [DATE]"
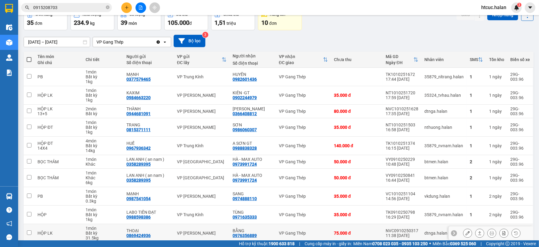
scroll to position [61, 0]
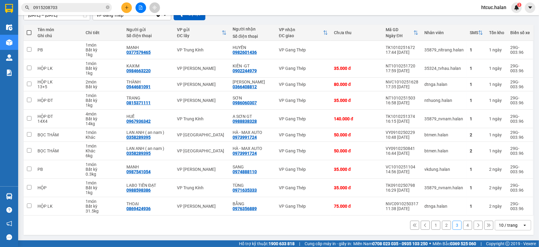
click at [463, 224] on button "4" at bounding box center [467, 225] width 9 height 9
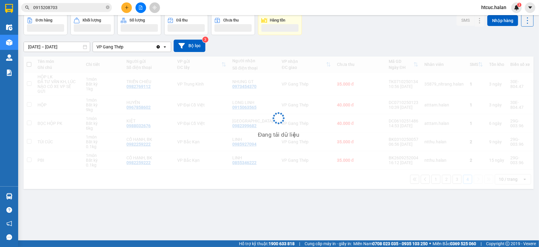
scroll to position [28, 0]
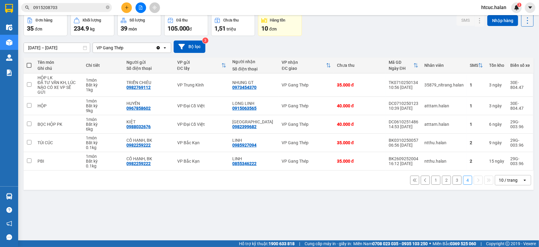
click at [453, 176] on button "3" at bounding box center [457, 180] width 9 height 9
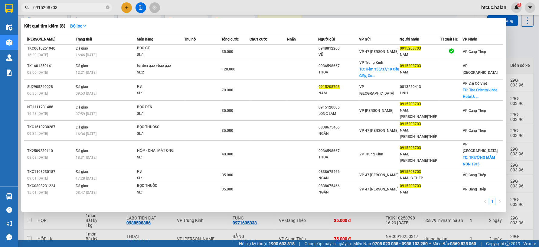
drag, startPoint x: 65, startPoint y: 7, endPoint x: 19, endPoint y: 13, distance: 46.3
click at [19, 13] on div "Kết quả tìm kiếm ( 8 ) Bộ lọc Mã ĐH Trạng thái Món hàng Thu hộ Tổng cước Chưa c…" at bounding box center [59, 7] width 118 height 11
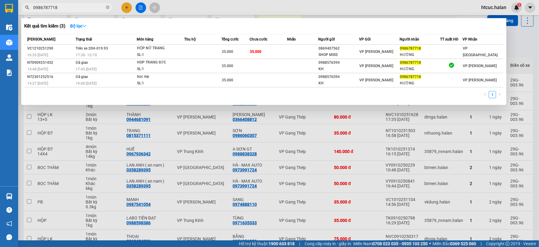
type input "0986787718"
drag, startPoint x: 176, startPoint y: 163, endPoint x: 162, endPoint y: 108, distance: 56.7
click at [176, 163] on div at bounding box center [269, 123] width 539 height 247
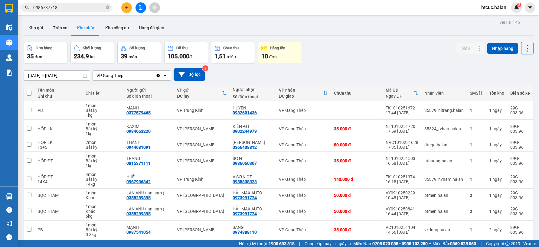
scroll to position [61, 0]
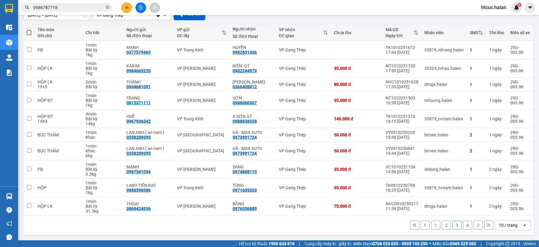
click at [463, 225] on button "4" at bounding box center [467, 225] width 9 height 9
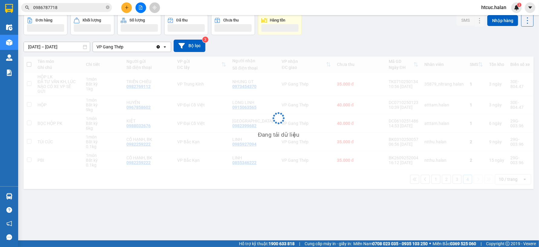
scroll to position [28, 0]
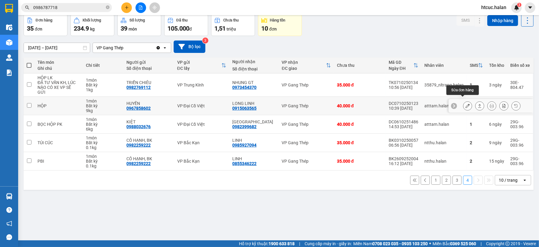
click at [466, 104] on icon at bounding box center [468, 106] width 4 height 4
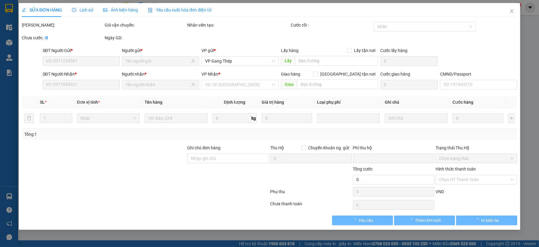
type input "0967858602"
type input "HUYỀN"
type input "0915063565"
type input "LONG LINH"
type input "0"
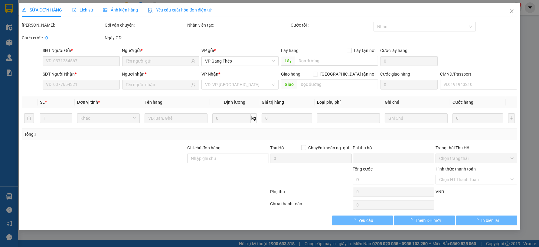
type input "40.000"
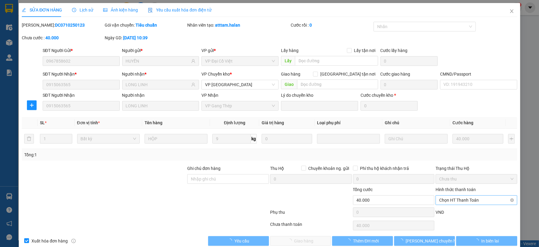
click at [459, 197] on span "Chọn HT Thanh Toán" at bounding box center [476, 200] width 74 height 9
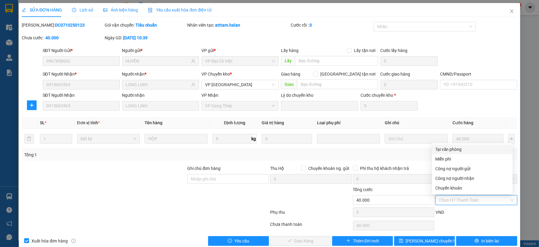
click at [446, 149] on div "Tại văn phòng" at bounding box center [473, 149] width 74 height 7
type input "0"
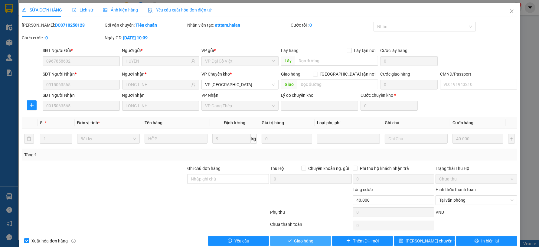
click at [311, 241] on button "Giao hàng" at bounding box center [300, 241] width 61 height 10
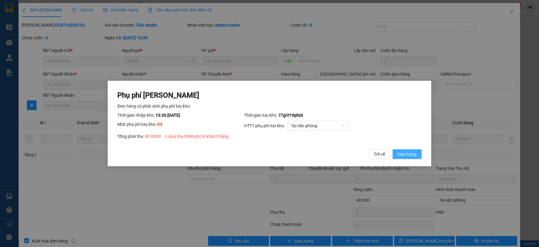
click at [406, 153] on span "Giao hàng" at bounding box center [407, 154] width 19 height 7
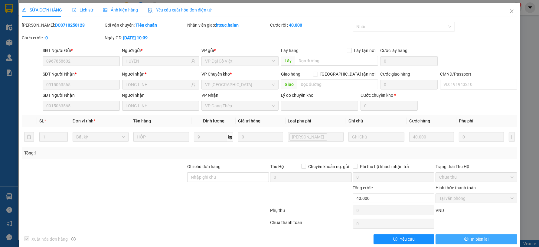
click at [476, 240] on span "In biên lai" at bounding box center [480, 239] width 18 height 7
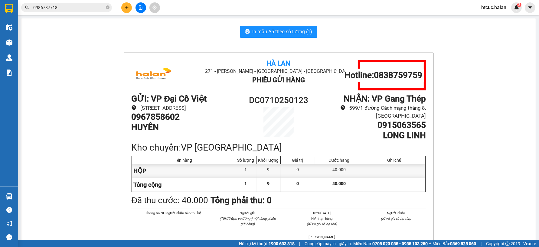
click at [262, 25] on div "In mẫu A5 theo số lượng (1) Hà Lan 271 - Dương Tự Minh - Phường Tân Long - Thái…" at bounding box center [278, 156] width 514 height 276
click at [263, 29] on span "In mẫu A5 theo số lượng (1)" at bounding box center [282, 32] width 60 height 8
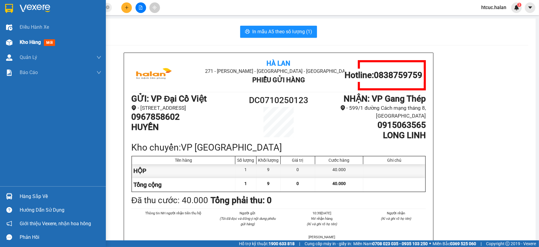
click at [23, 41] on span "Kho hàng" at bounding box center [30, 42] width 21 height 6
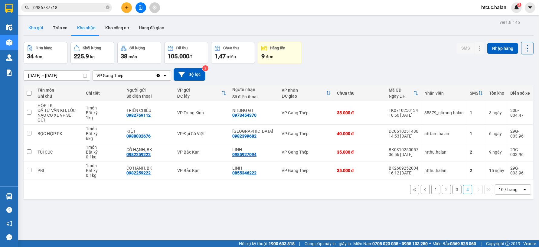
click at [34, 29] on button "Kho gửi" at bounding box center [36, 28] width 25 height 15
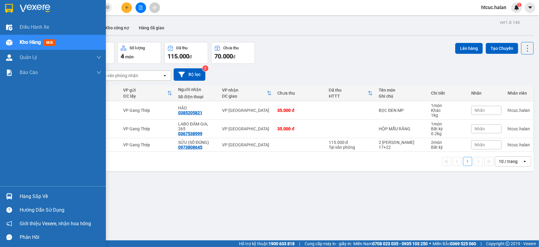
drag, startPoint x: 11, startPoint y: 197, endPoint x: 185, endPoint y: 214, distance: 173.9
click at [11, 197] on img at bounding box center [9, 196] width 6 height 6
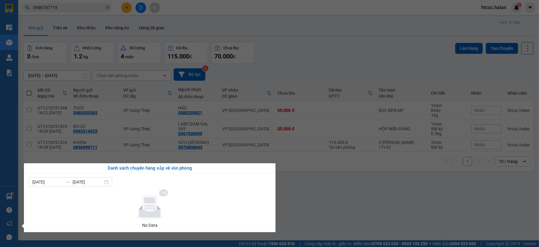
click at [351, 199] on section "Kết quả tìm kiếm ( 3 ) Bộ lọc Mã ĐH Trạng thái Món hàng Thu hộ Tổng cước Chưa c…" at bounding box center [269, 123] width 539 height 247
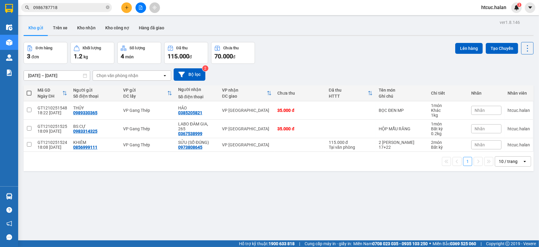
click at [30, 92] on span at bounding box center [29, 93] width 5 height 5
click at [29, 90] on input "checkbox" at bounding box center [29, 90] width 0 height 0
checkbox input "true"
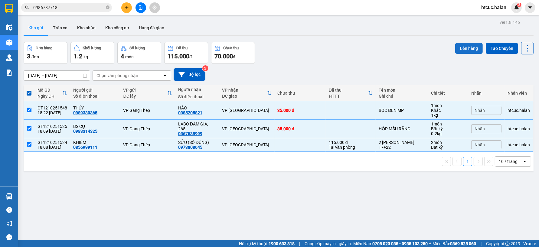
click at [461, 47] on button "Lên hàng" at bounding box center [469, 48] width 28 height 11
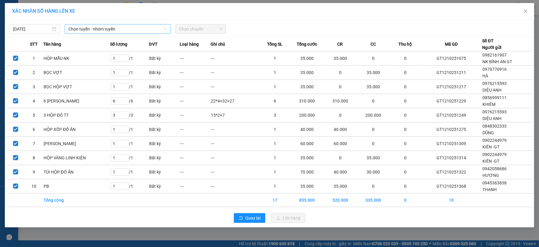
click at [135, 28] on span "Chọn tuyến - nhóm tuyến" at bounding box center [117, 29] width 99 height 9
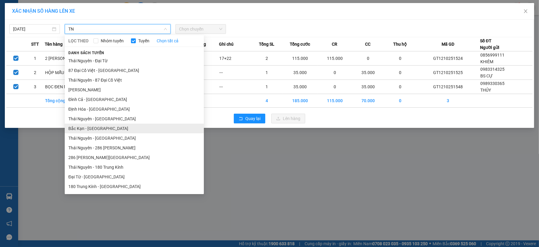
type input "TN"
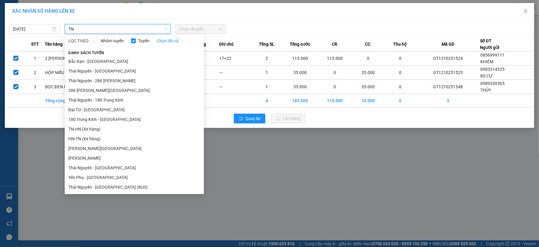
drag, startPoint x: 98, startPoint y: 92, endPoint x: 77, endPoint y: 129, distance: 42.7
click at [77, 129] on li "TN-HN (Xe hàng)" at bounding box center [134, 129] width 139 height 10
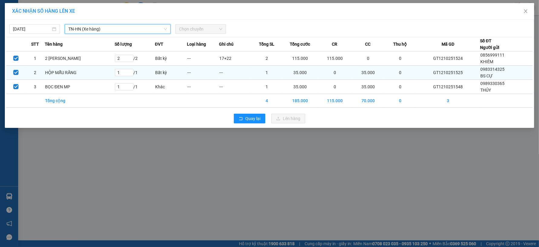
scroll to position [86, 0]
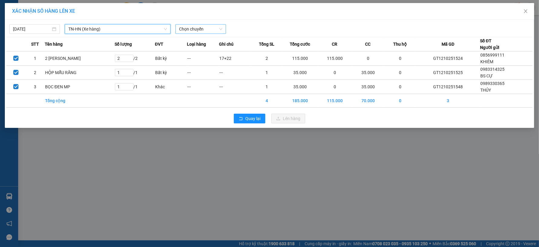
click at [218, 28] on span "Chọn chuyến" at bounding box center [200, 29] width 43 height 9
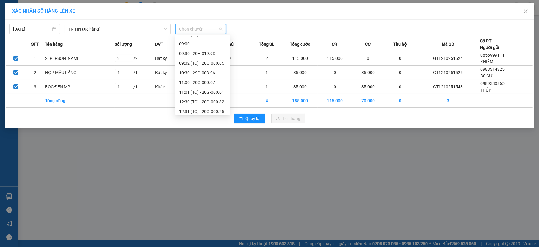
scroll to position [174, 0]
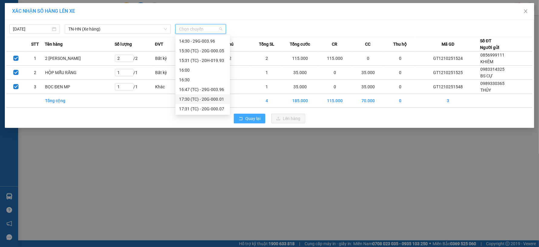
click at [246, 119] on span "Quay lại" at bounding box center [252, 118] width 15 height 7
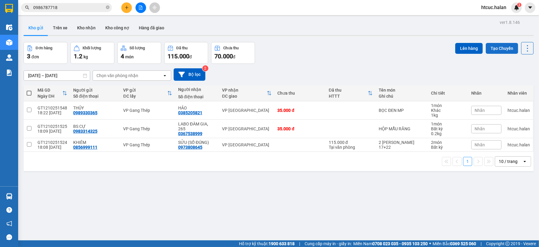
click at [487, 49] on button "Tạo Chuyến" at bounding box center [502, 48] width 32 height 11
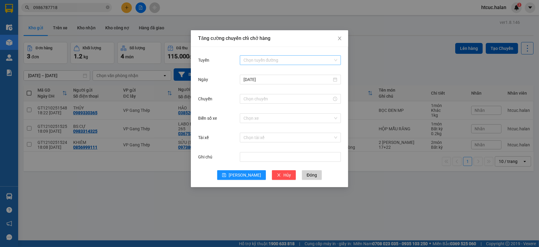
click at [258, 58] on input "Tuyến" at bounding box center [289, 60] width 90 height 9
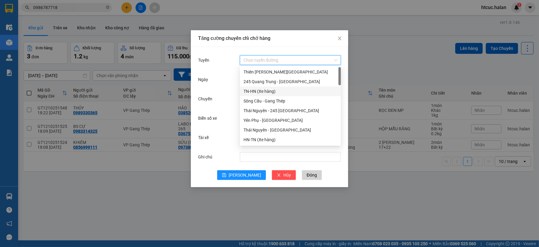
click at [256, 90] on div "TN-HN (Xe hàng)" at bounding box center [291, 91] width 94 height 7
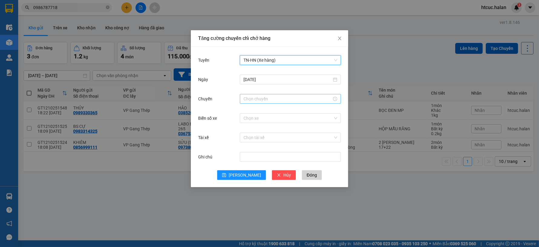
click at [264, 99] on input "Chuyến" at bounding box center [288, 99] width 88 height 7
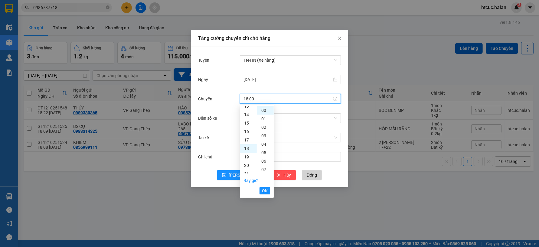
scroll to position [152, 0]
click at [265, 189] on span "OK" at bounding box center [265, 191] width 6 height 7
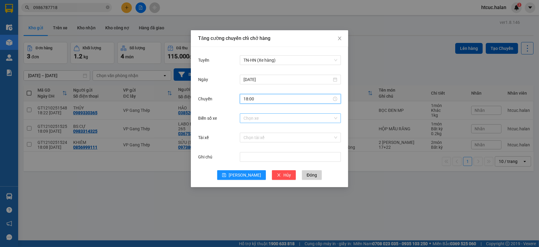
type input "18:00"
click at [262, 118] on input "Biển số xe" at bounding box center [289, 118] width 90 height 9
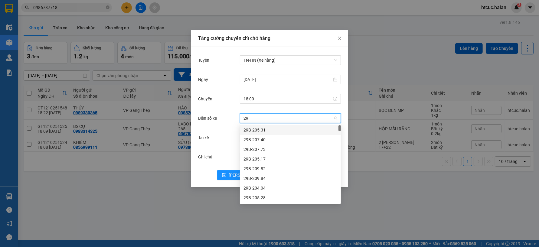
type input "29G"
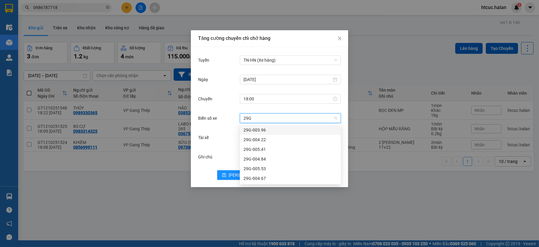
click at [266, 130] on div "29G-003.96" at bounding box center [291, 130] width 94 height 7
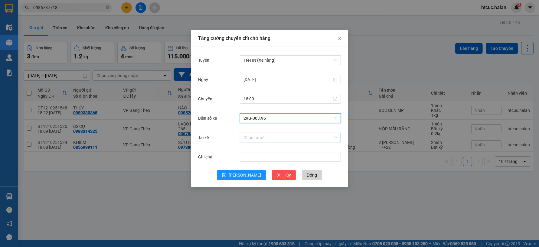
click at [259, 138] on input "Tài xế" at bounding box center [289, 137] width 90 height 9
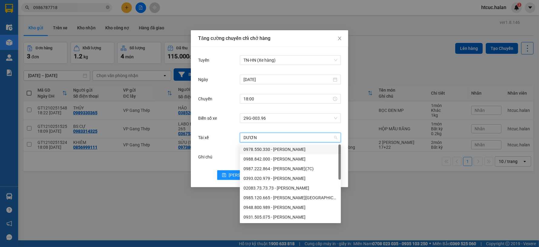
type input "DƯƠNG"
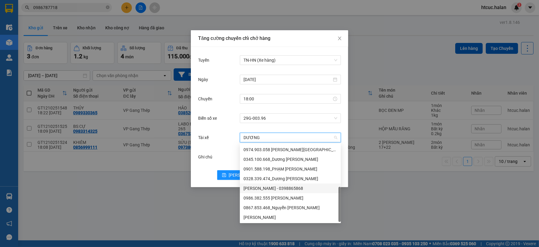
click at [265, 189] on div "Dương Văn Hòa - 0398865868" at bounding box center [291, 188] width 94 height 7
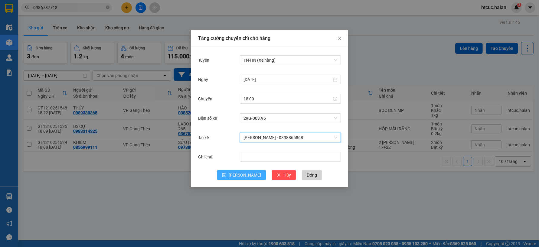
click at [244, 176] on span "Lưu" at bounding box center [245, 175] width 32 height 7
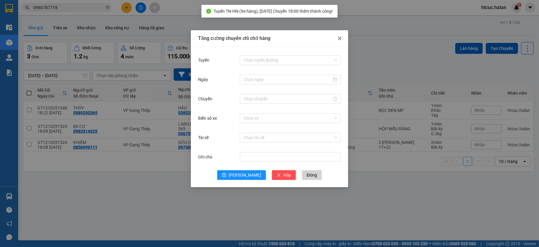
click at [341, 38] on icon "close" at bounding box center [339, 38] width 5 height 5
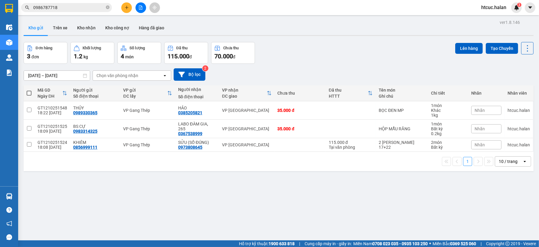
click at [29, 92] on span at bounding box center [29, 93] width 5 height 5
click at [29, 90] on input "checkbox" at bounding box center [29, 90] width 0 height 0
checkbox input "true"
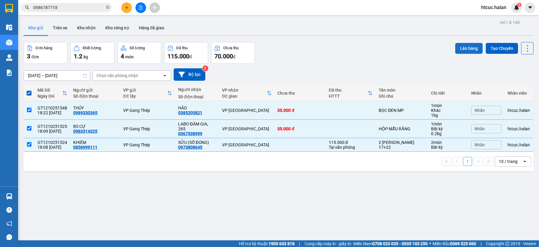
click at [461, 46] on button "Lên hàng" at bounding box center [469, 48] width 28 height 11
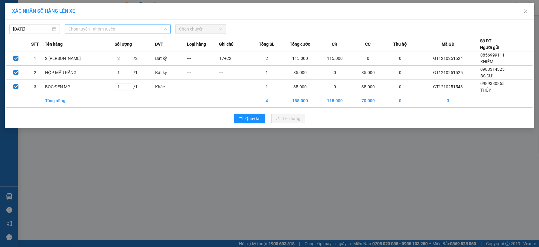
click at [162, 28] on span "Chọn tuyến - nhóm tuyến" at bounding box center [117, 29] width 99 height 9
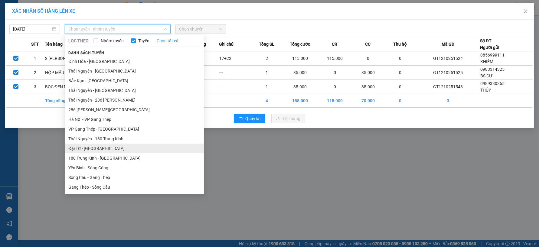
scroll to position [101, 0]
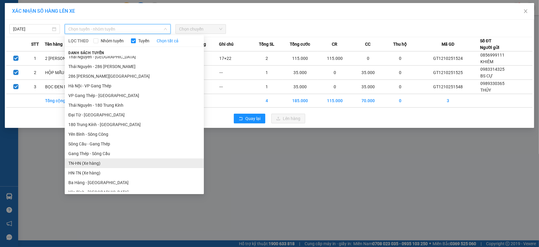
click at [79, 164] on li "TN-HN (Xe hàng)" at bounding box center [134, 164] width 139 height 10
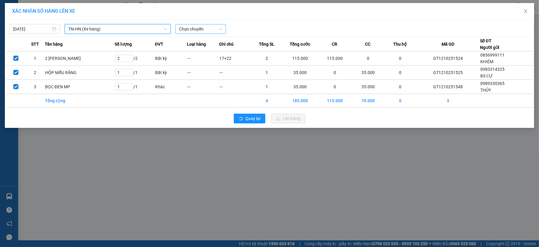
click at [219, 28] on span "Chọn chuyến" at bounding box center [200, 29] width 43 height 9
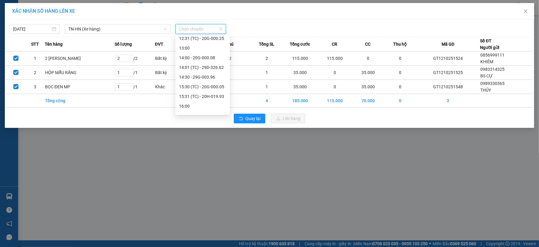
scroll to position [184, 0]
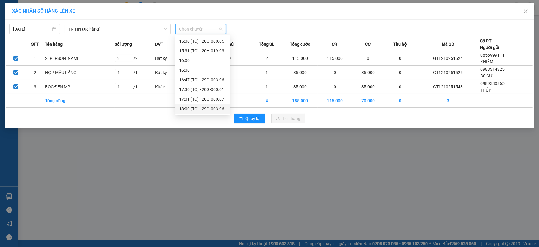
click at [221, 108] on div "18:00 (TC) - 29G-003.96" at bounding box center [202, 109] width 47 height 7
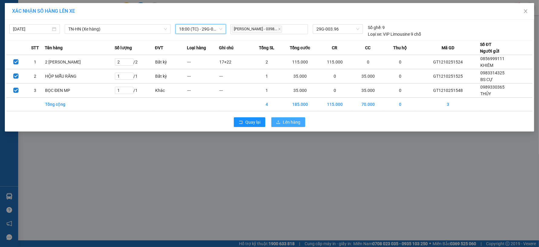
click at [290, 121] on span "Lên hàng" at bounding box center [292, 122] width 18 height 7
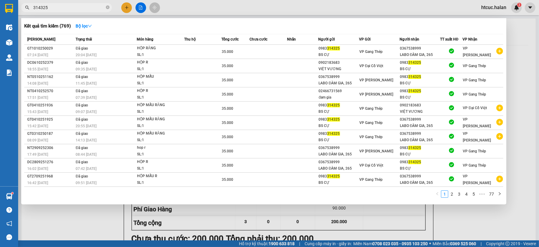
type input "314325"
click at [90, 227] on div at bounding box center [269, 123] width 539 height 247
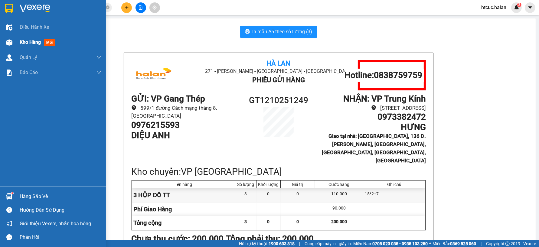
click at [14, 39] on div at bounding box center [9, 42] width 11 height 11
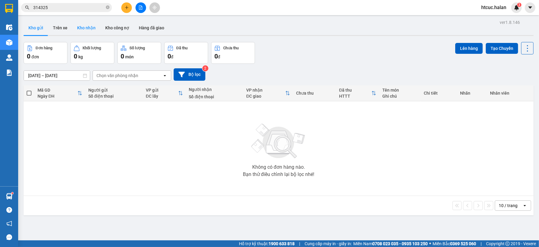
click at [84, 28] on button "Kho nhận" at bounding box center [86, 28] width 28 height 15
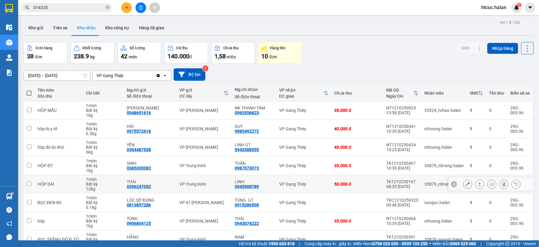
scroll to position [70, 0]
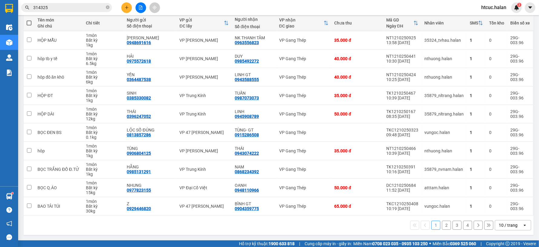
click at [453, 225] on button "3" at bounding box center [457, 225] width 9 height 9
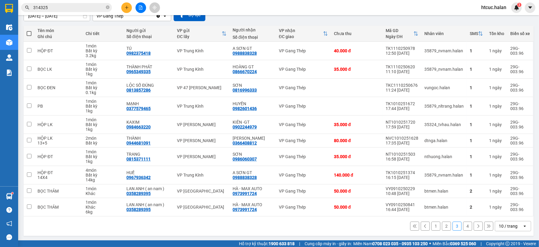
scroll to position [61, 0]
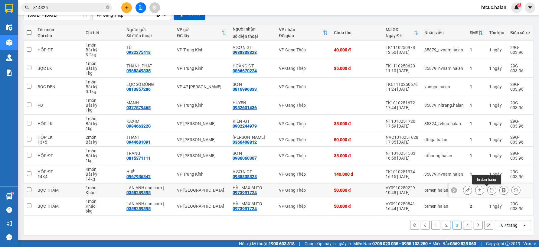
click at [490, 191] on icon at bounding box center [492, 190] width 4 height 4
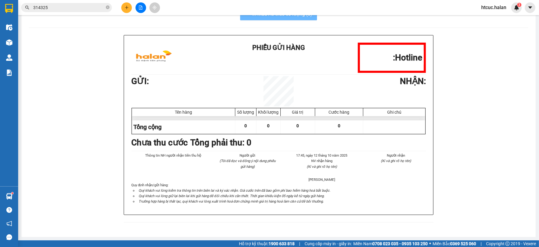
scroll to position [19, 0]
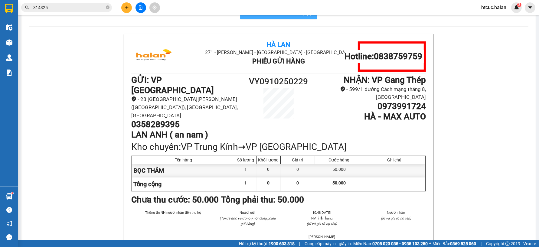
click at [286, 18] on button "In mẫu A5 theo số lượng (1)" at bounding box center [278, 13] width 77 height 12
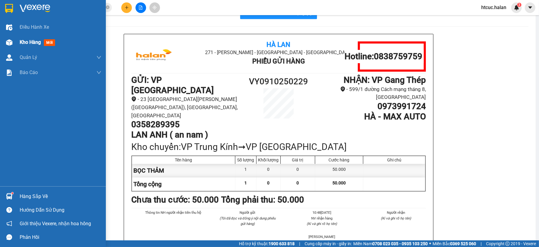
click at [8, 41] on img at bounding box center [9, 42] width 6 height 6
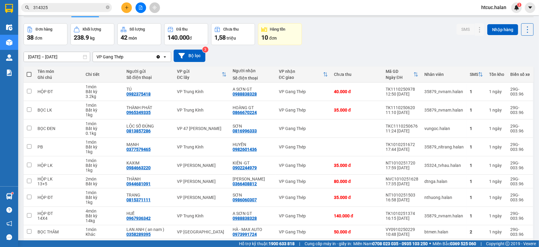
scroll to position [61, 0]
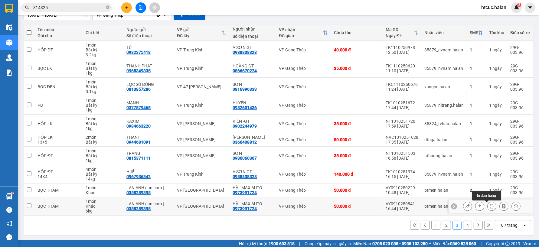
click at [490, 207] on icon at bounding box center [492, 206] width 4 height 4
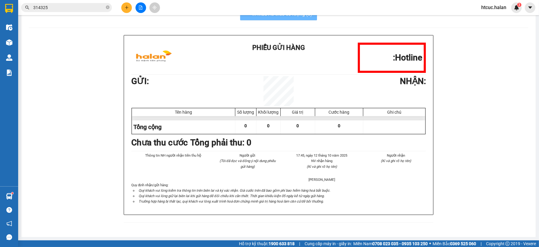
scroll to position [19, 0]
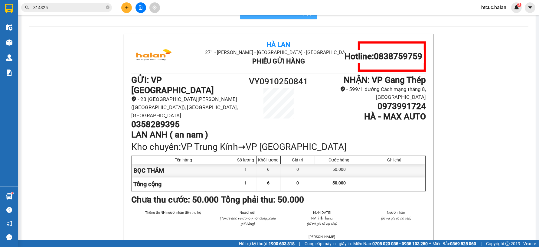
click at [288, 18] on button "In mẫu A5 theo số lượng (1)" at bounding box center [278, 13] width 77 height 12
click at [27, 11] on span "314325" at bounding box center [66, 7] width 91 height 9
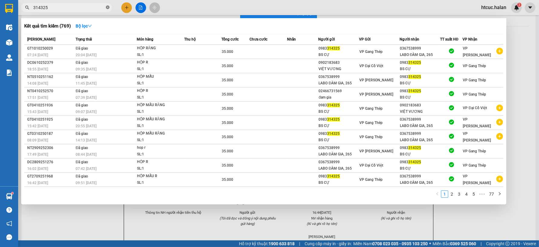
click at [108, 7] on icon "close-circle" at bounding box center [108, 7] width 4 height 4
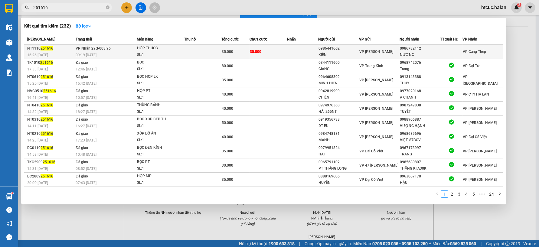
type input "251616"
click at [291, 50] on td at bounding box center [302, 52] width 31 height 14
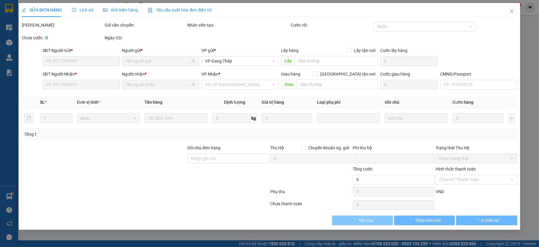
type input "0986441662"
type input "KIÊN"
type input "0986782112"
type input "NƯƠNG"
type input "0"
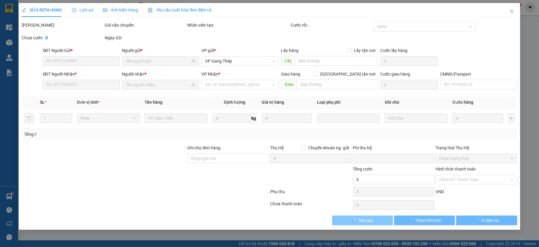
type input "35.000"
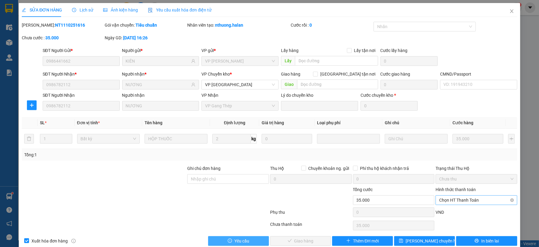
click at [479, 196] on span "Chọn HT Thanh Toán" at bounding box center [476, 200] width 74 height 9
click at [453, 148] on div "Tại văn phòng" at bounding box center [473, 149] width 74 height 7
type input "0"
click at [299, 243] on span "Giao hàng" at bounding box center [303, 241] width 19 height 7
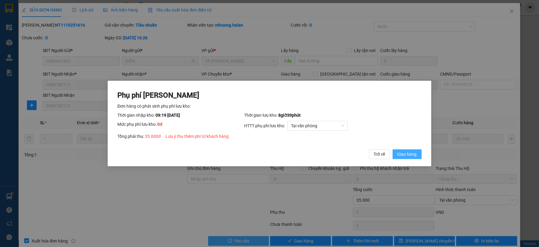
click at [405, 158] on span "Giao hàng" at bounding box center [407, 154] width 19 height 7
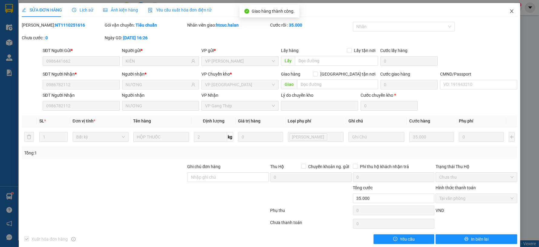
click at [509, 11] on icon "close" at bounding box center [511, 11] width 5 height 5
